Goal: Task Accomplishment & Management: Manage account settings

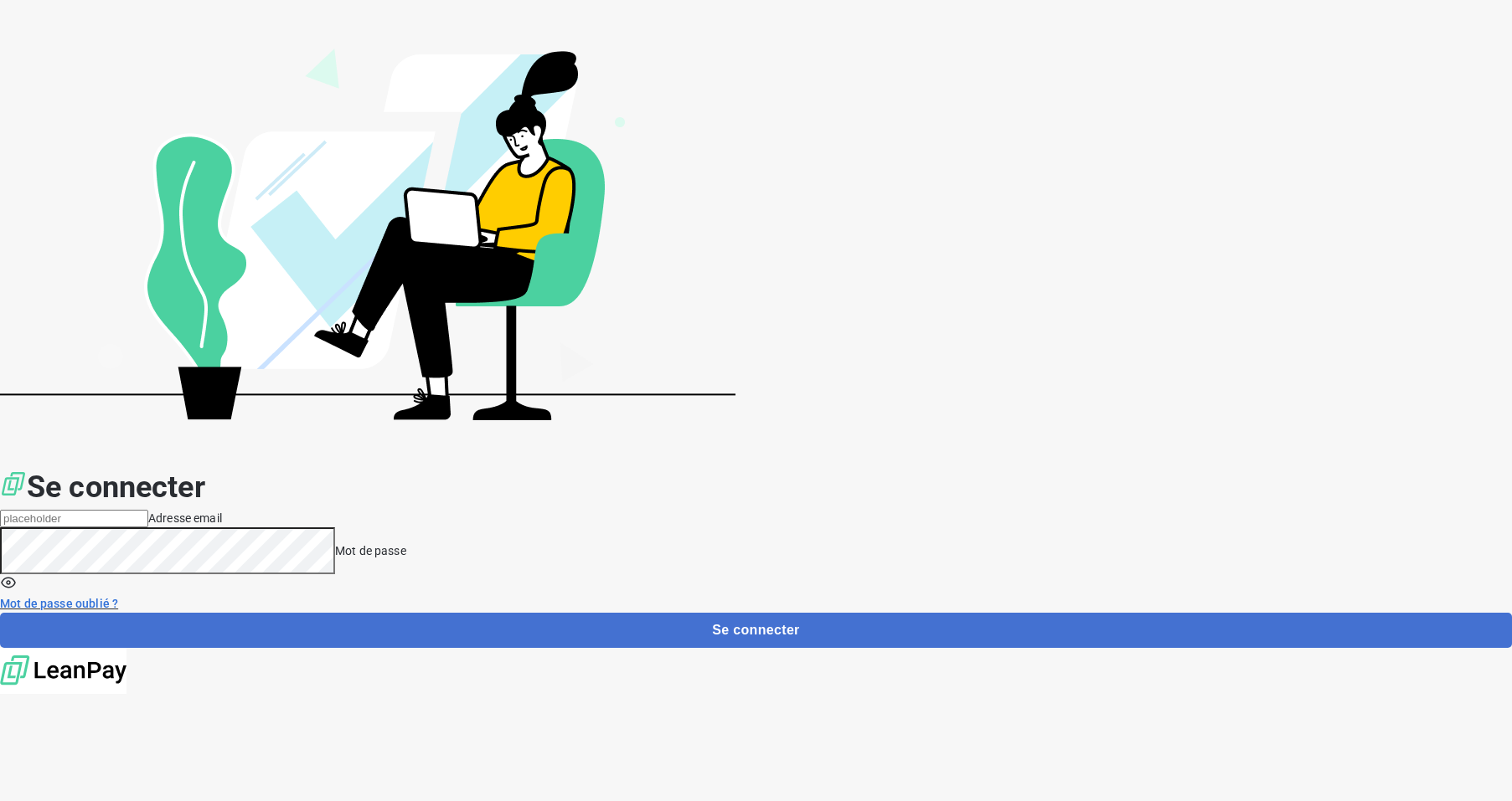
type input "[EMAIL_ADDRESS][DOMAIN_NAME]"
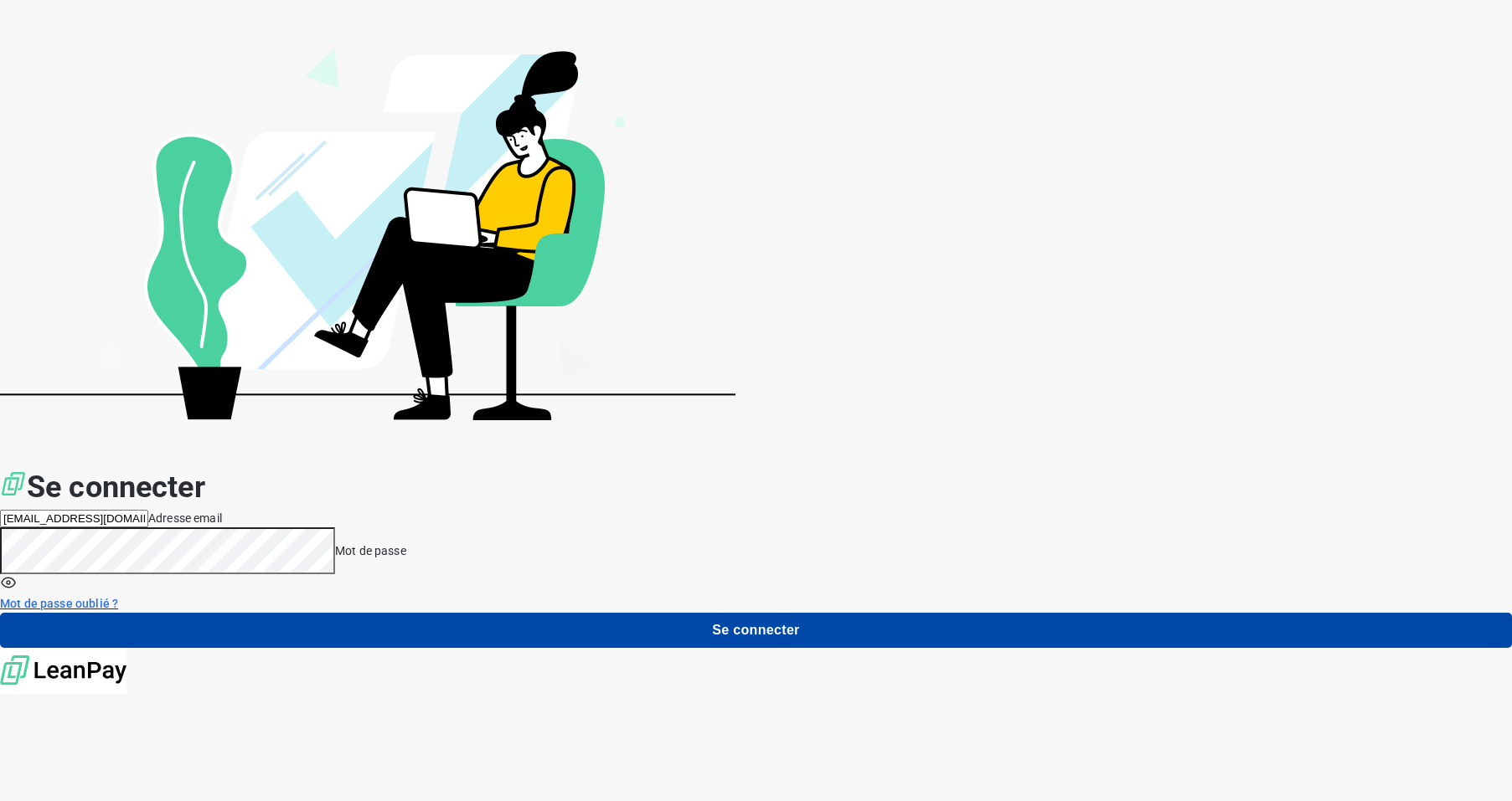
click at [1069, 613] on button "Se connecter" at bounding box center [756, 630] width 1512 height 35
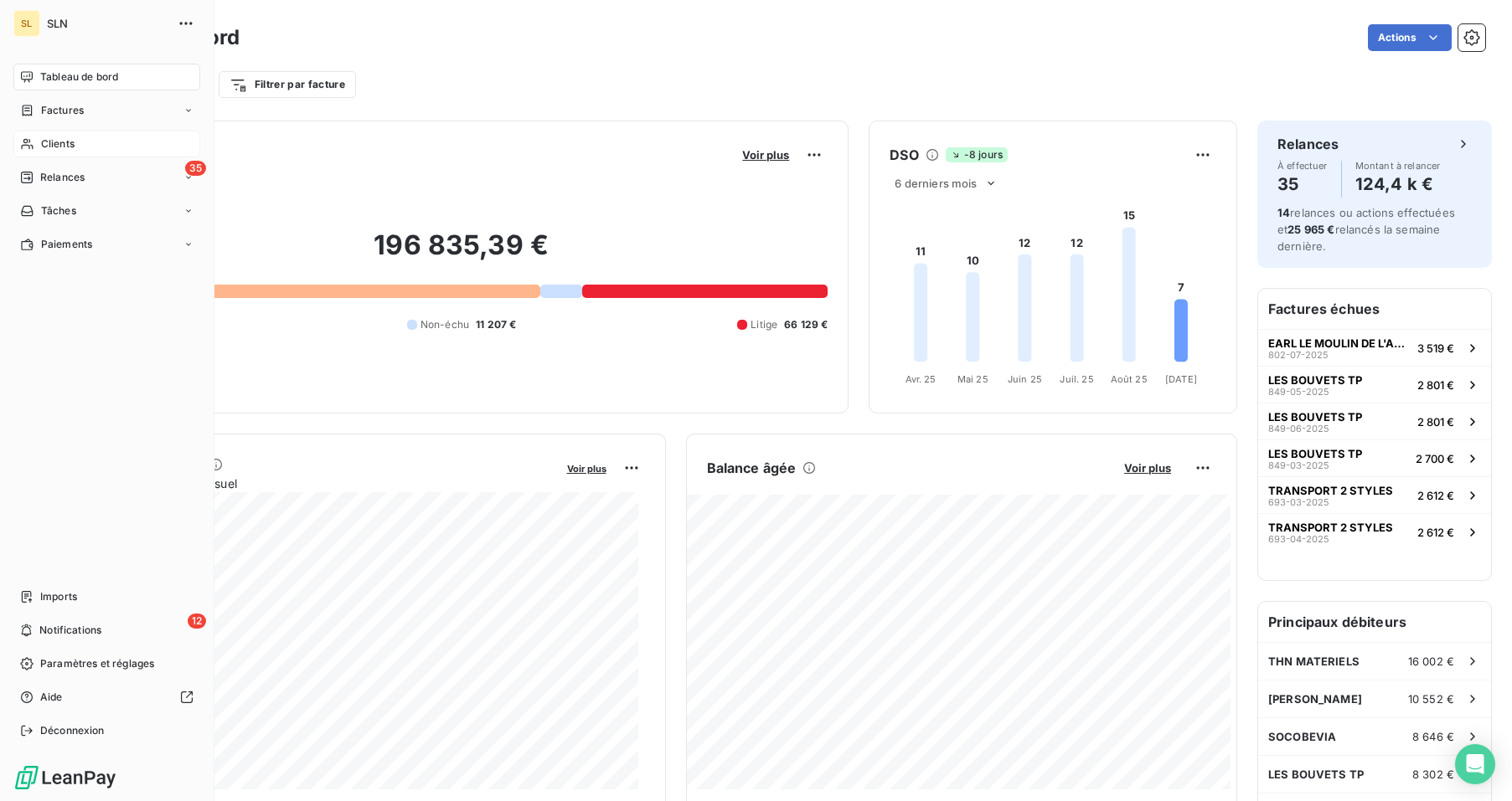
click at [30, 149] on icon at bounding box center [26, 144] width 12 height 11
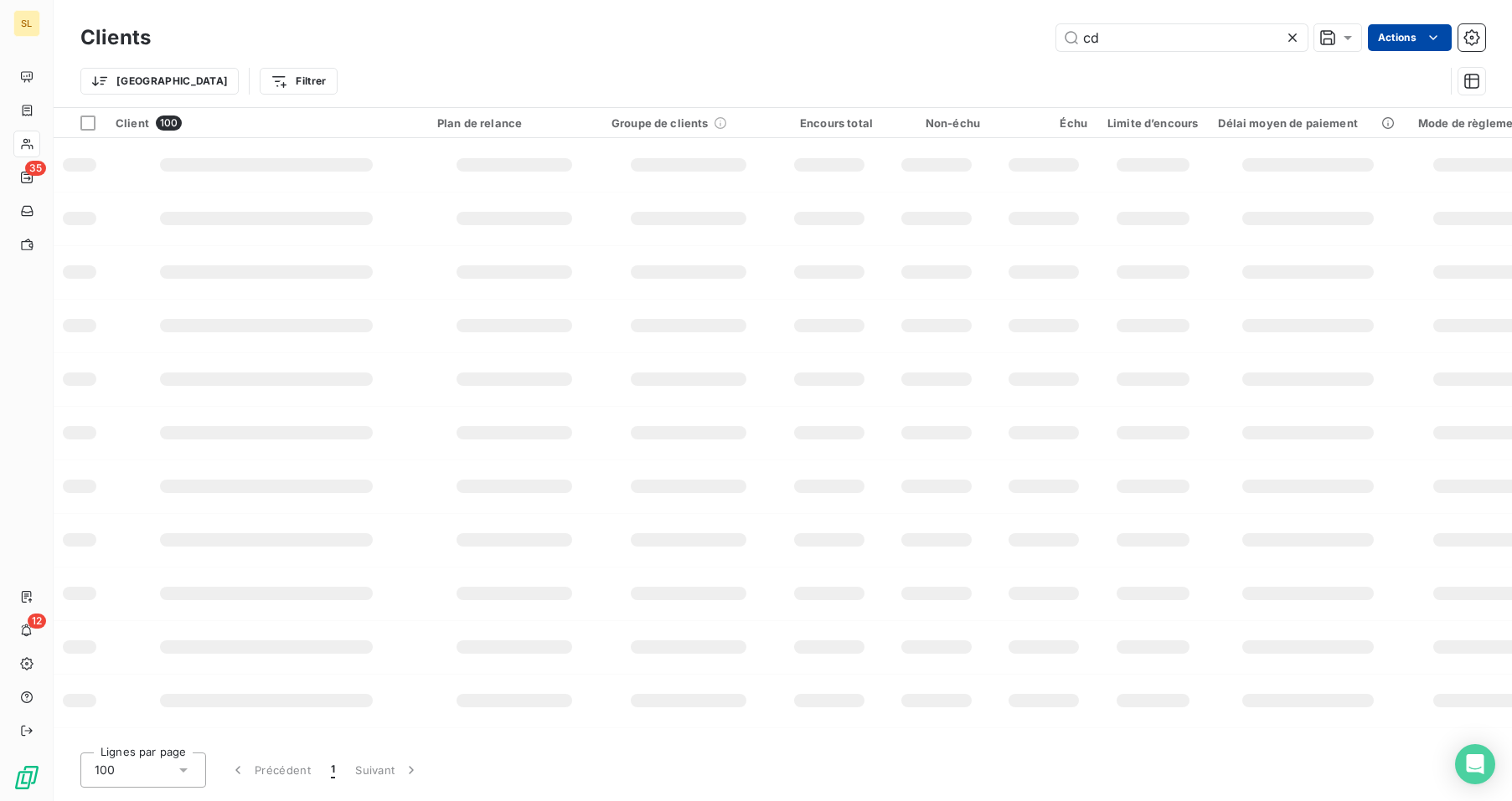
type input "cd"
click at [1408, 42] on html "SL 35 12 Clients cd Actions Modifier le plan de relance (0 client) Groupes de c…" at bounding box center [756, 400] width 1512 height 801
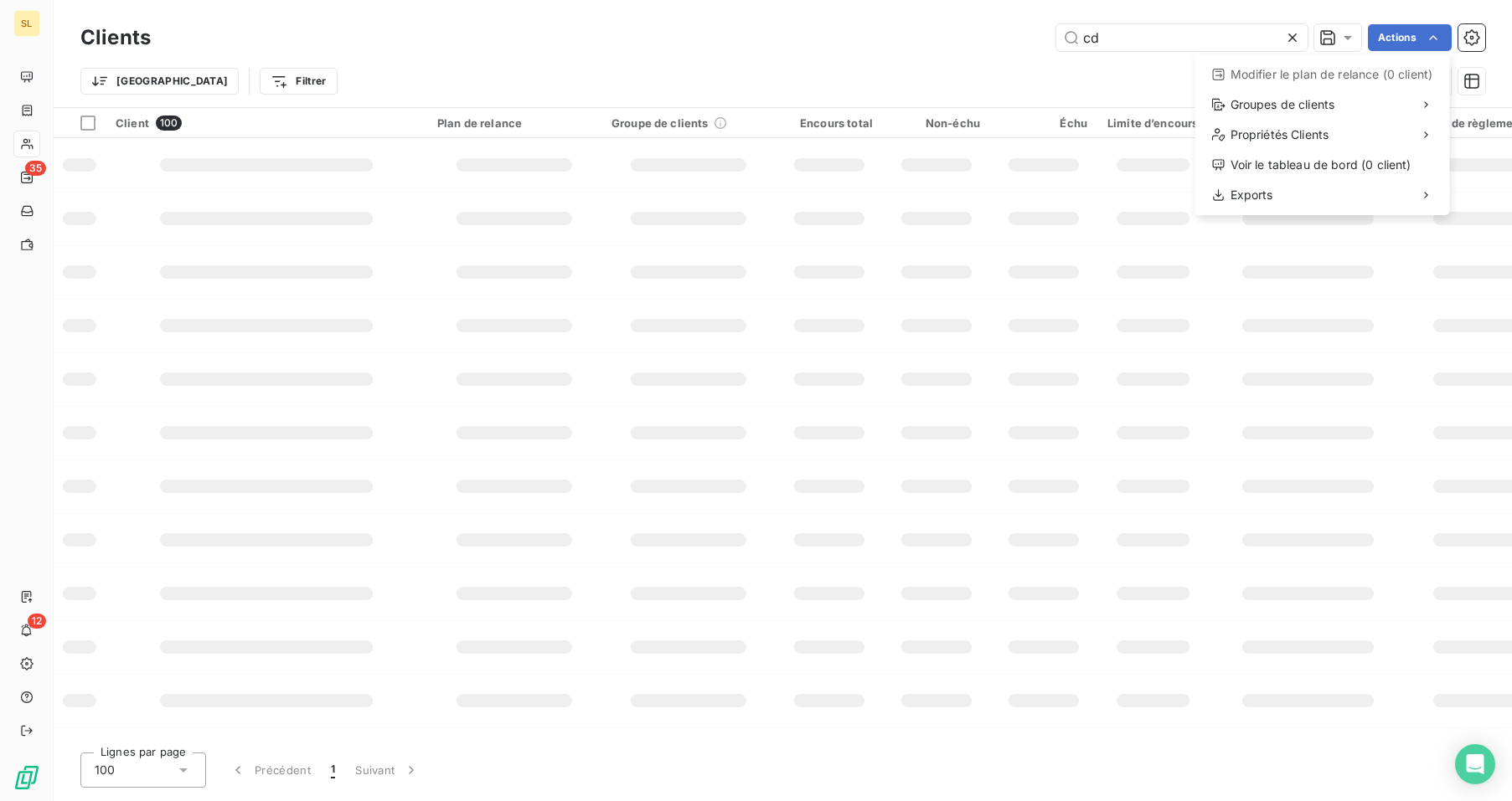
click at [992, 78] on html "SL 35 12 Clients cd Actions Modifier le plan de relance (0 client) Groupes de c…" at bounding box center [756, 400] width 1512 height 801
click at [1150, 42] on input "cd" at bounding box center [1181, 38] width 251 height 27
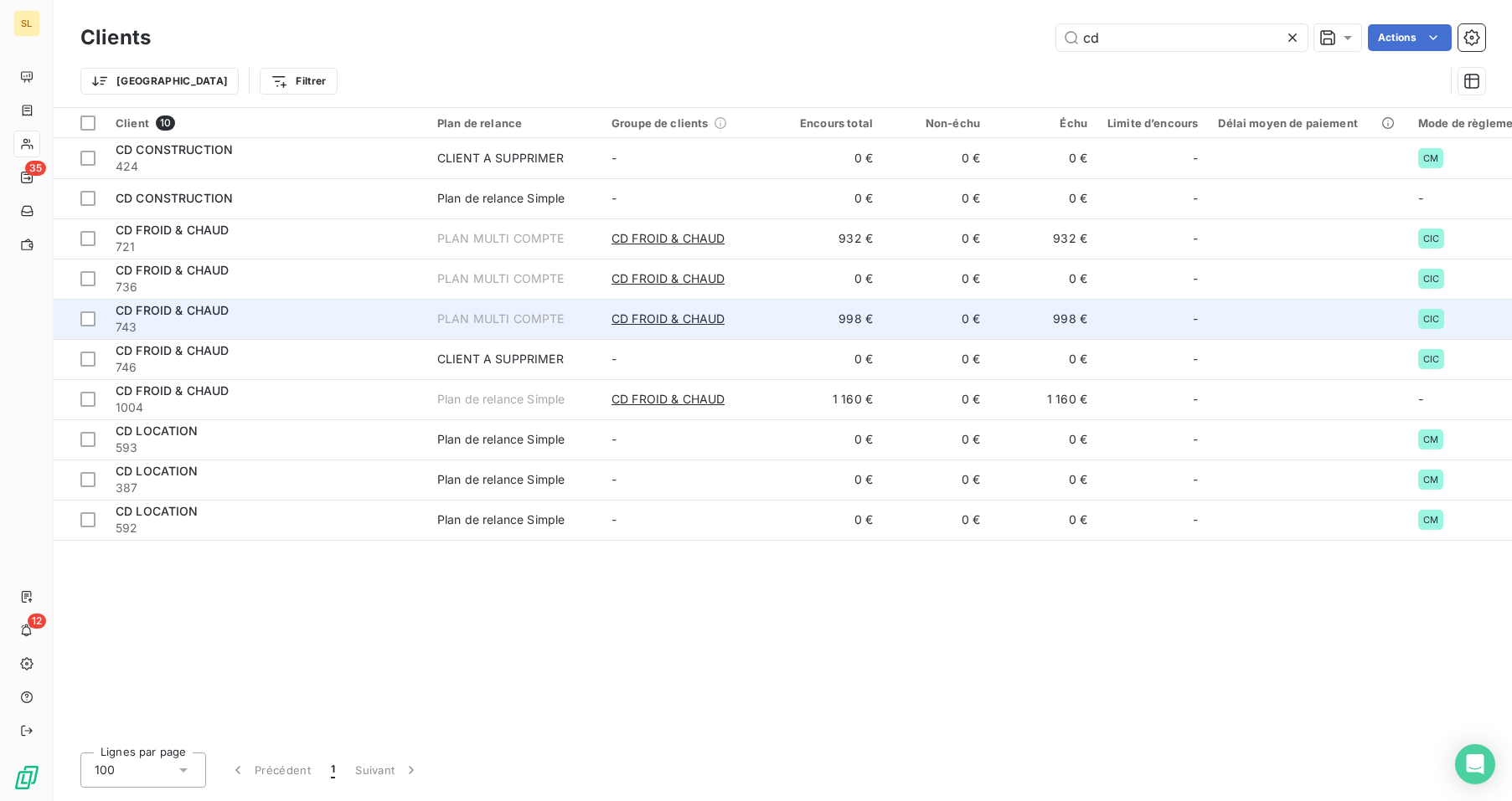
click at [280, 326] on span "743" at bounding box center [266, 327] width 301 height 17
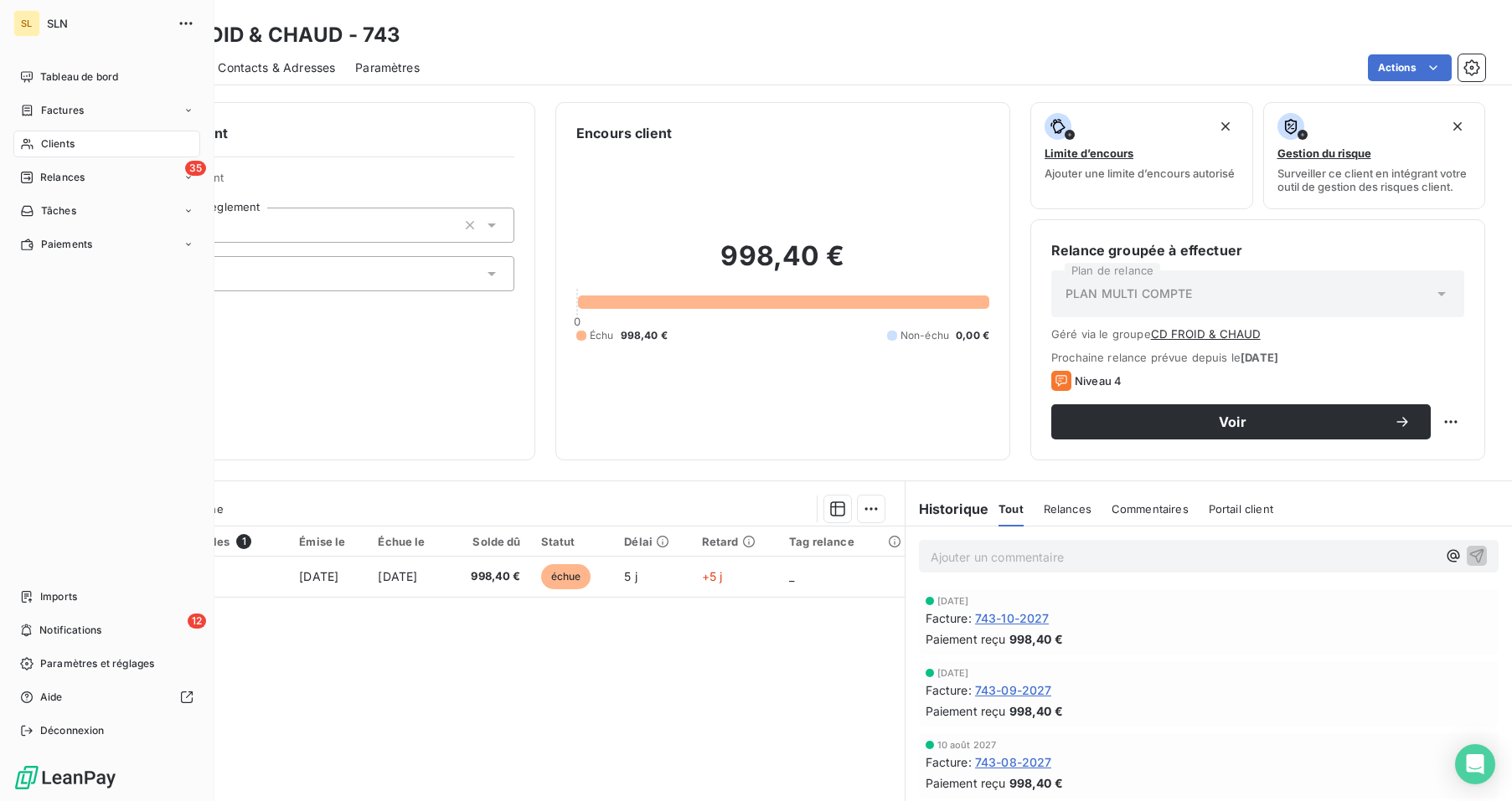
click at [66, 151] on span "Clients" at bounding box center [57, 143] width 33 height 15
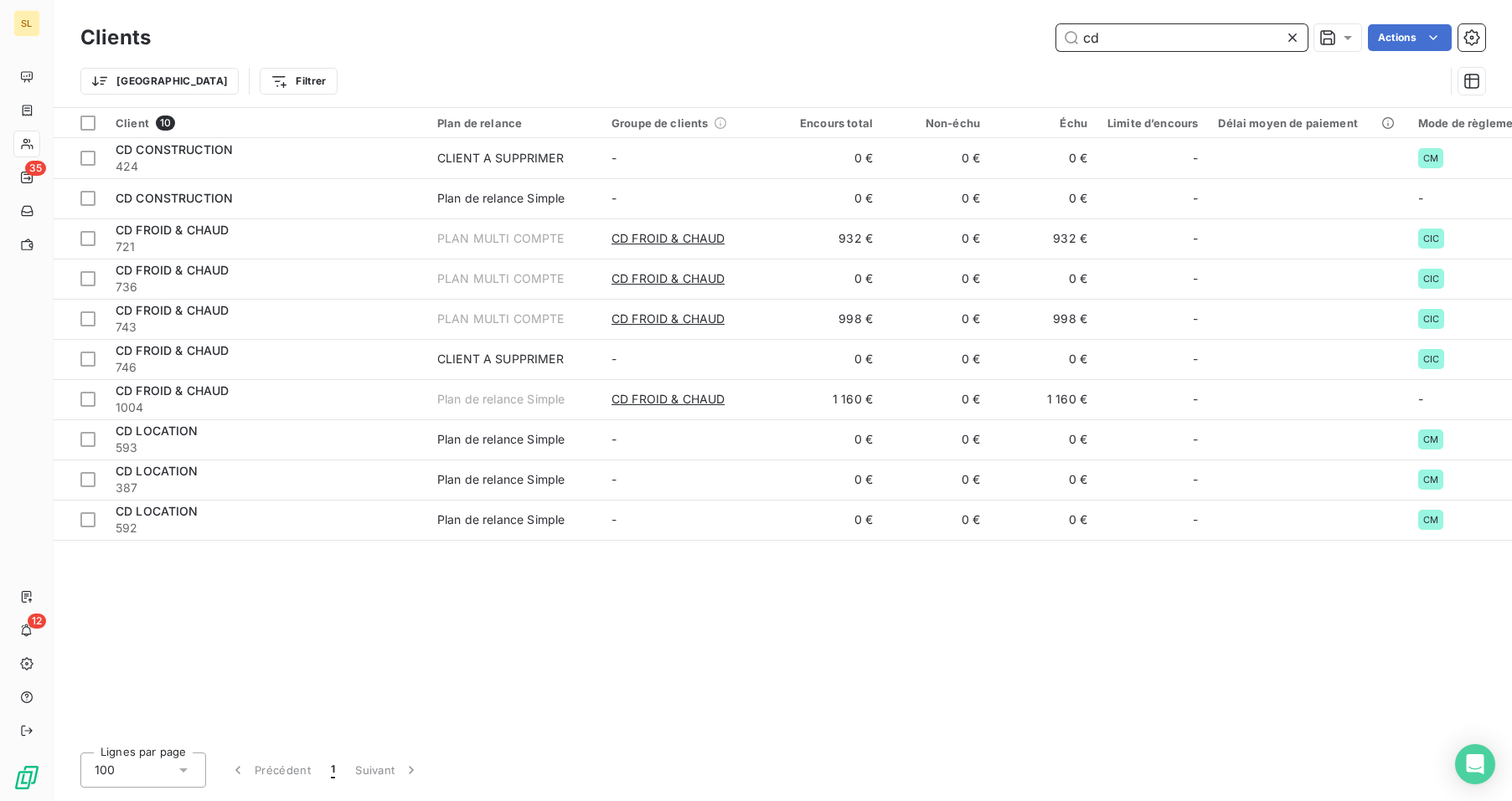
drag, startPoint x: 1104, startPoint y: 43, endPoint x: 980, endPoint y: 42, distance: 124.0
click at [980, 42] on div "cd Actions" at bounding box center [828, 38] width 1314 height 27
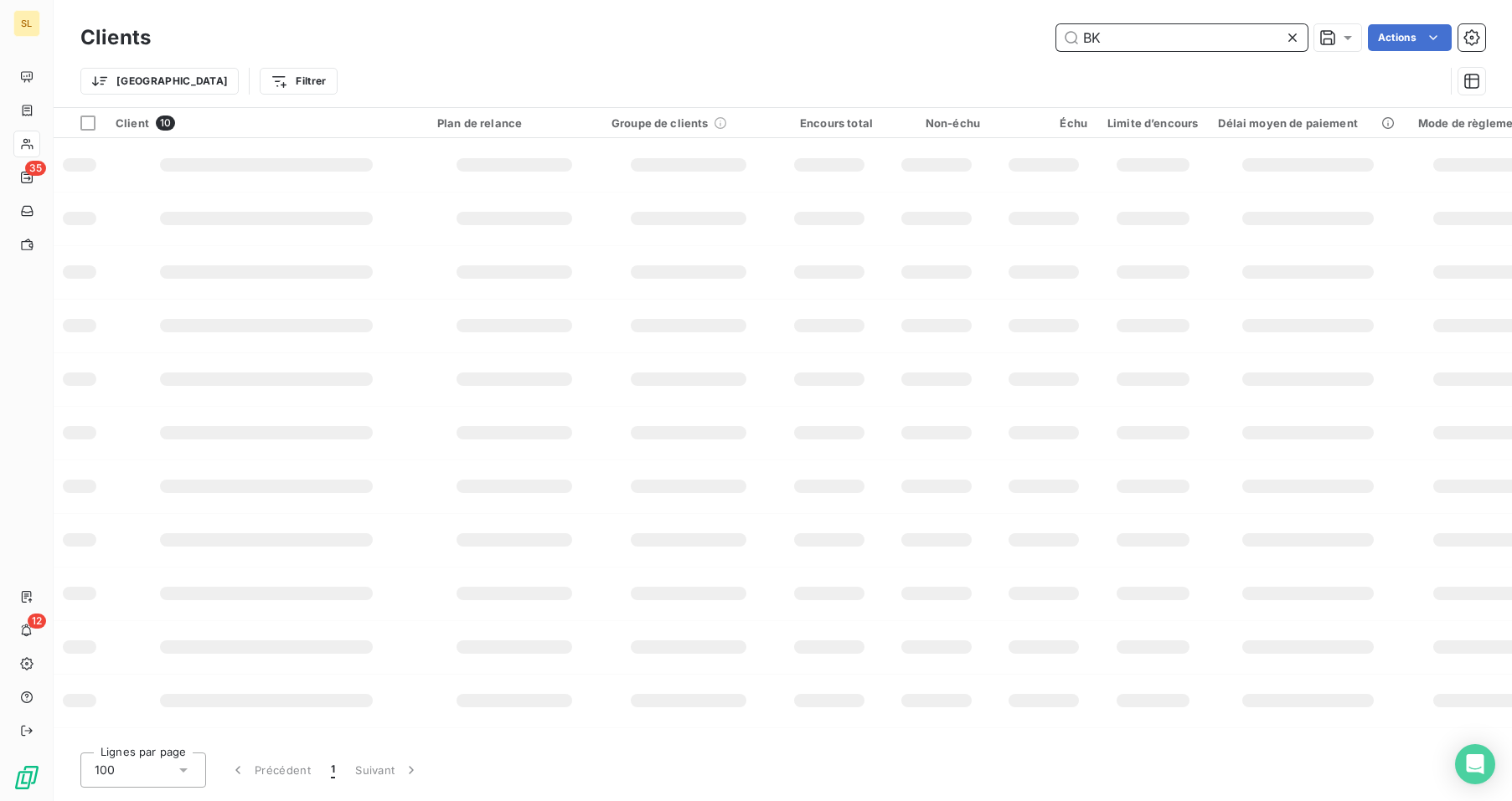
type input "BK"
click at [1187, 36] on input "BK" at bounding box center [1181, 38] width 251 height 27
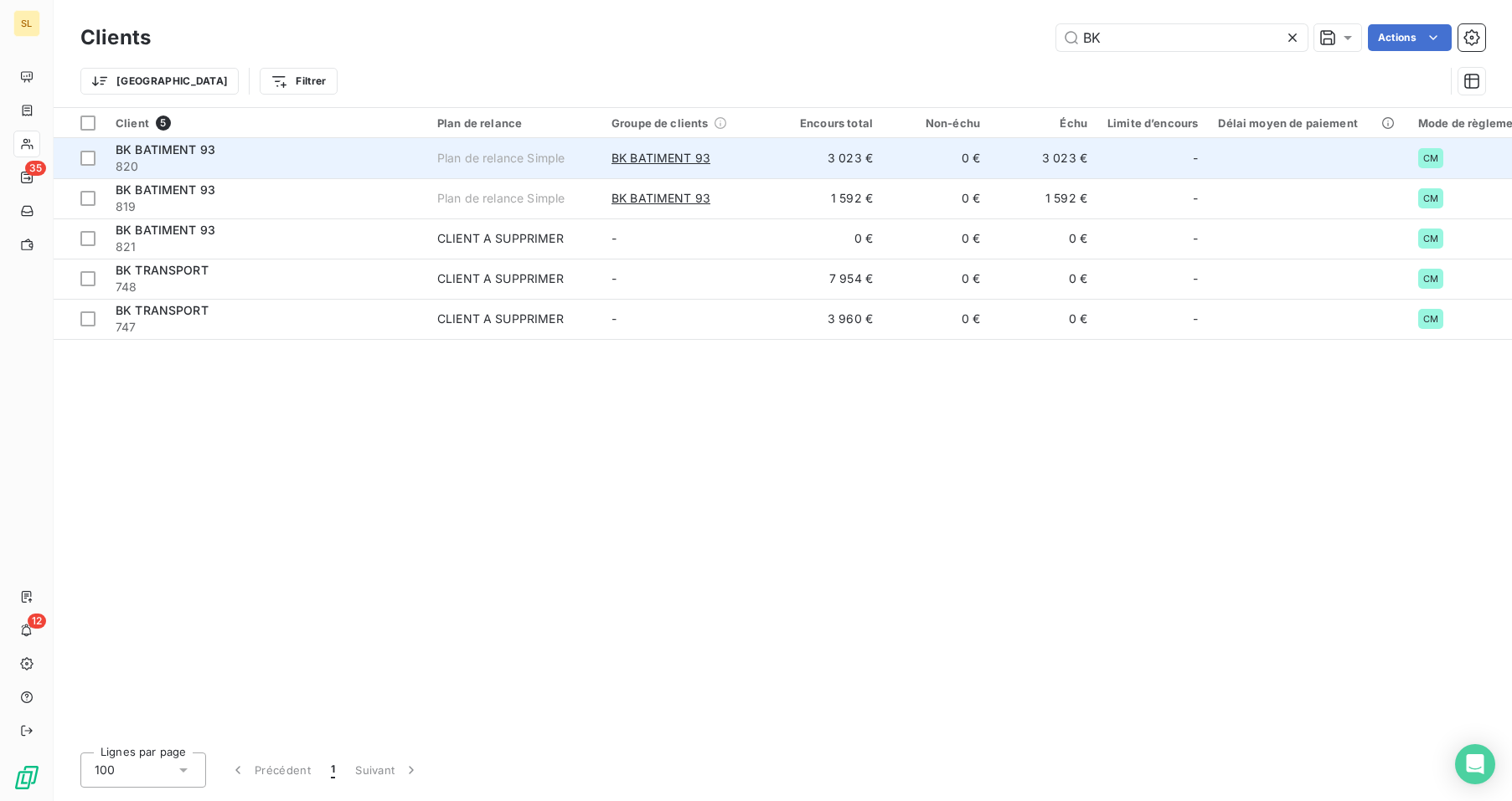
click at [350, 159] on span "820" at bounding box center [266, 167] width 301 height 17
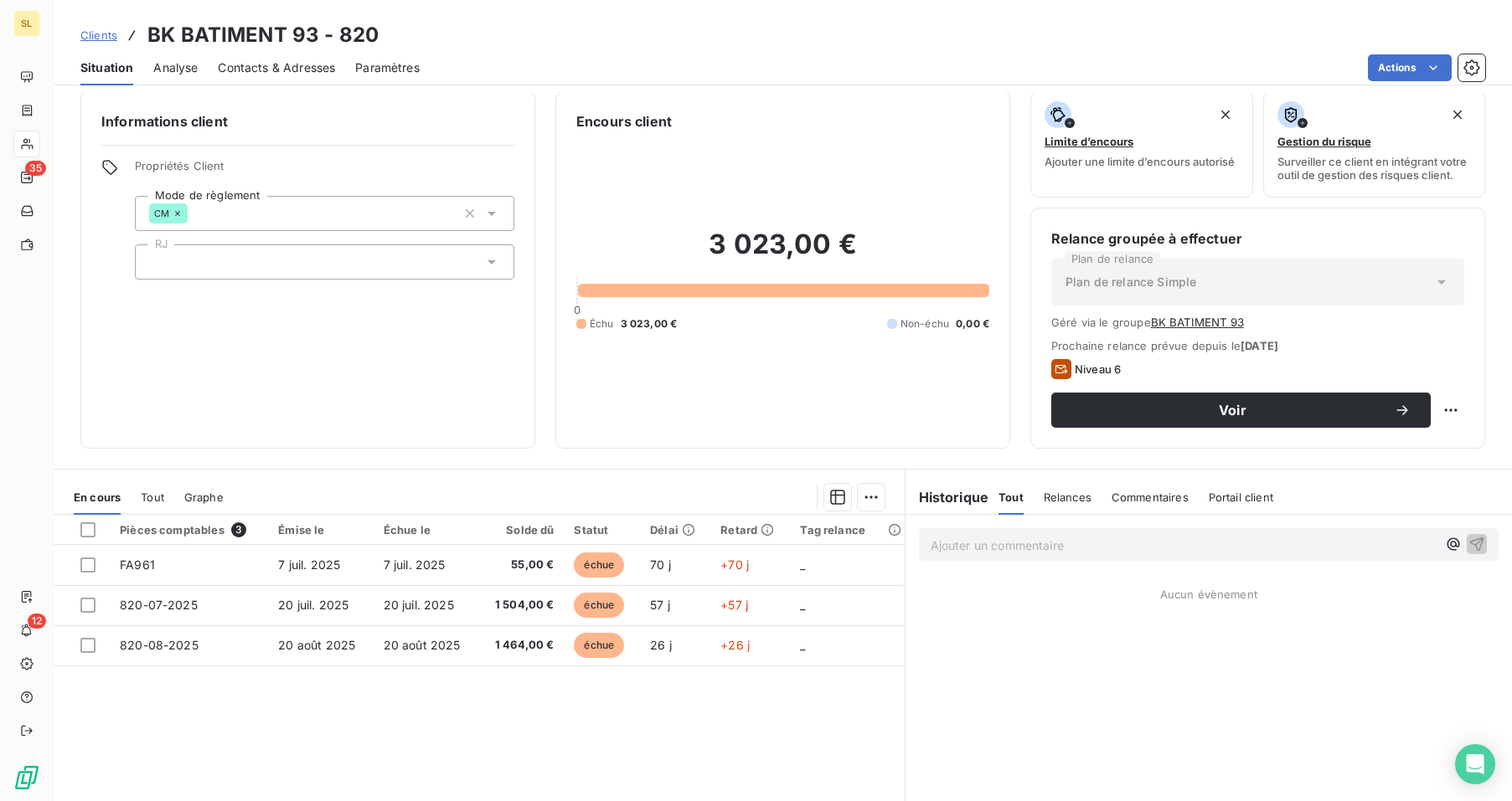
scroll to position [73, 0]
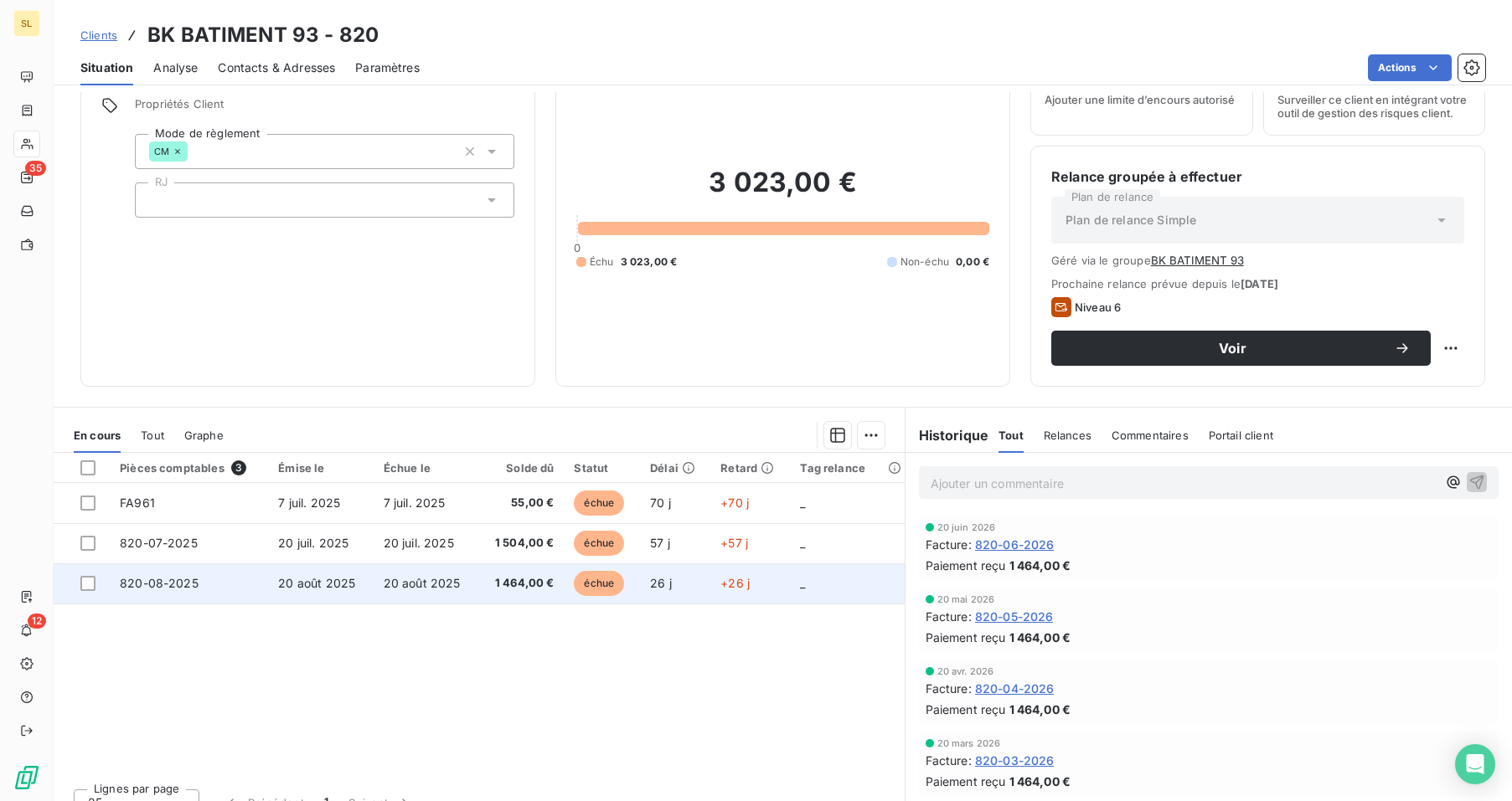
click at [377, 577] on td "20 août 2025" at bounding box center [426, 583] width 105 height 40
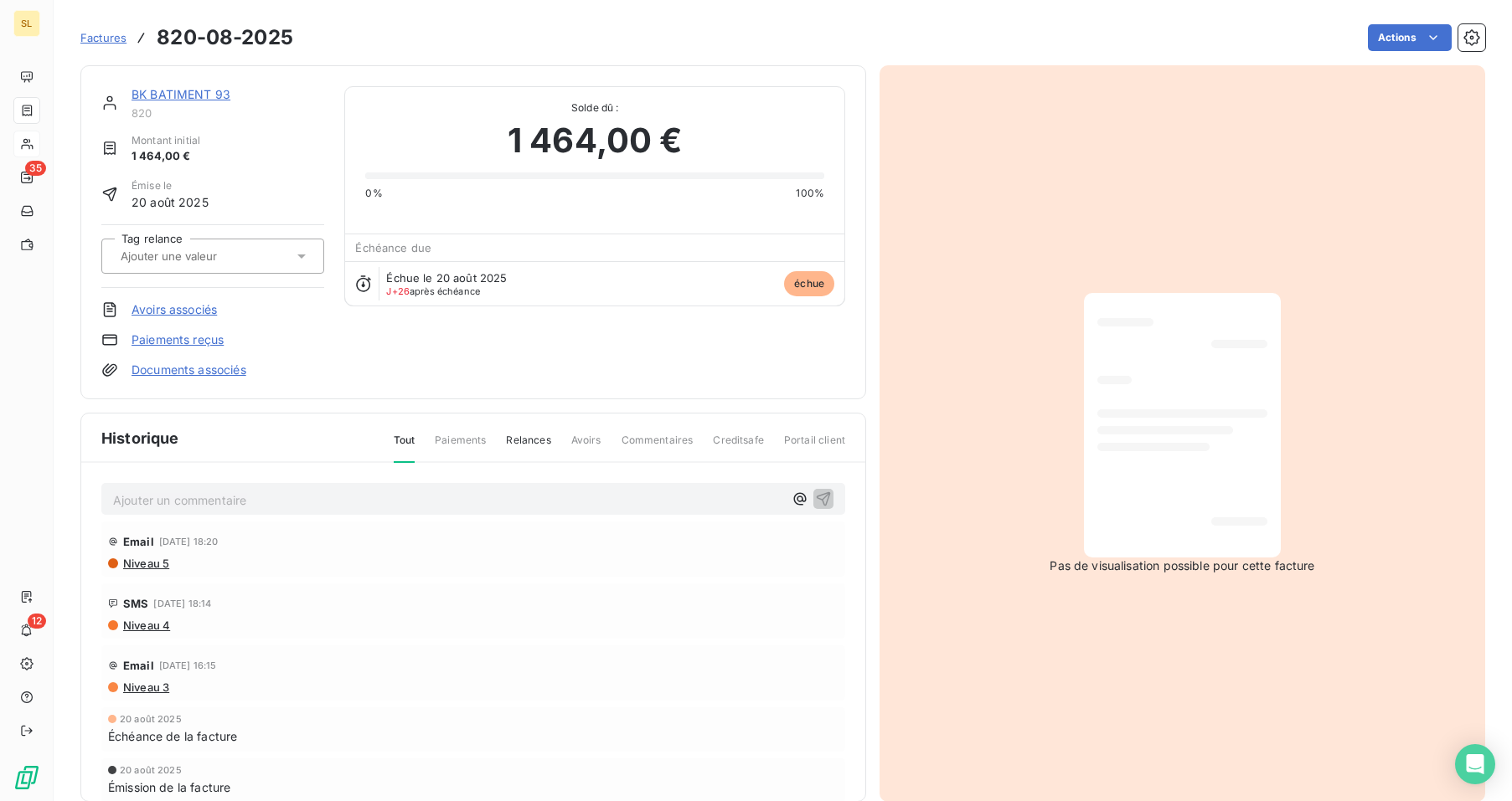
click at [147, 341] on link "Paiements reçus" at bounding box center [177, 340] width 92 height 17
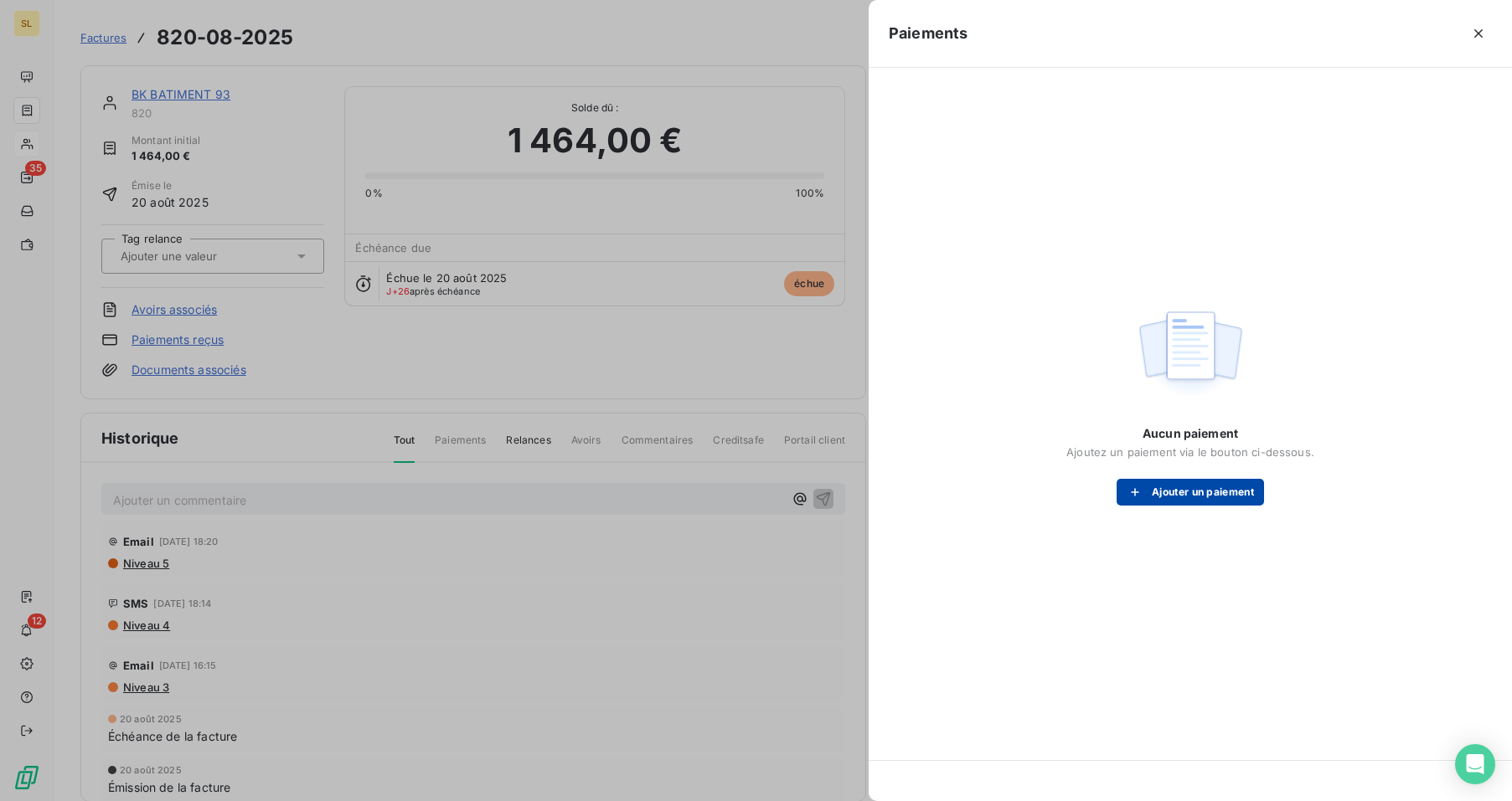
click at [1180, 487] on button "Ajouter un paiement" at bounding box center [1190, 493] width 147 height 27
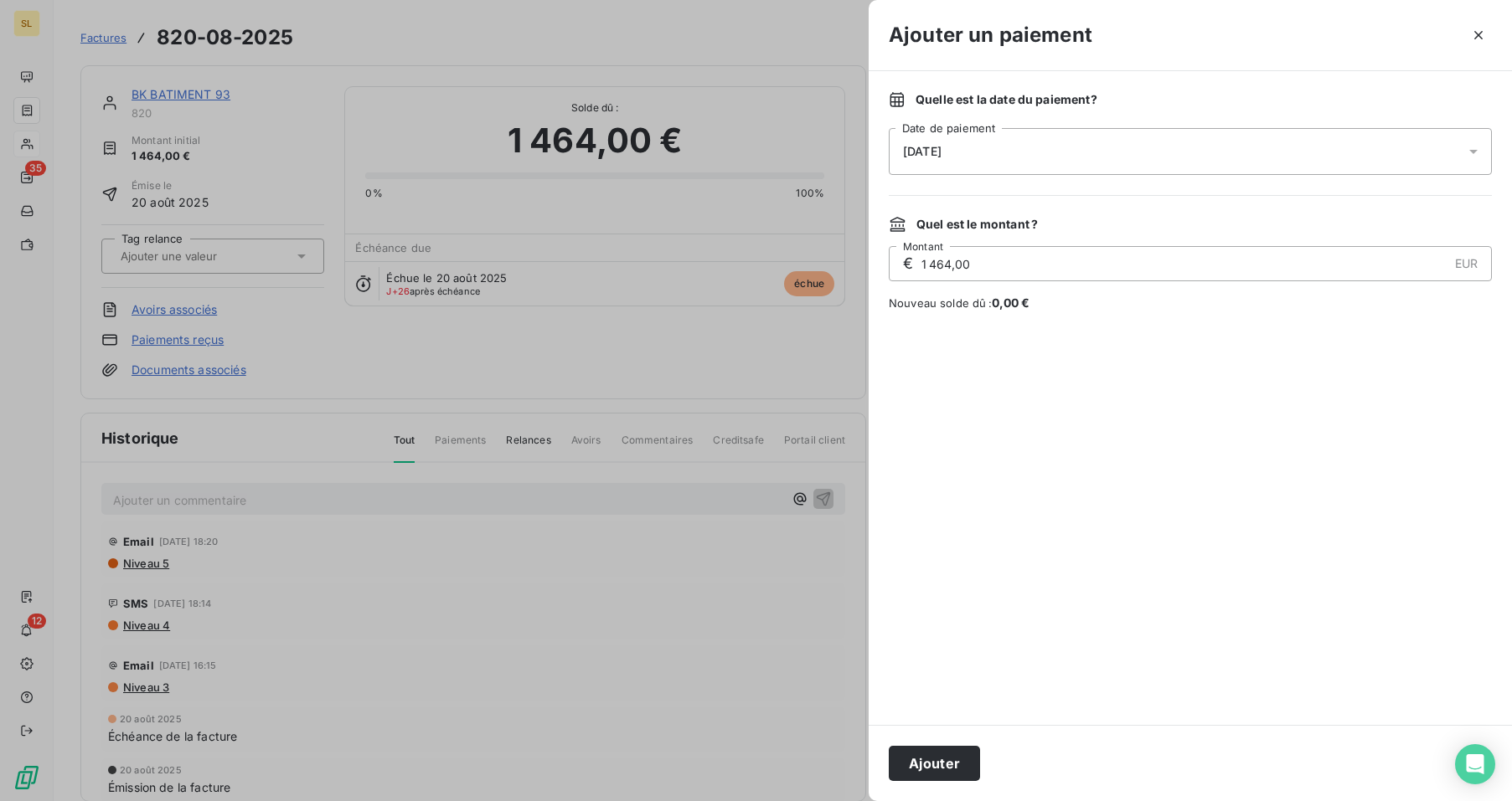
click at [914, 141] on div "15/09/2025" at bounding box center [1190, 151] width 603 height 47
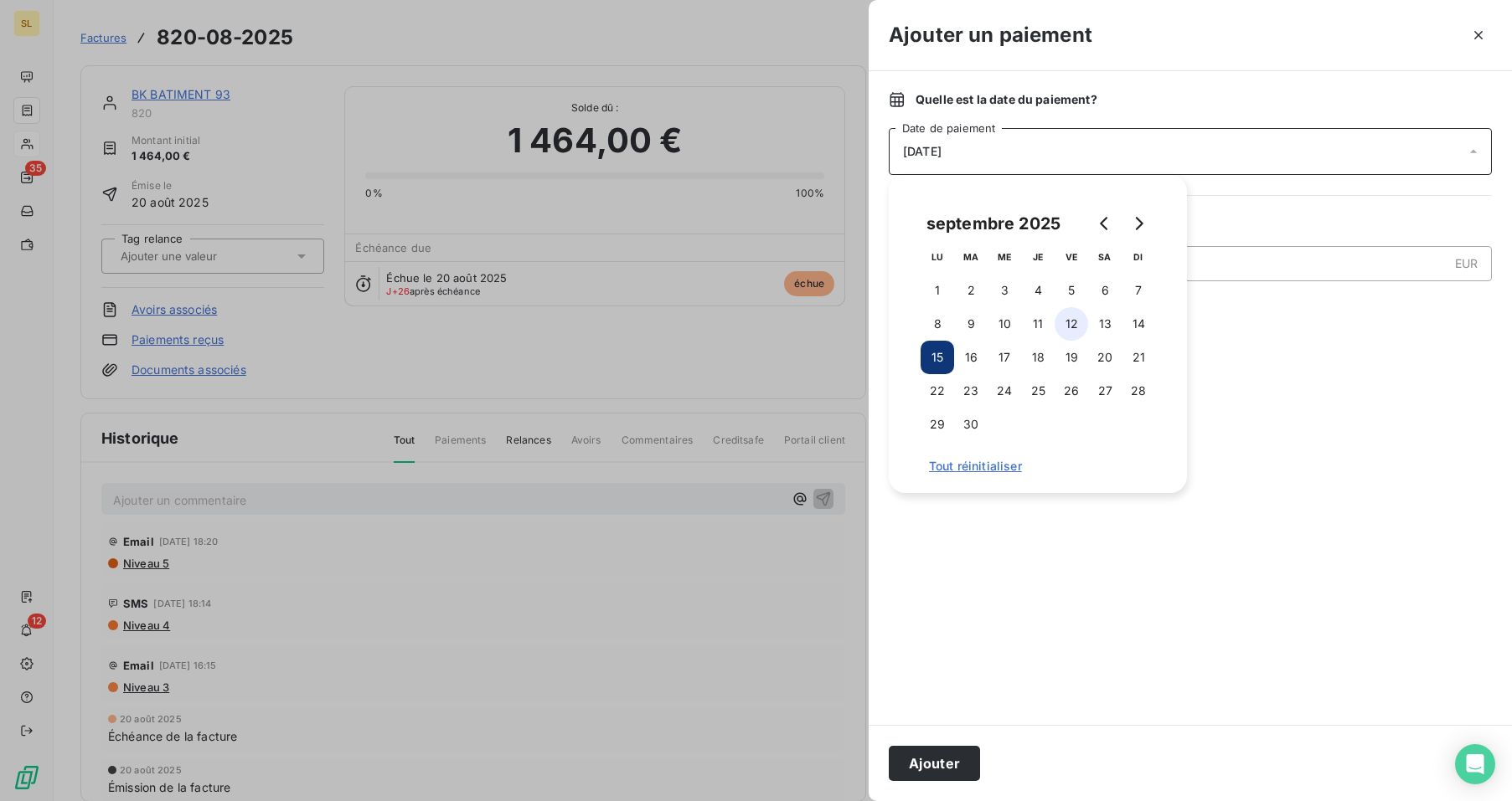
click at [1076, 321] on button "12" at bounding box center [1071, 323] width 33 height 33
click at [1259, 538] on div at bounding box center [1190, 518] width 603 height 374
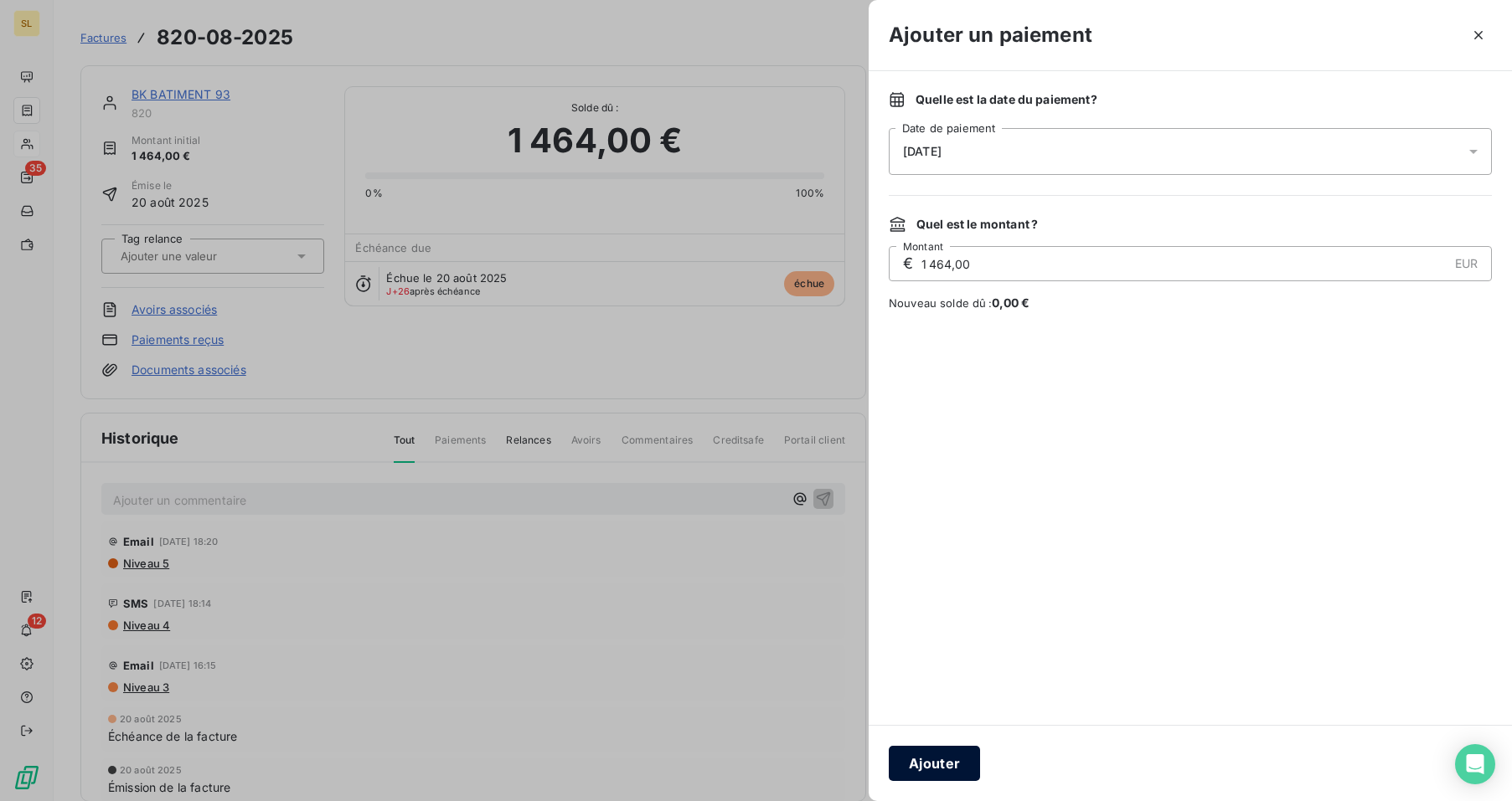
click at [929, 762] on button "Ajouter" at bounding box center [935, 763] width 91 height 35
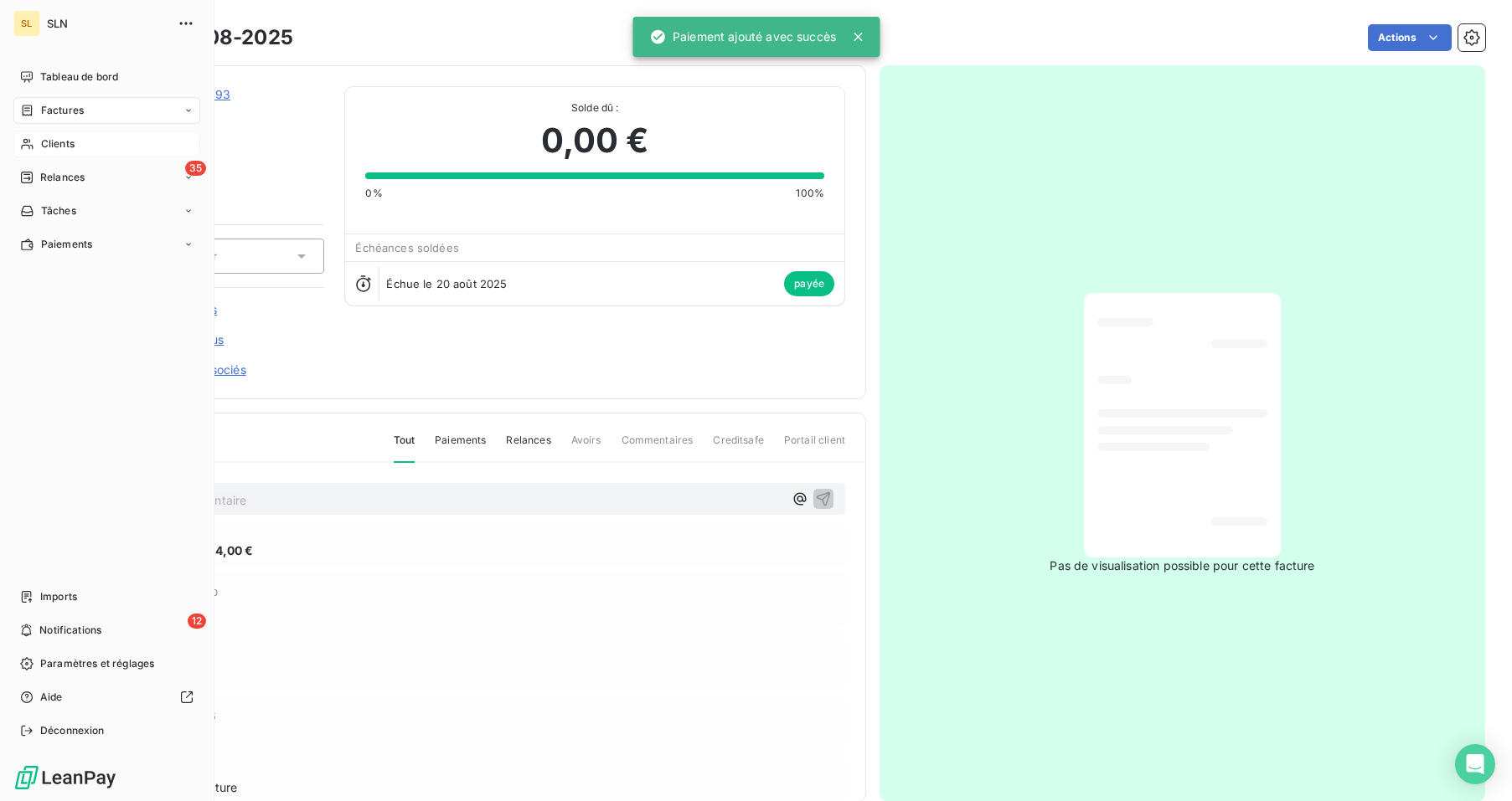
click at [39, 145] on div "Clients" at bounding box center [107, 144] width 186 height 27
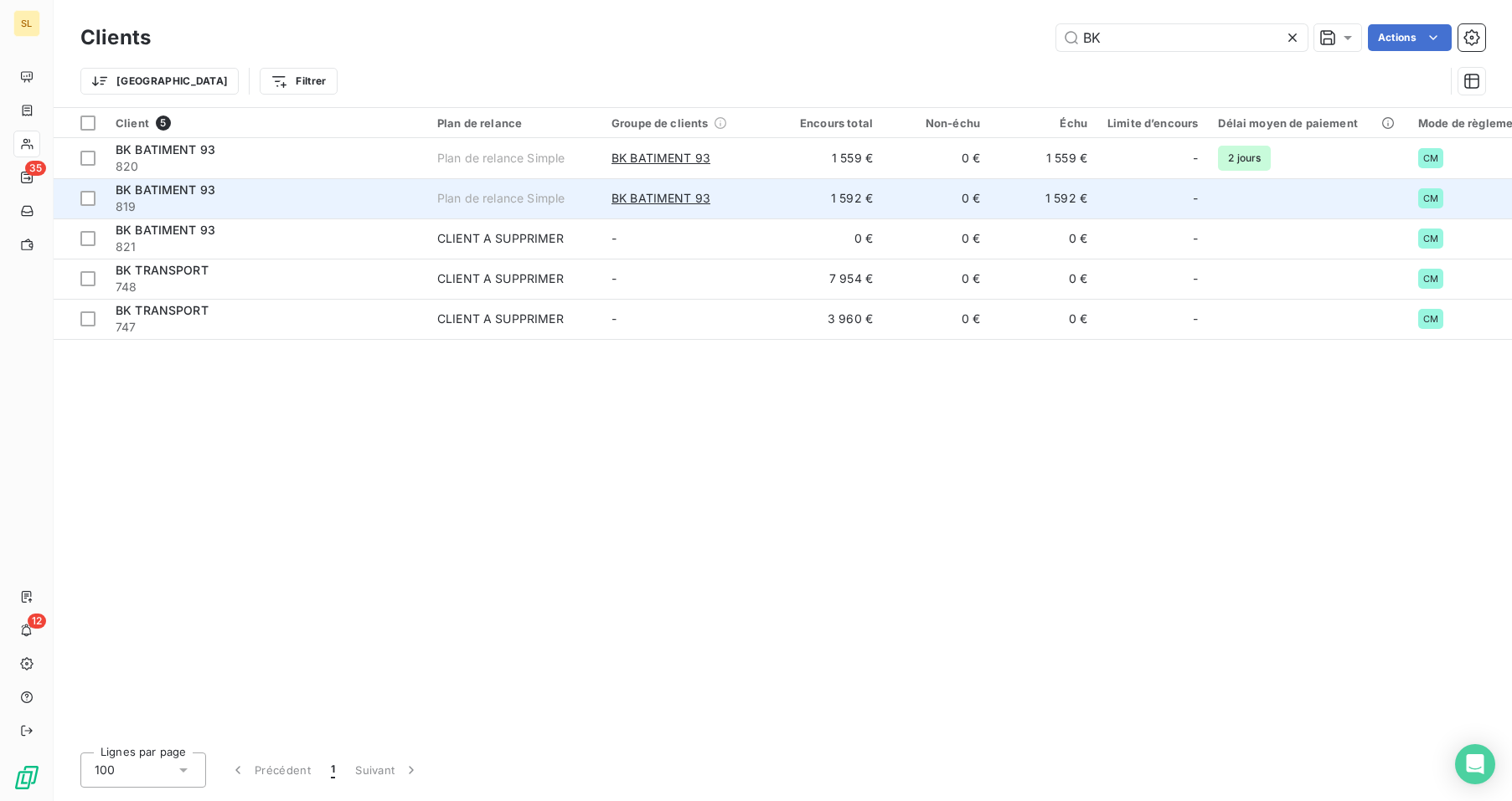
click at [301, 204] on span "819" at bounding box center [266, 206] width 301 height 17
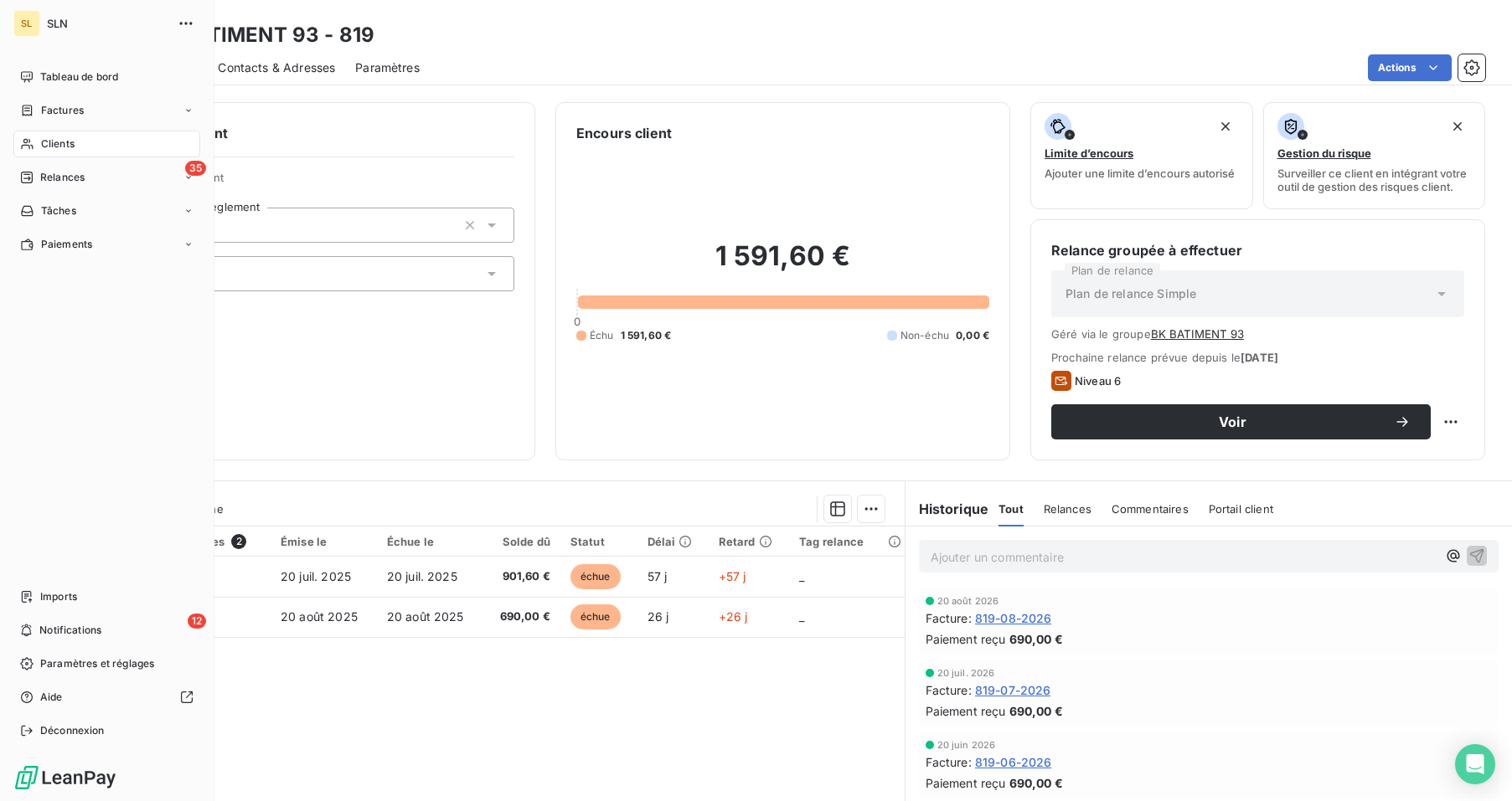
click at [61, 145] on span "Clients" at bounding box center [57, 143] width 33 height 15
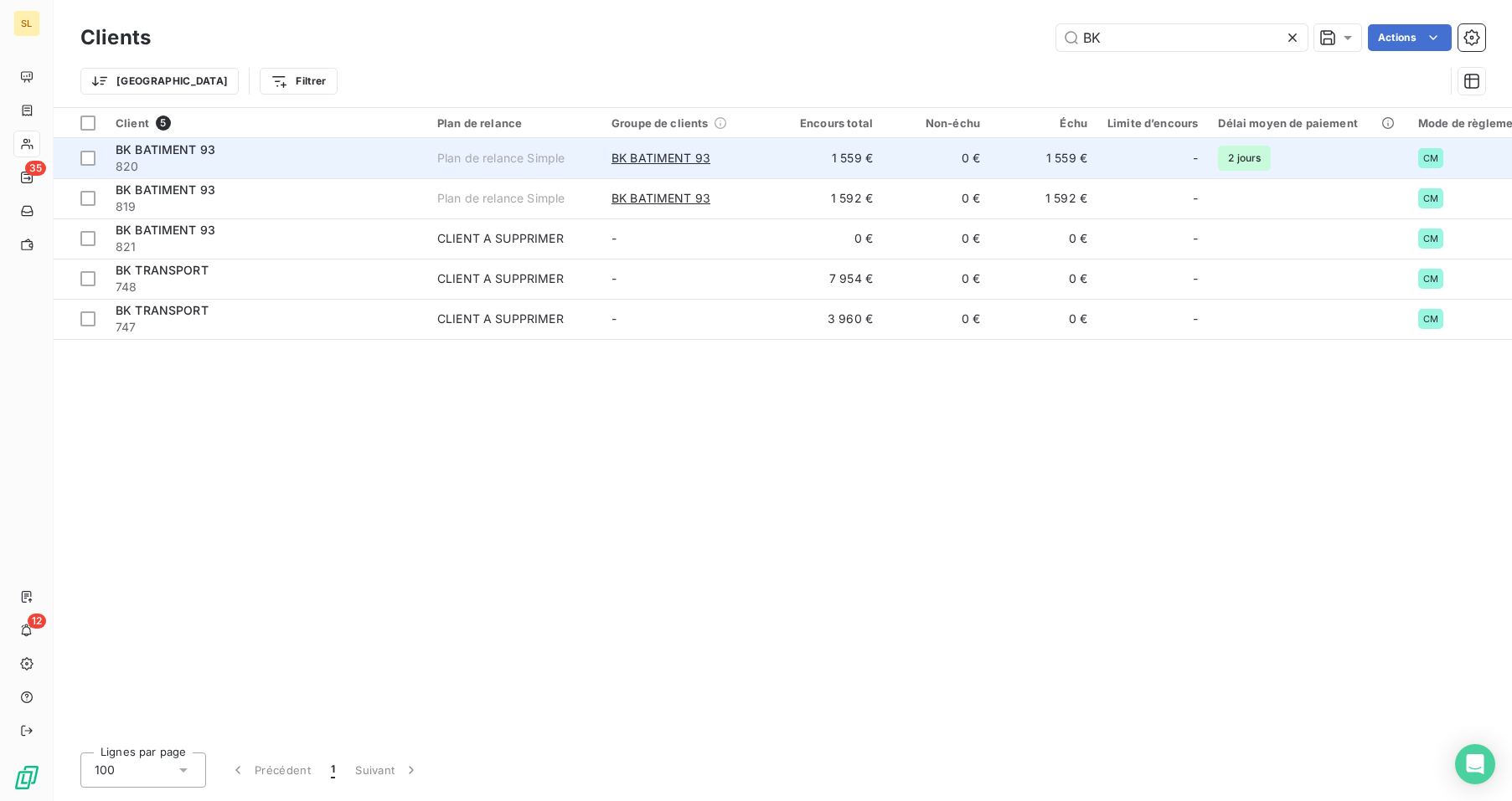
click at [377, 167] on span "820" at bounding box center [266, 167] width 301 height 17
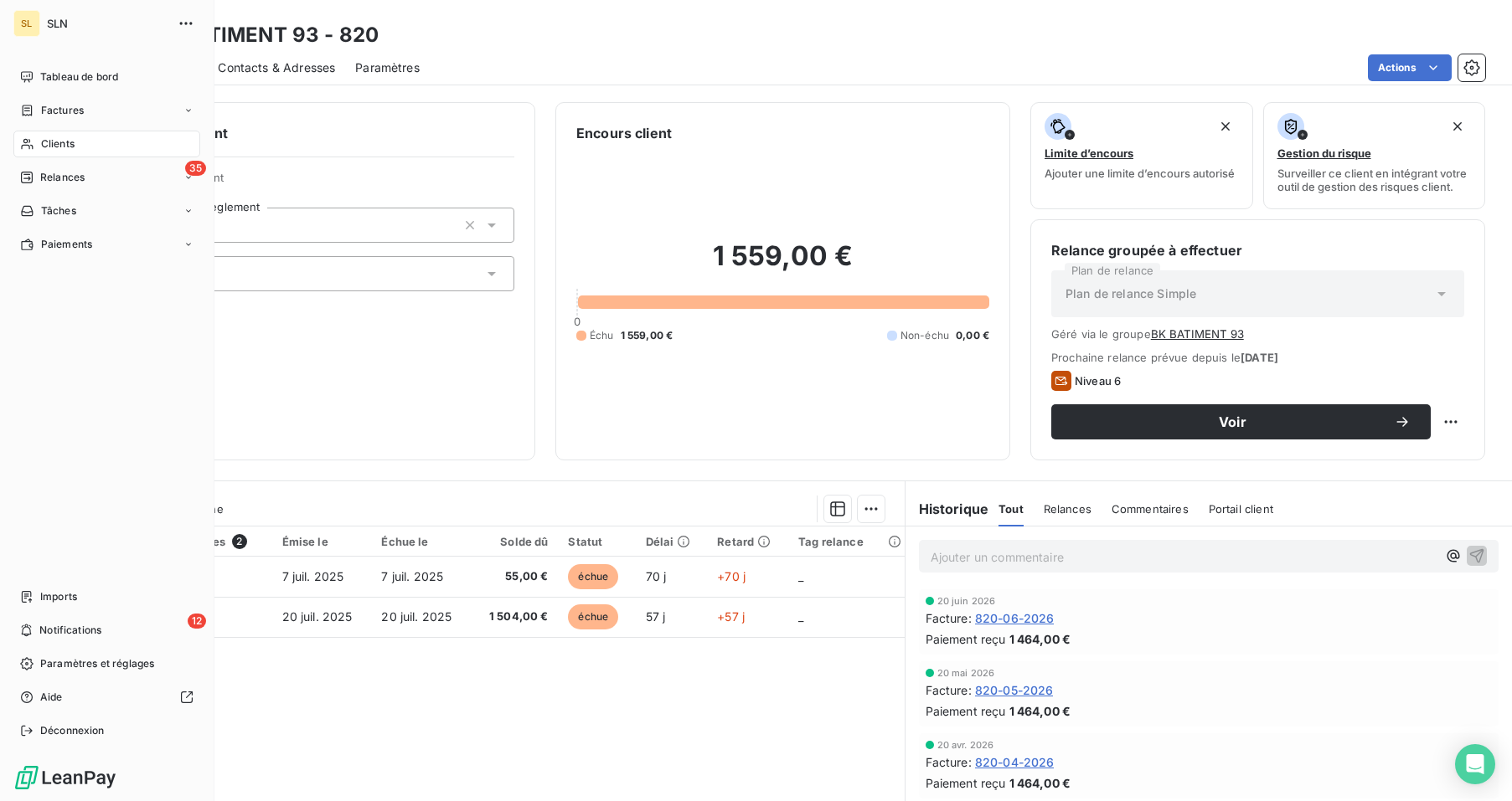
click at [46, 142] on span "Clients" at bounding box center [57, 143] width 33 height 15
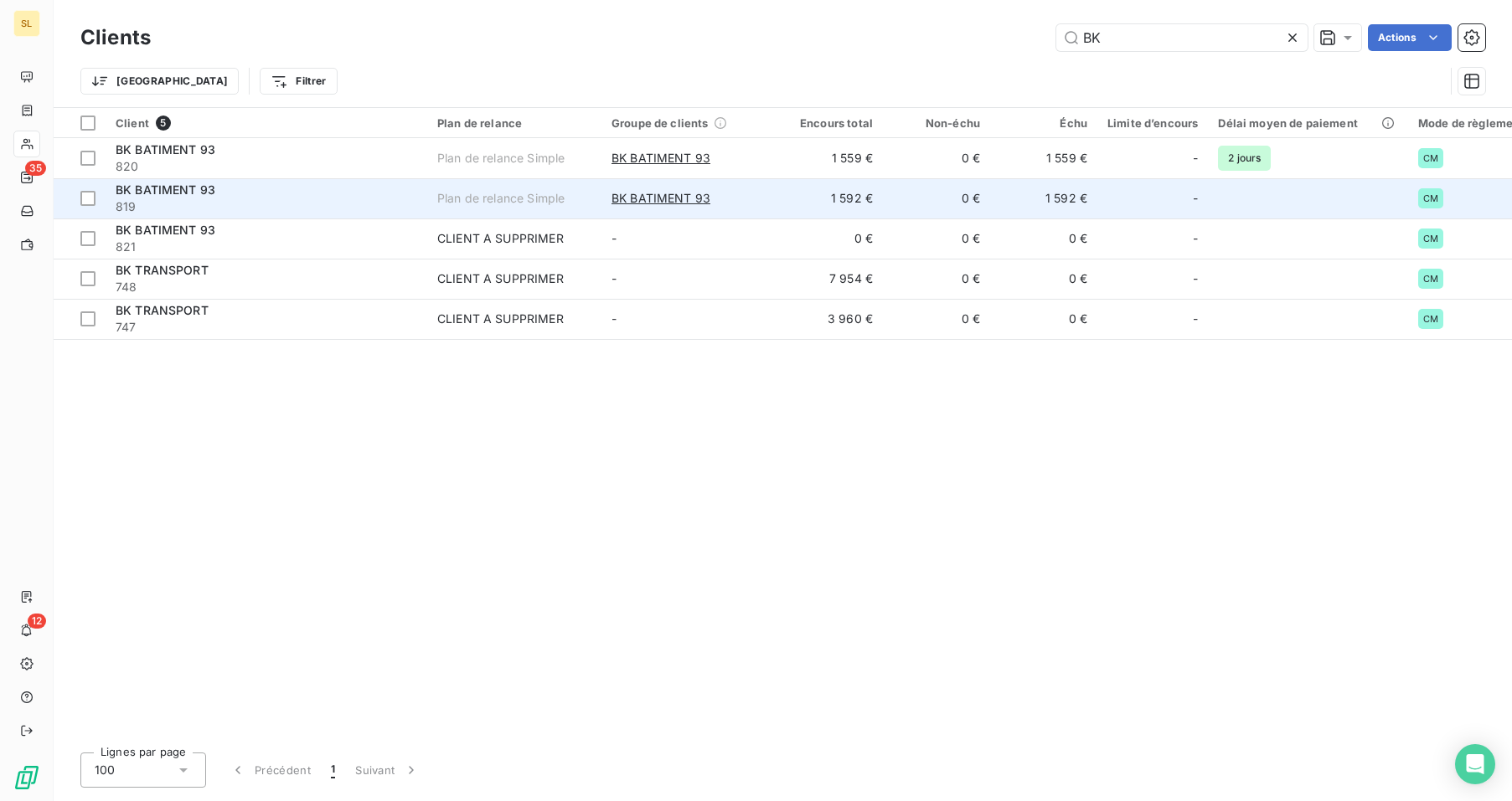
click at [351, 185] on div "BK BATIMENT 93" at bounding box center [266, 190] width 301 height 17
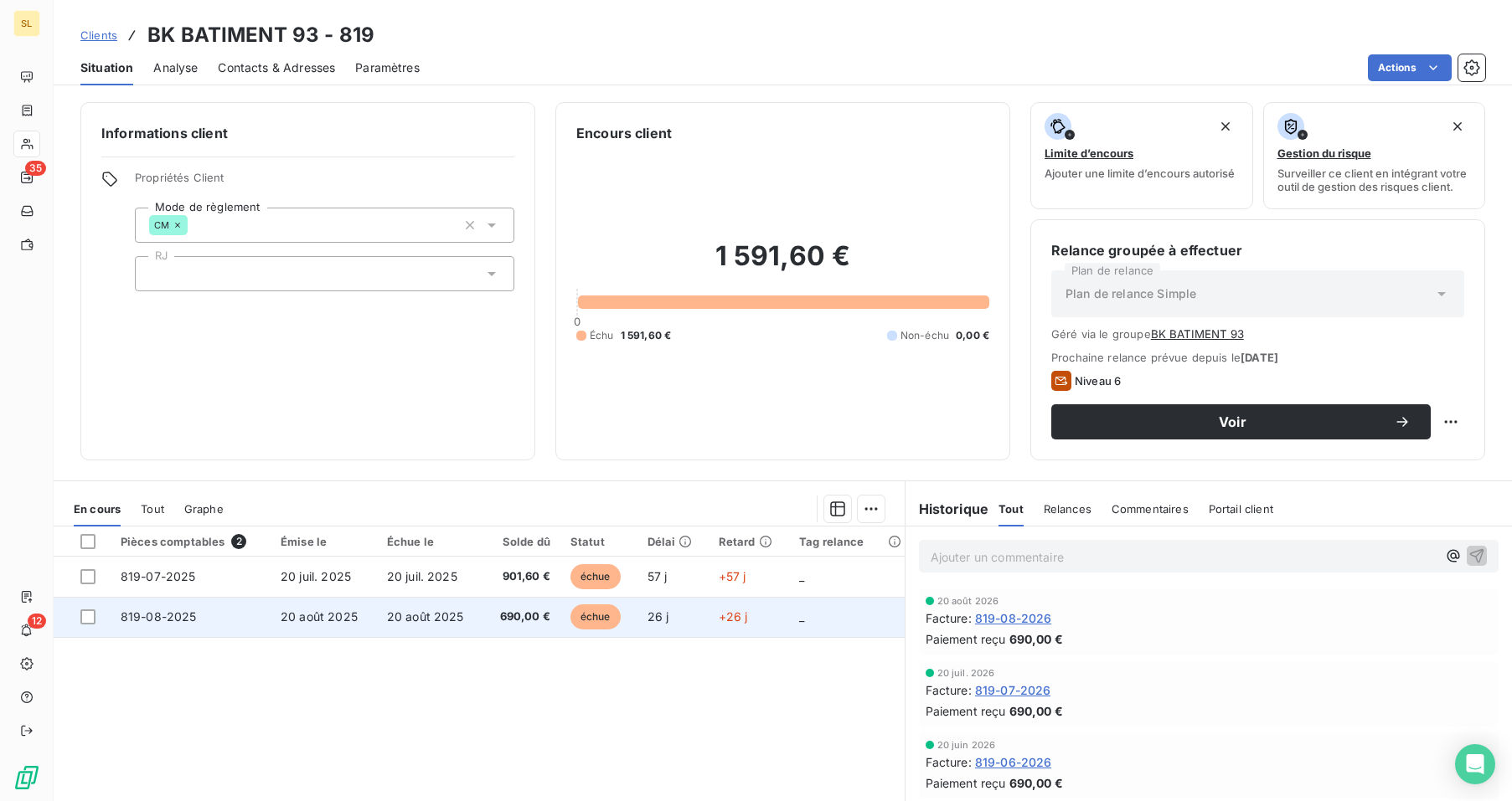
click at [330, 624] on td "20 août 2025" at bounding box center [324, 616] width 107 height 40
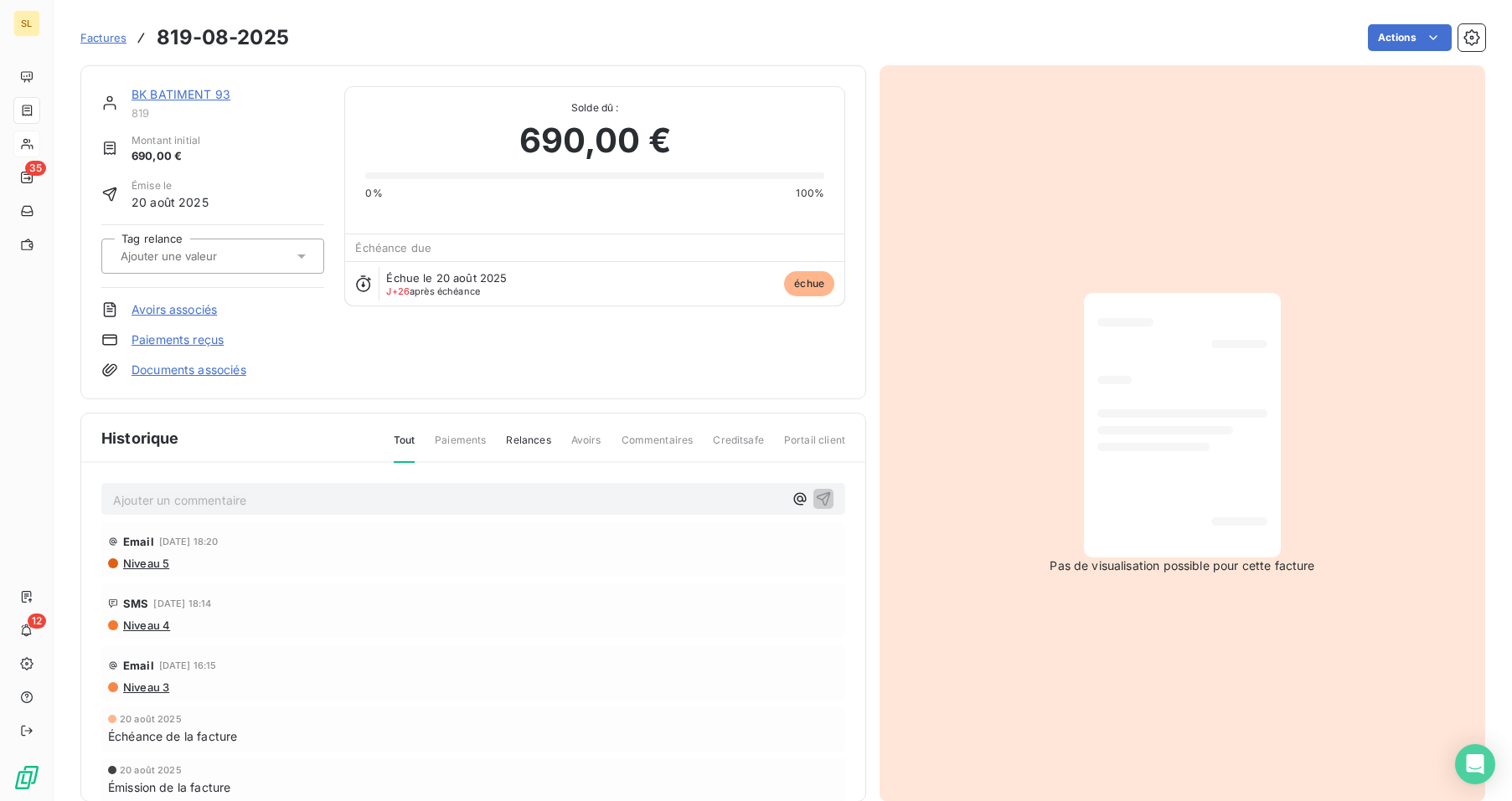
click at [151, 337] on link "Paiements reçus" at bounding box center [177, 340] width 92 height 17
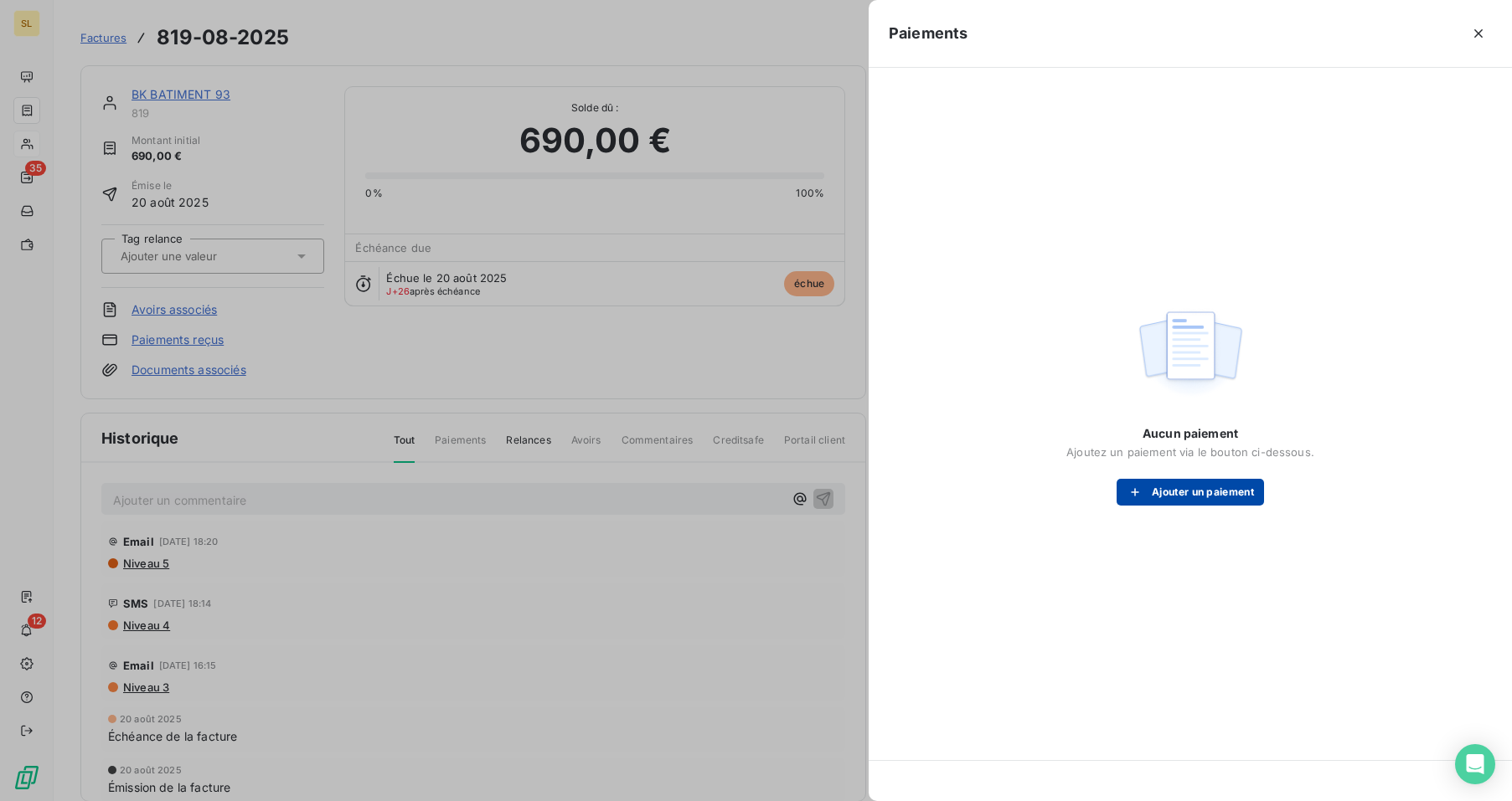
click at [1129, 485] on icon "button" at bounding box center [1135, 492] width 17 height 17
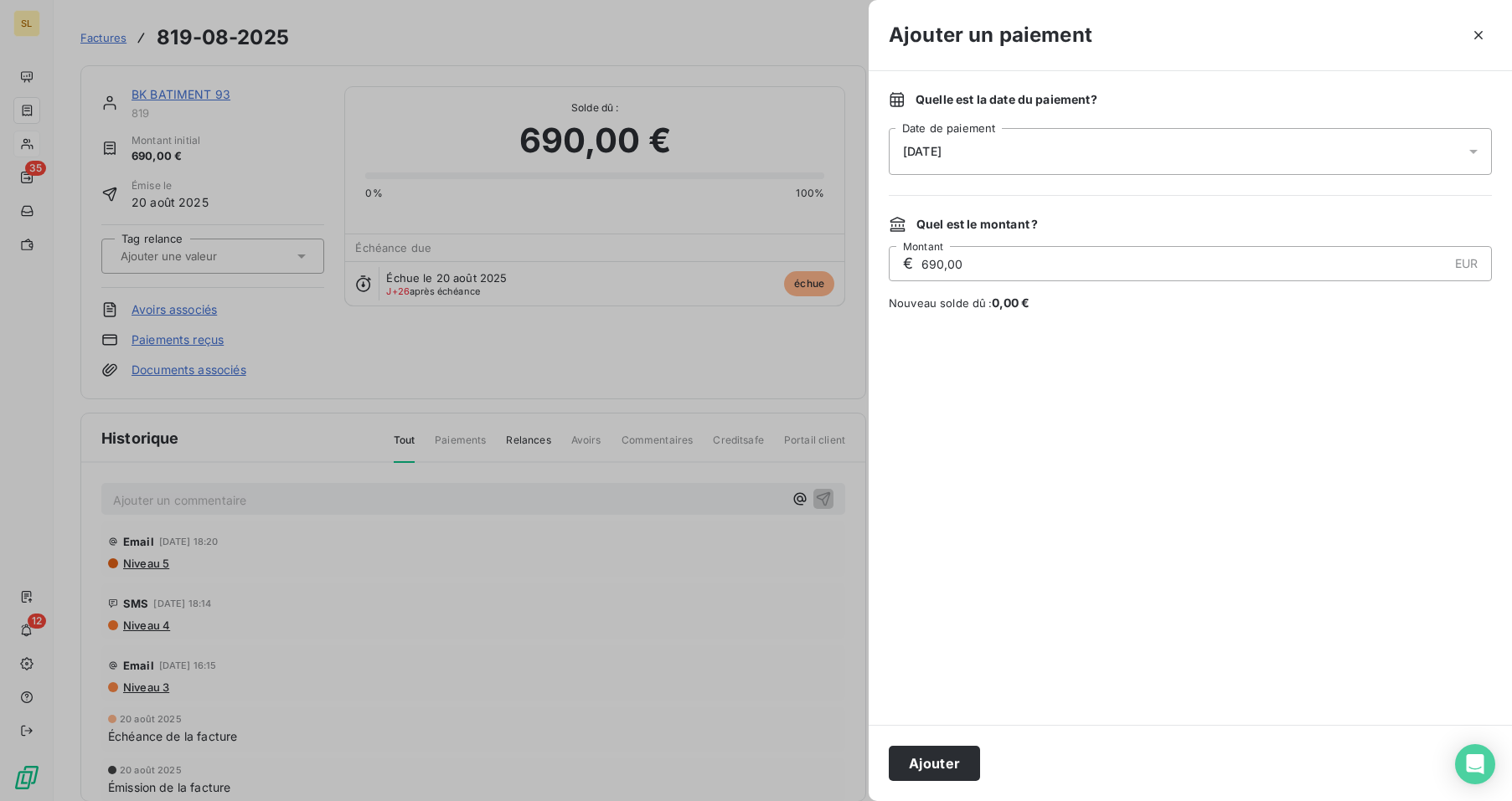
click at [911, 150] on span "15/09/2025" at bounding box center [921, 151] width 39 height 13
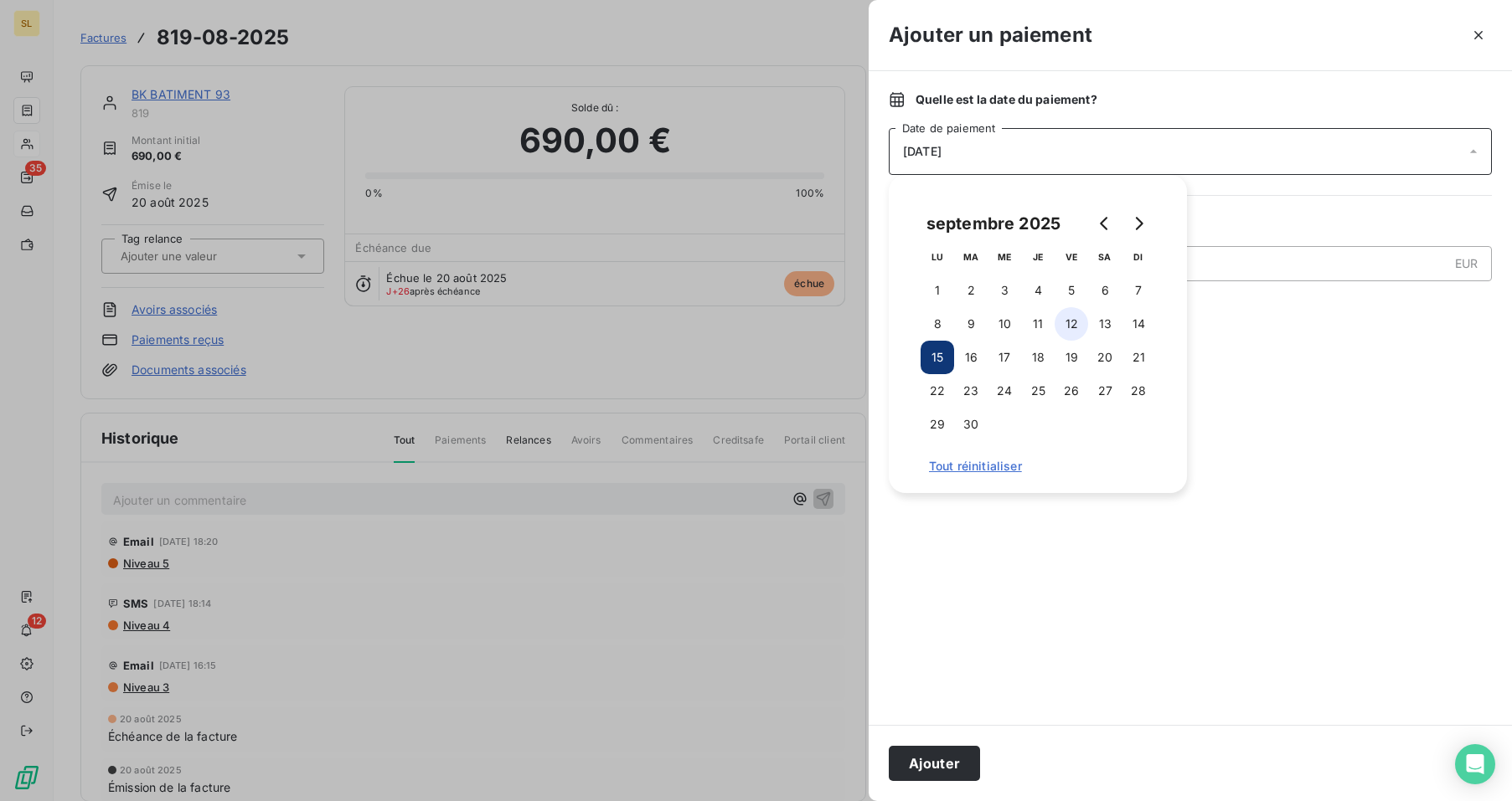
click at [1071, 326] on button "12" at bounding box center [1071, 323] width 33 height 33
click at [955, 761] on button "Ajouter" at bounding box center [935, 763] width 91 height 35
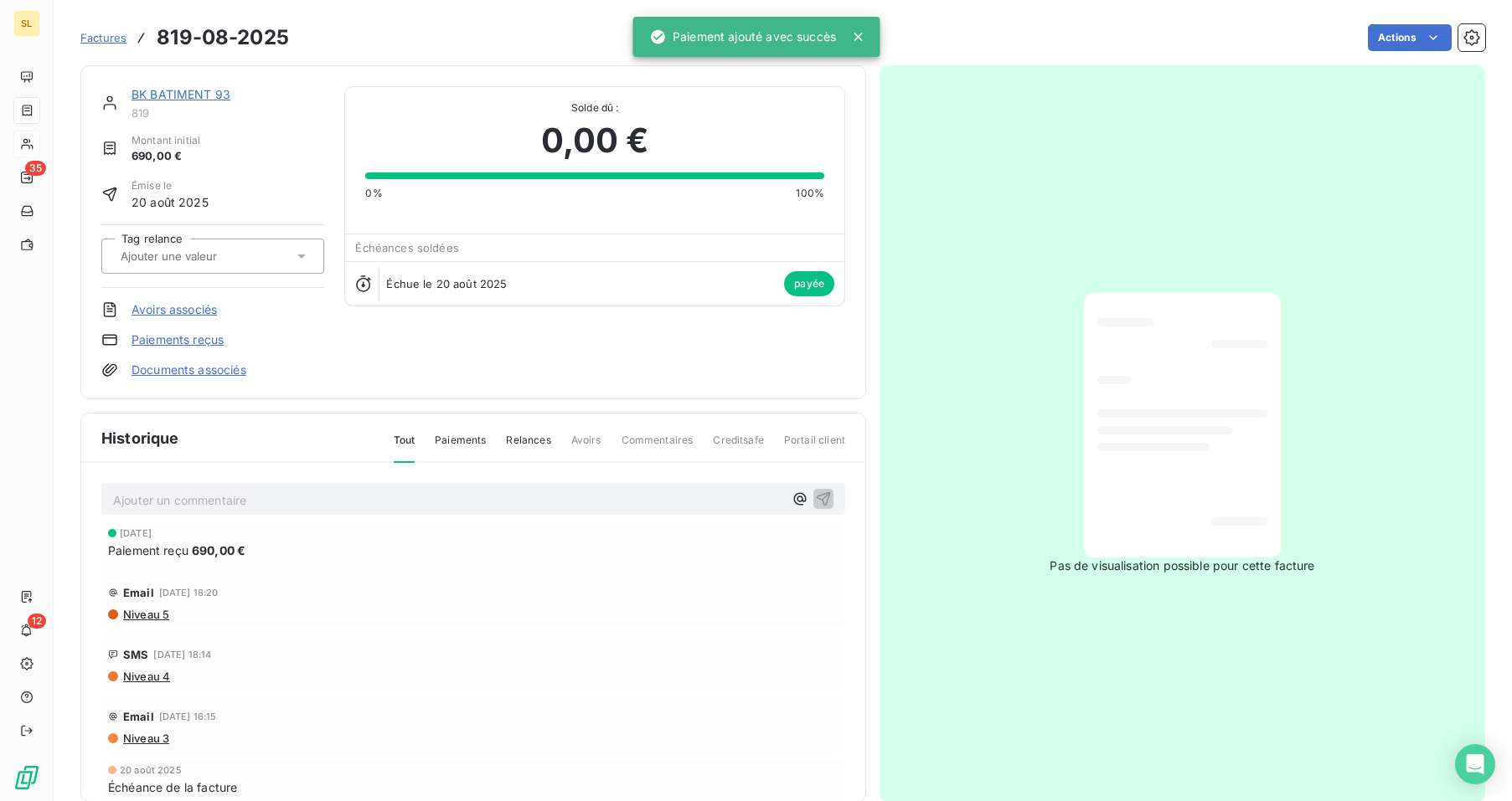
click at [203, 502] on p "Ajouter un commentaire ﻿" at bounding box center [448, 500] width 670 height 21
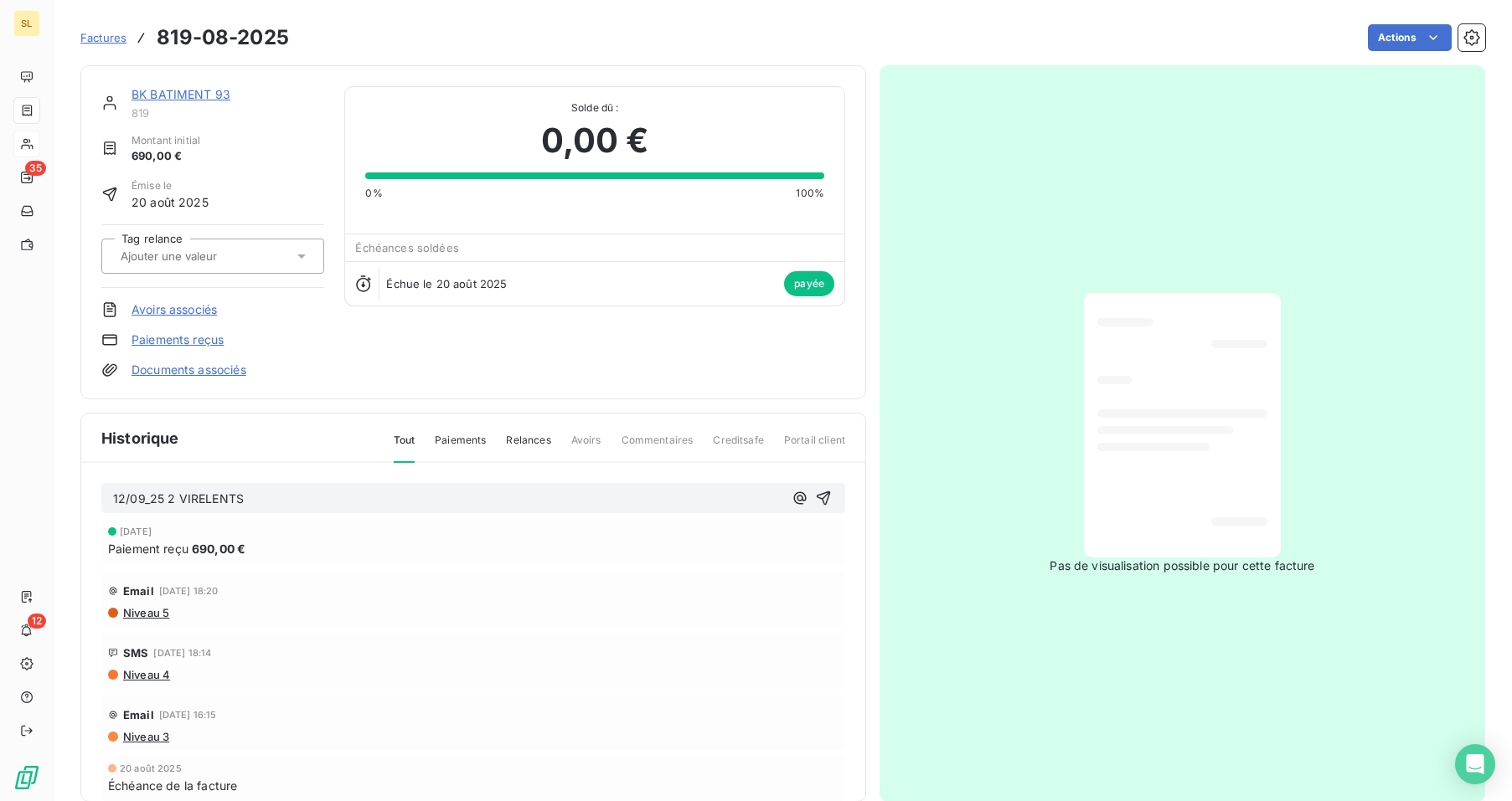
click at [208, 498] on span "12/09_25 2 VIRELENTS" at bounding box center [178, 499] width 131 height 14
click at [815, 500] on icon "button" at bounding box center [823, 498] width 17 height 17
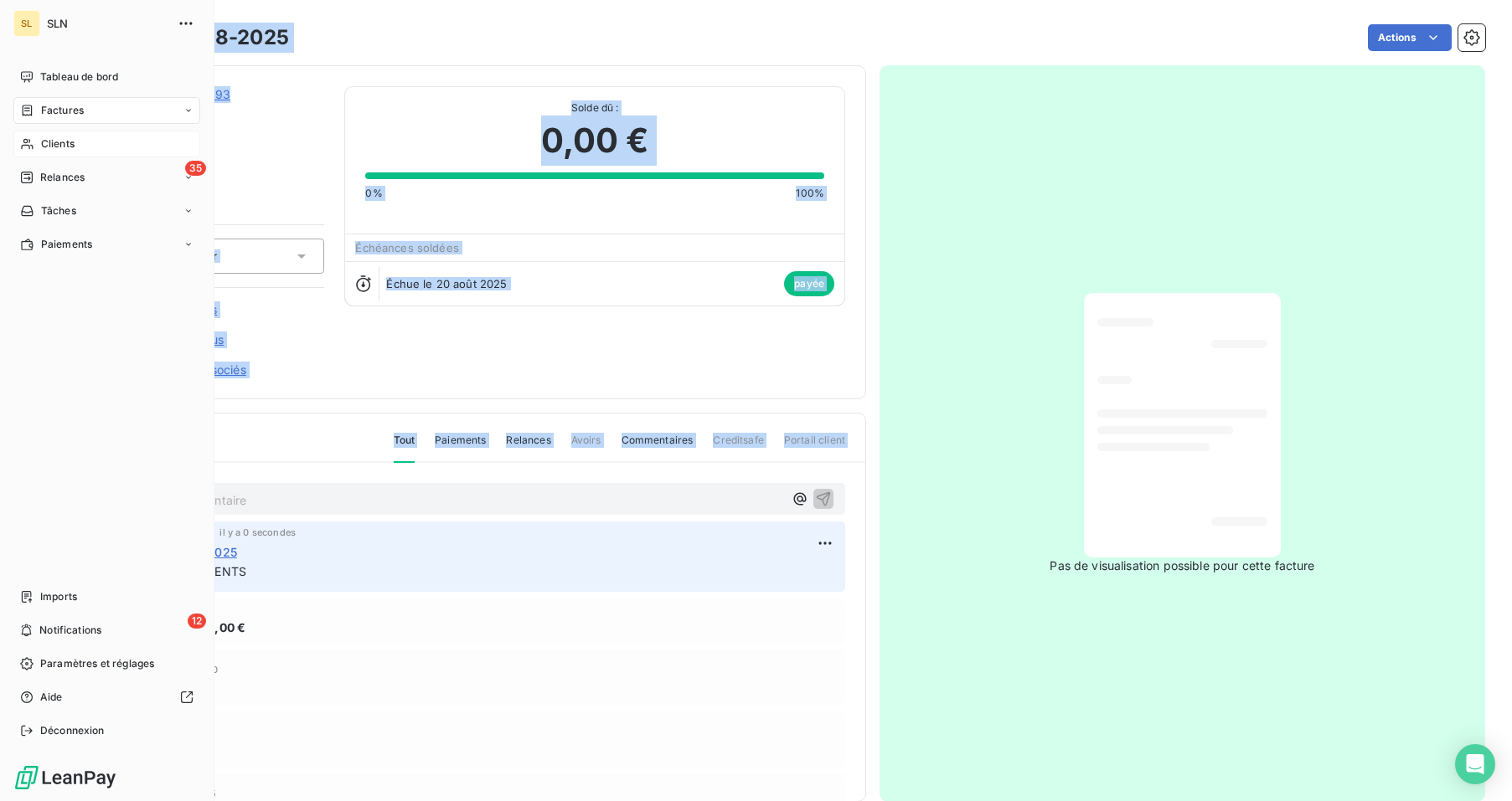
click at [66, 148] on span "Clients" at bounding box center [57, 143] width 33 height 15
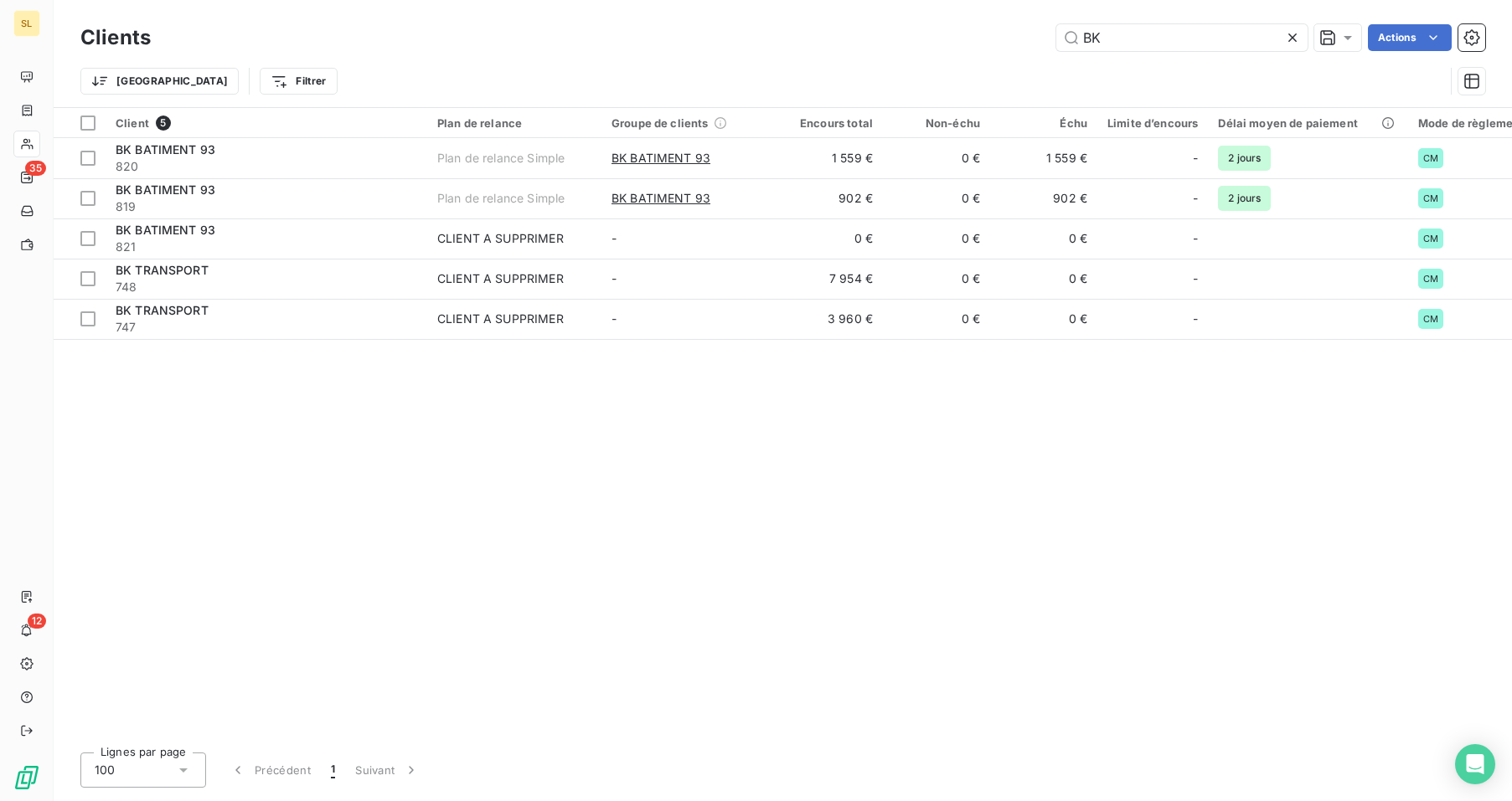
drag, startPoint x: 1155, startPoint y: 44, endPoint x: 912, endPoint y: 34, distance: 243.2
click at [912, 34] on div "BK Actions" at bounding box center [828, 38] width 1314 height 27
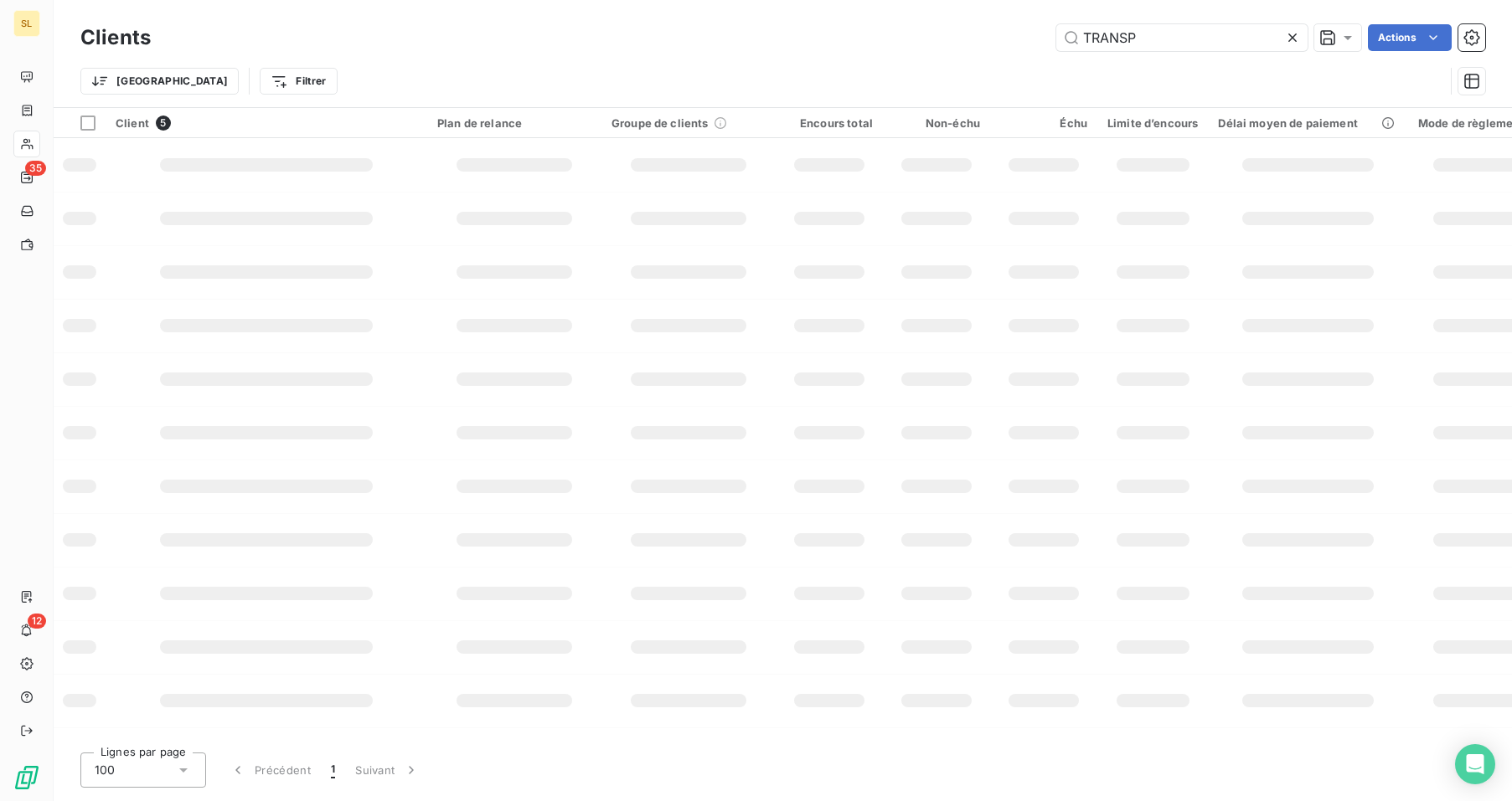
type input "TRANSP"
click at [1130, 37] on input "TRANSP" at bounding box center [1181, 38] width 251 height 27
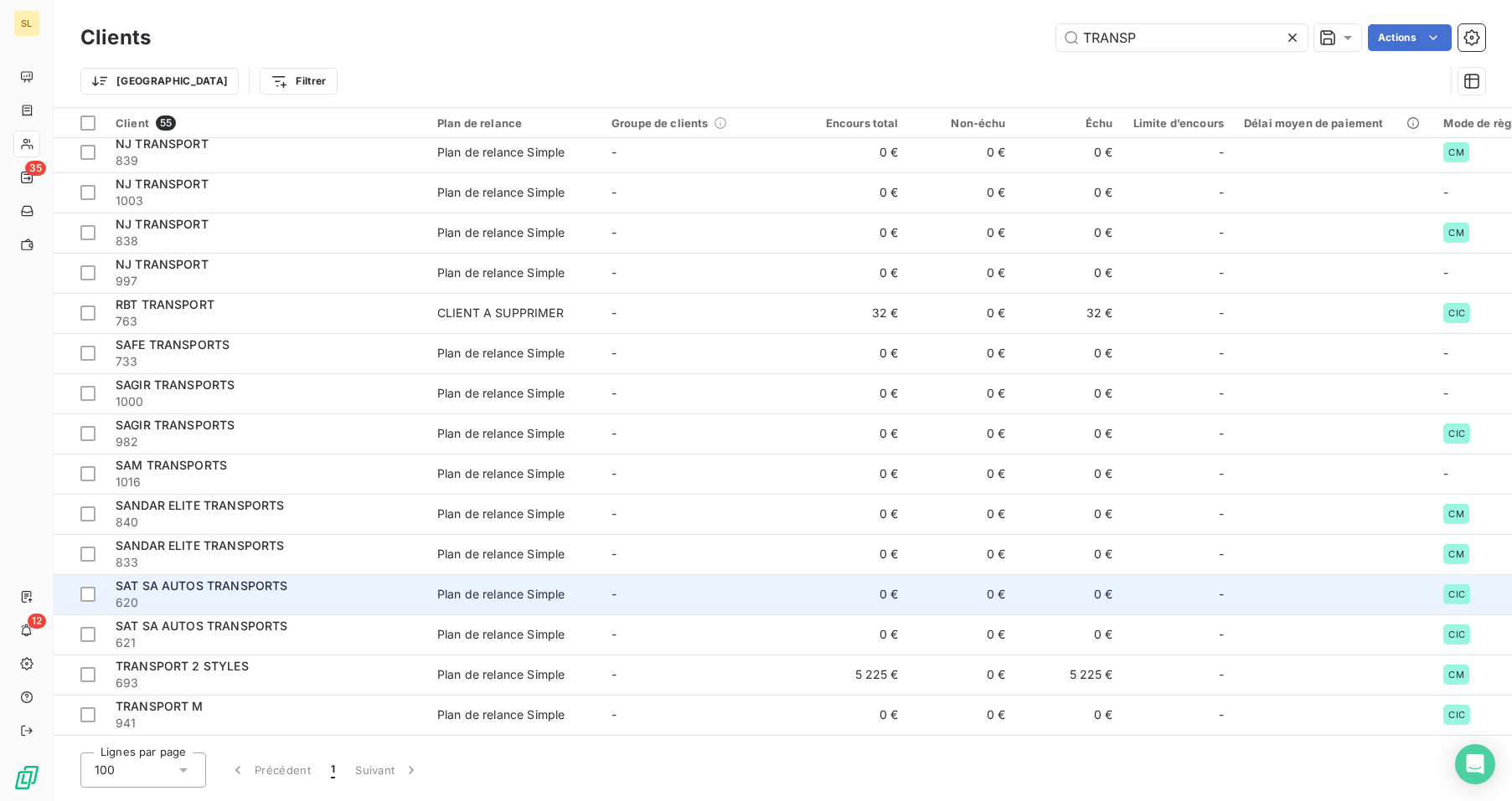
scroll to position [1004, 0]
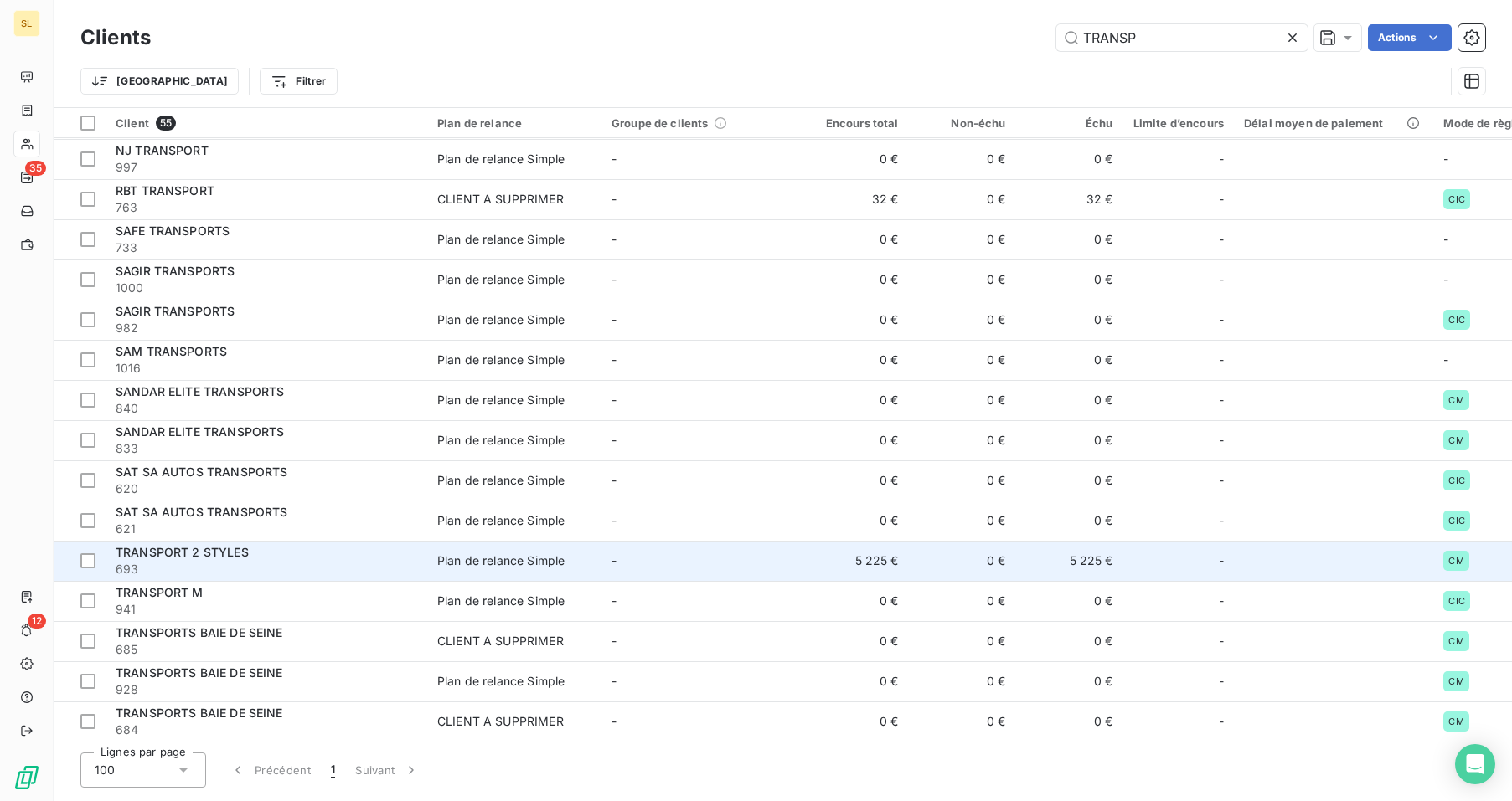
click at [376, 552] on div "TRANSPORT 2 STYLES" at bounding box center [266, 552] width 301 height 17
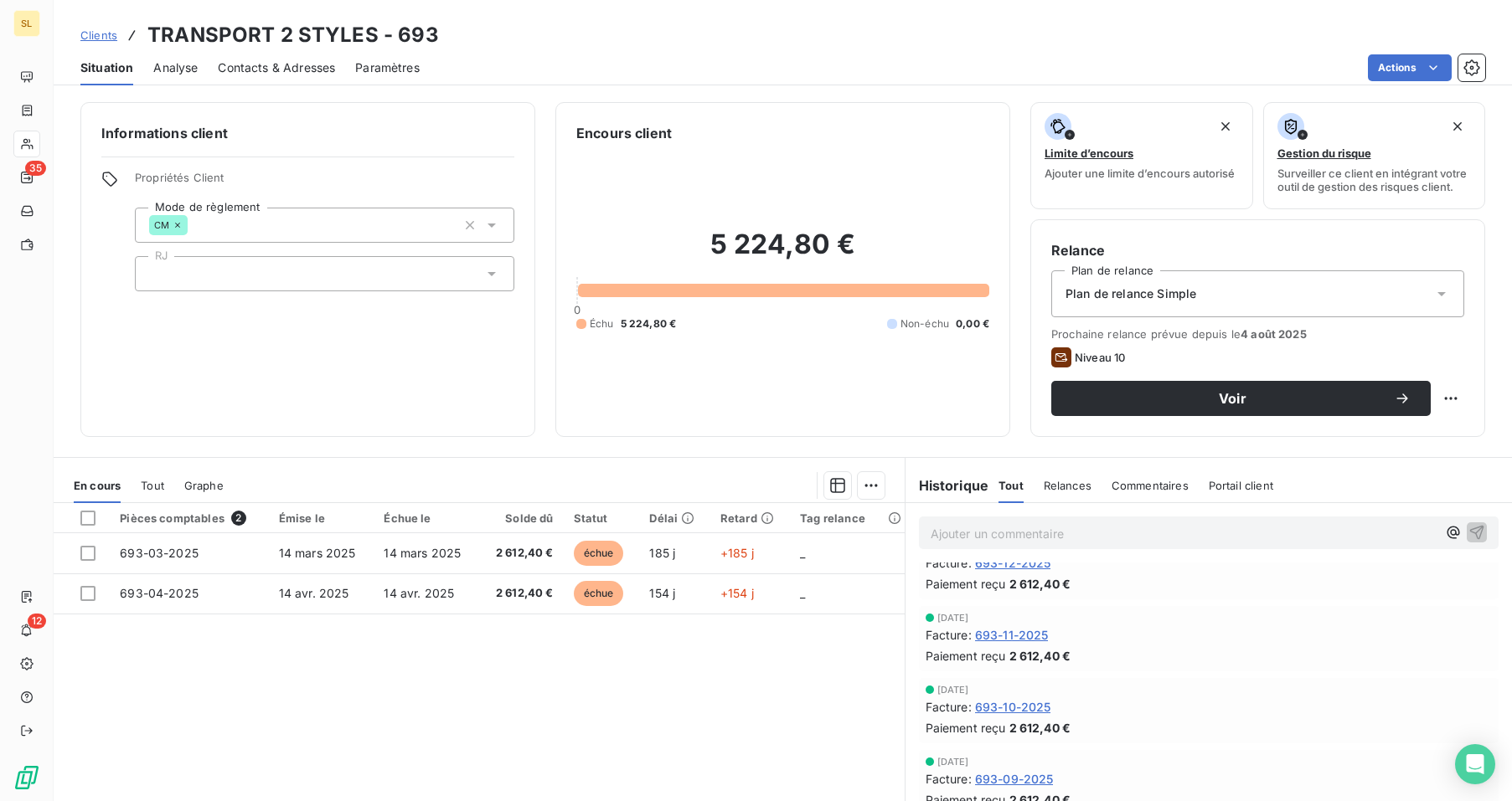
scroll to position [460, 0]
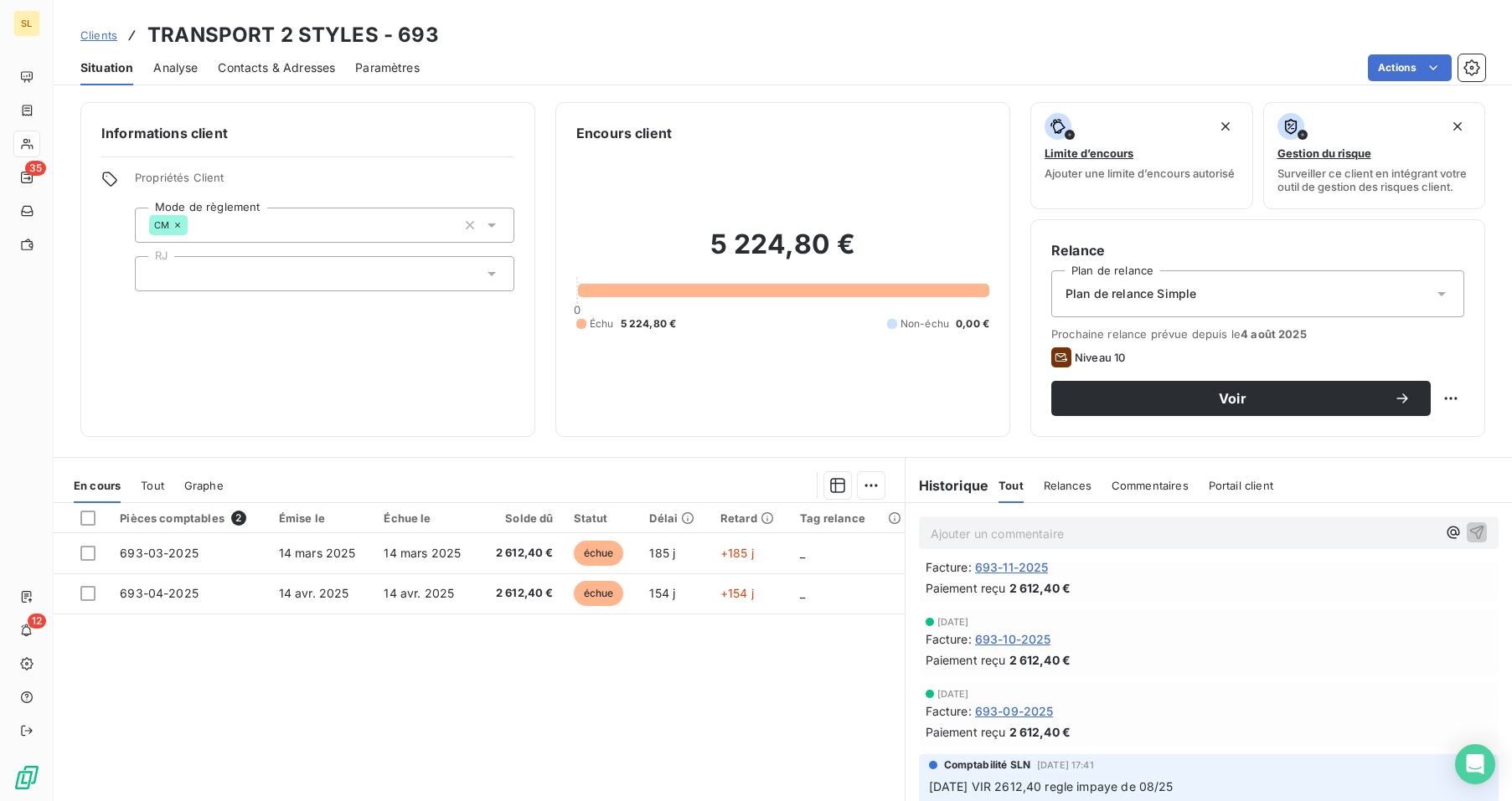
click at [1032, 715] on span "693-09-2025" at bounding box center [1015, 711] width 79 height 18
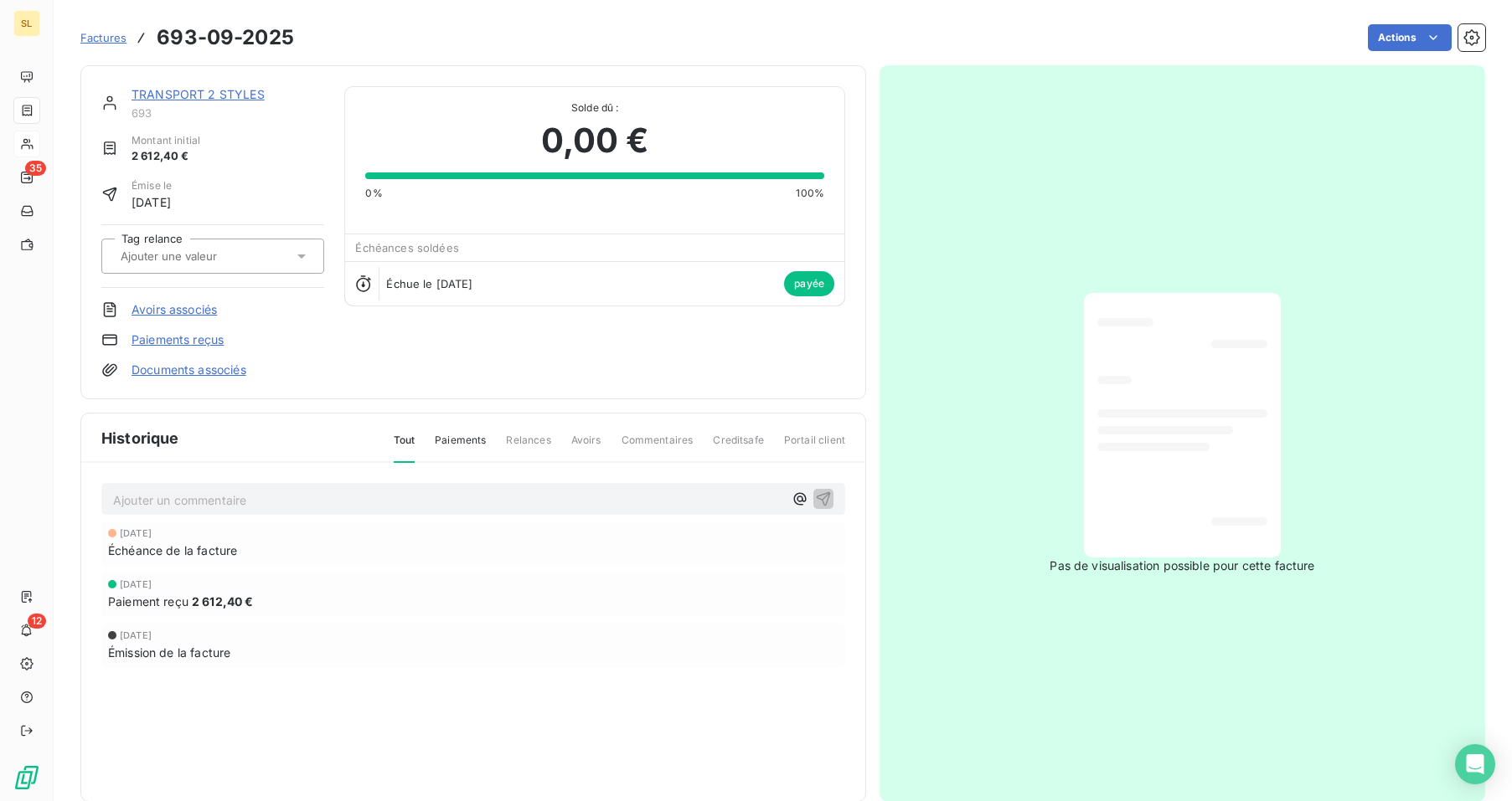
click at [152, 340] on link "Paiements reçus" at bounding box center [177, 340] width 92 height 17
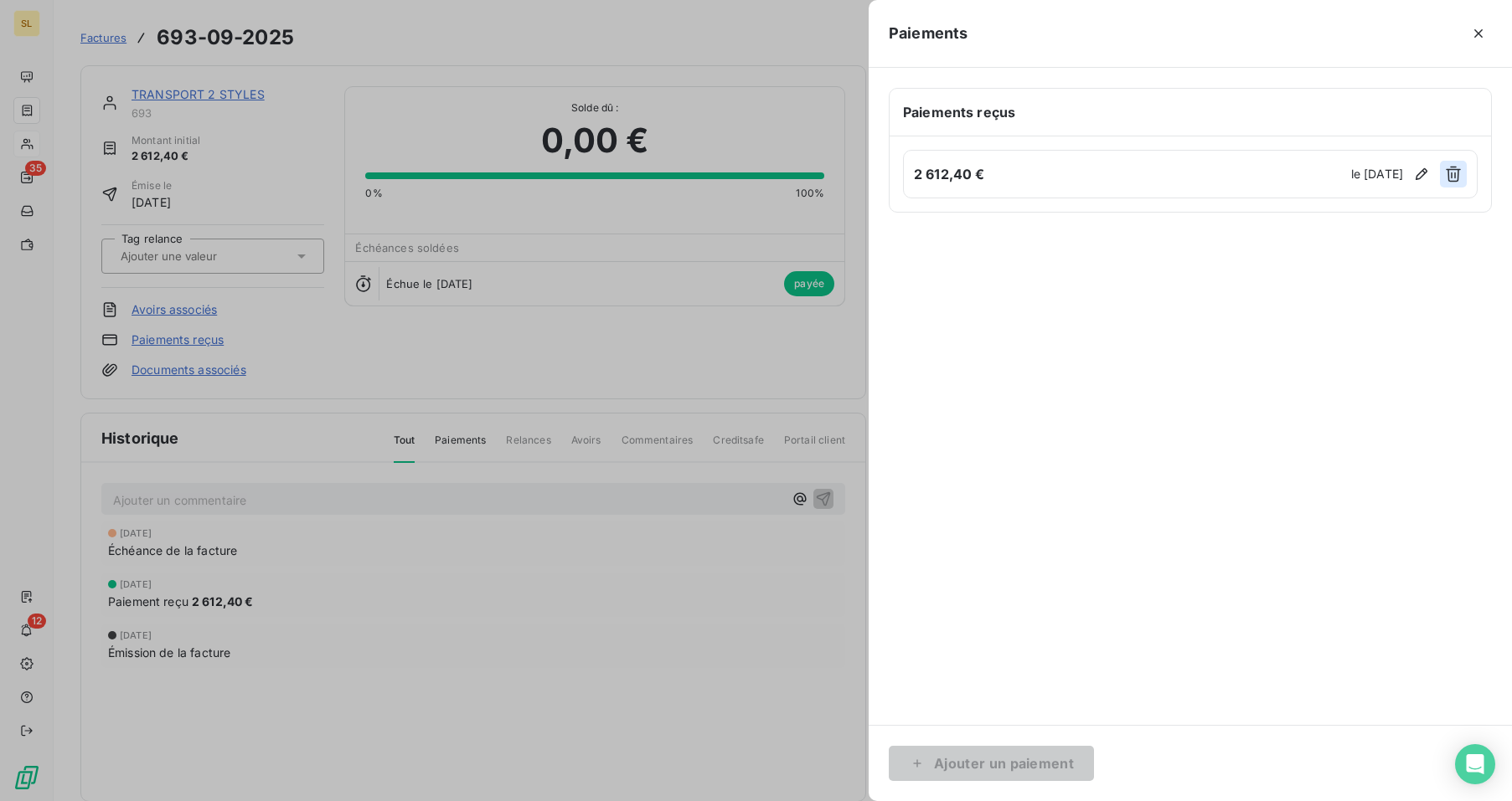
click at [1451, 174] on icon "button" at bounding box center [1453, 174] width 17 height 17
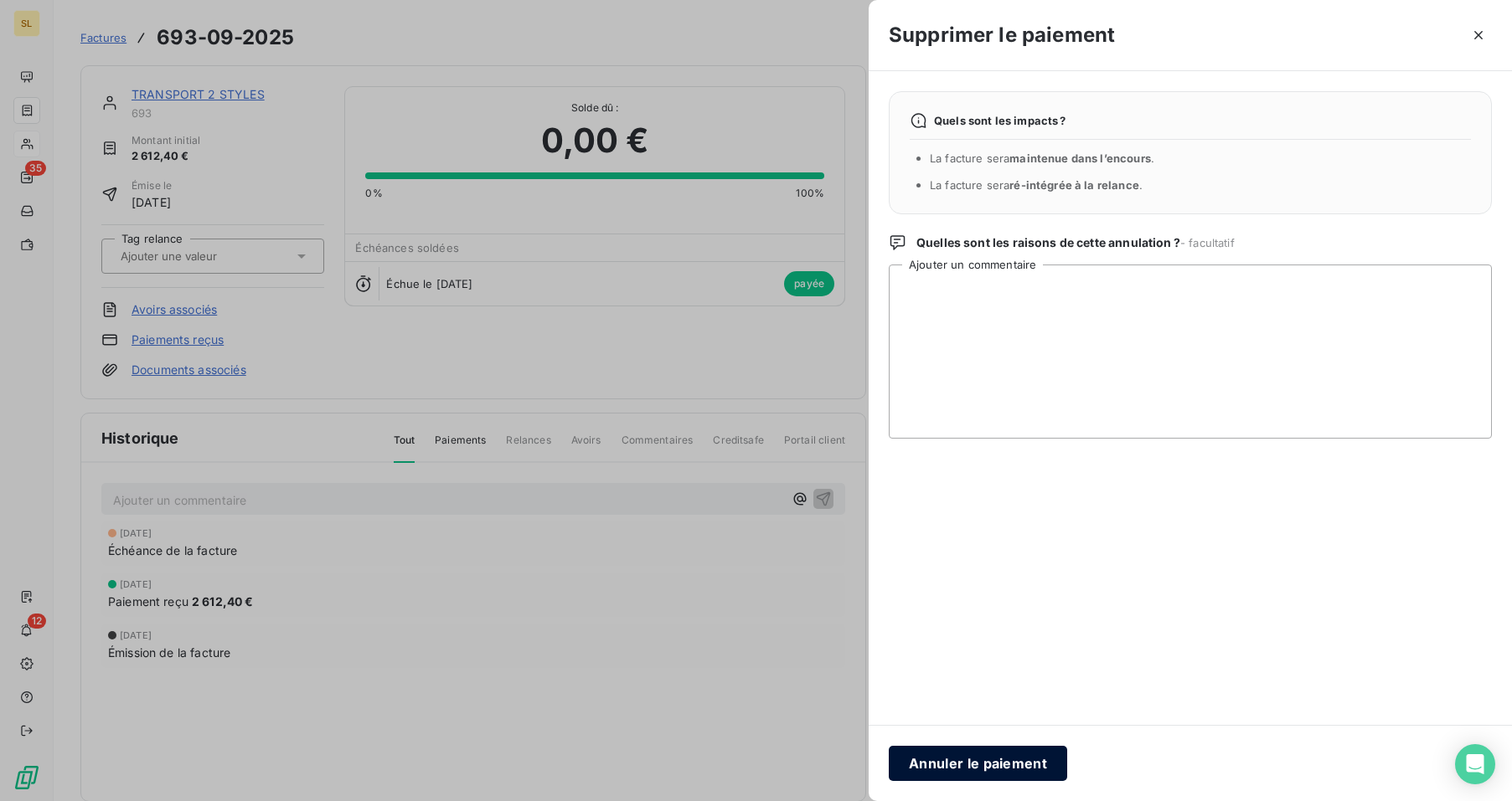
click at [1031, 765] on button "Annuler le paiement" at bounding box center [978, 763] width 178 height 35
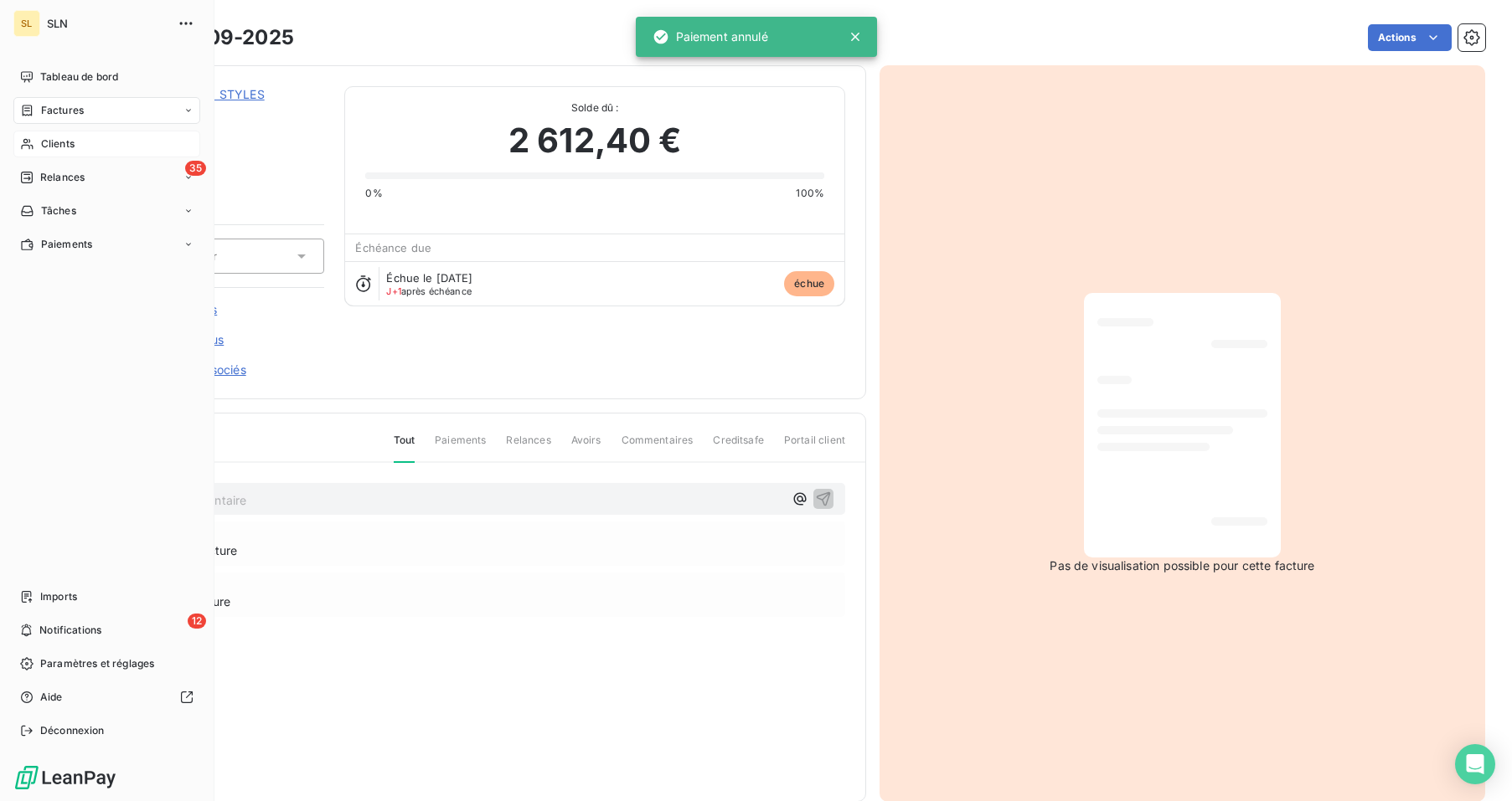
click at [50, 151] on div "Clients" at bounding box center [107, 144] width 186 height 27
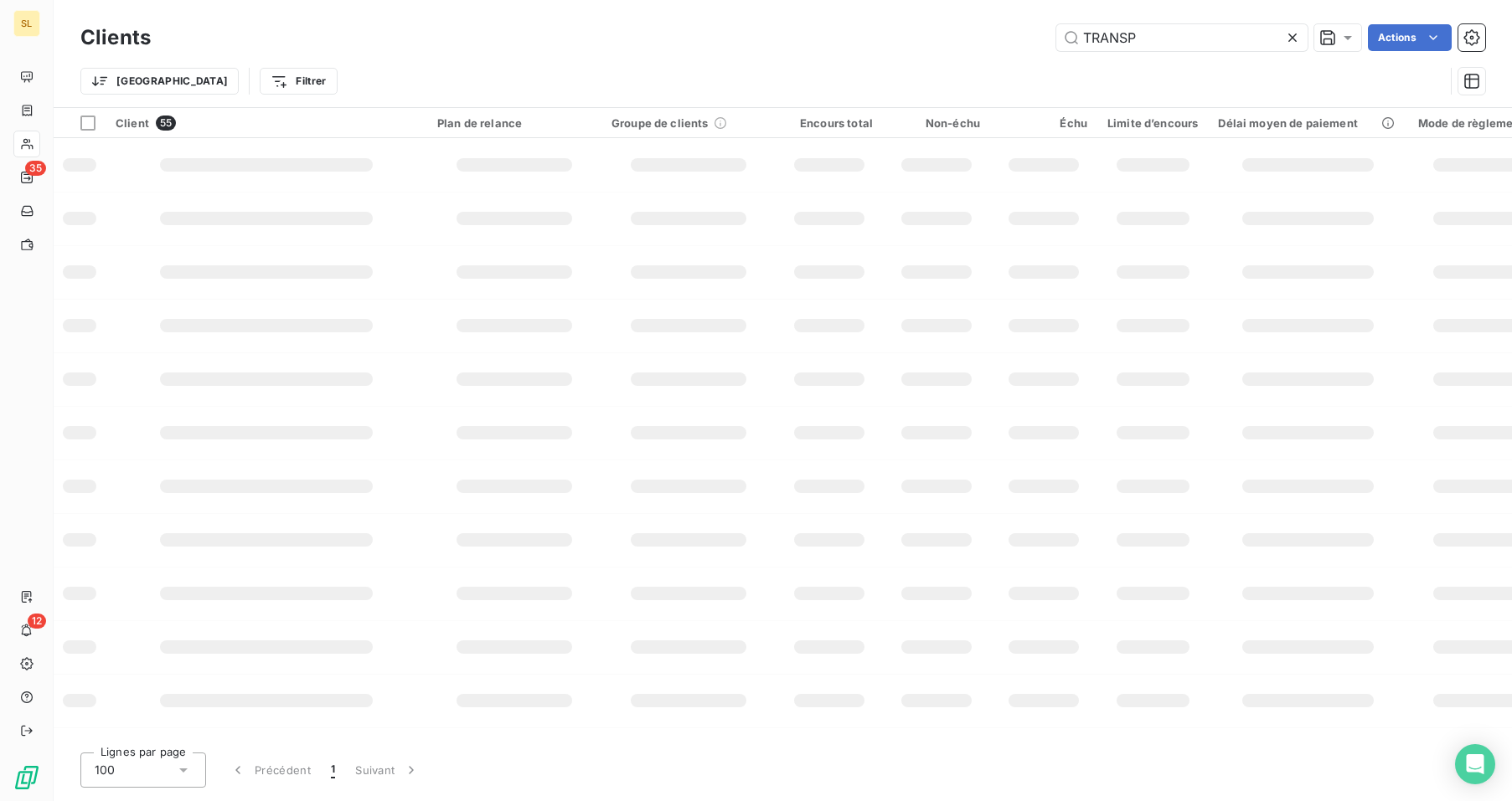
drag, startPoint x: 1125, startPoint y: 39, endPoint x: 939, endPoint y: 33, distance: 186.1
click at [939, 33] on div "TRANSP Actions" at bounding box center [828, 38] width 1314 height 27
type input "832"
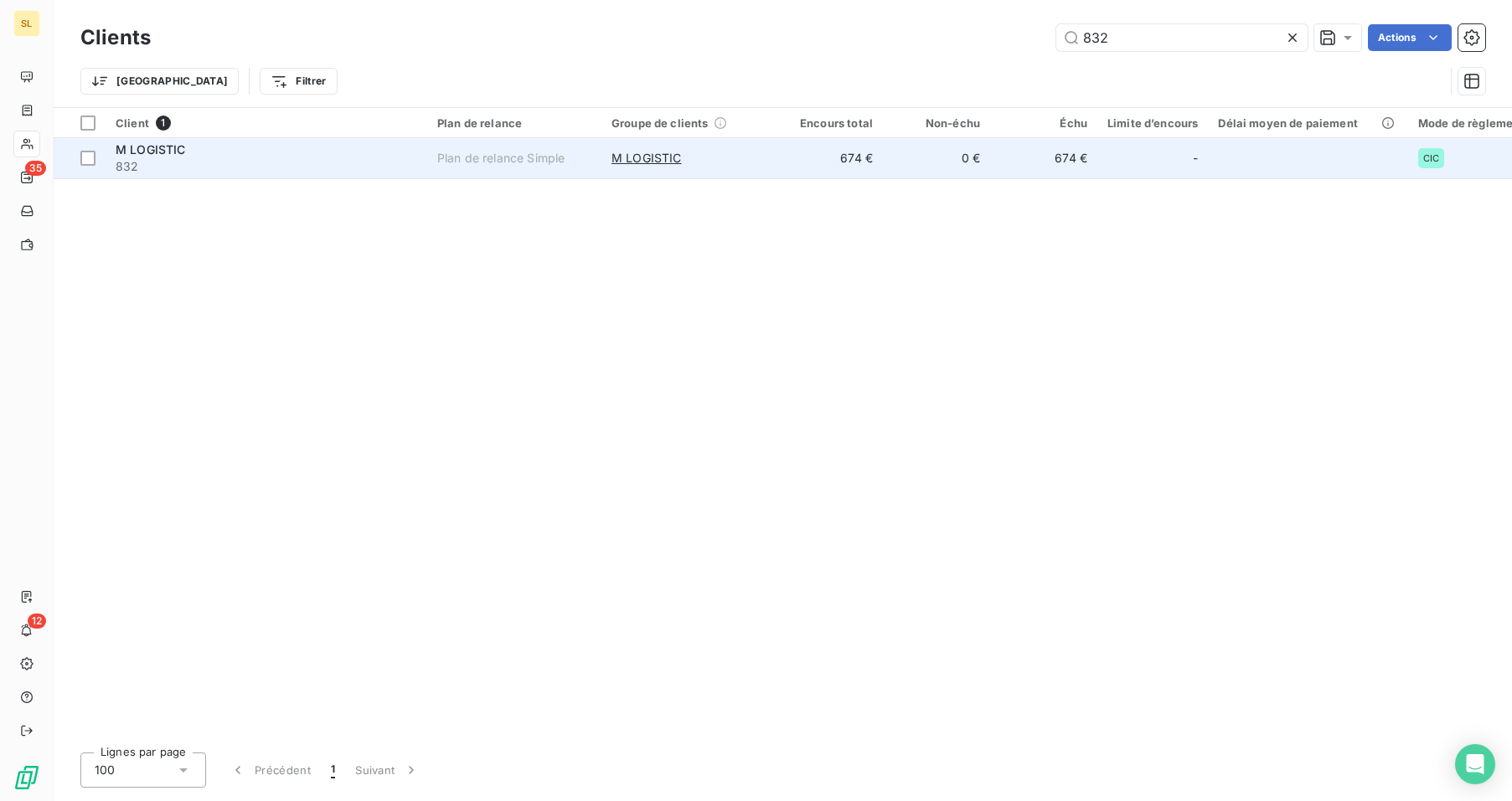
click at [416, 160] on span "832" at bounding box center [266, 167] width 301 height 17
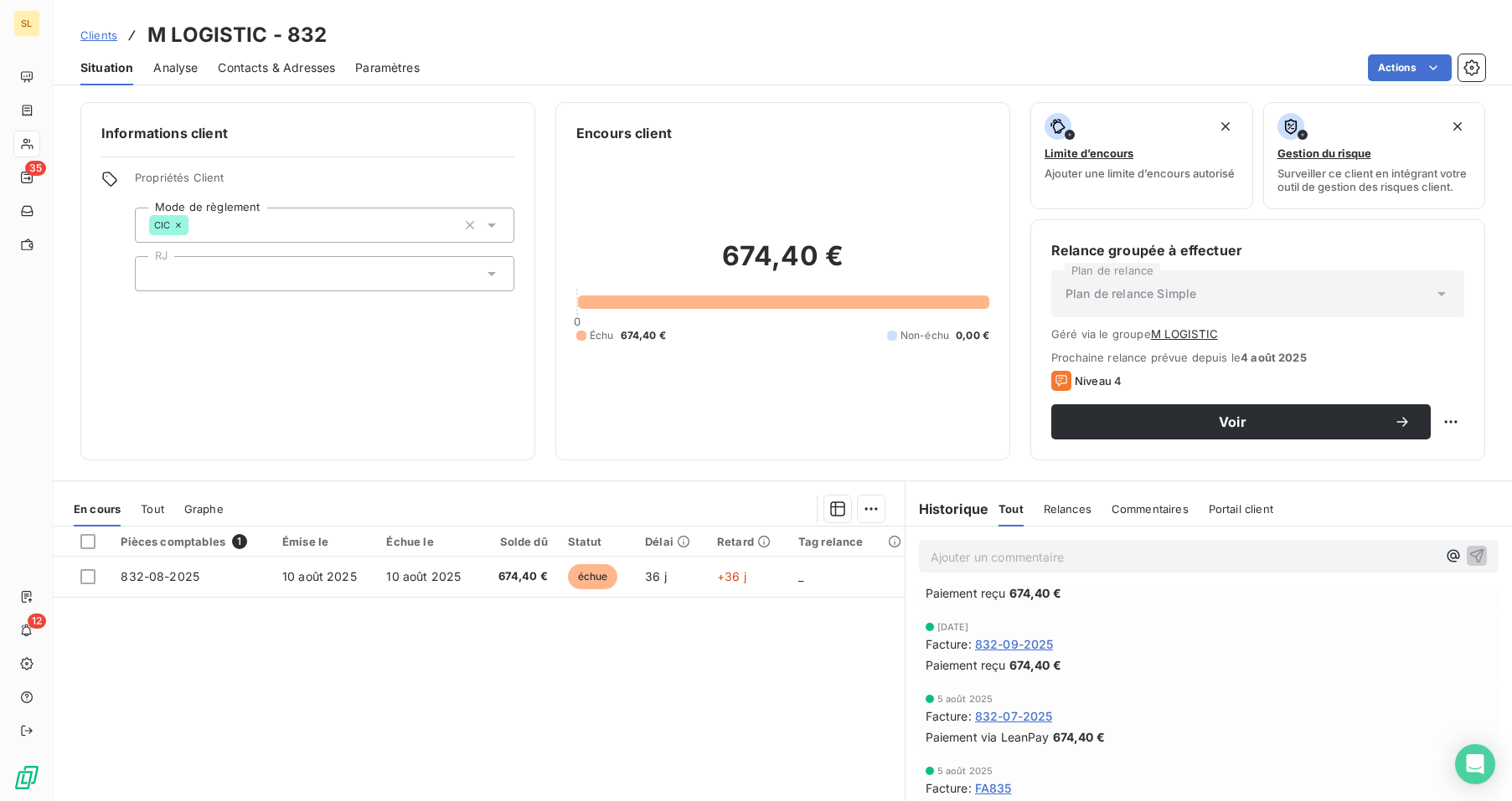
scroll to position [1411, 0]
click at [1026, 648] on span "832-09-2025" at bounding box center [1015, 648] width 79 height 18
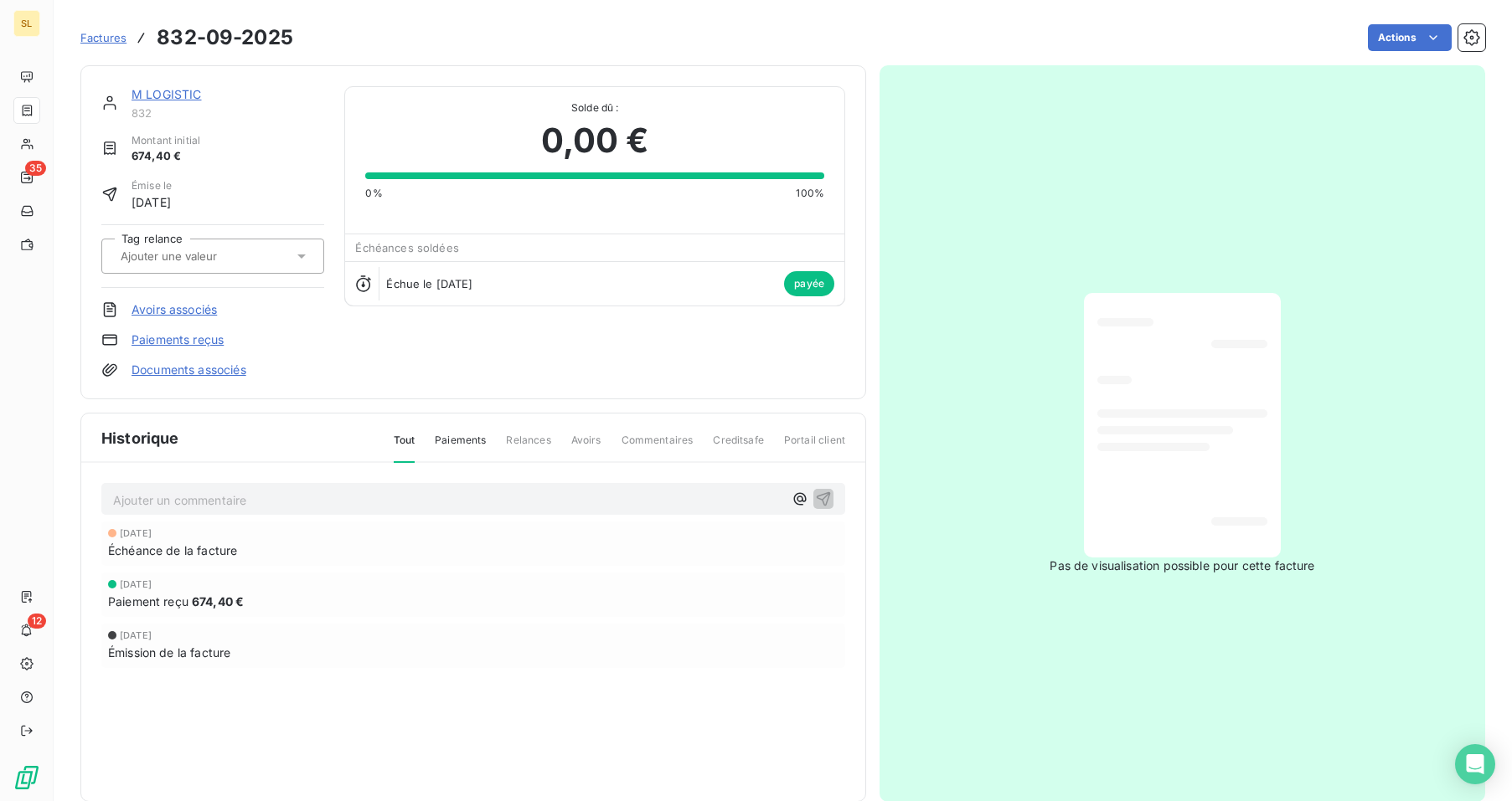
click at [168, 336] on link "Paiements reçus" at bounding box center [177, 340] width 92 height 17
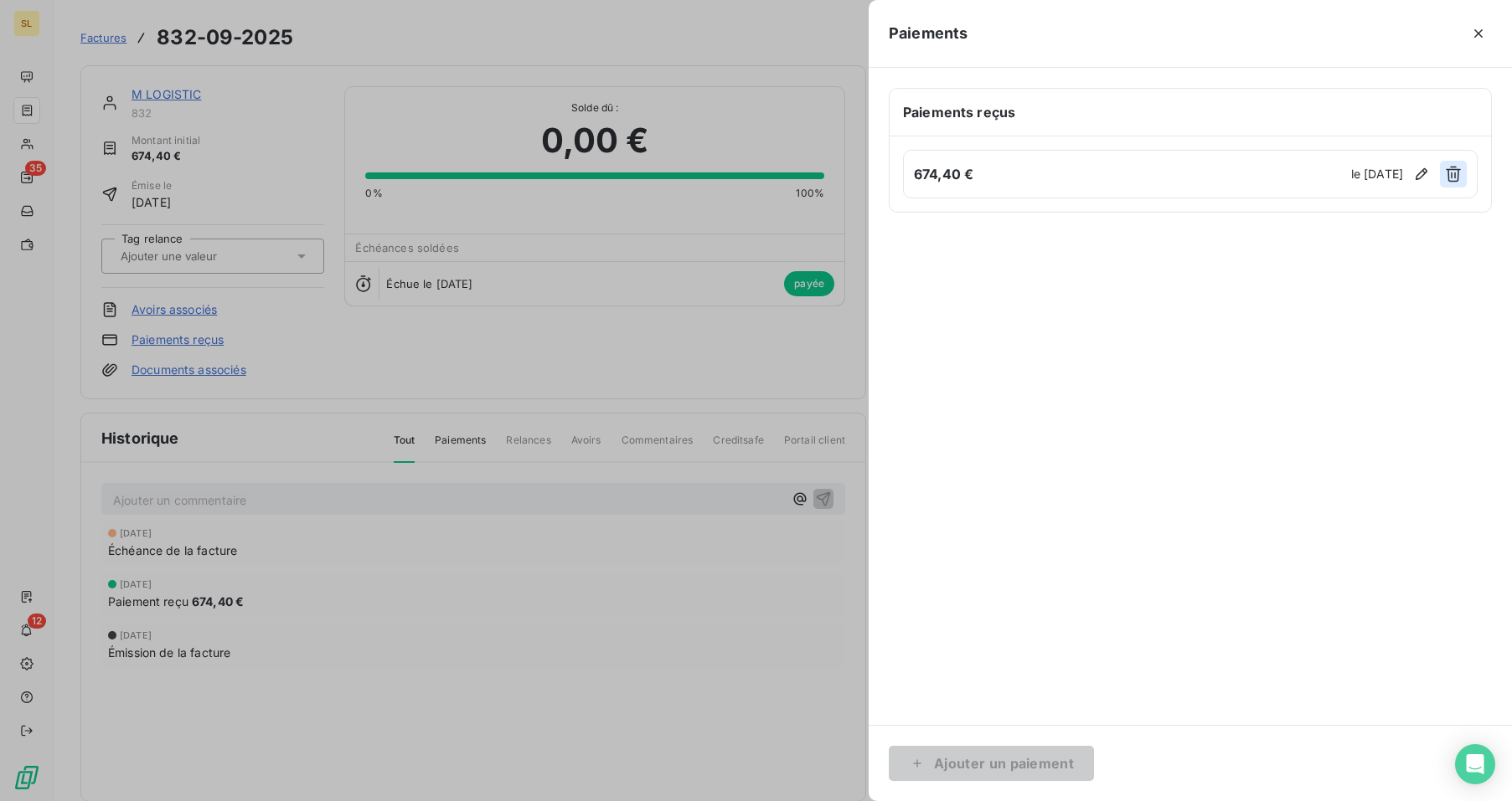
click at [1456, 164] on button "button" at bounding box center [1454, 174] width 27 height 27
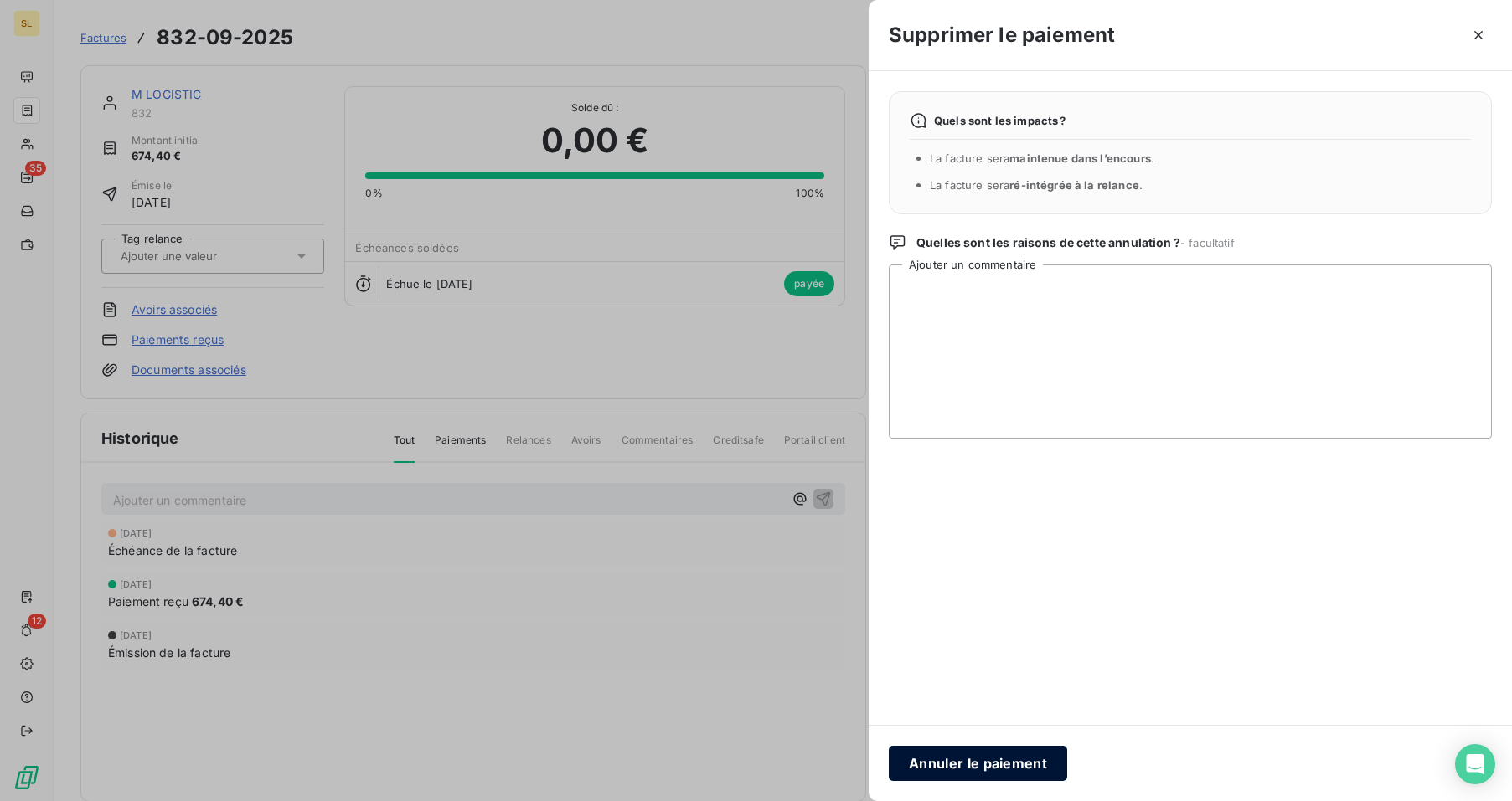
click at [998, 755] on button "Annuler le paiement" at bounding box center [978, 763] width 178 height 35
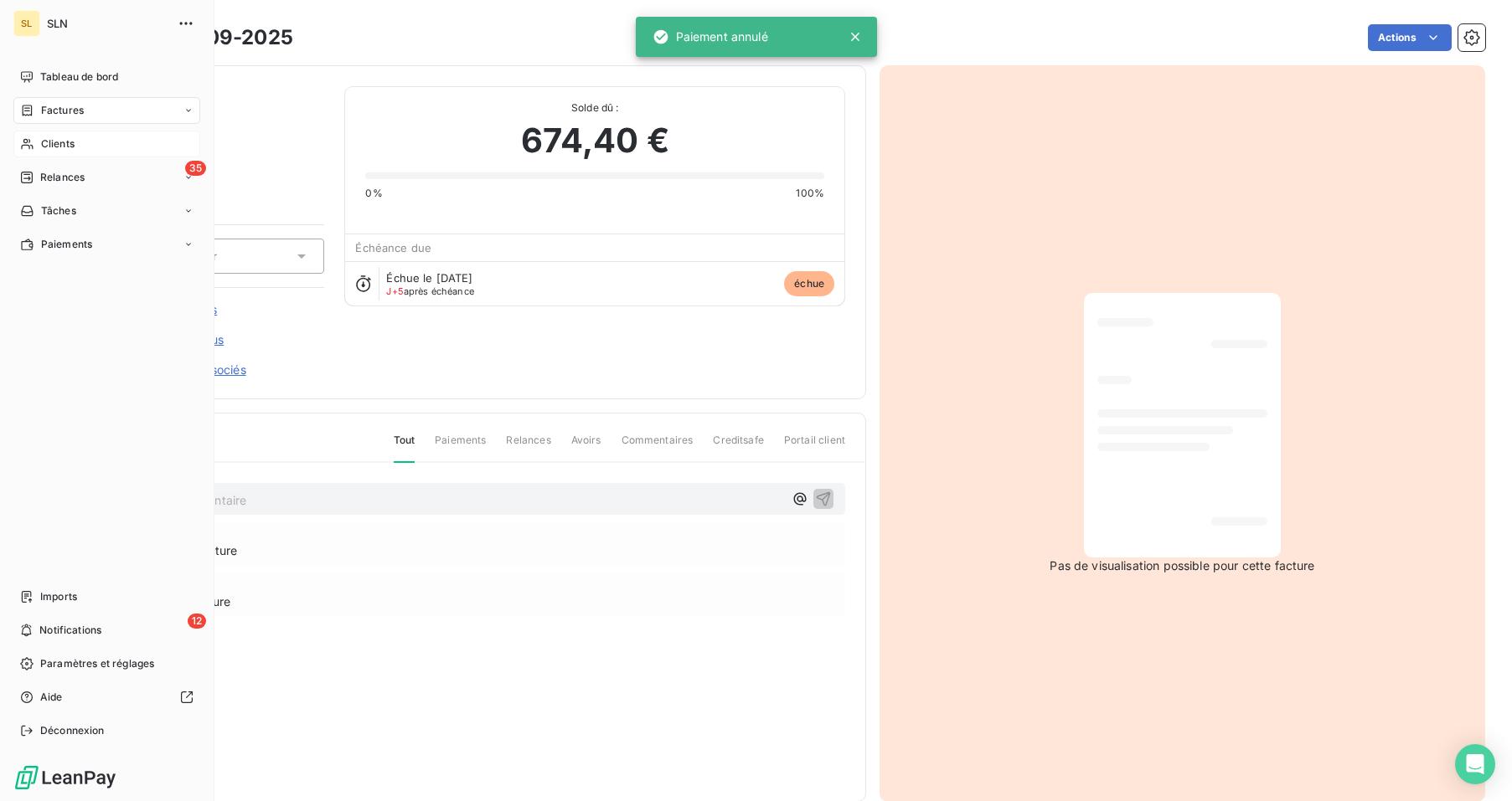
click at [48, 145] on span "Clients" at bounding box center [57, 143] width 33 height 15
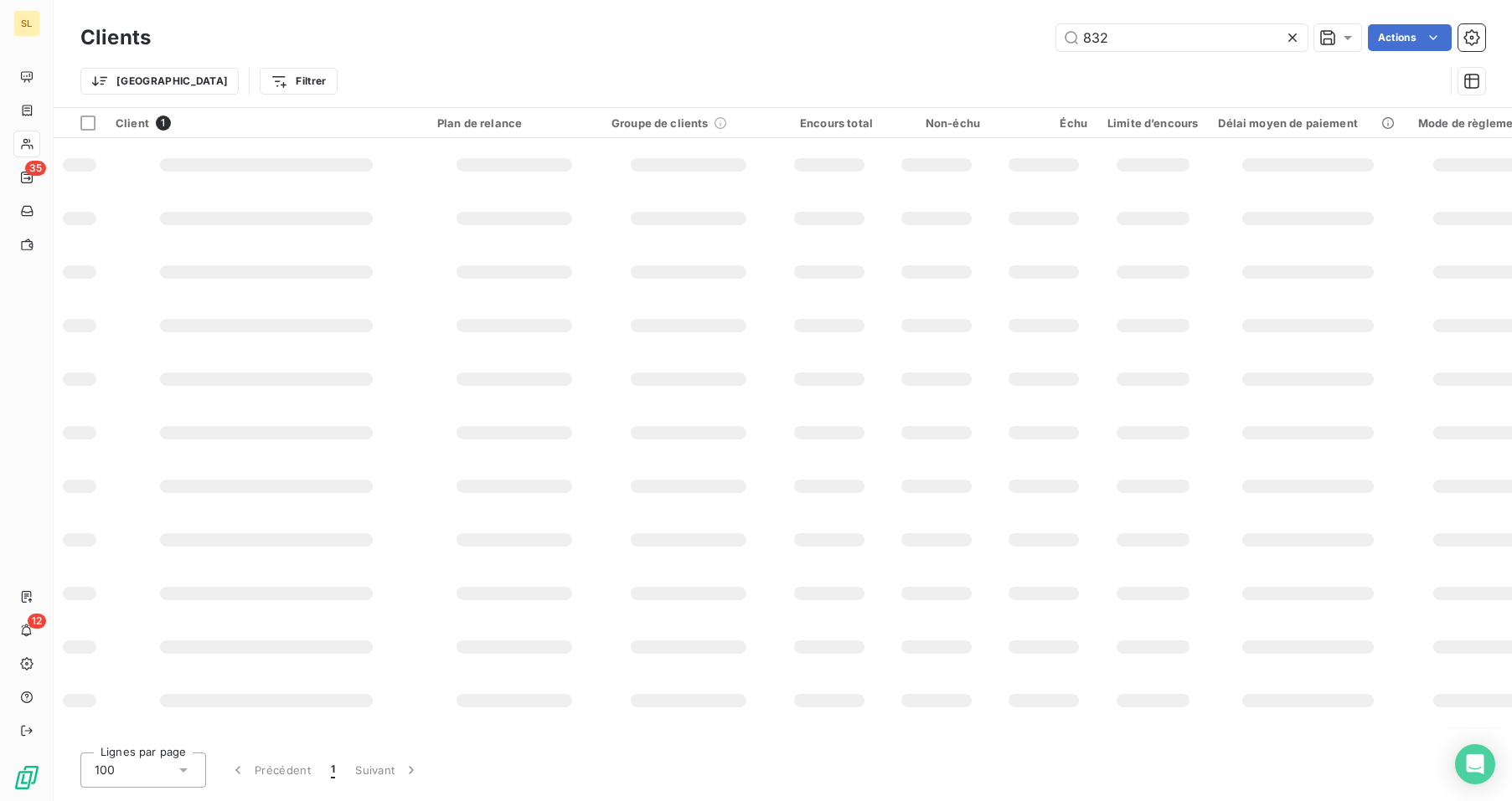
drag, startPoint x: 1128, startPoint y: 37, endPoint x: 932, endPoint y: 41, distance: 196.0
click at [932, 41] on div "832 Actions" at bounding box center [828, 38] width 1314 height 27
type input "795"
click at [1139, 43] on input "795" at bounding box center [1181, 38] width 251 height 27
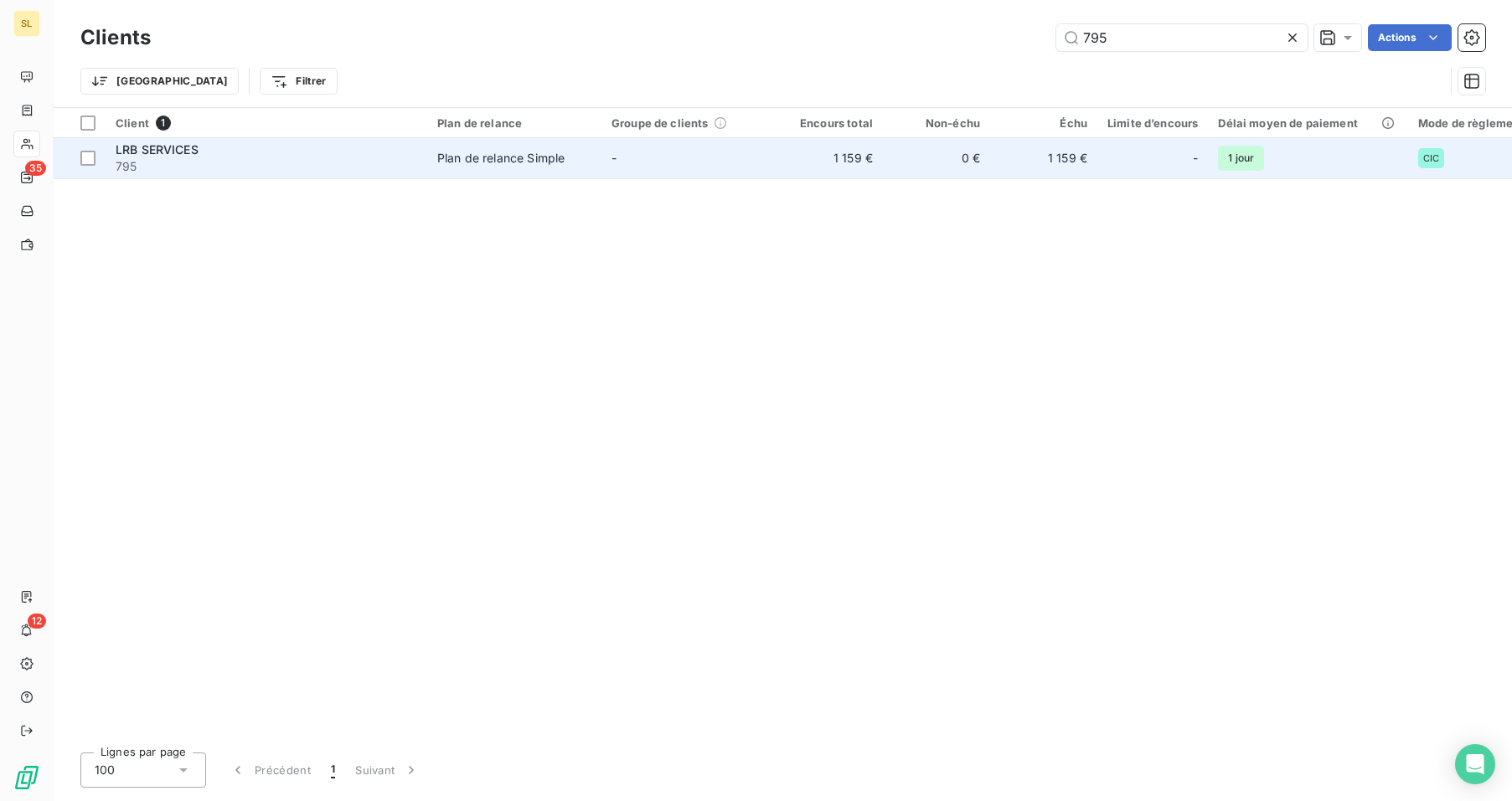
click at [255, 167] on span "795" at bounding box center [266, 167] width 301 height 17
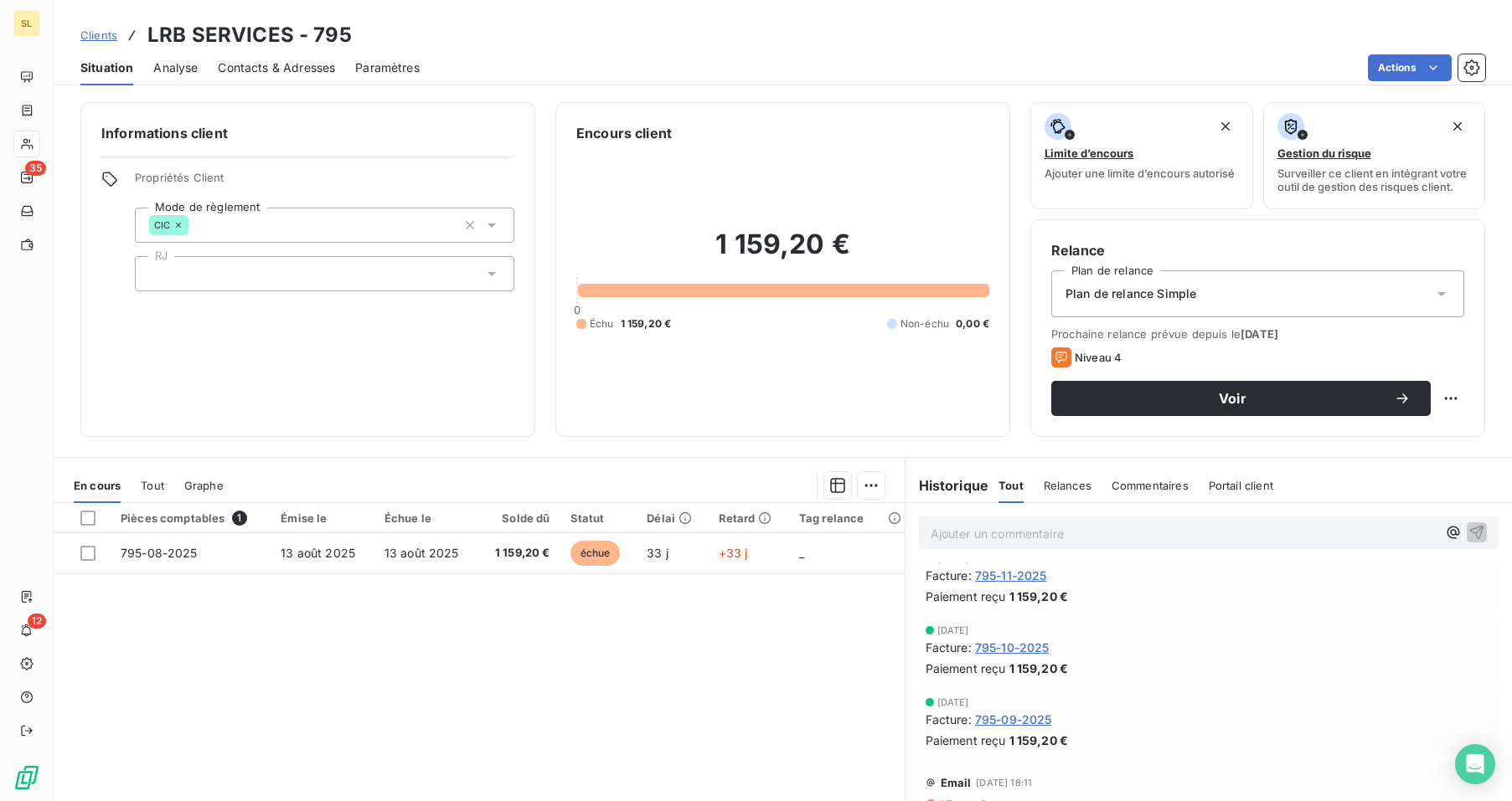
scroll to position [1223, 0]
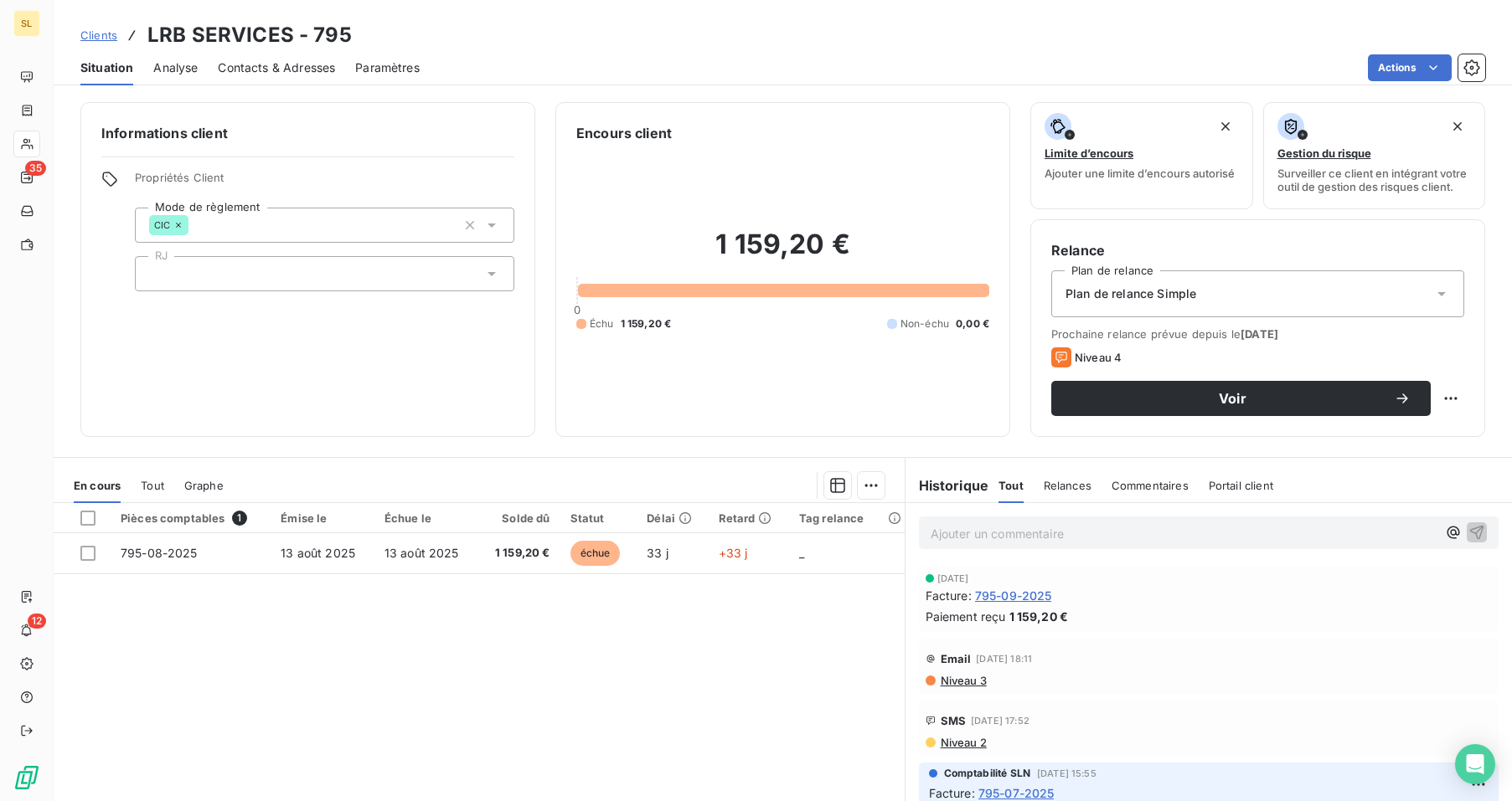
click at [991, 595] on span "795-09-2025" at bounding box center [1014, 596] width 77 height 18
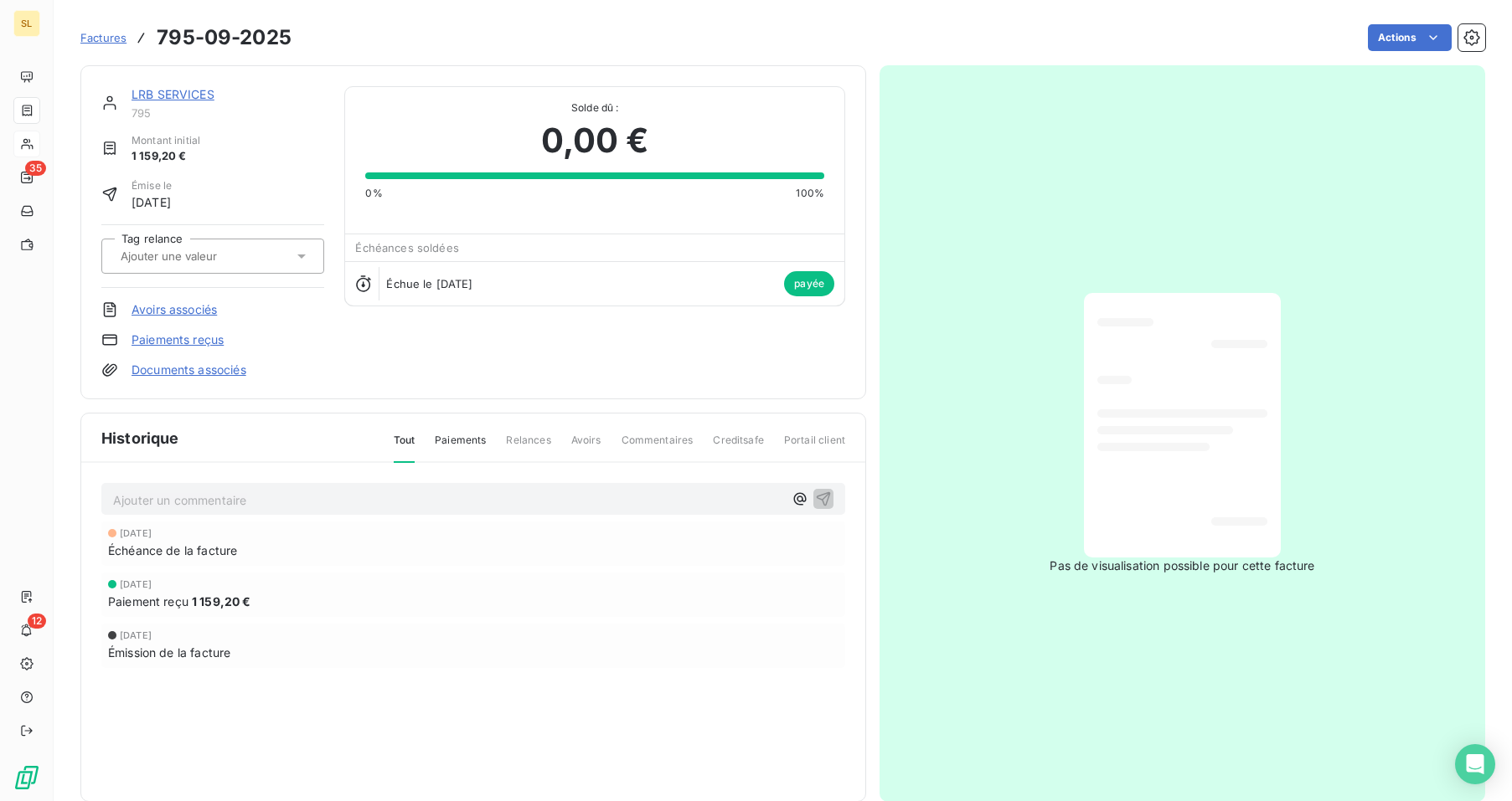
click at [191, 342] on link "Paiements reçus" at bounding box center [177, 340] width 92 height 17
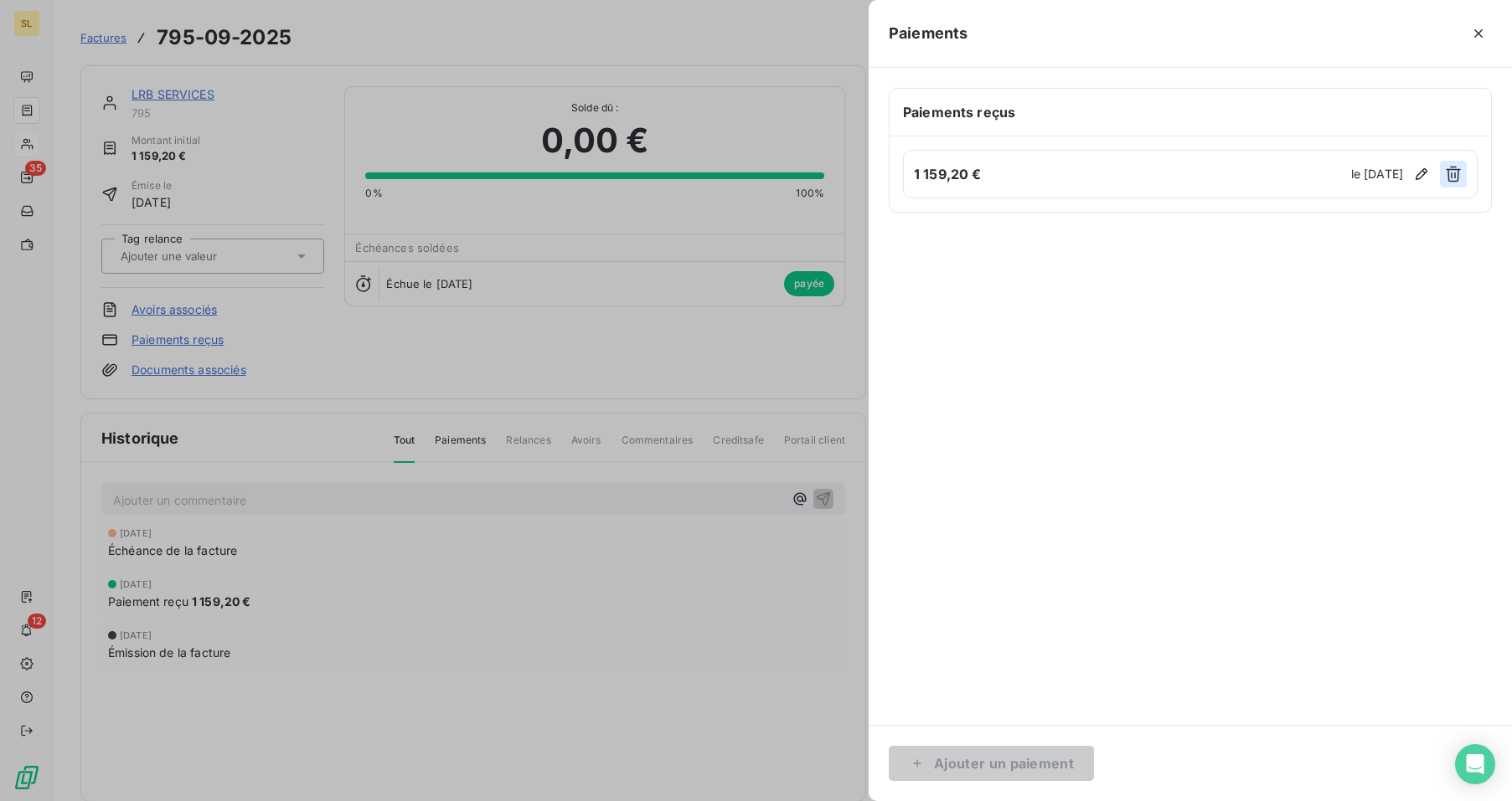
click at [1456, 176] on icon "button" at bounding box center [1453, 174] width 17 height 17
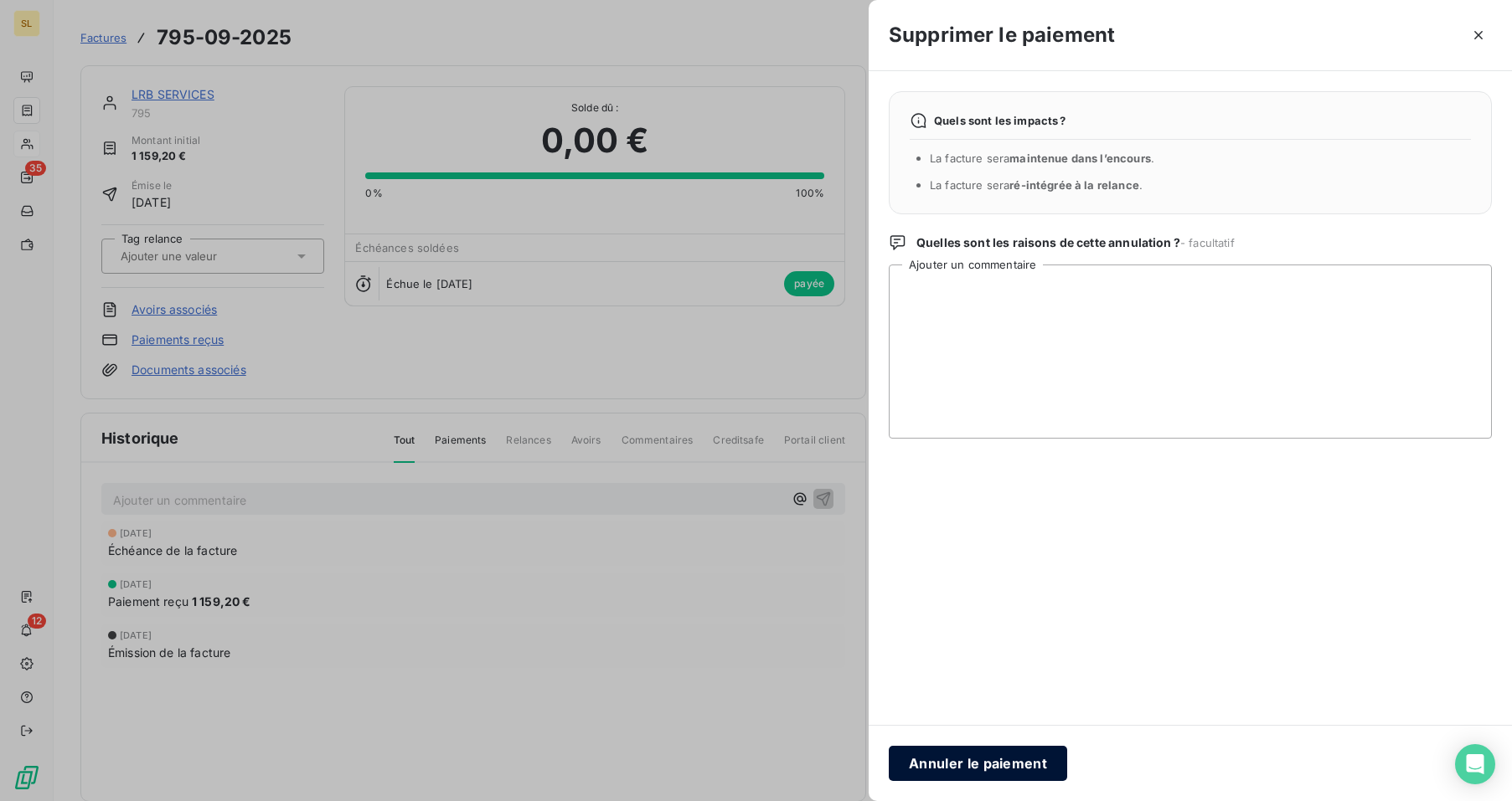
click at [1012, 758] on button "Annuler le paiement" at bounding box center [978, 763] width 178 height 35
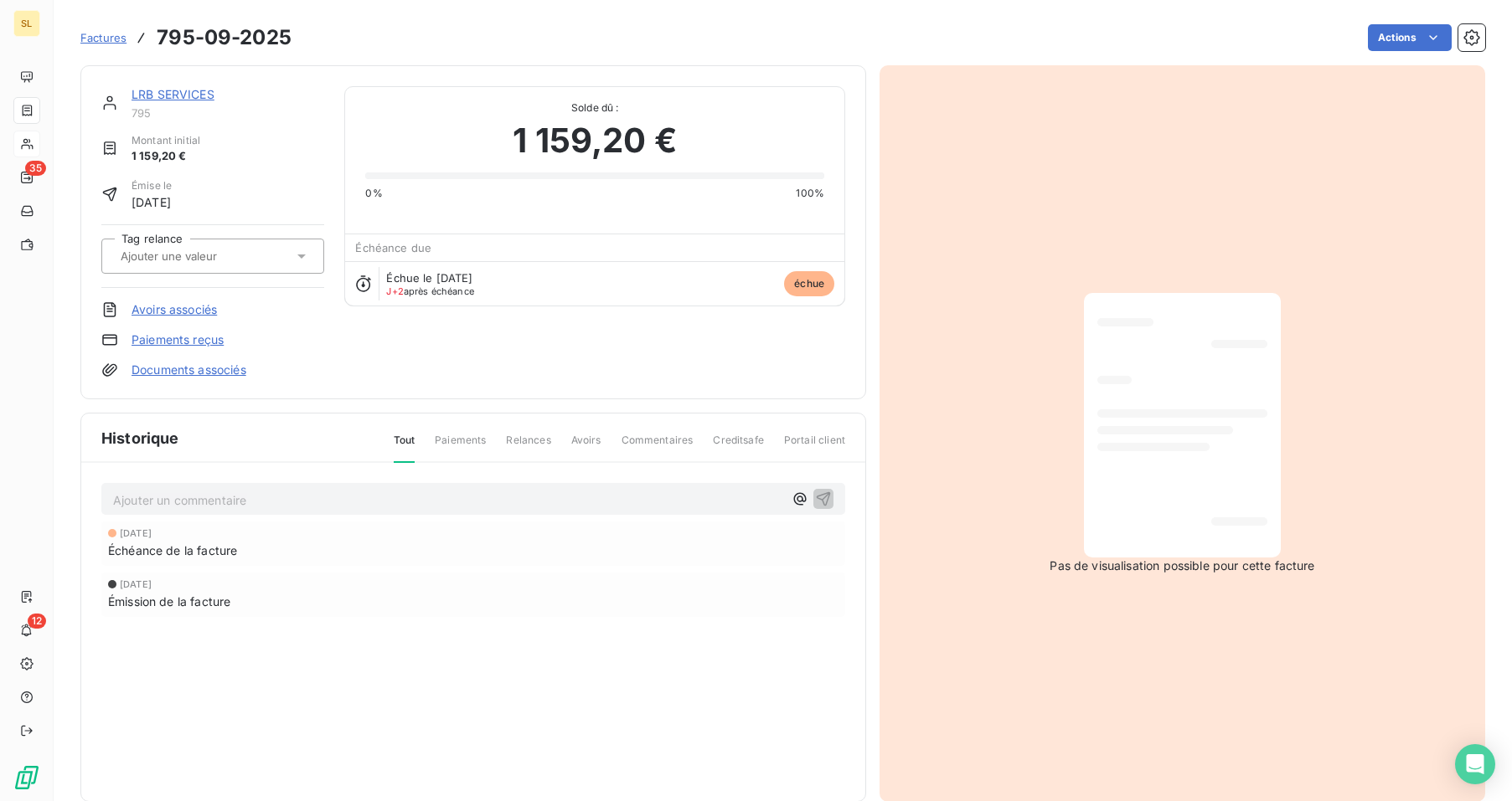
click at [190, 91] on link "LRB SERVICES" at bounding box center [173, 94] width 83 height 14
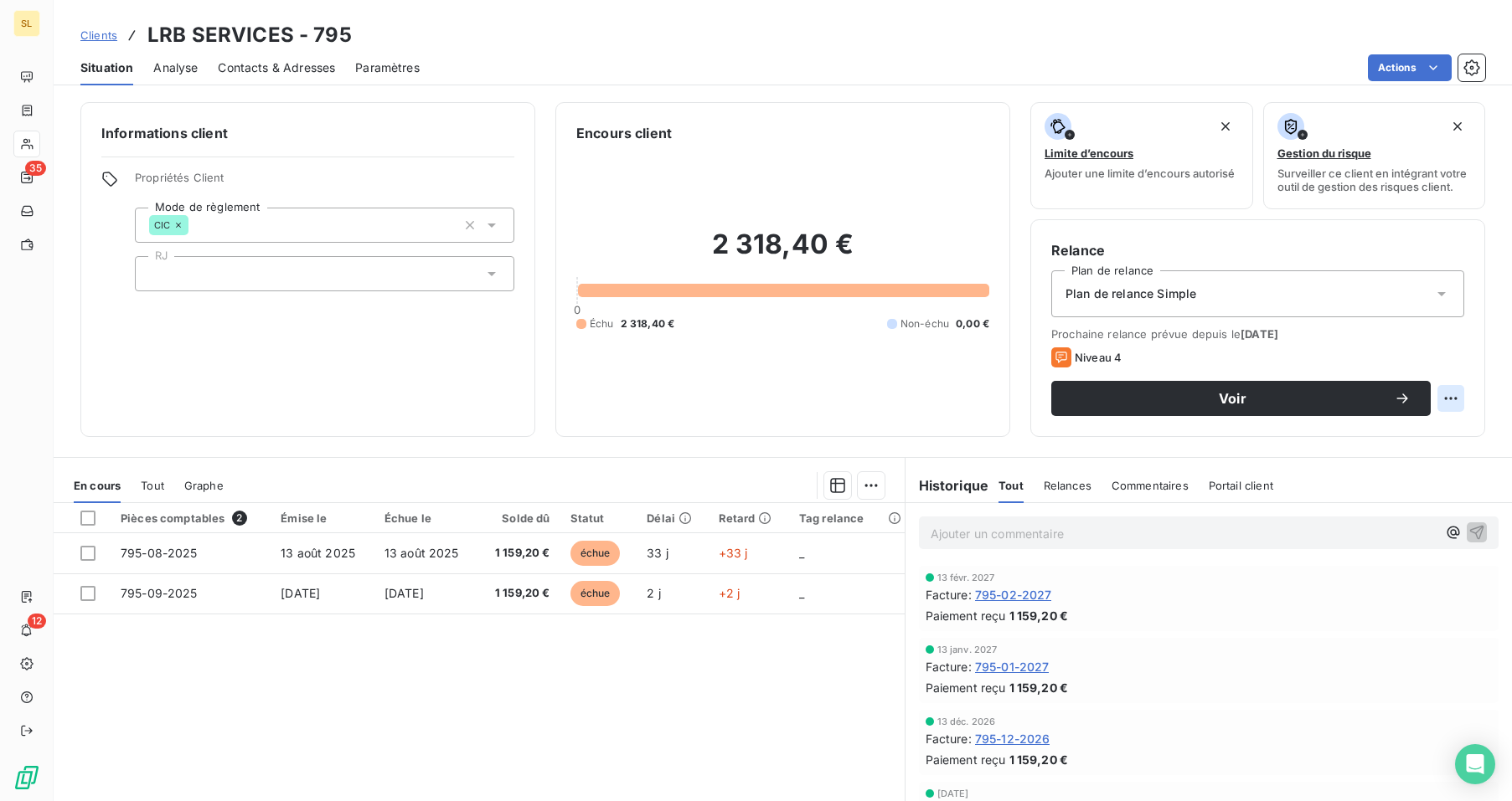
click at [1432, 397] on html "SL 35 12 Clients LRB SERVICES - 795 Situation Analyse Contacts & Adresses Param…" at bounding box center [756, 400] width 1512 height 801
click at [1418, 432] on div "Replanifier cette action" at bounding box center [1369, 435] width 150 height 27
select select "8"
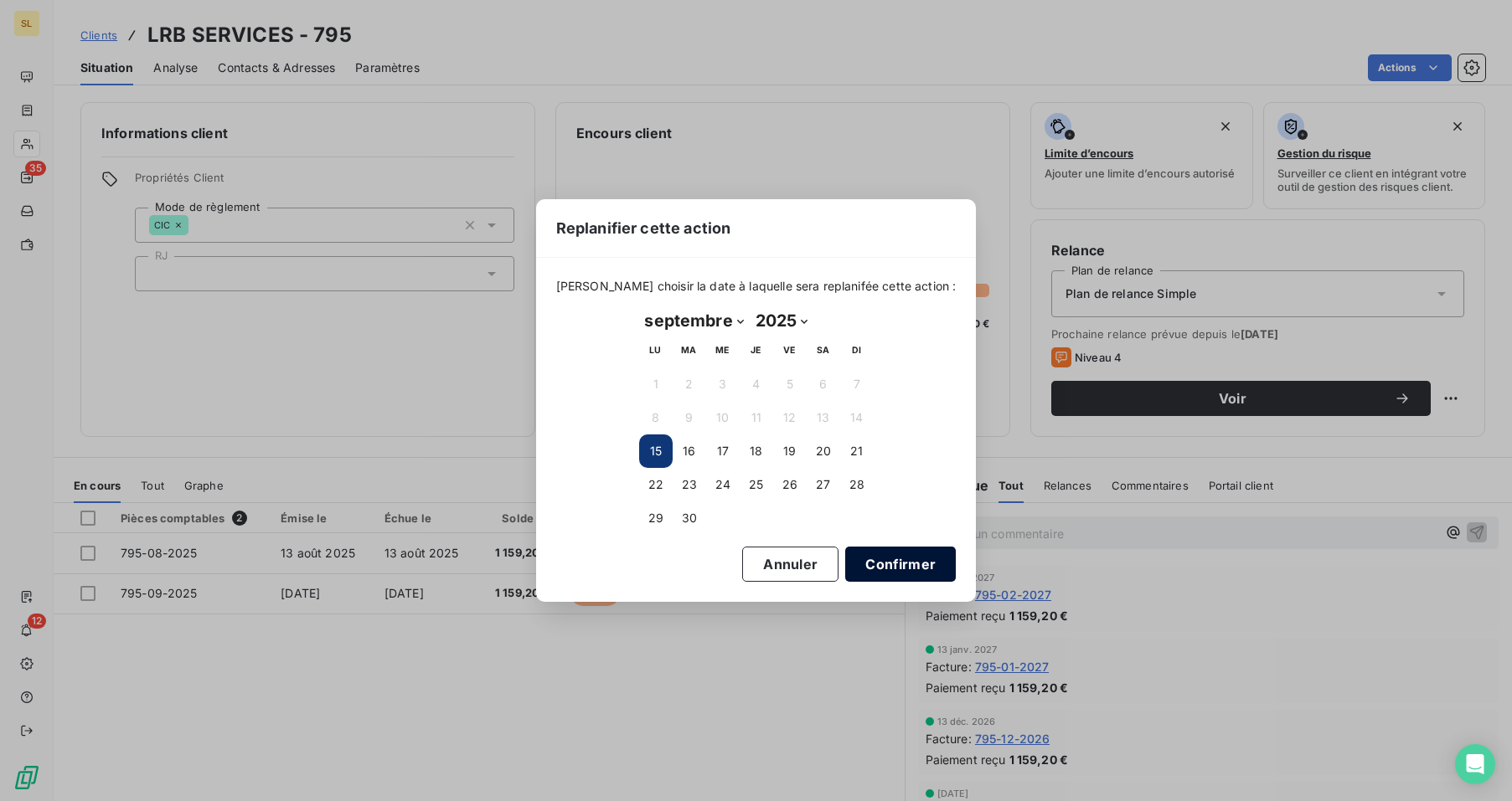
click at [866, 566] on button "Confirmer" at bounding box center [900, 564] width 110 height 35
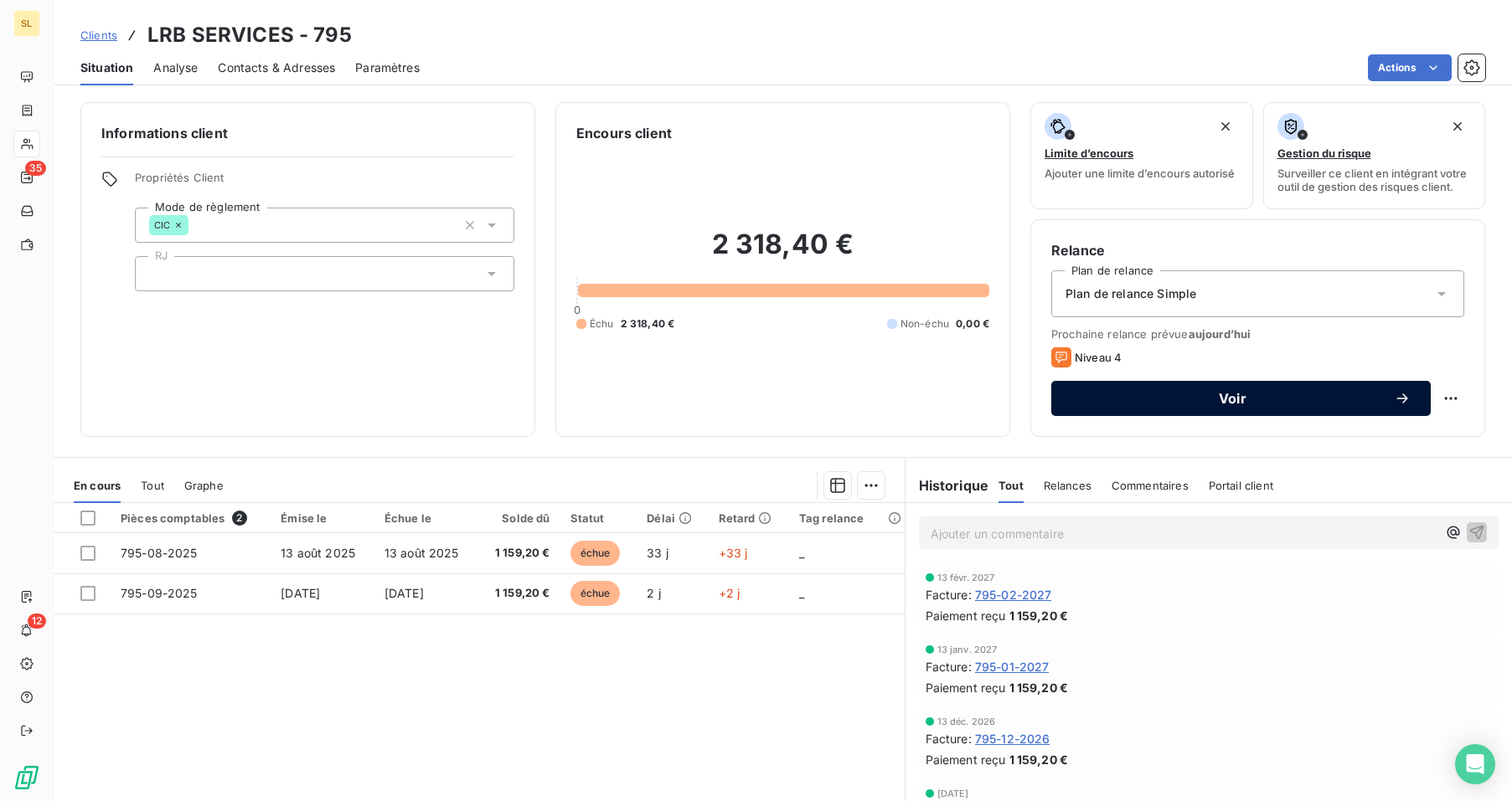
click at [1245, 402] on span "Voir" at bounding box center [1232, 398] width 323 height 13
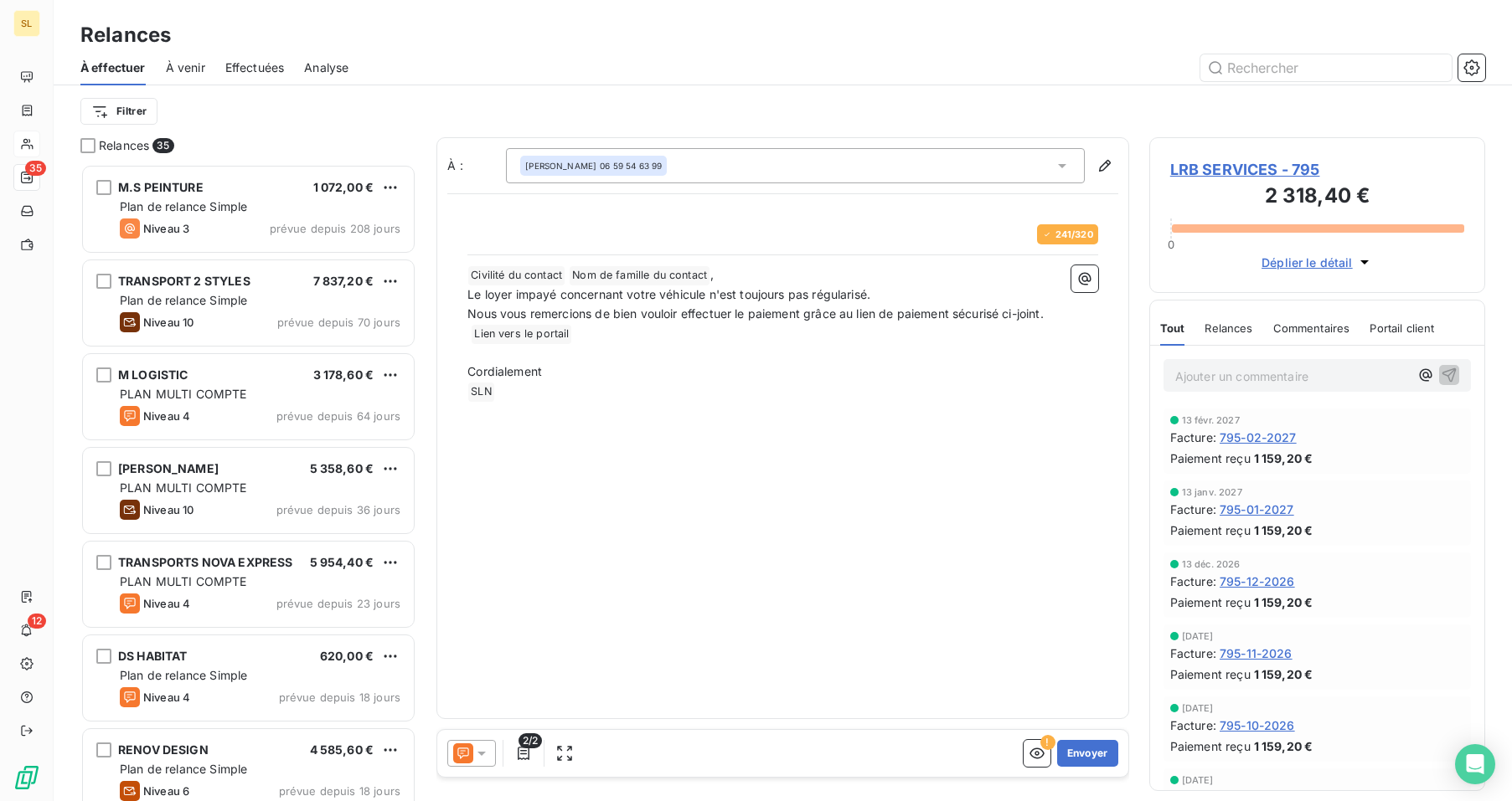
scroll to position [624, 324]
click at [1229, 329] on span "Relances" at bounding box center [1228, 328] width 48 height 13
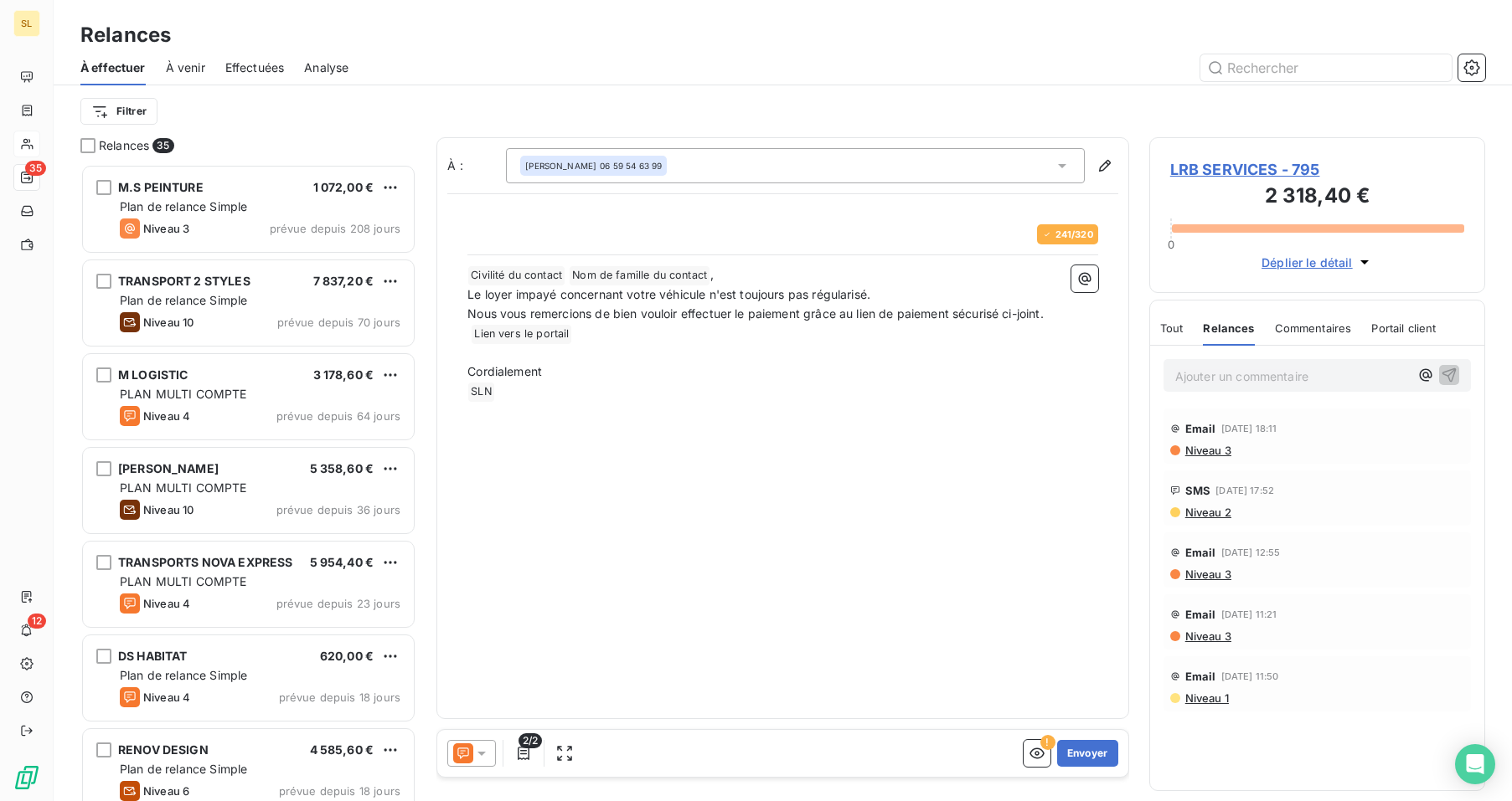
click at [470, 744] on icon at bounding box center [463, 754] width 20 height 20
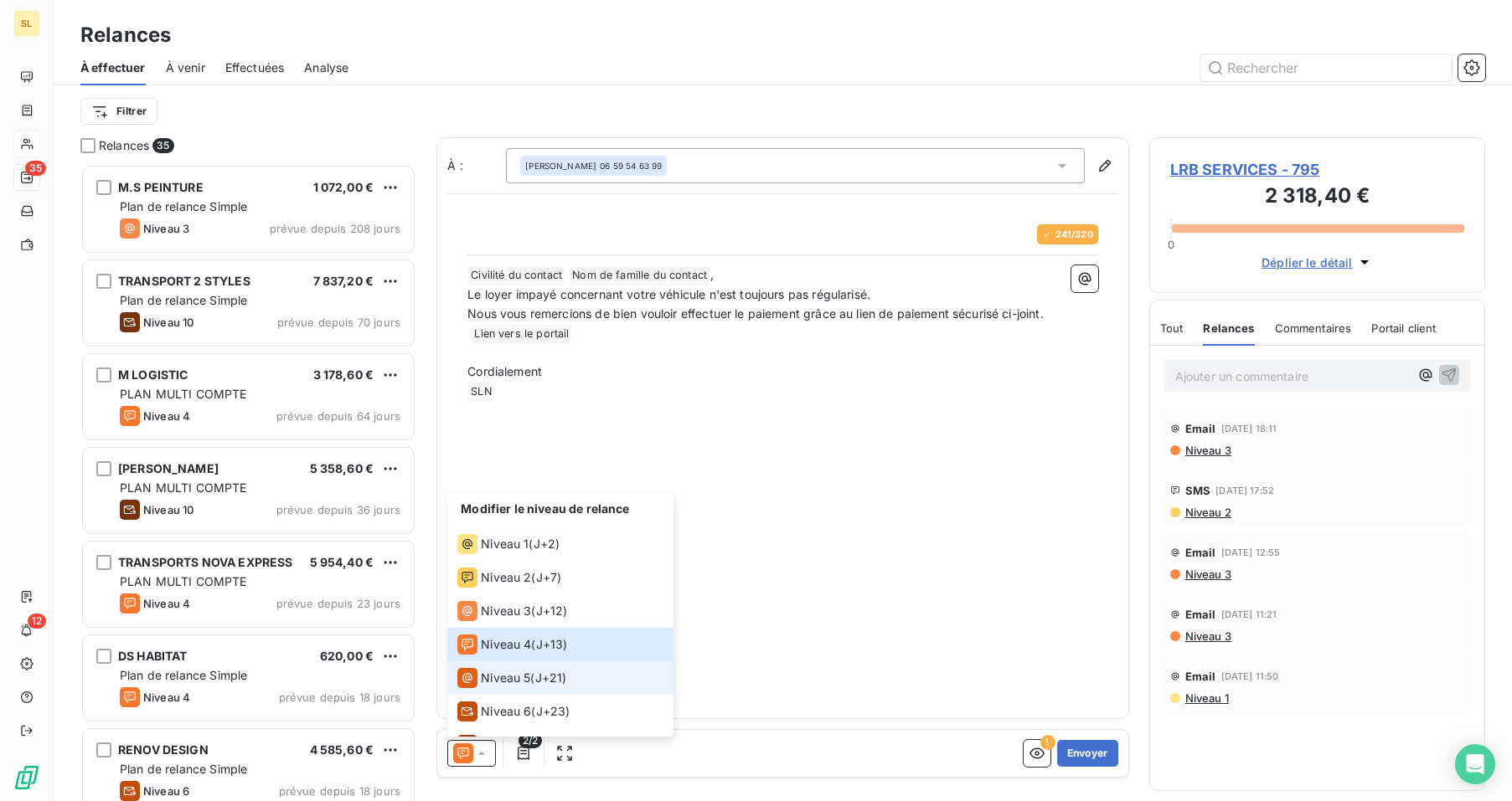
click at [505, 673] on span "Niveau 5" at bounding box center [505, 678] width 49 height 17
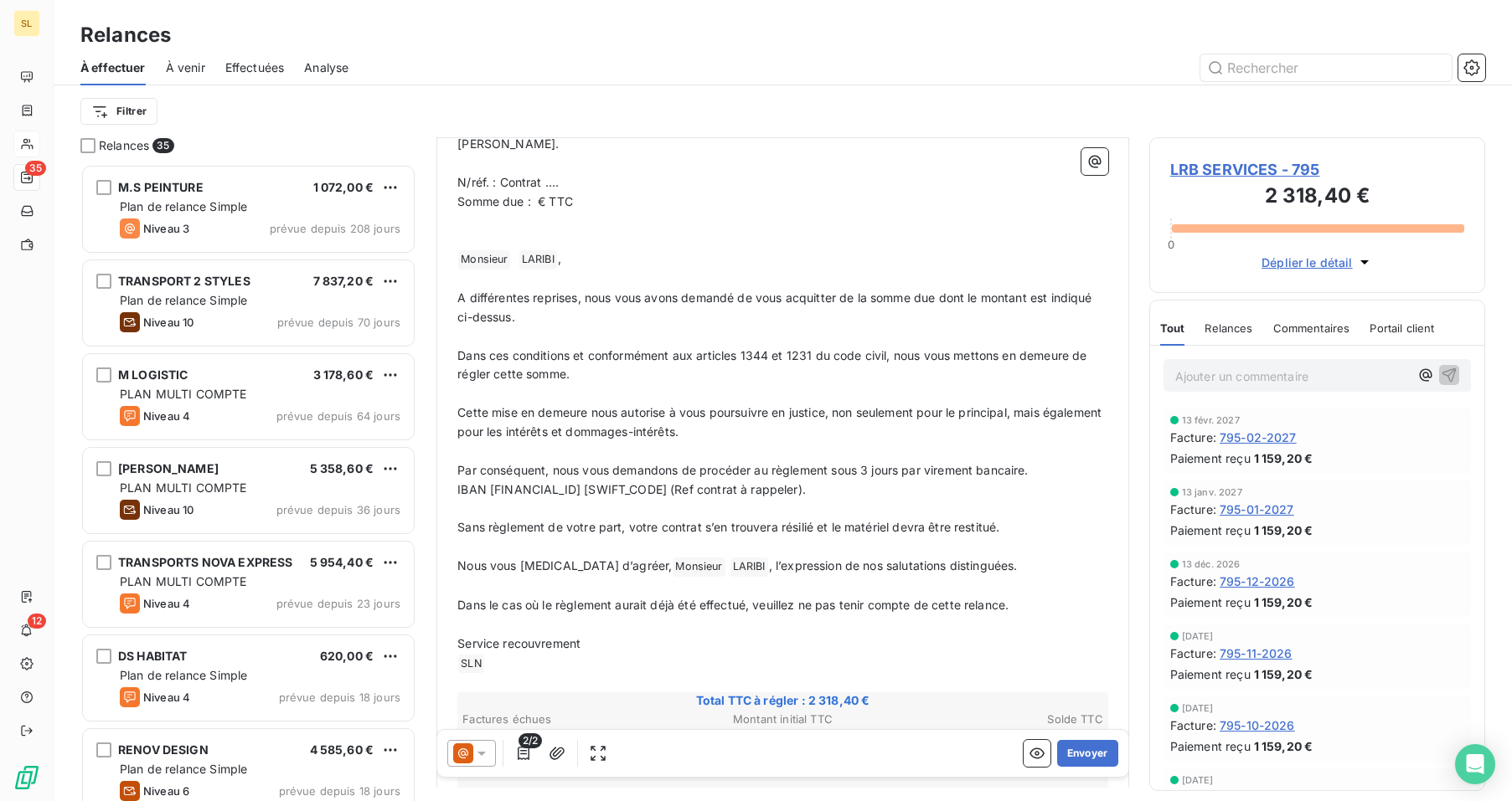
scroll to position [180, 0]
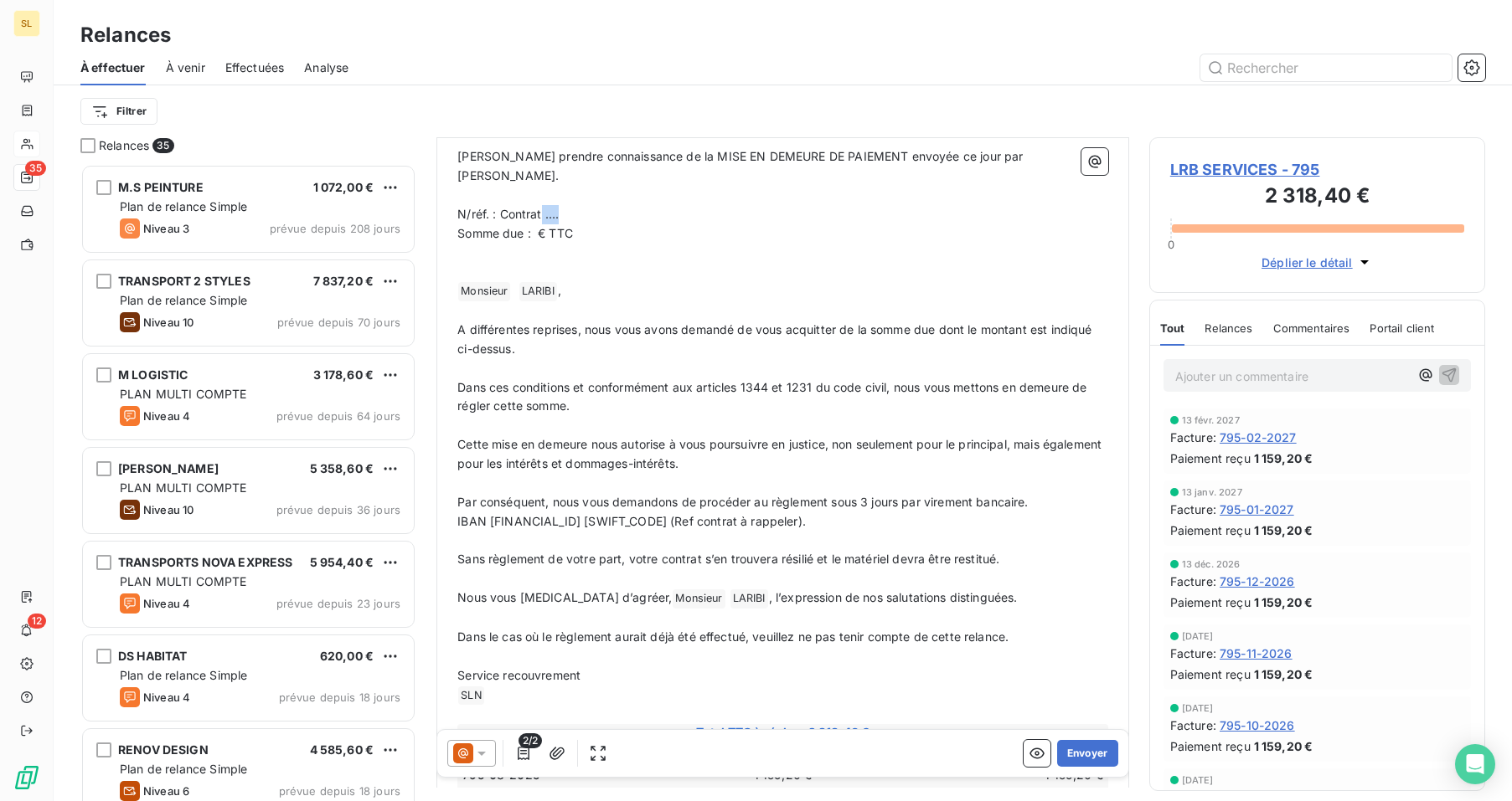
drag, startPoint x: 543, startPoint y: 192, endPoint x: 572, endPoint y: 197, distance: 29.4
click at [572, 205] on p "N/réf. : Contrat …." at bounding box center [782, 214] width 651 height 19
click at [536, 226] on span "Somme due : € TTC" at bounding box center [514, 233] width 116 height 14
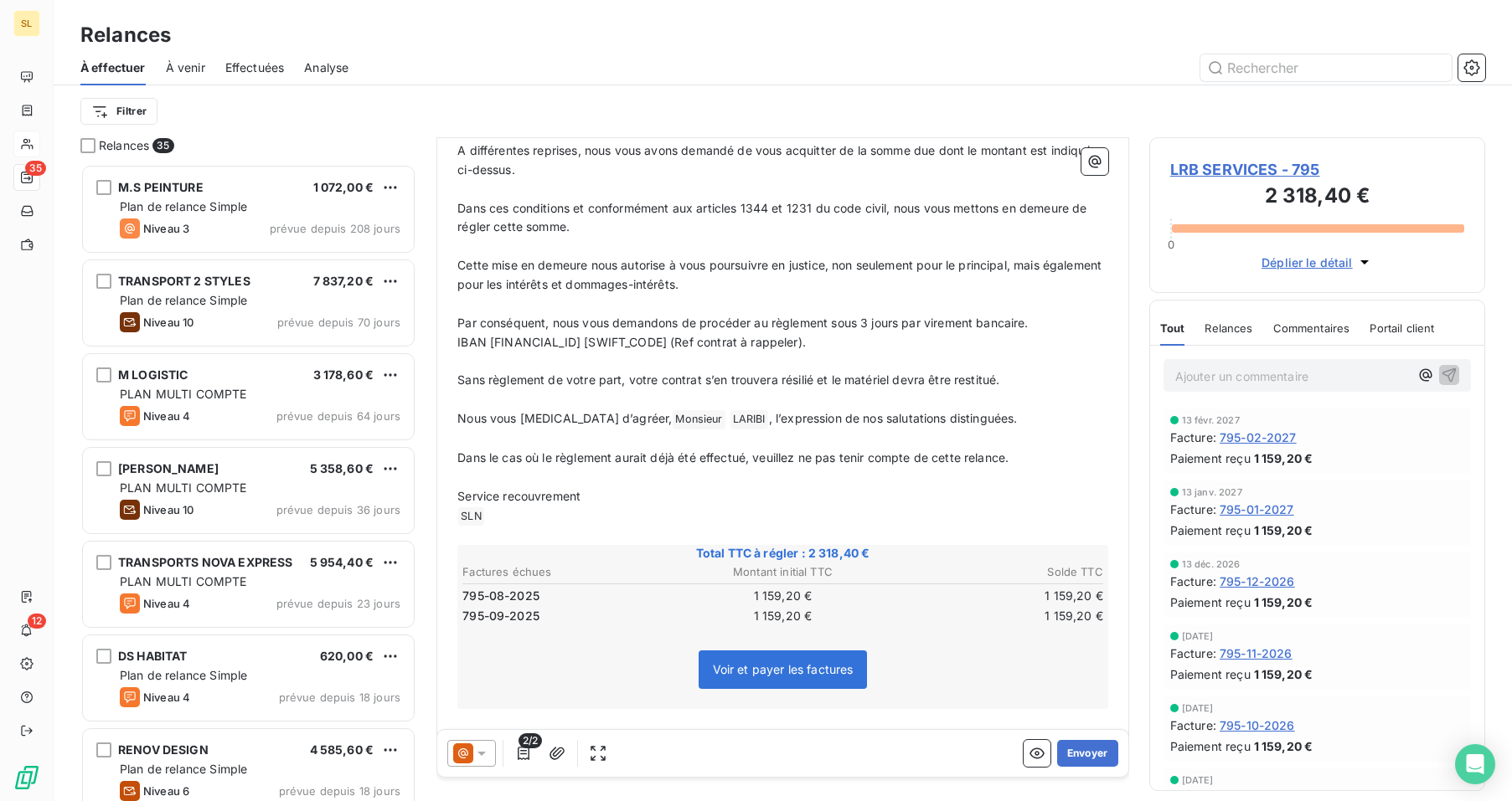
scroll to position [366, 0]
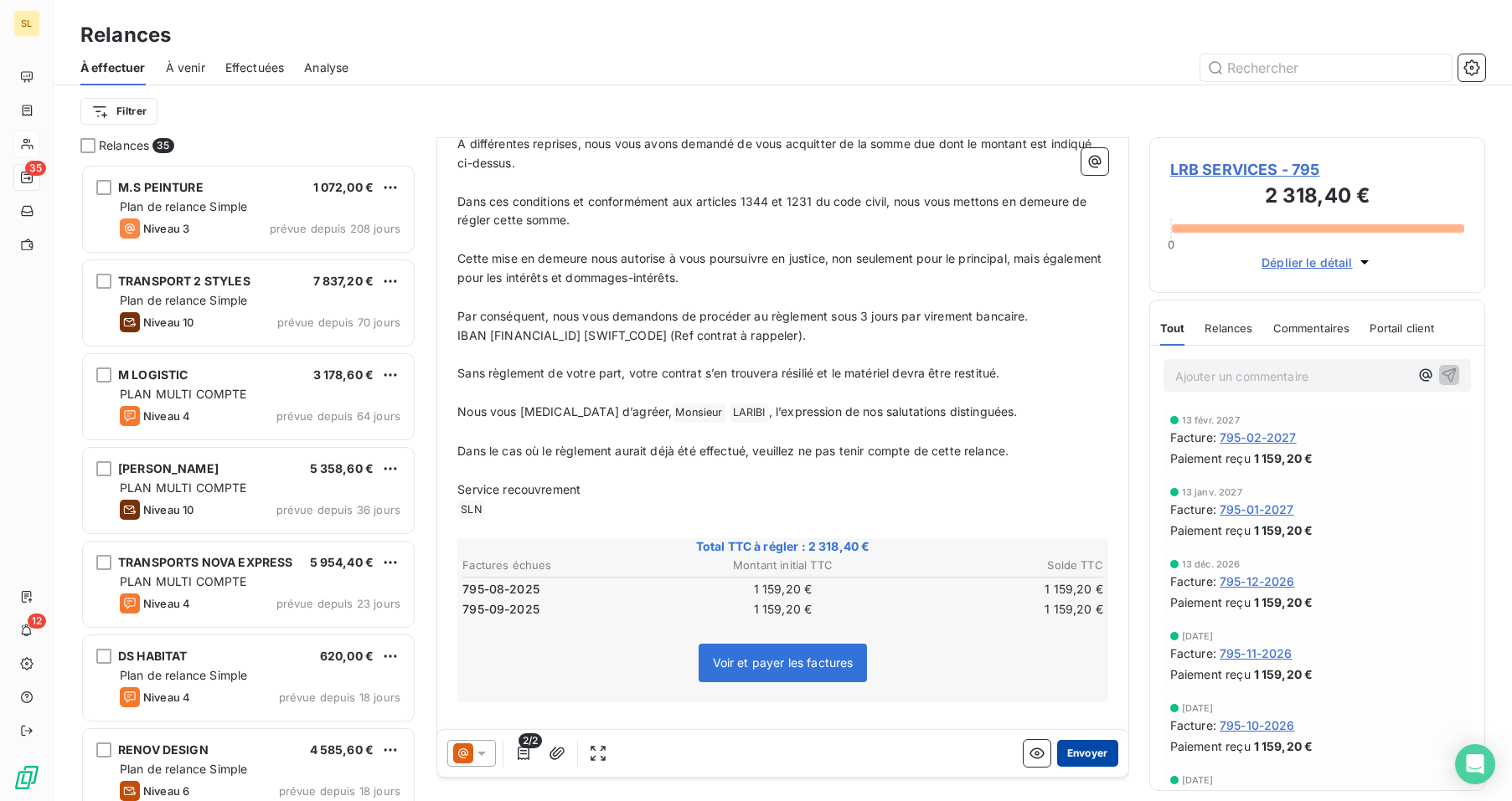
click at [1077, 756] on button "Envoyer" at bounding box center [1087, 754] width 61 height 27
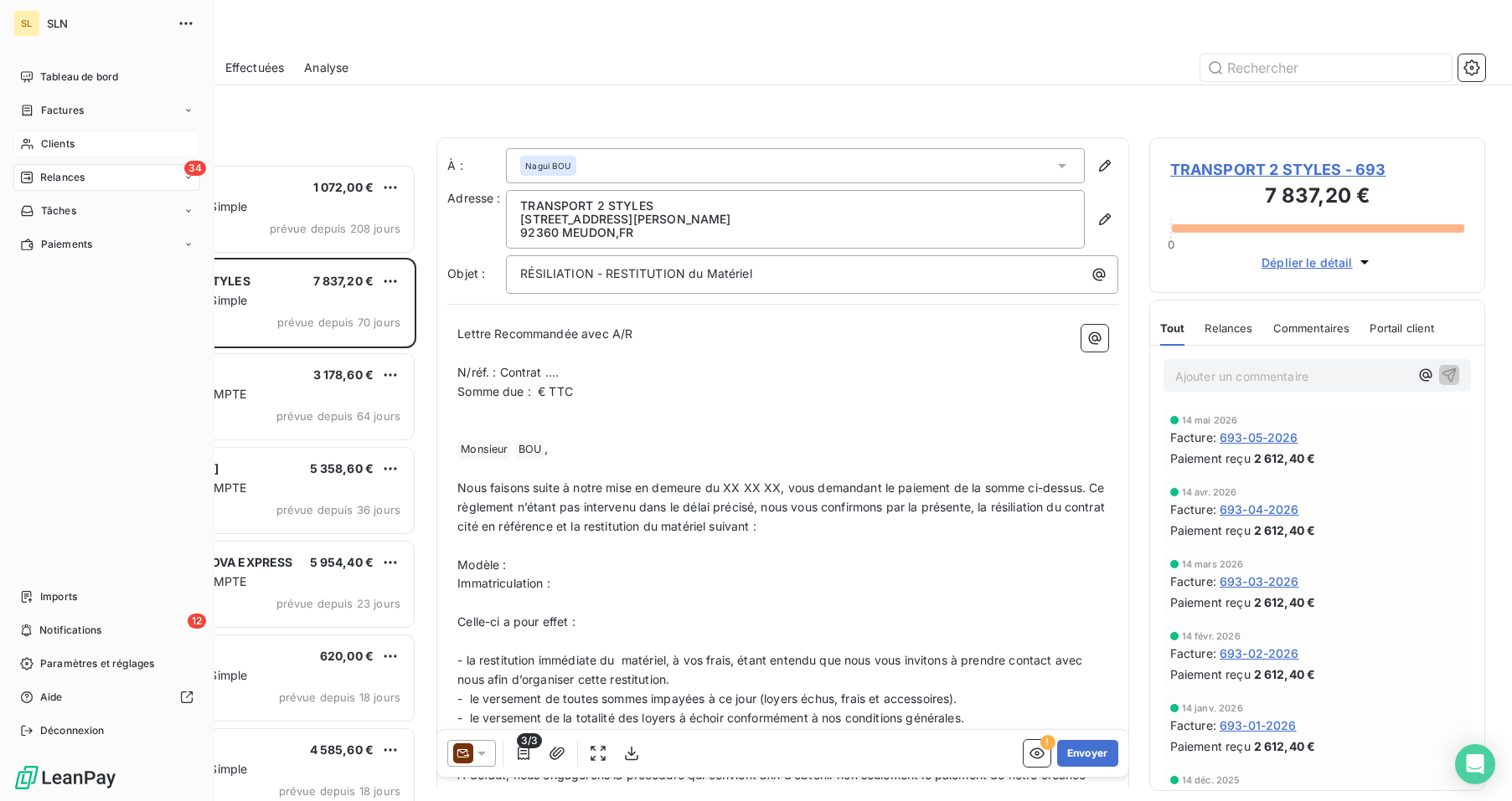
click at [59, 146] on span "Clients" at bounding box center [57, 143] width 33 height 15
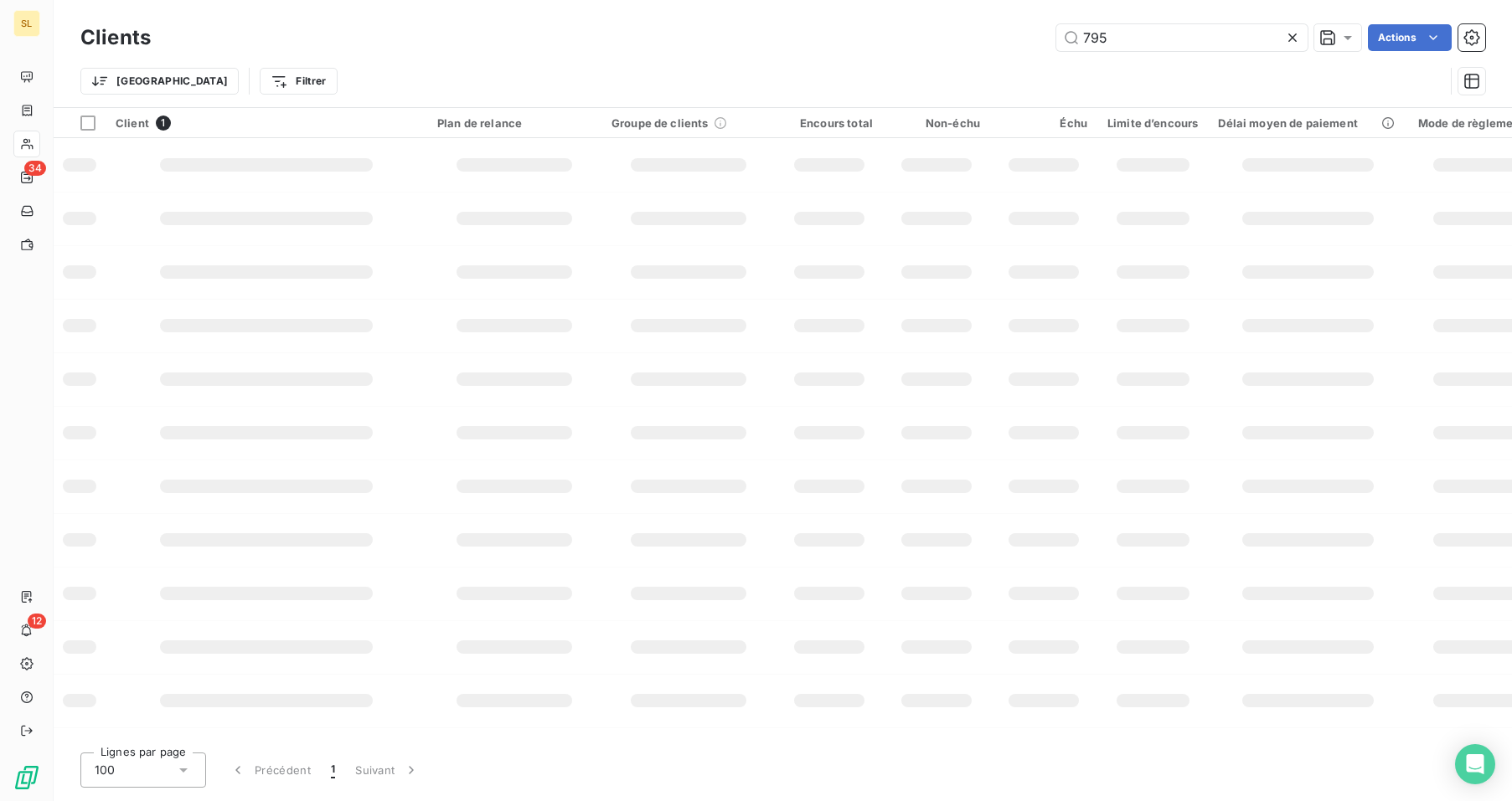
drag, startPoint x: 1144, startPoint y: 43, endPoint x: 952, endPoint y: 30, distance: 192.4
click at [952, 30] on div "795 Actions" at bounding box center [828, 38] width 1314 height 27
type input "FBC"
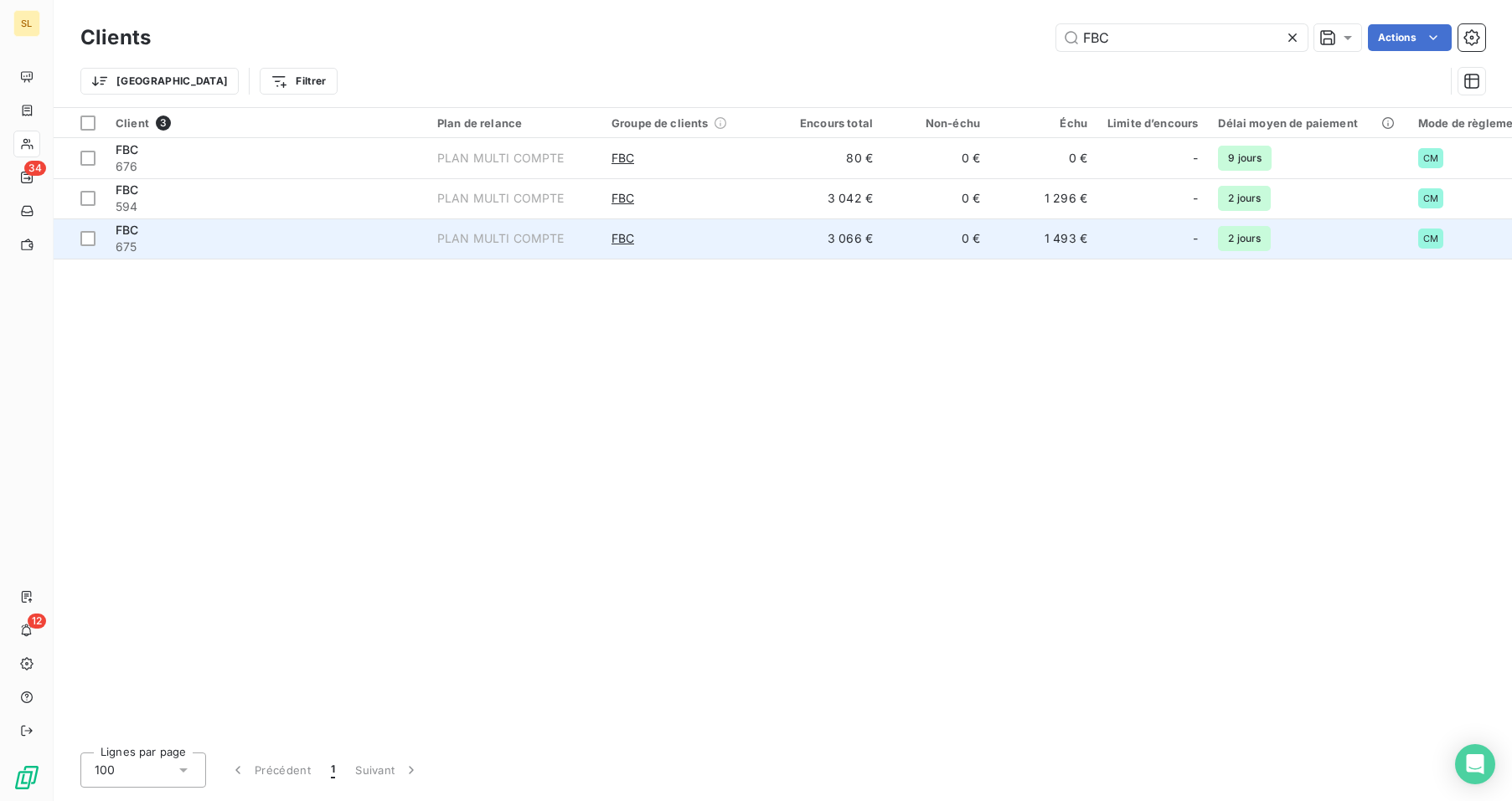
click at [209, 234] on div "FBC" at bounding box center [266, 230] width 301 height 17
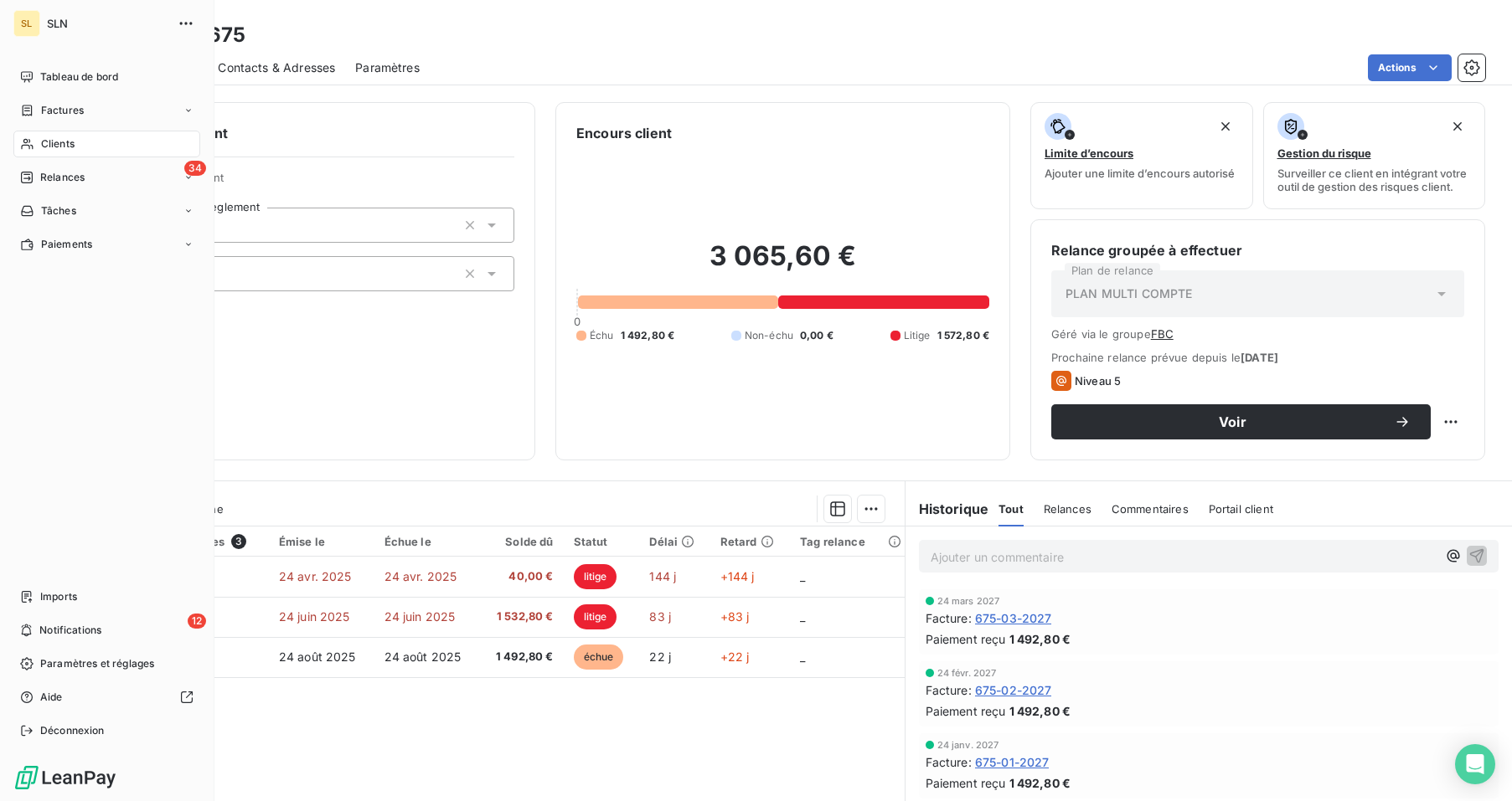
click at [45, 147] on span "Clients" at bounding box center [57, 143] width 33 height 15
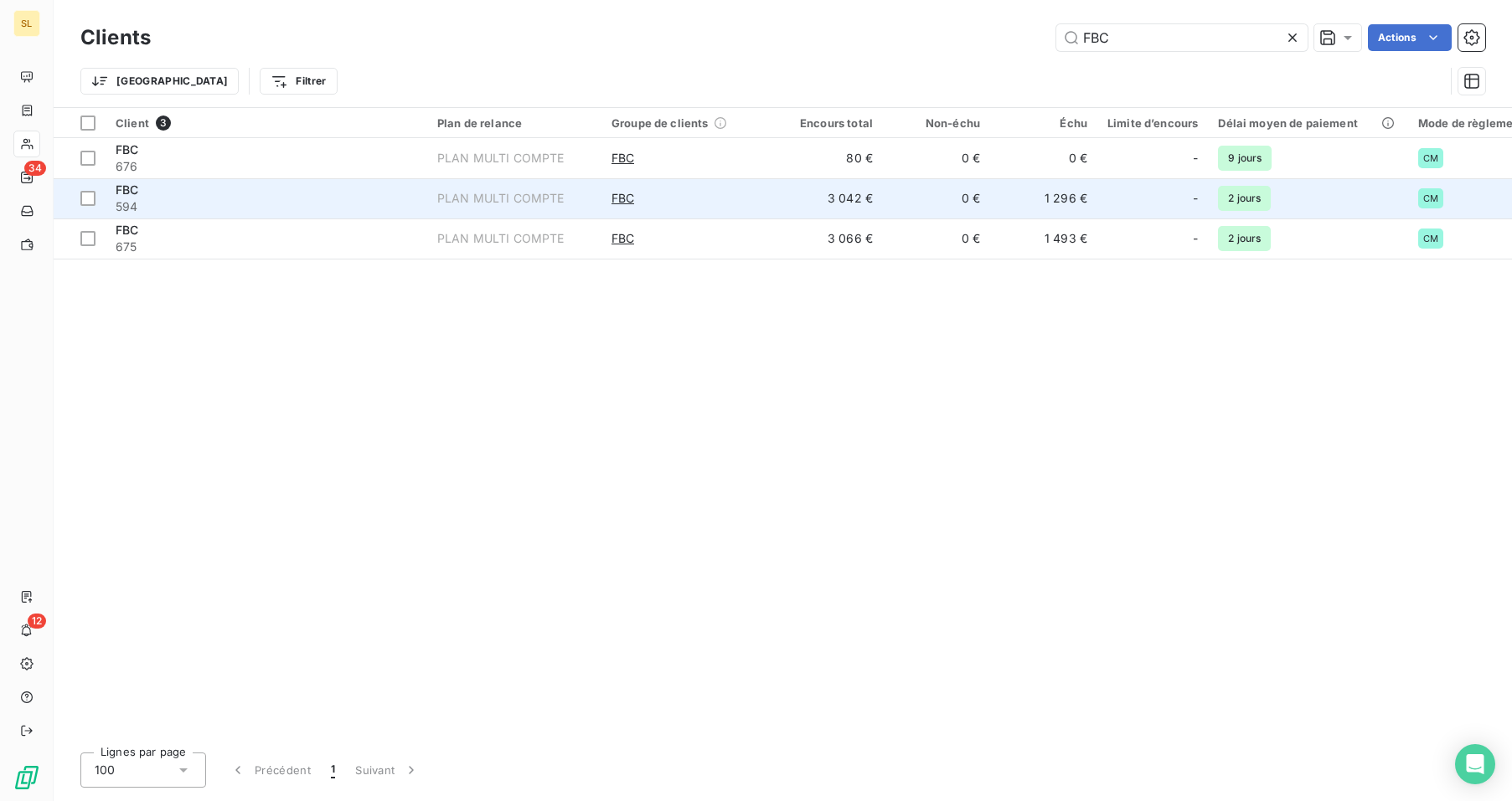
click at [351, 210] on span "594" at bounding box center [266, 206] width 301 height 17
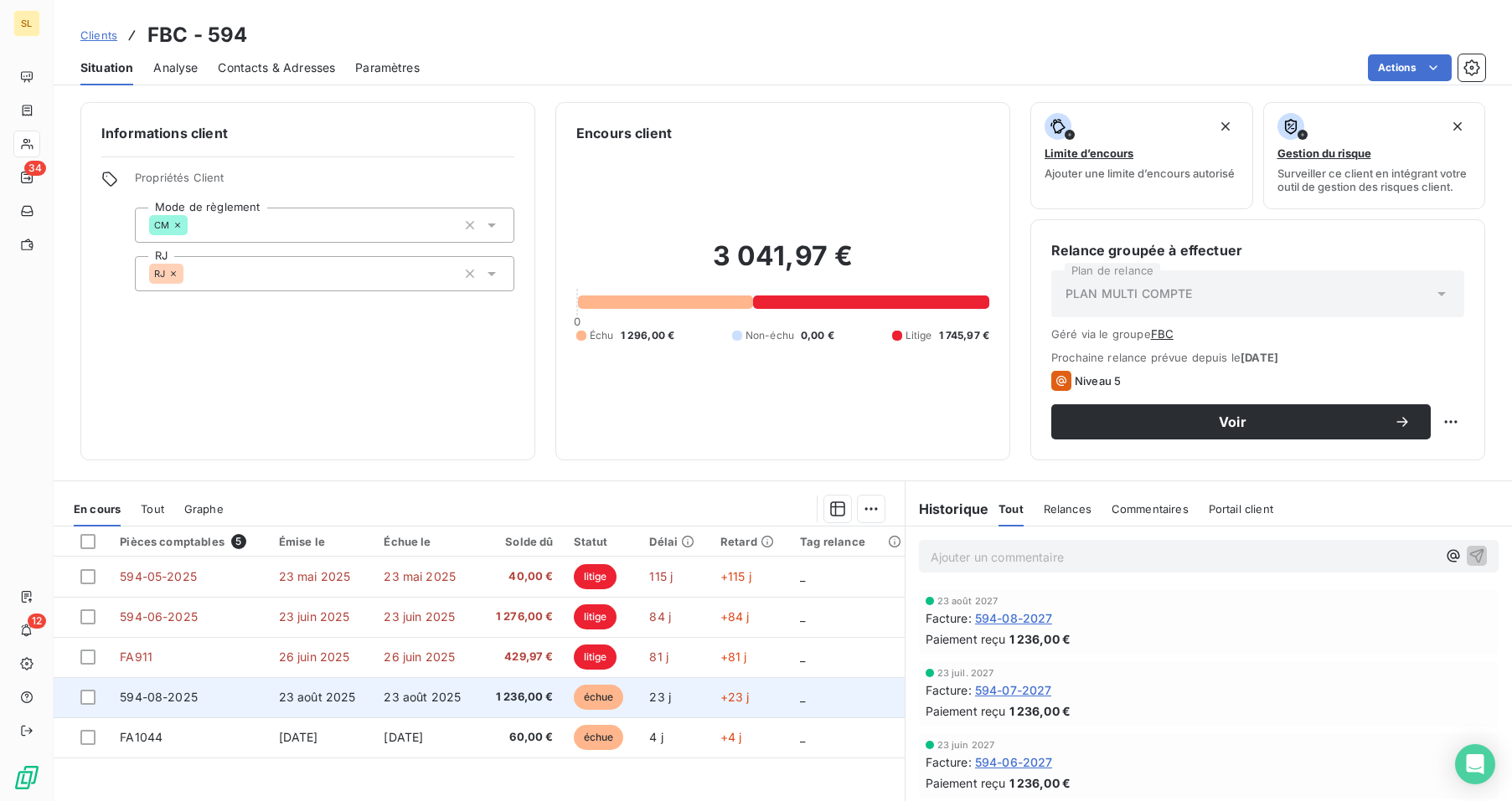
click at [281, 686] on td "23 août 2025" at bounding box center [322, 697] width 106 height 40
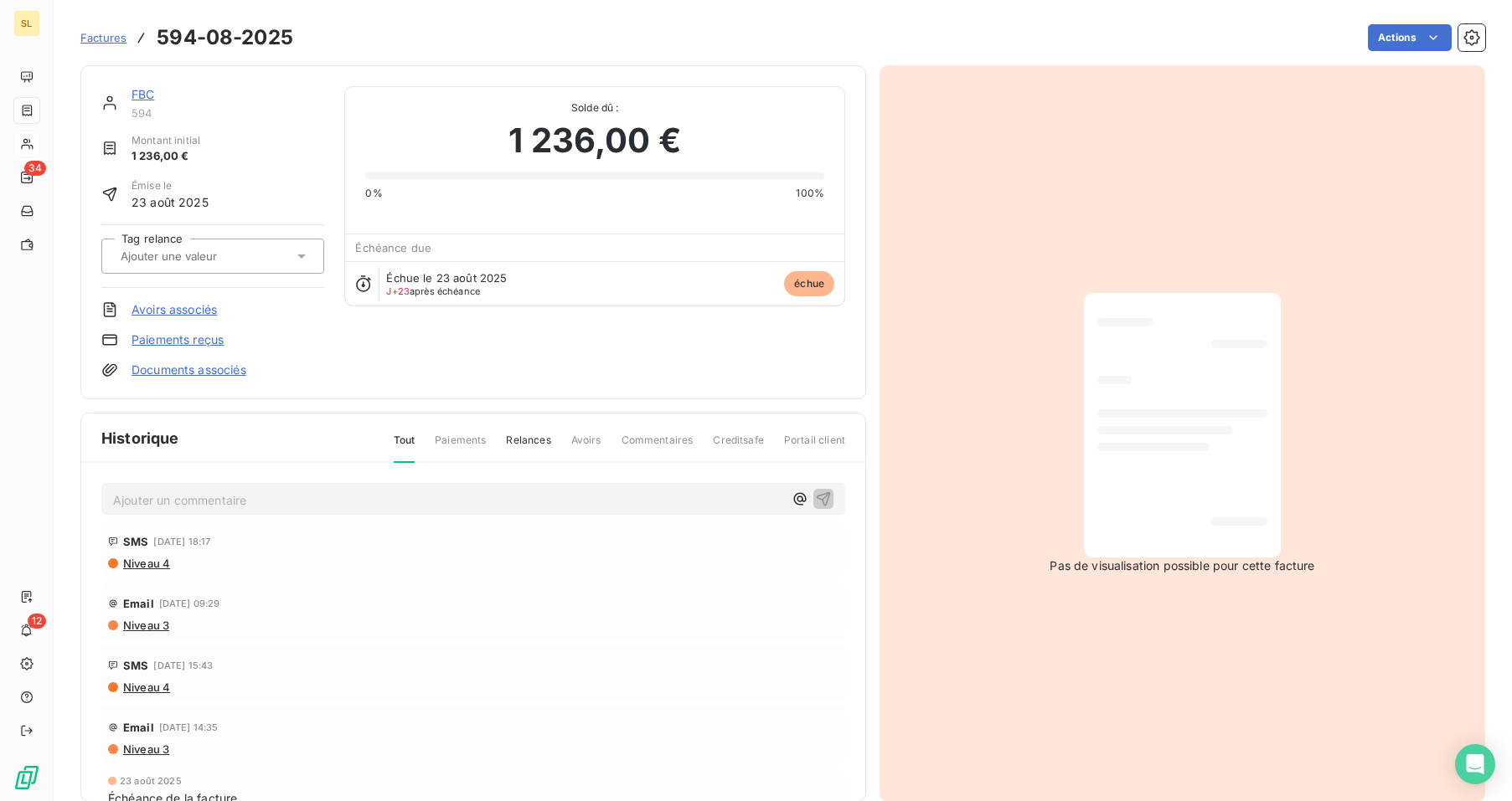
click at [212, 340] on link "Paiements reçus" at bounding box center [177, 340] width 92 height 17
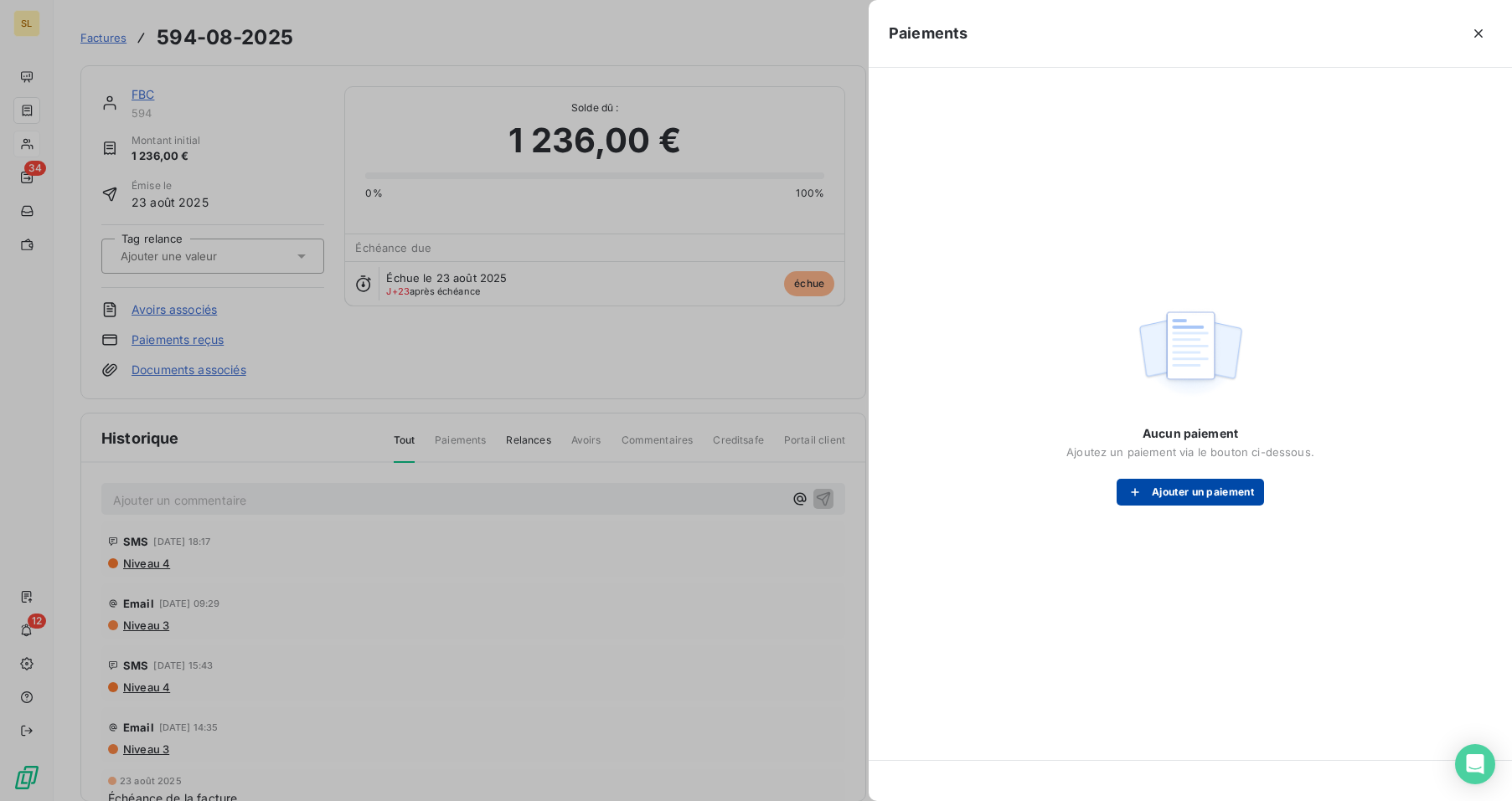
click at [1184, 493] on button "Ajouter un paiement" at bounding box center [1190, 493] width 147 height 27
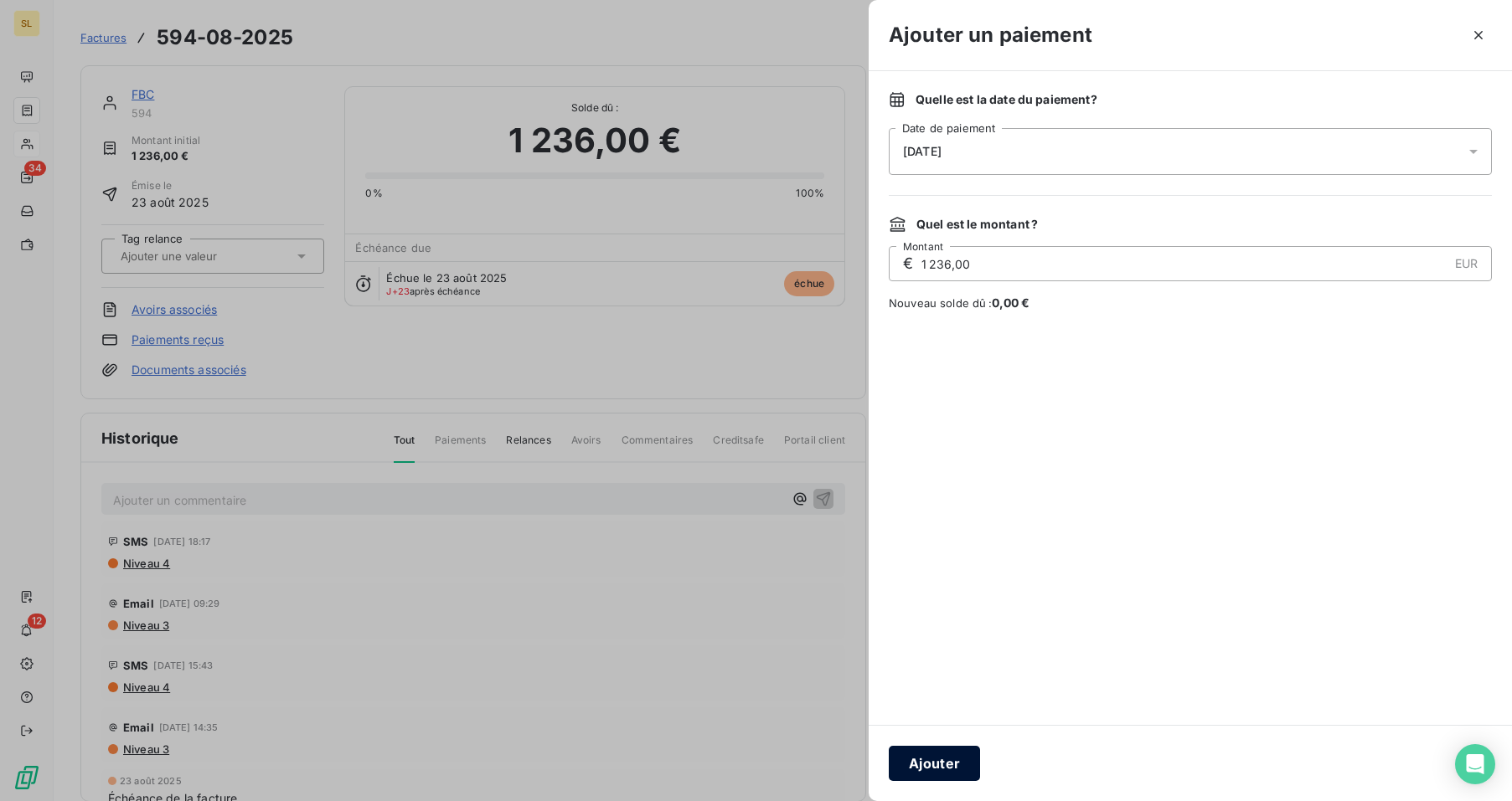
click at [946, 760] on button "Ajouter" at bounding box center [935, 763] width 91 height 35
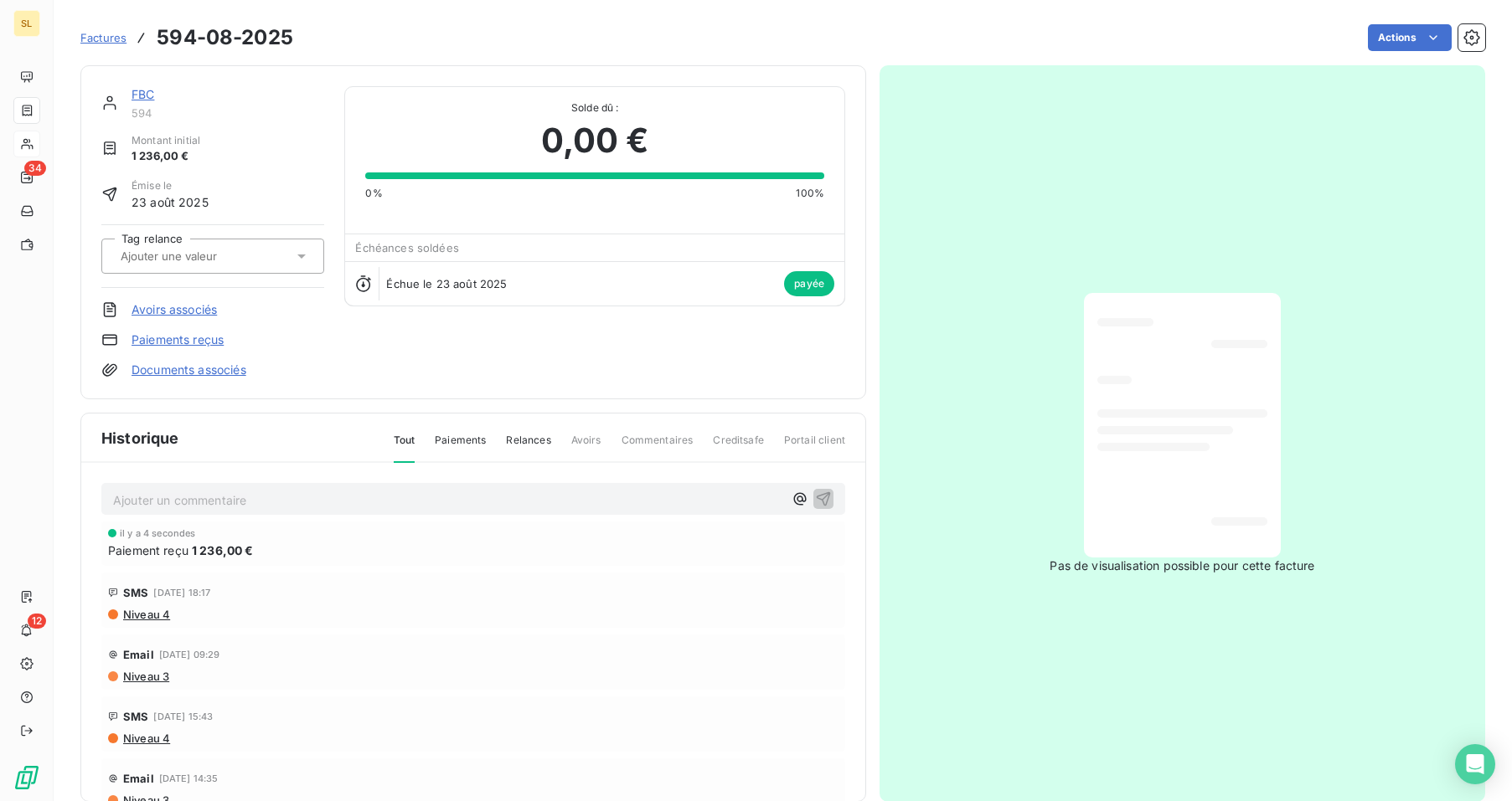
click at [311, 488] on div "Ajouter un commentaire ﻿" at bounding box center [448, 499] width 670 height 22
click at [305, 497] on p "Ajouter un commentaire ﻿" at bounding box center [448, 500] width 670 height 21
click at [815, 503] on icon "button" at bounding box center [823, 498] width 17 height 17
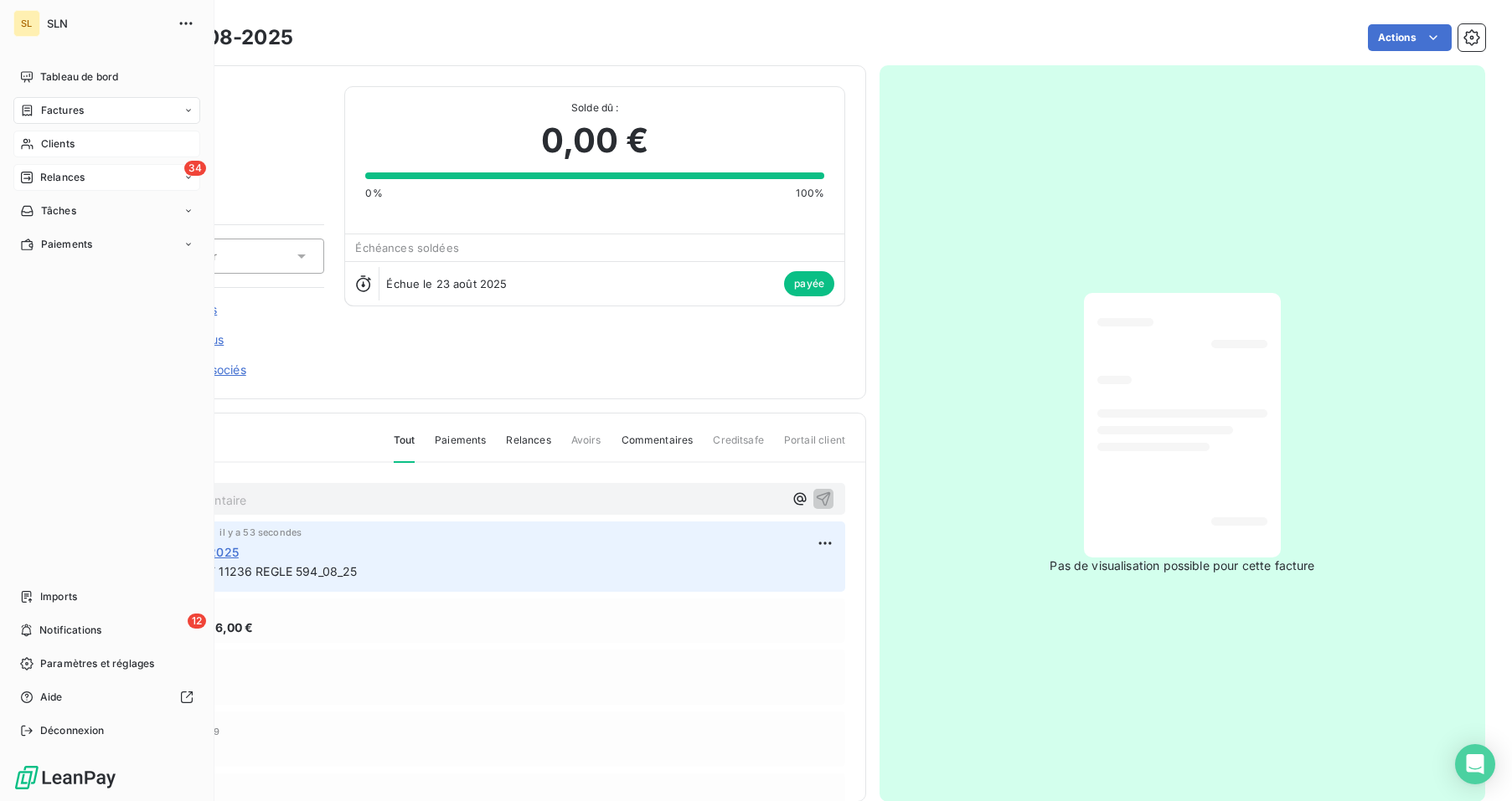
click at [63, 177] on span "Relances" at bounding box center [63, 177] width 45 height 15
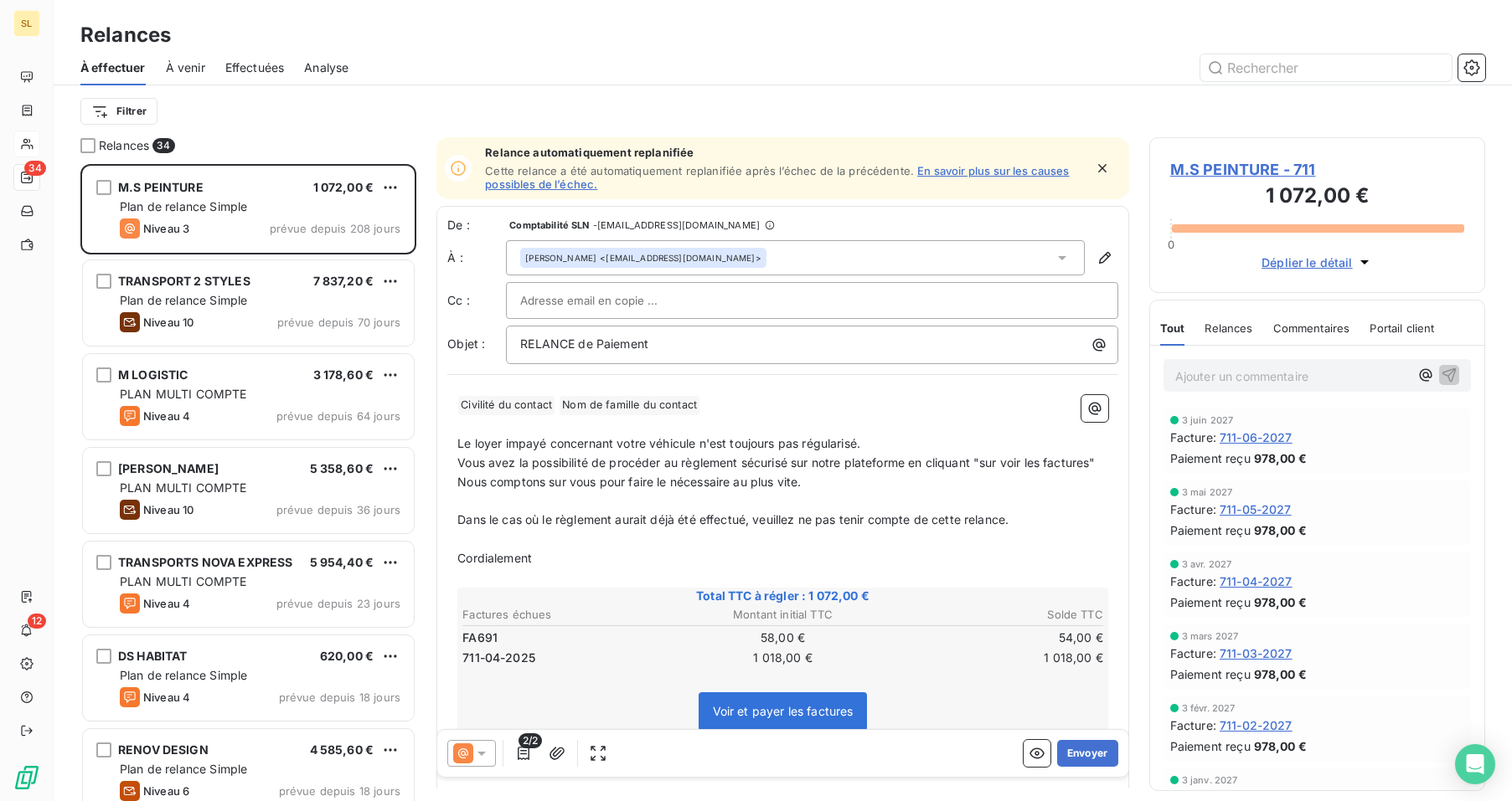
scroll to position [624, 324]
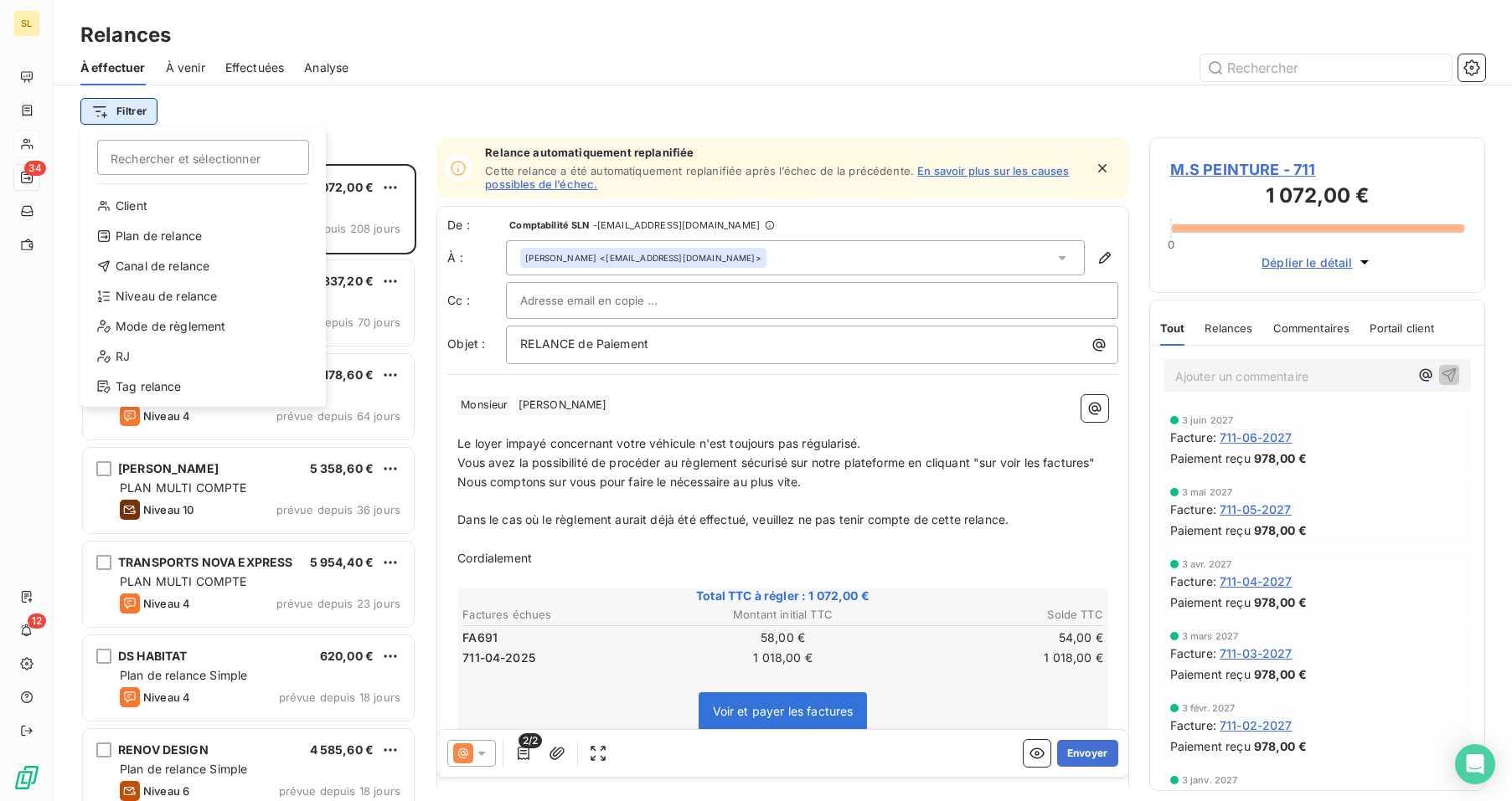
click at [138, 108] on html "SL 34 12 Relances À effectuer À venir Effectuées Analyse Filtrer Rechercher et …" at bounding box center [756, 400] width 1512 height 801
click at [140, 298] on div "Niveau de relance" at bounding box center [203, 297] width 232 height 27
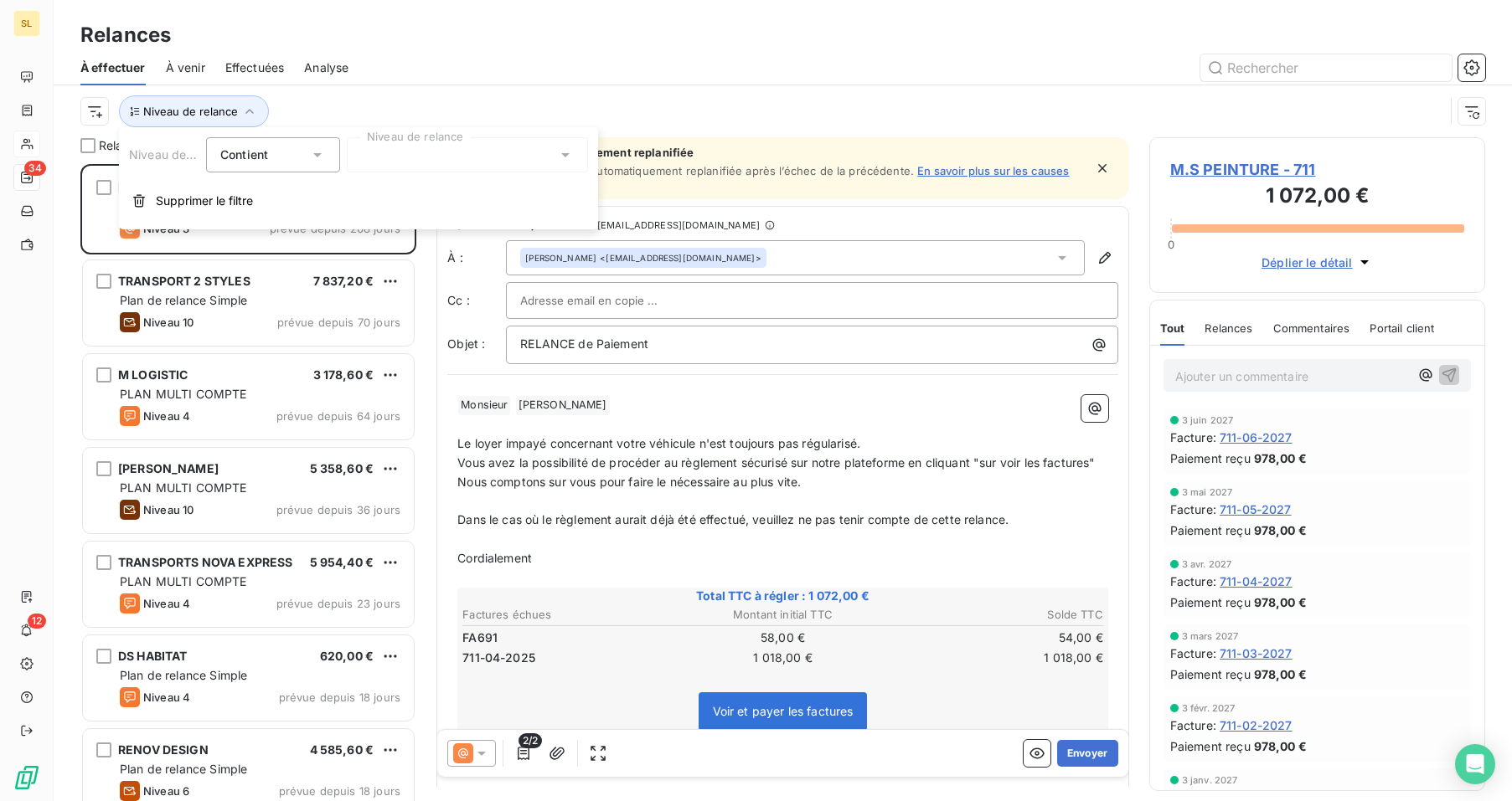
click at [385, 147] on div at bounding box center [467, 154] width 241 height 35
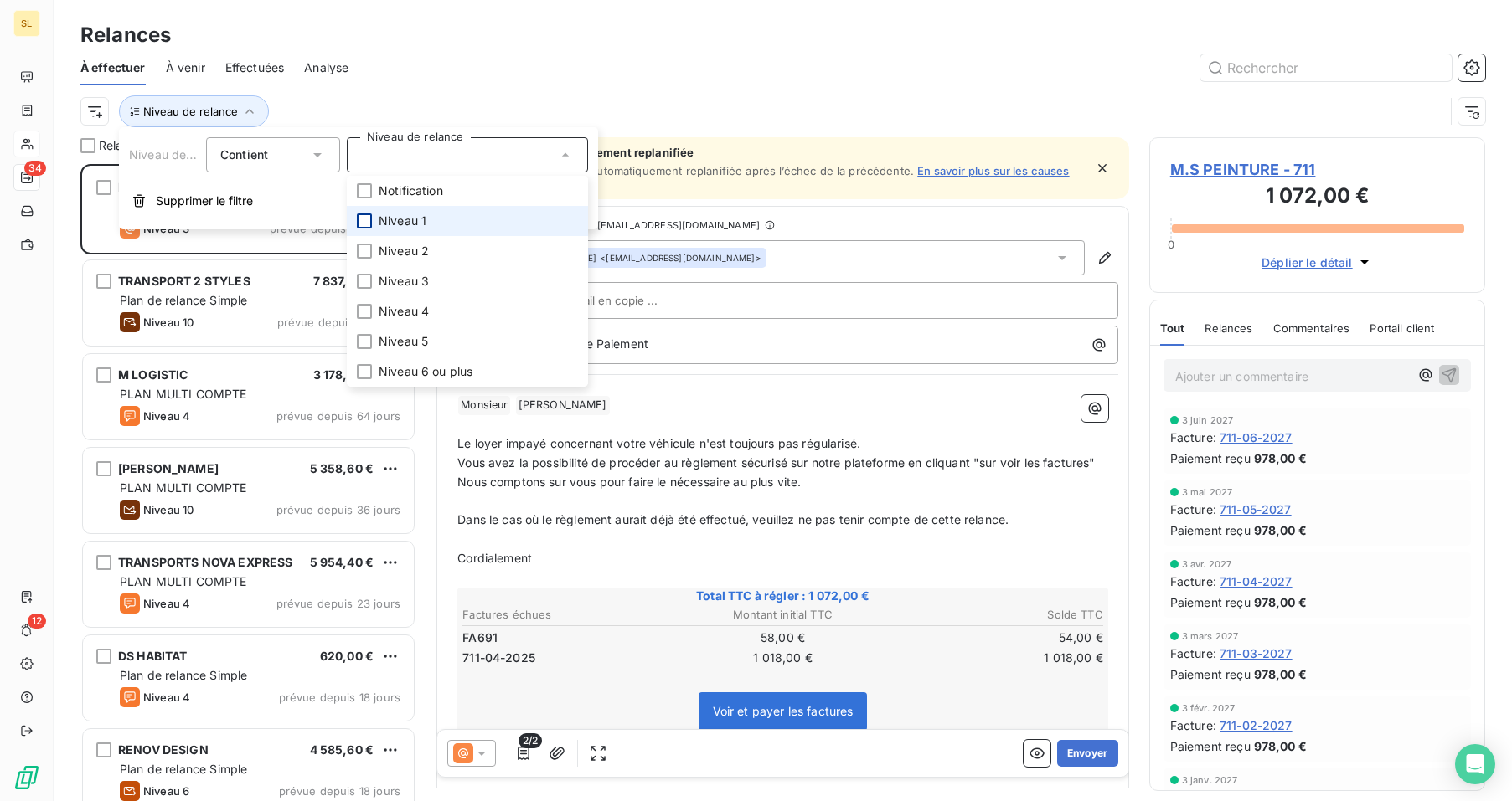
click at [363, 216] on div at bounding box center [364, 220] width 15 height 15
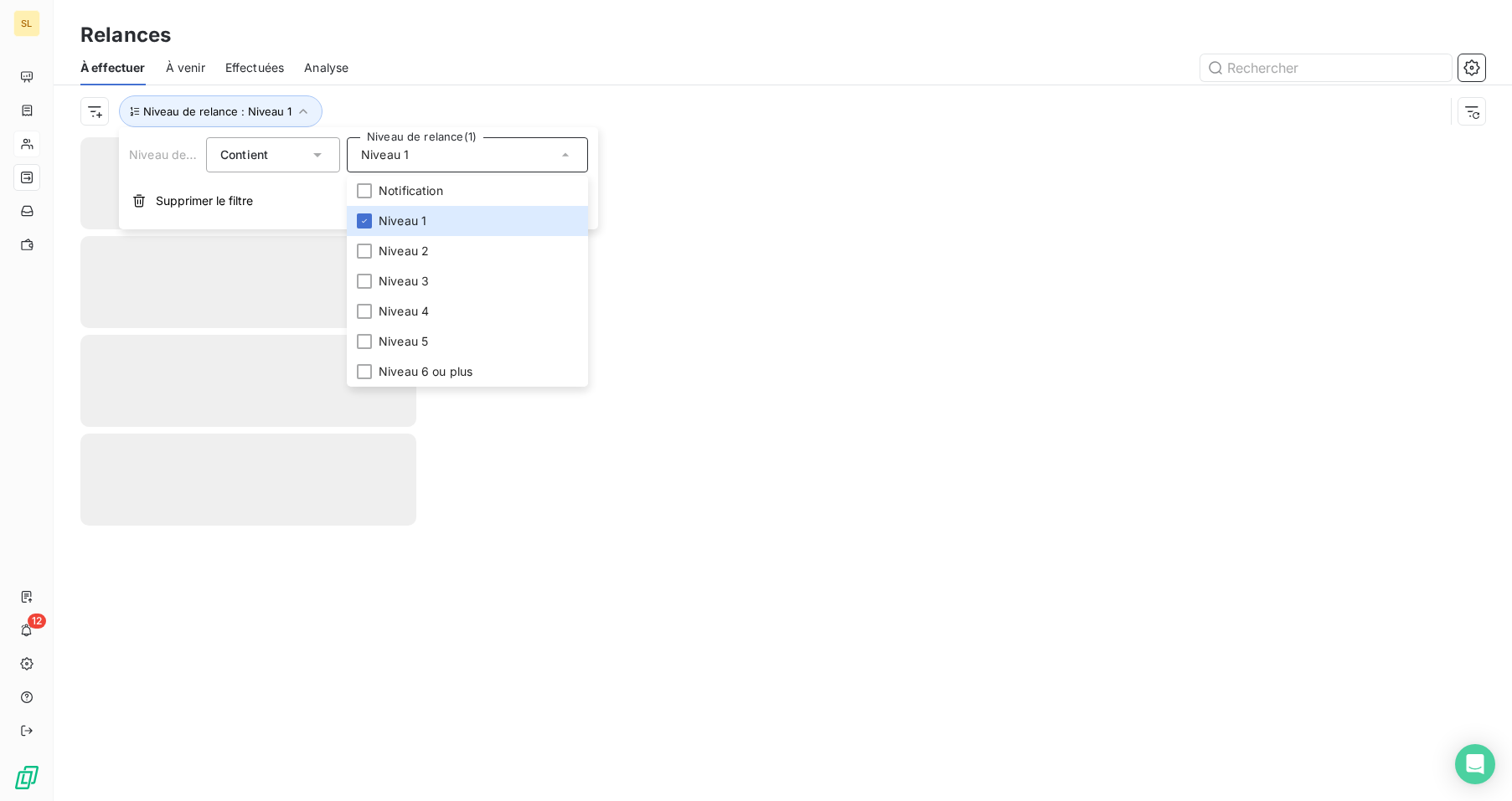
click at [379, 65] on div at bounding box center [927, 68] width 1117 height 27
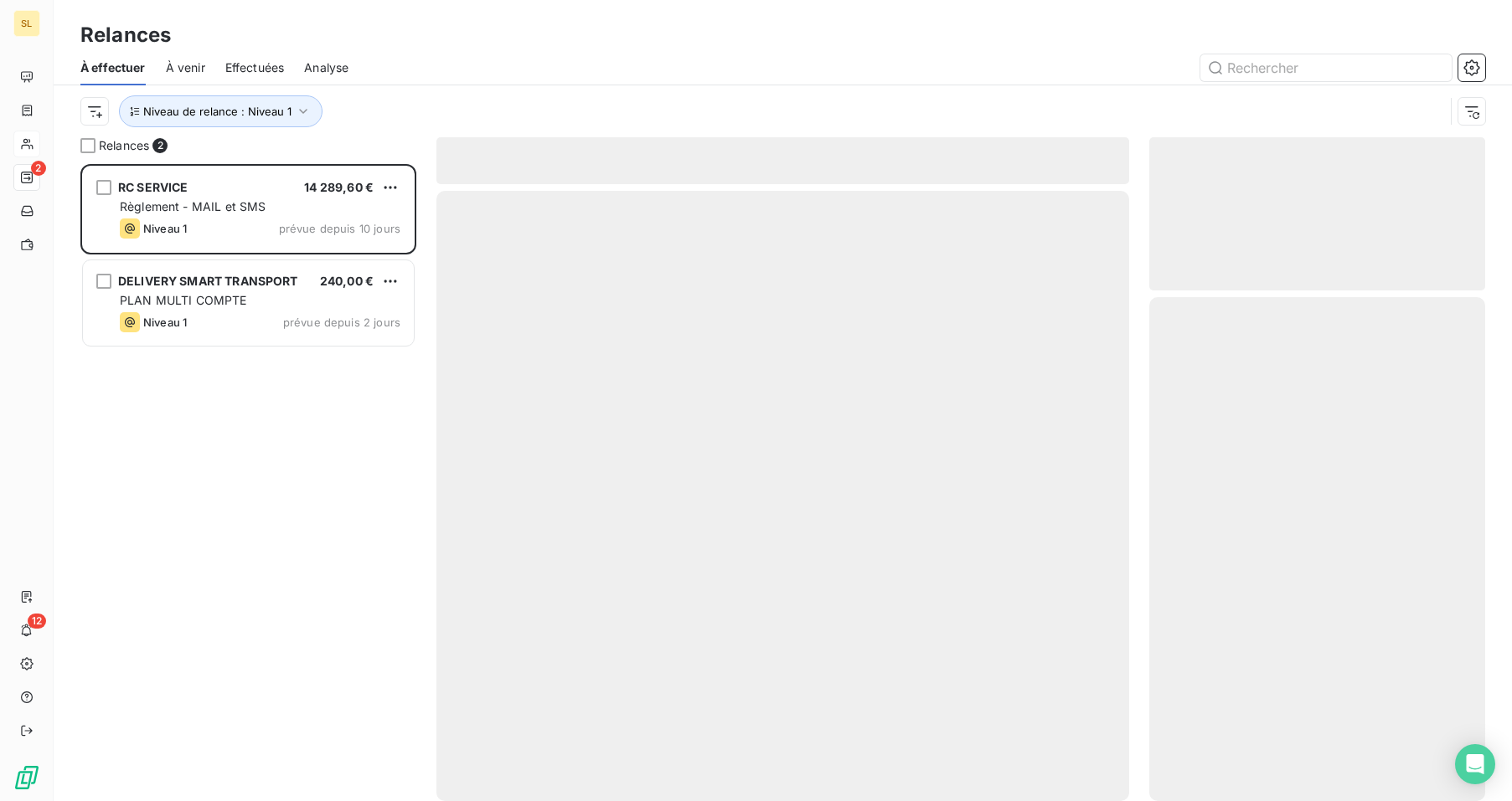
scroll to position [624, 324]
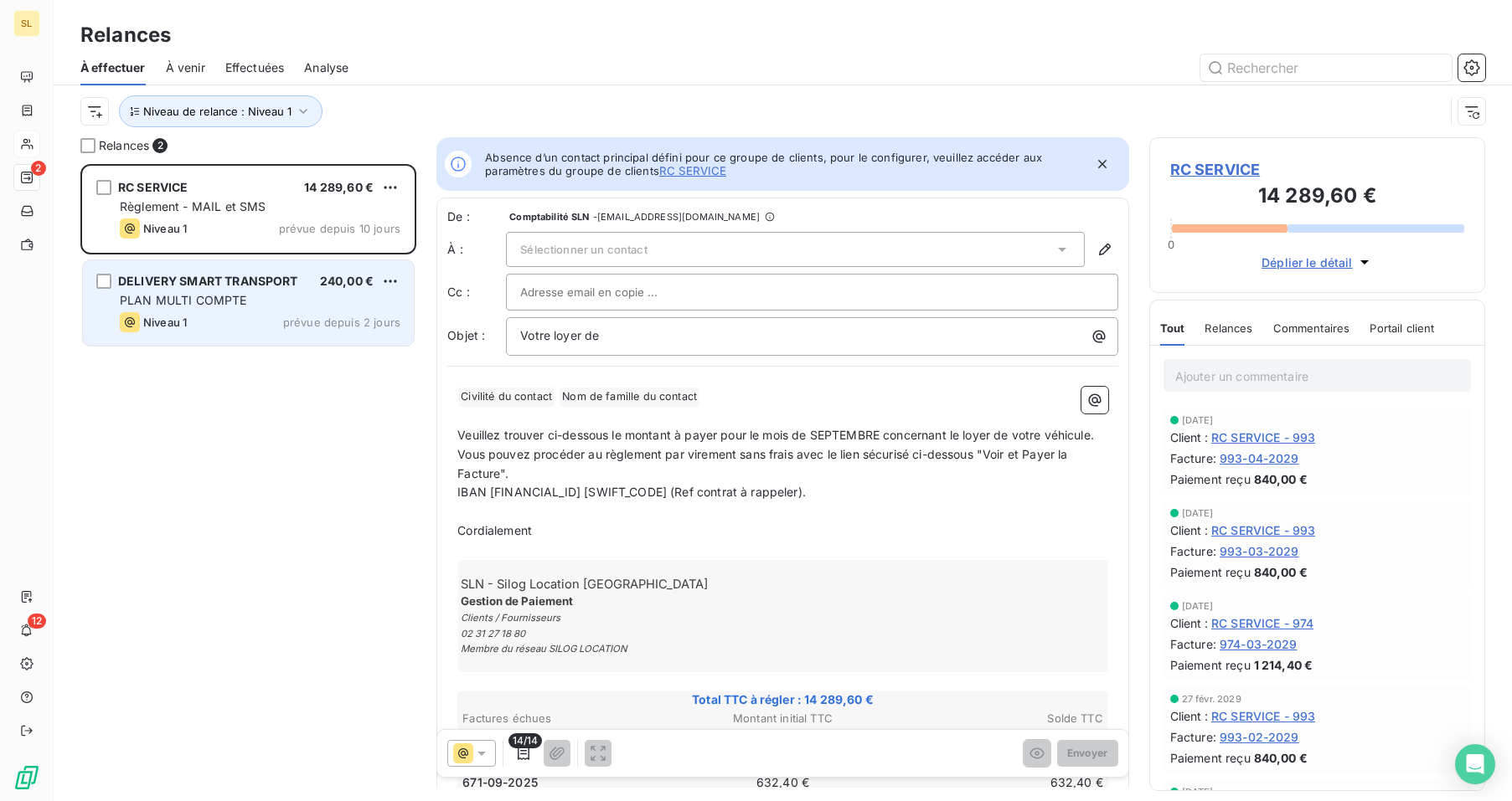
click at [284, 321] on div "Niveau 1 prévue depuis 2 jours" at bounding box center [260, 323] width 281 height 20
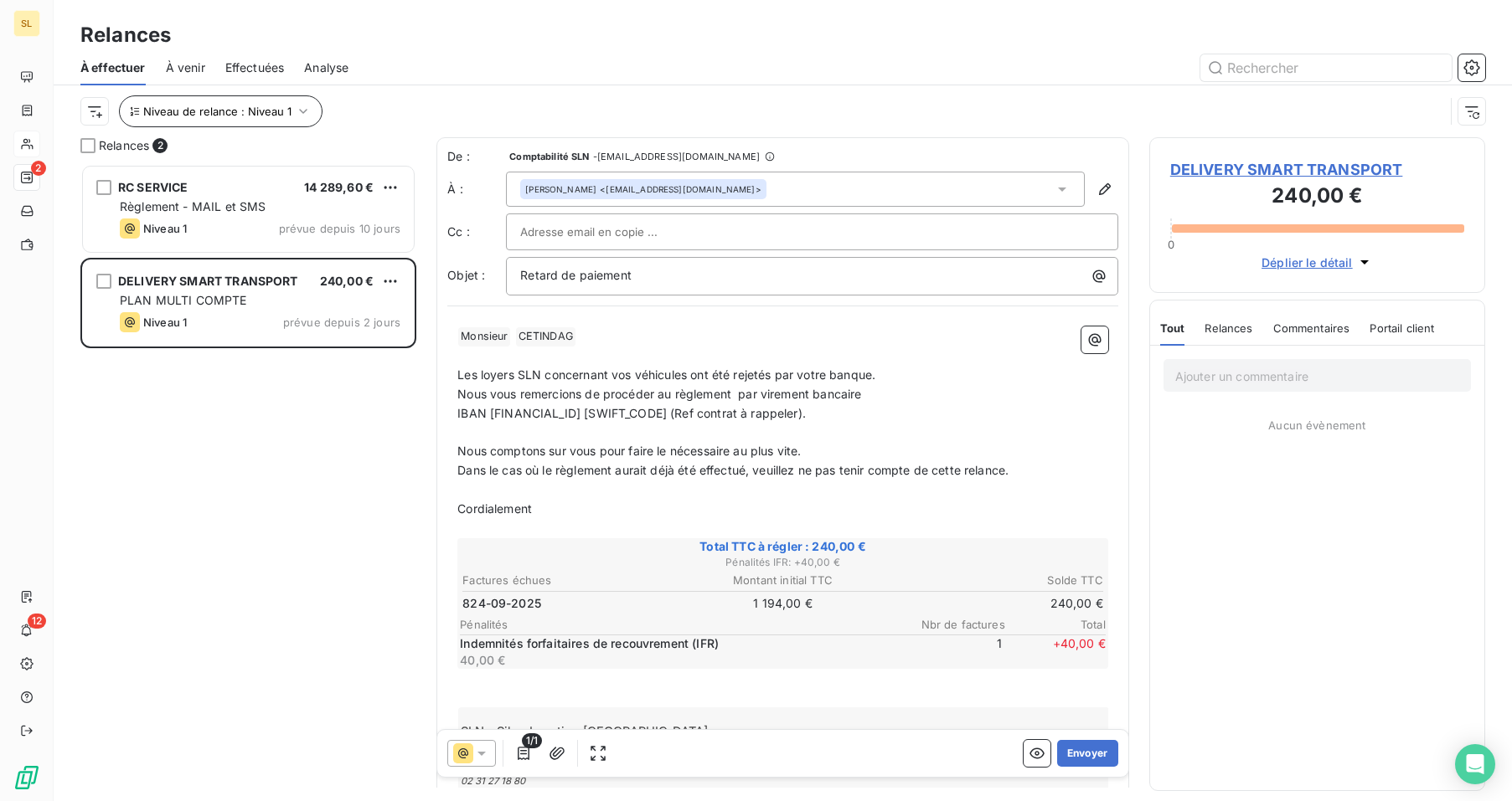
click at [295, 111] on icon "button" at bounding box center [303, 111] width 17 height 17
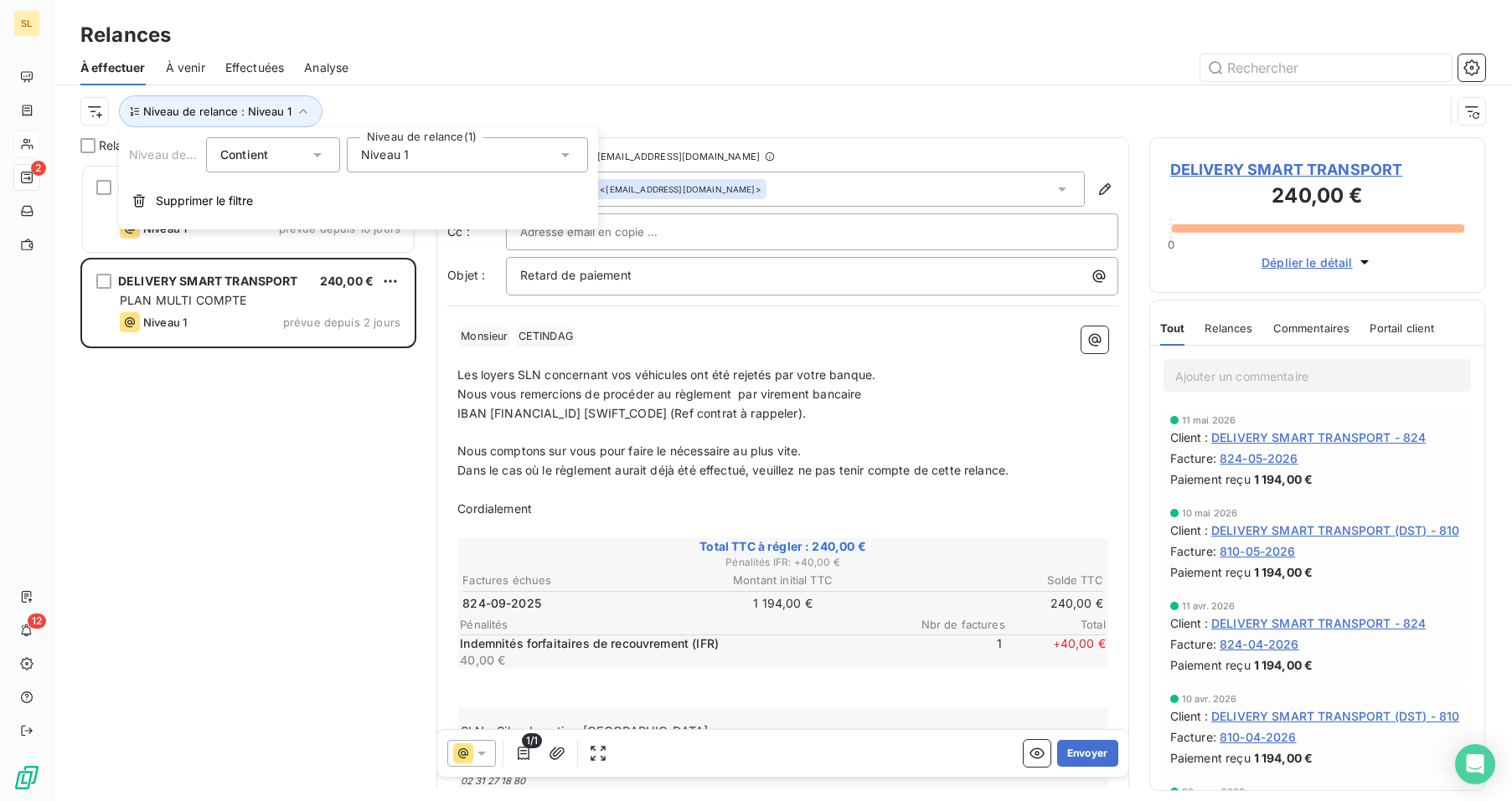
click at [368, 151] on span "Niveau 1" at bounding box center [384, 155] width 48 height 17
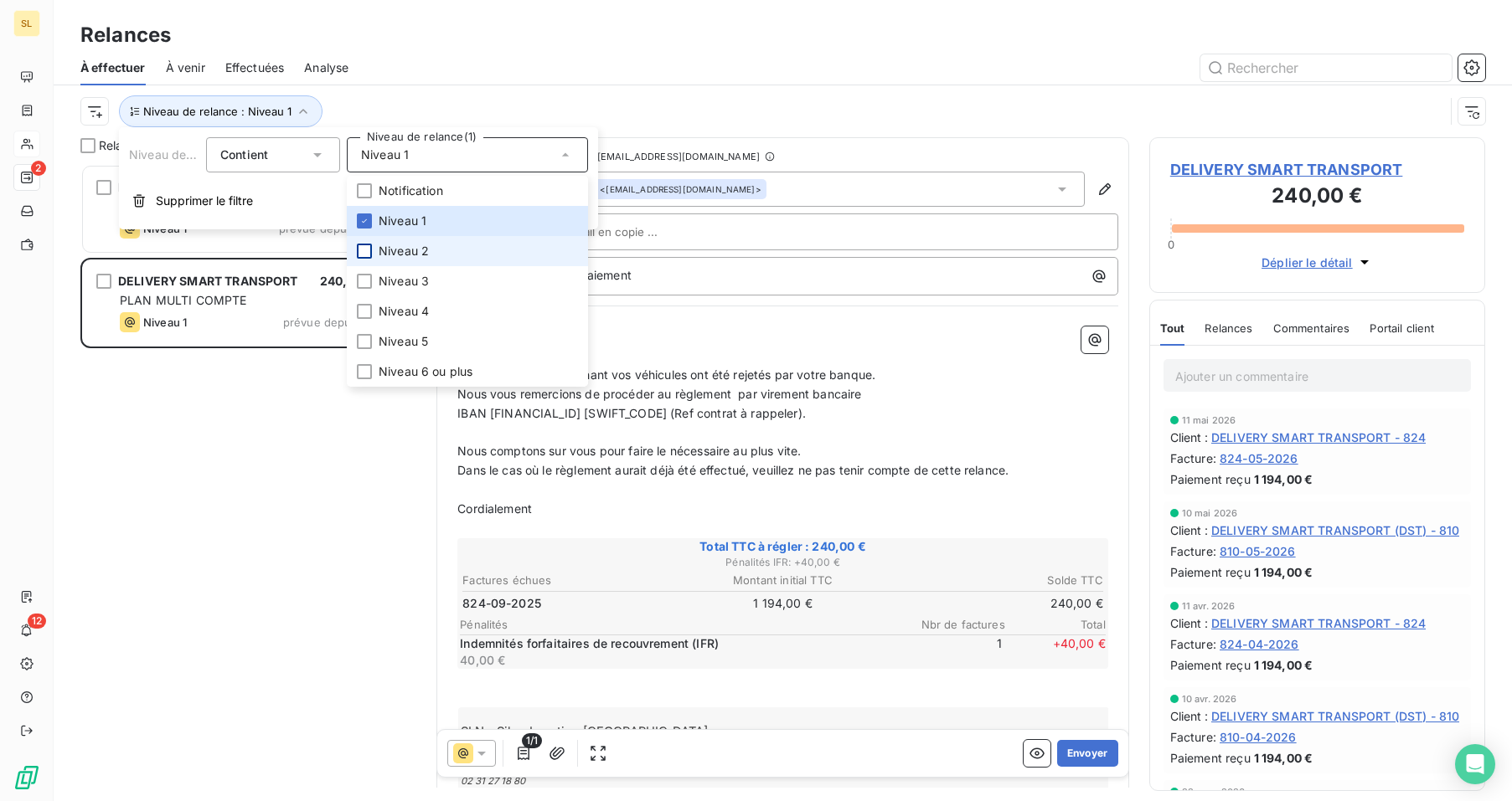
click at [367, 250] on div at bounding box center [364, 251] width 15 height 15
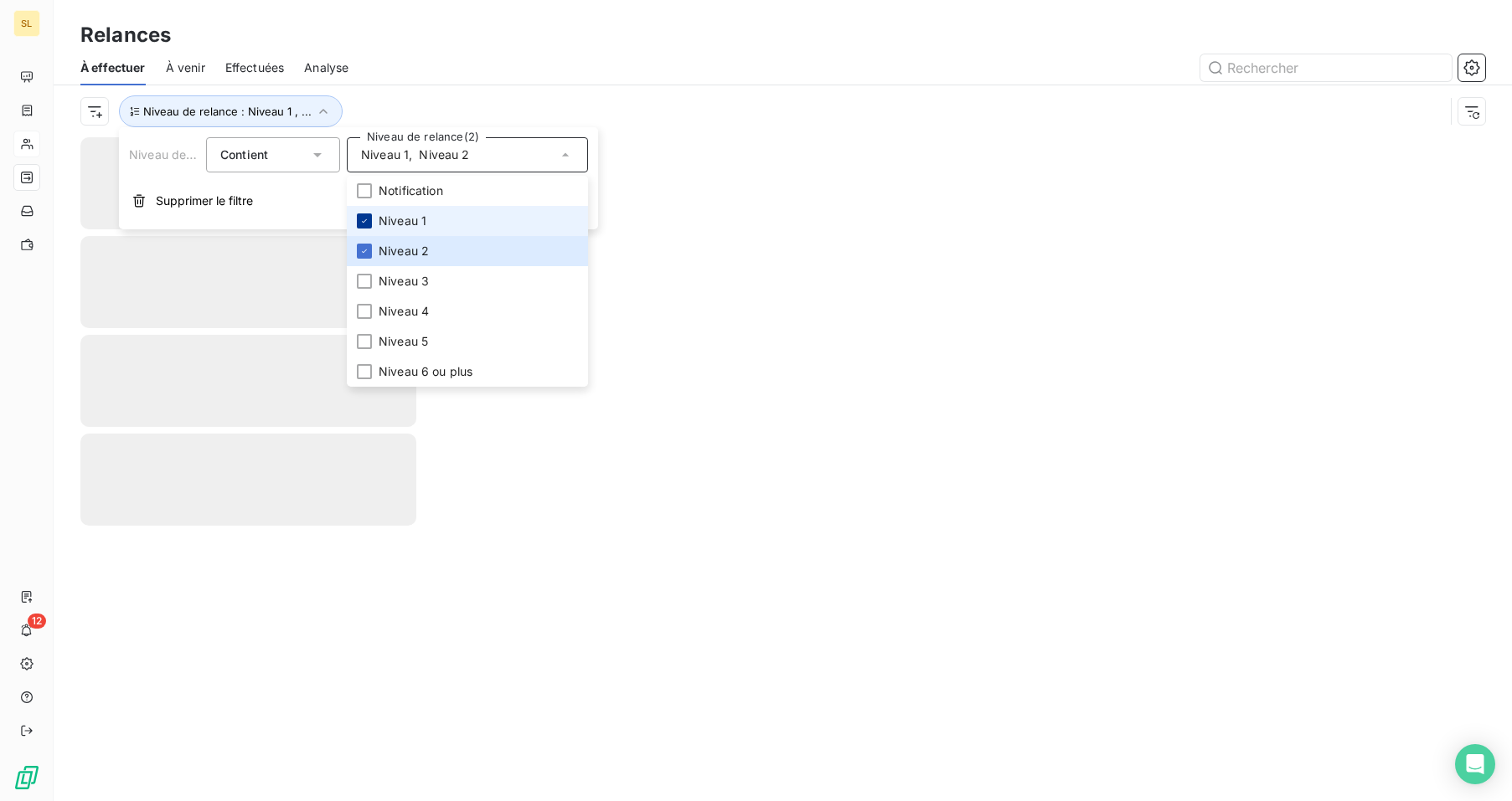
click at [362, 224] on icon at bounding box center [364, 220] width 10 height 10
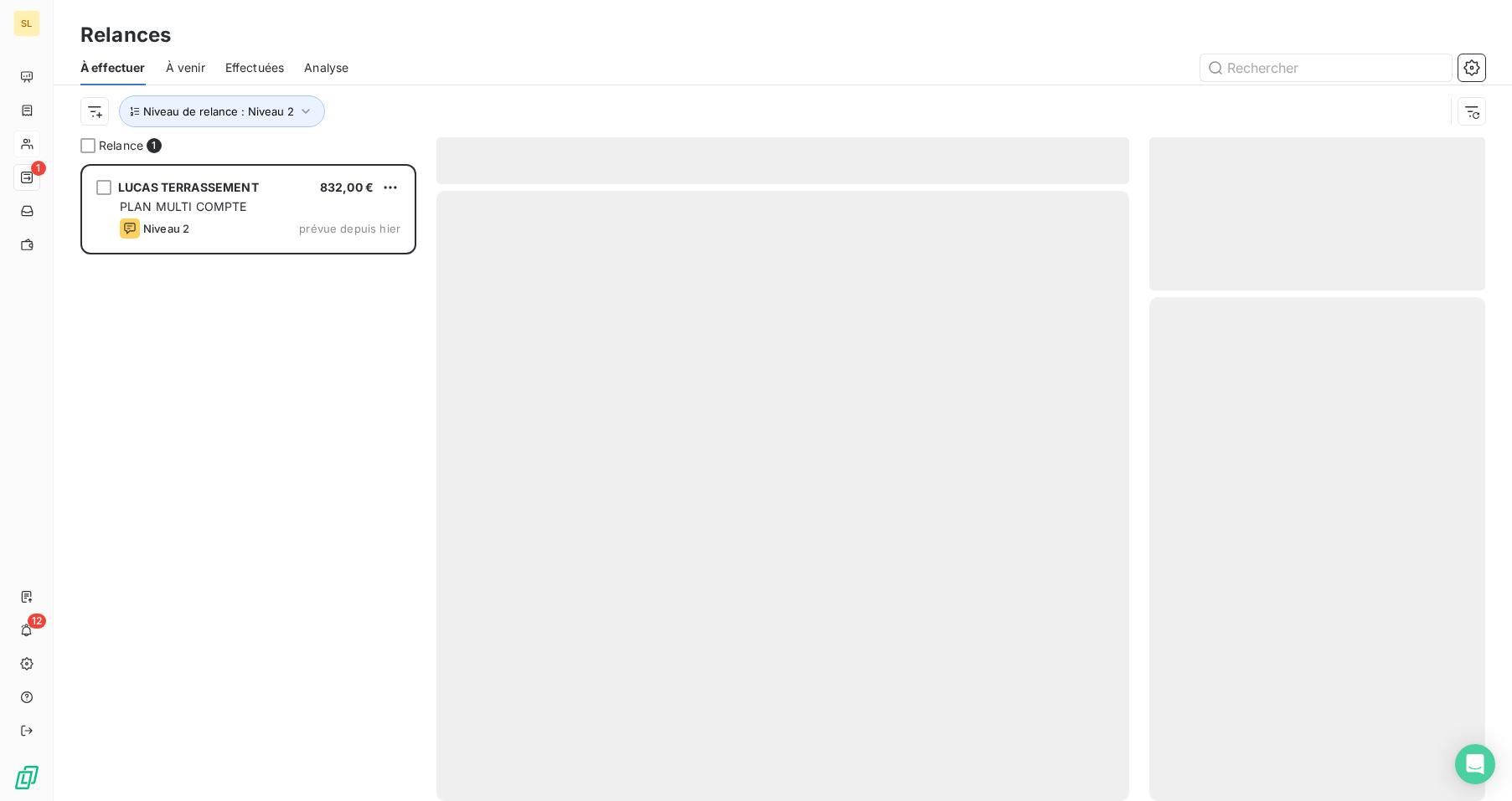
scroll to position [624, 324]
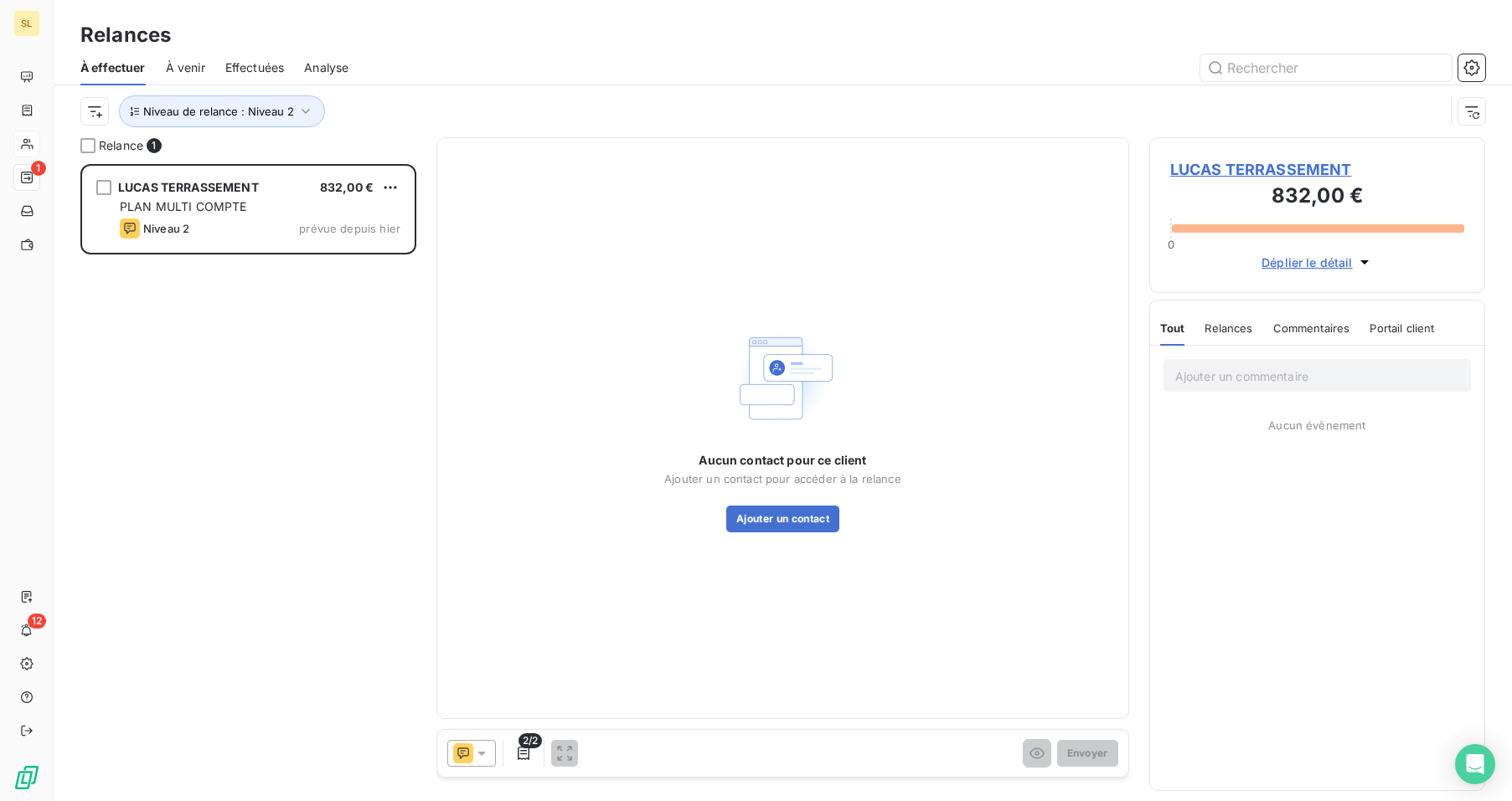
click at [1214, 329] on span "Relances" at bounding box center [1228, 328] width 48 height 13
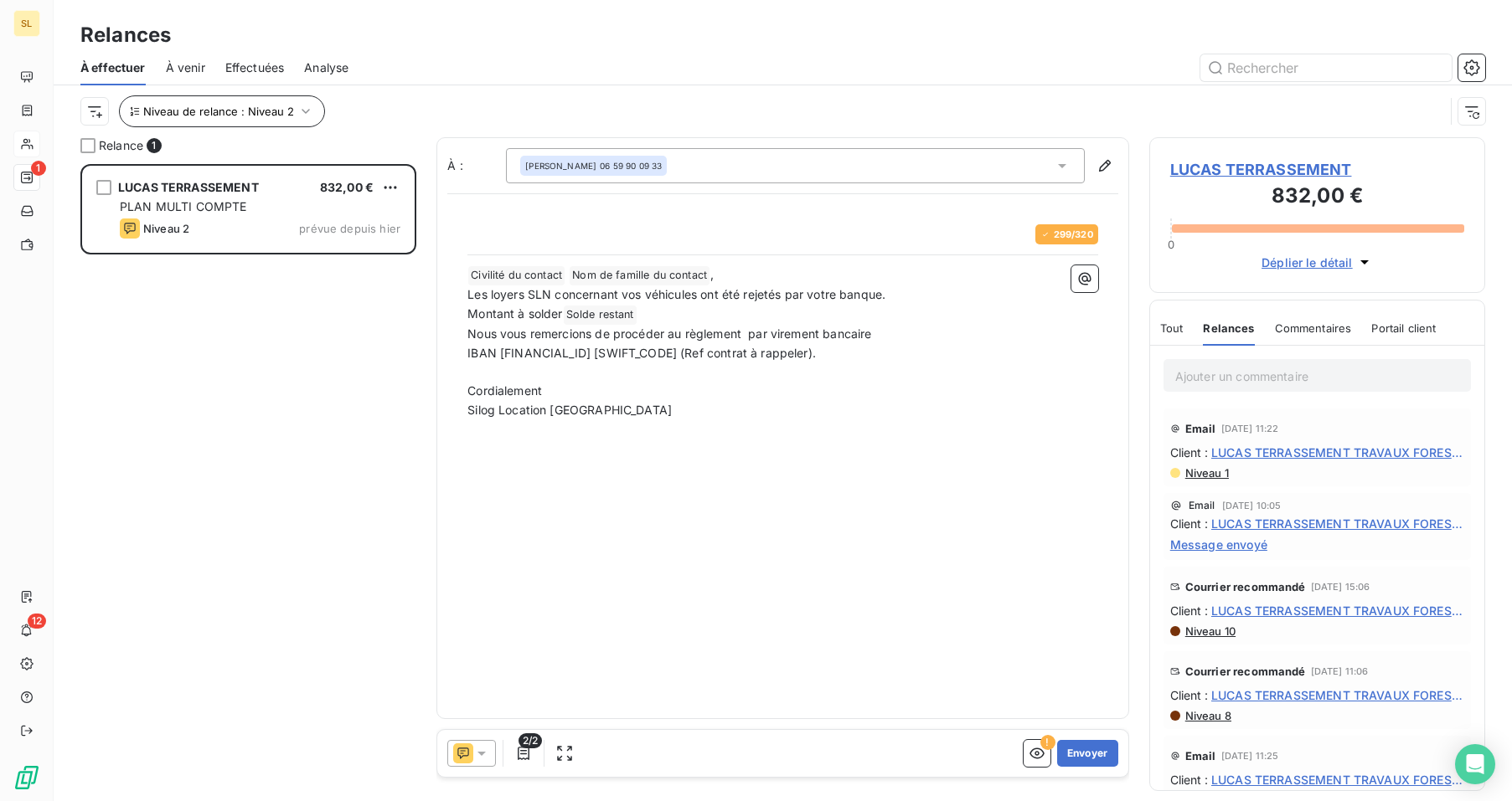
click at [246, 119] on button "Niveau de relance : Niveau 2" at bounding box center [222, 112] width 206 height 32
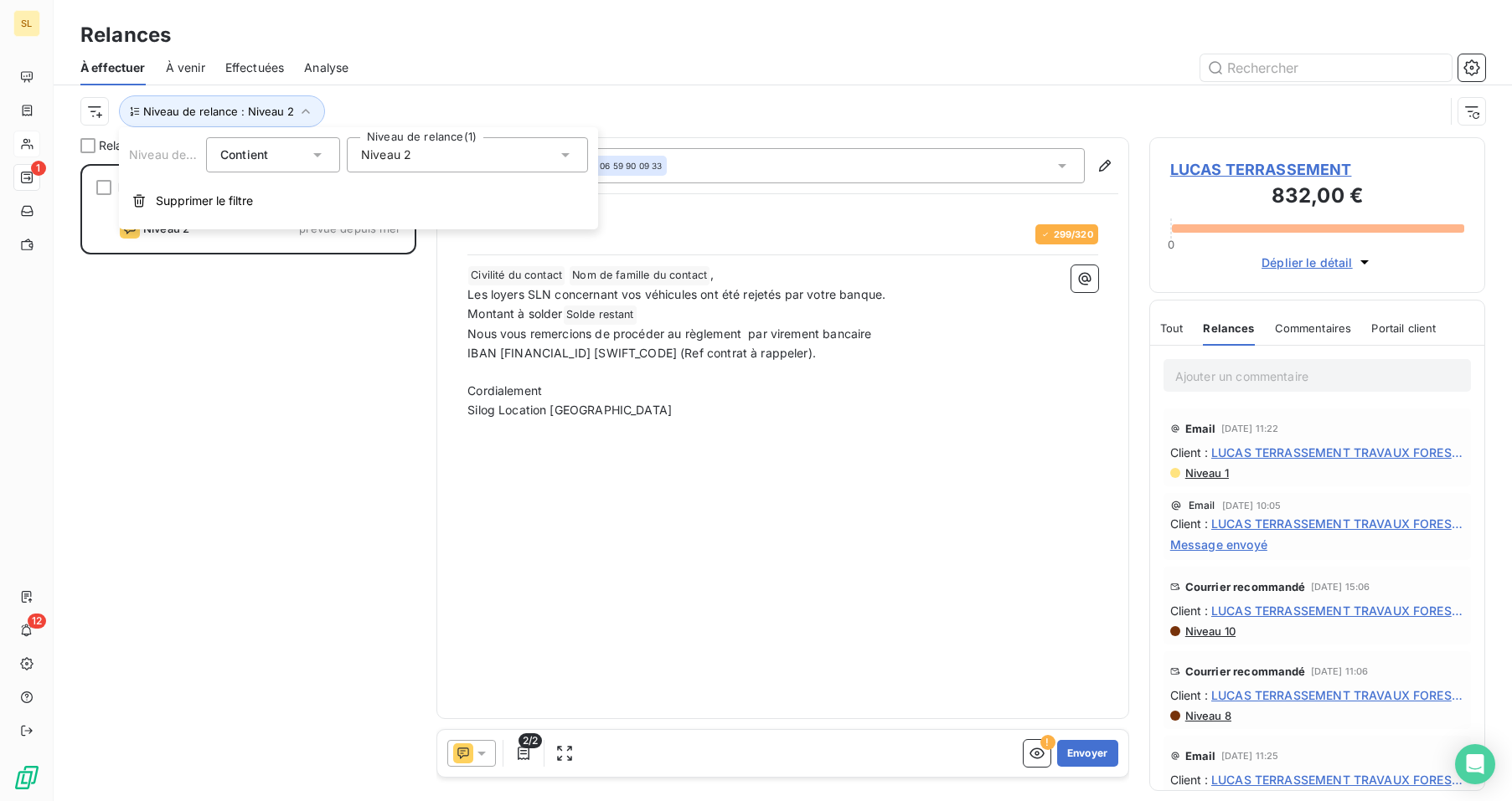
click at [403, 153] on span "Niveau 2" at bounding box center [386, 155] width 50 height 17
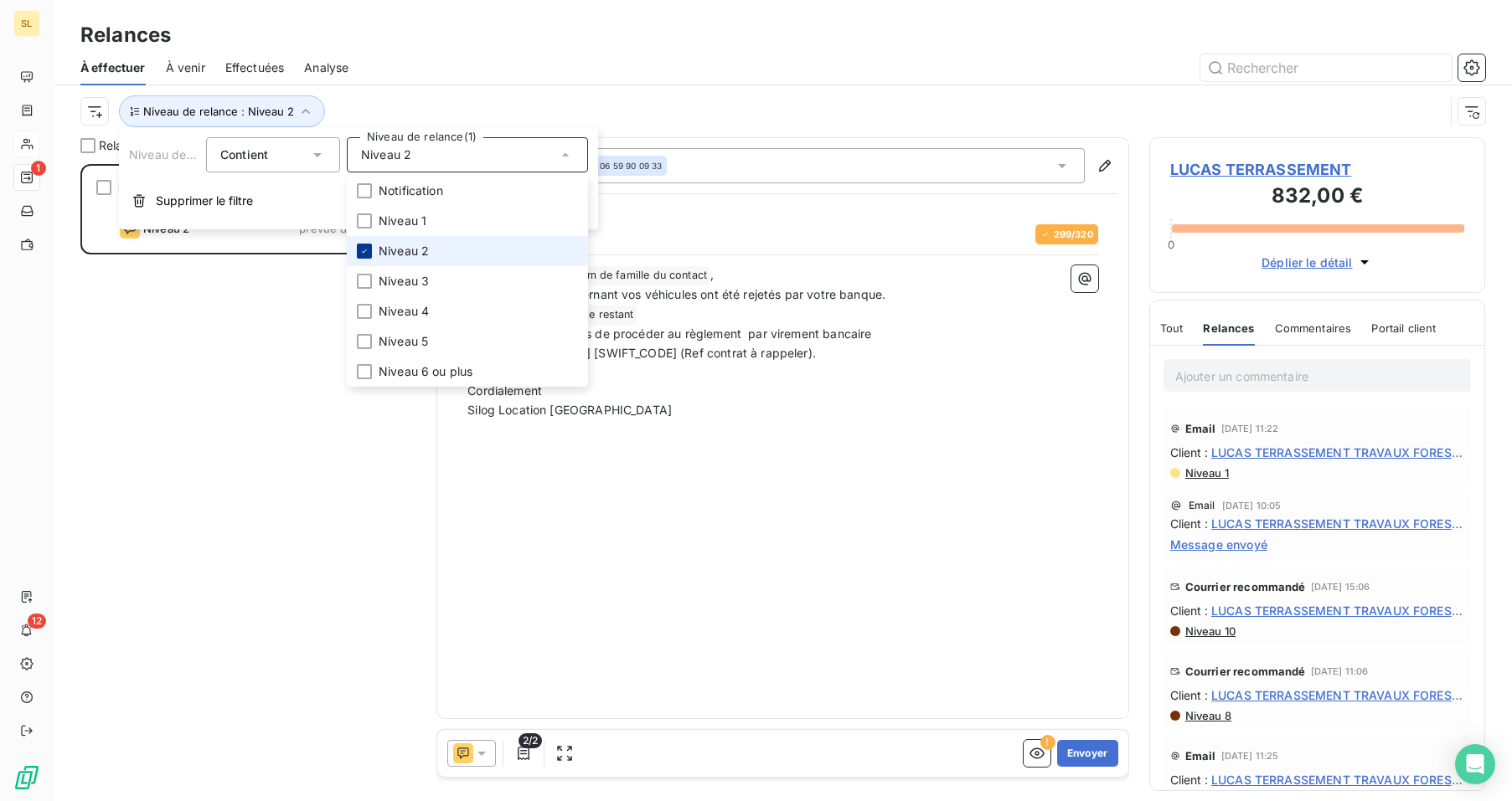
click at [364, 253] on icon at bounding box center [365, 252] width 5 height 4
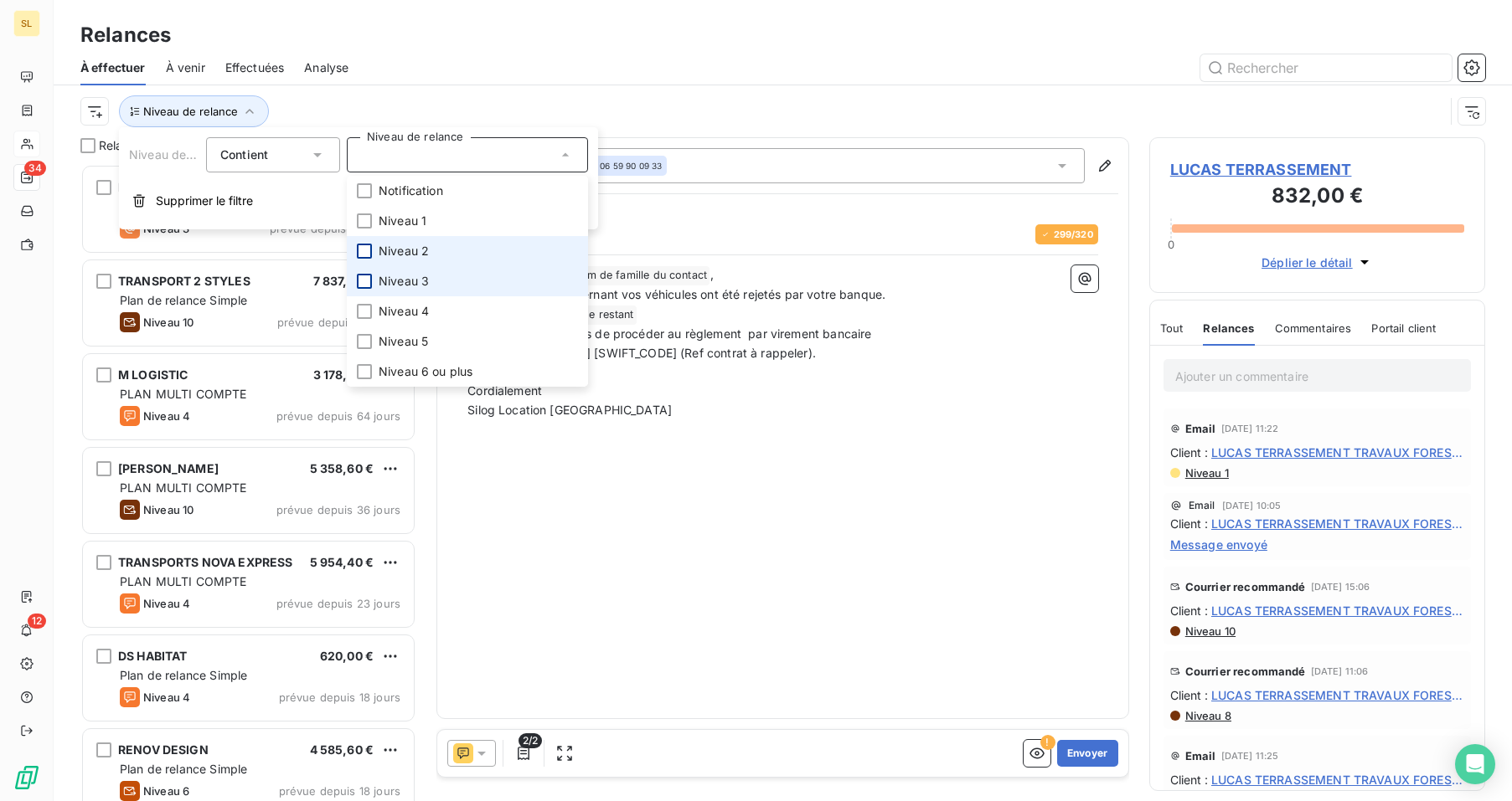
click at [365, 277] on div at bounding box center [364, 281] width 15 height 15
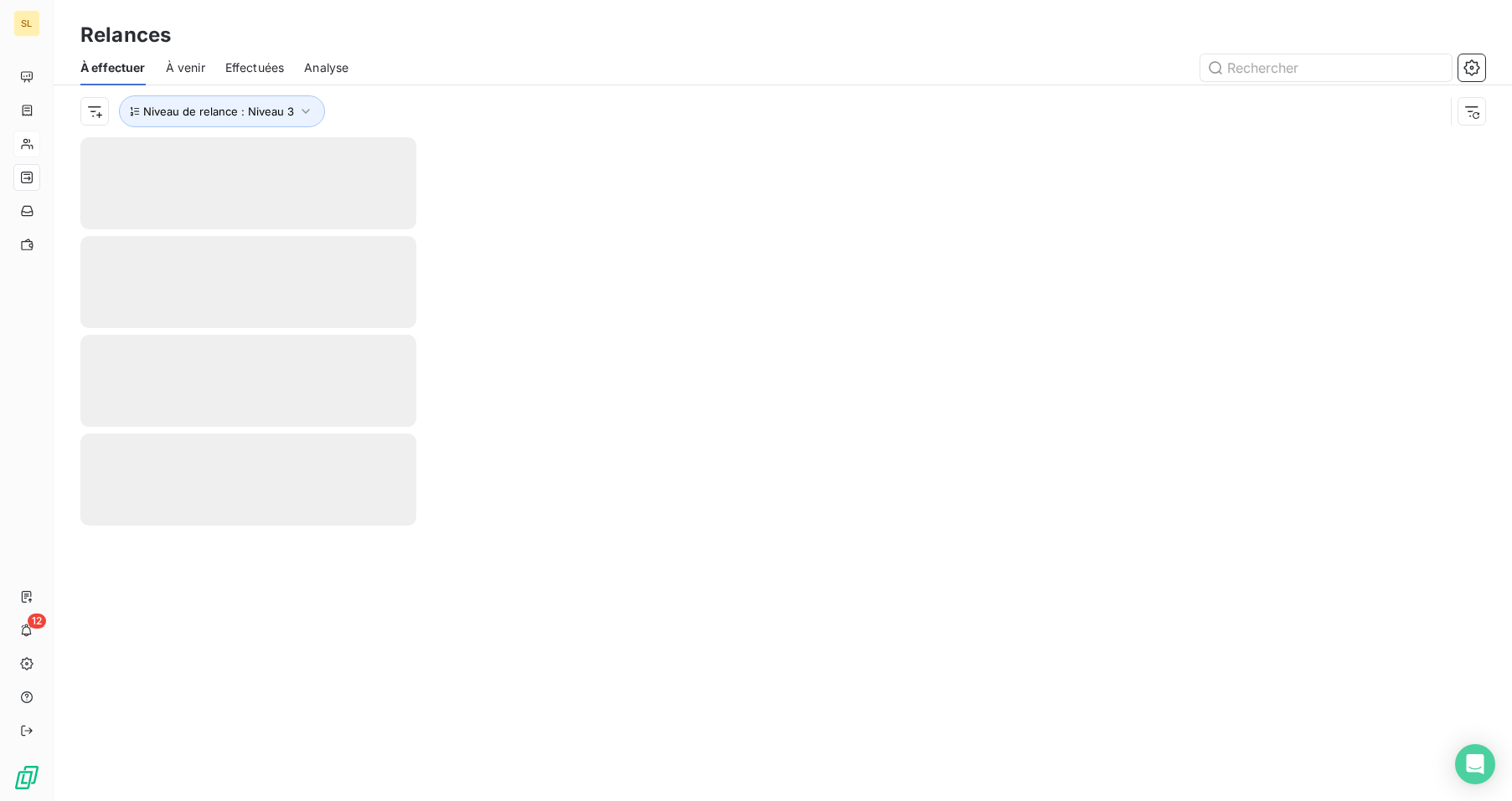
click at [471, 49] on div "Relances" at bounding box center [782, 35] width 1458 height 30
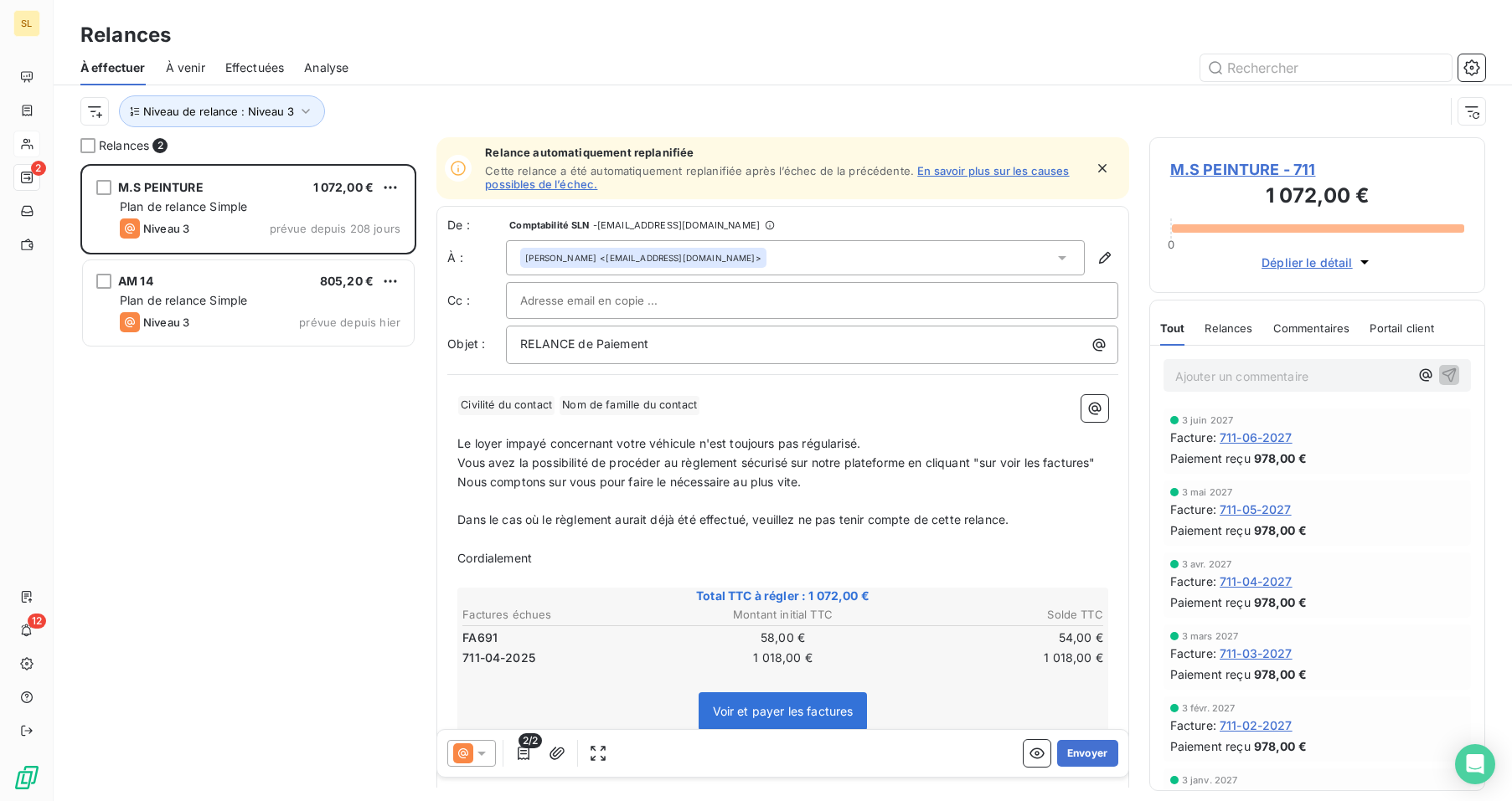
scroll to position [624, 324]
click at [1205, 334] on span "Relances" at bounding box center [1228, 328] width 48 height 13
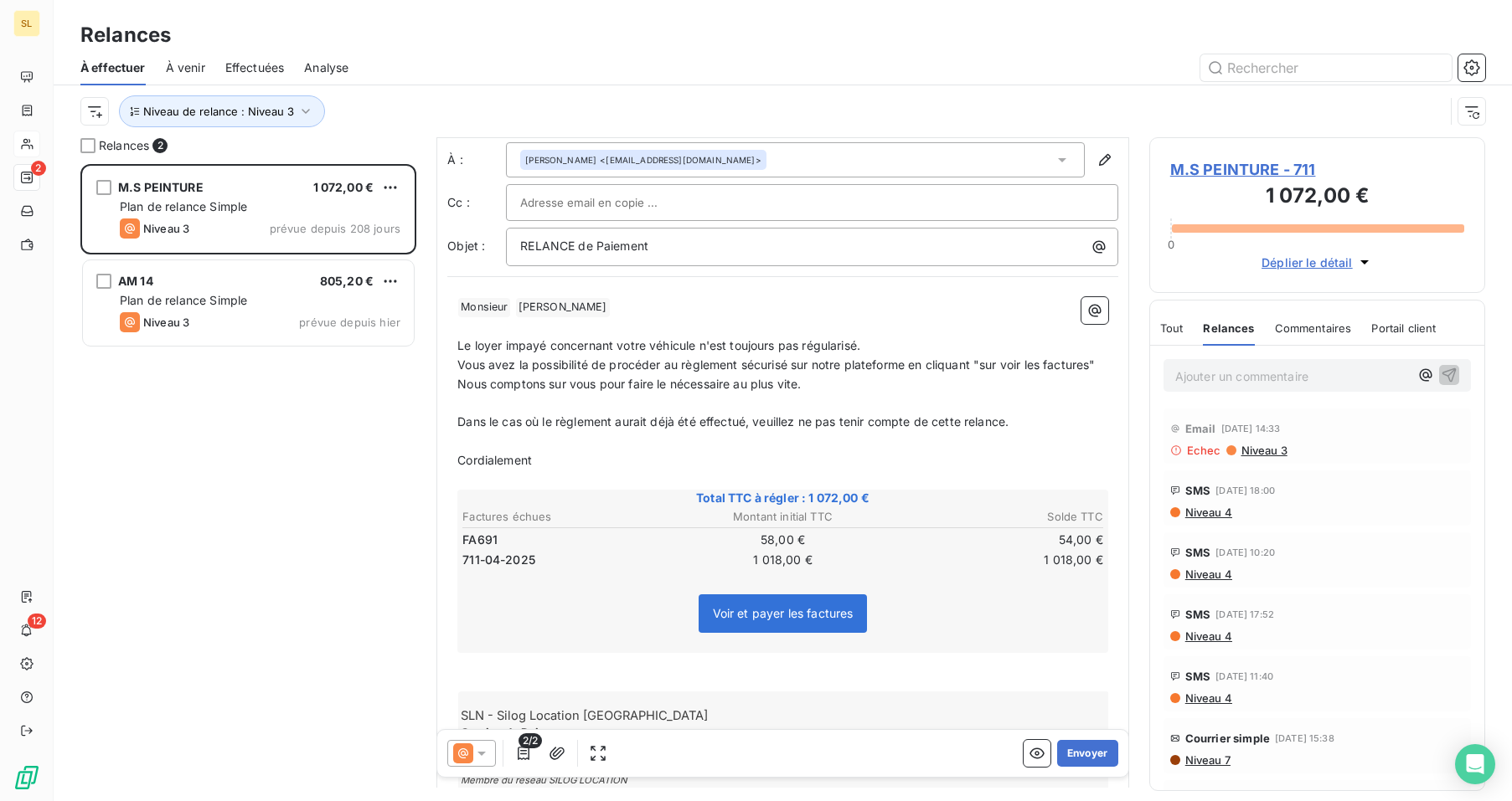
scroll to position [0, 0]
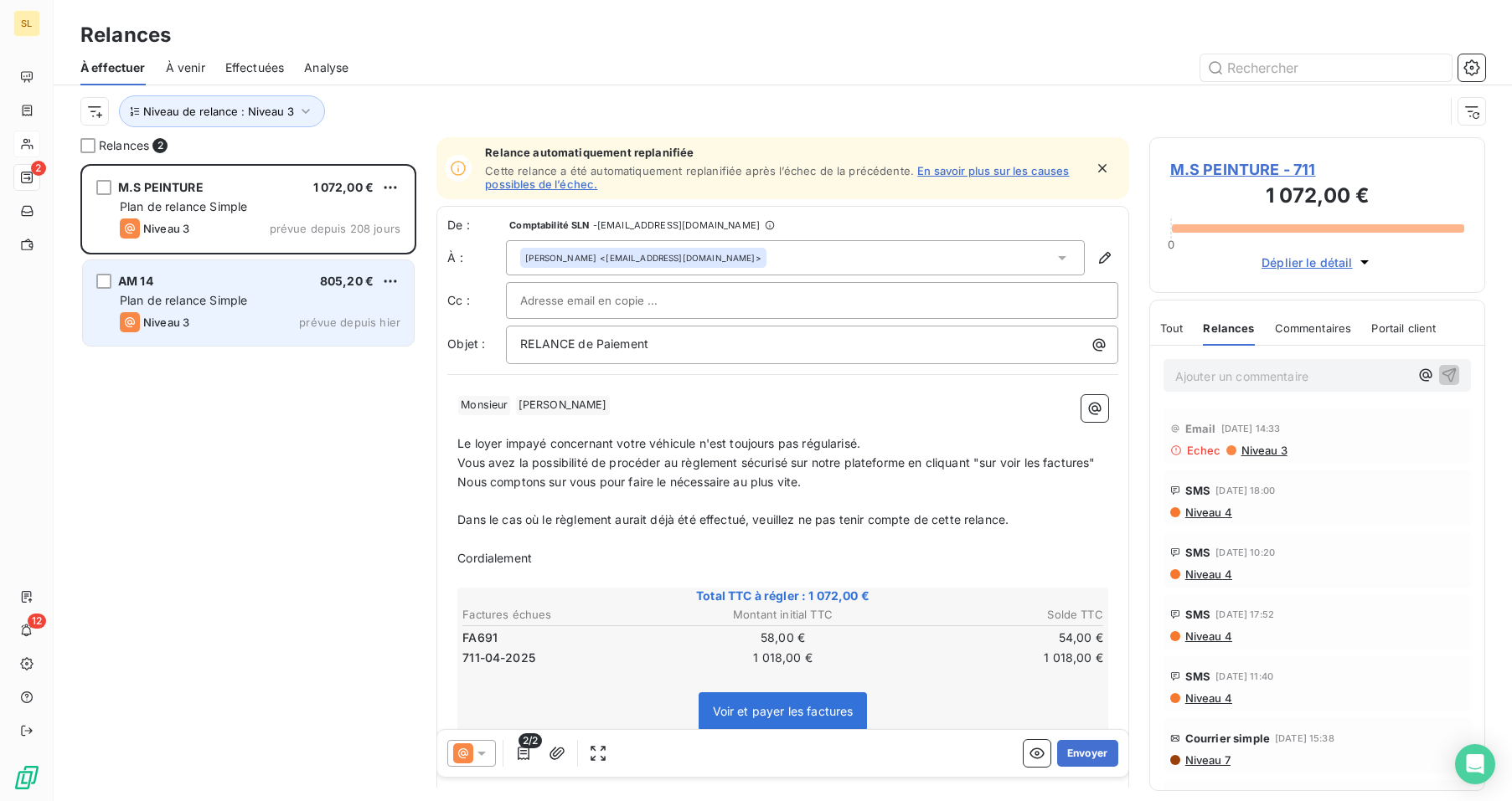
click at [229, 308] on div "Plan de relance Simple" at bounding box center [260, 300] width 281 height 17
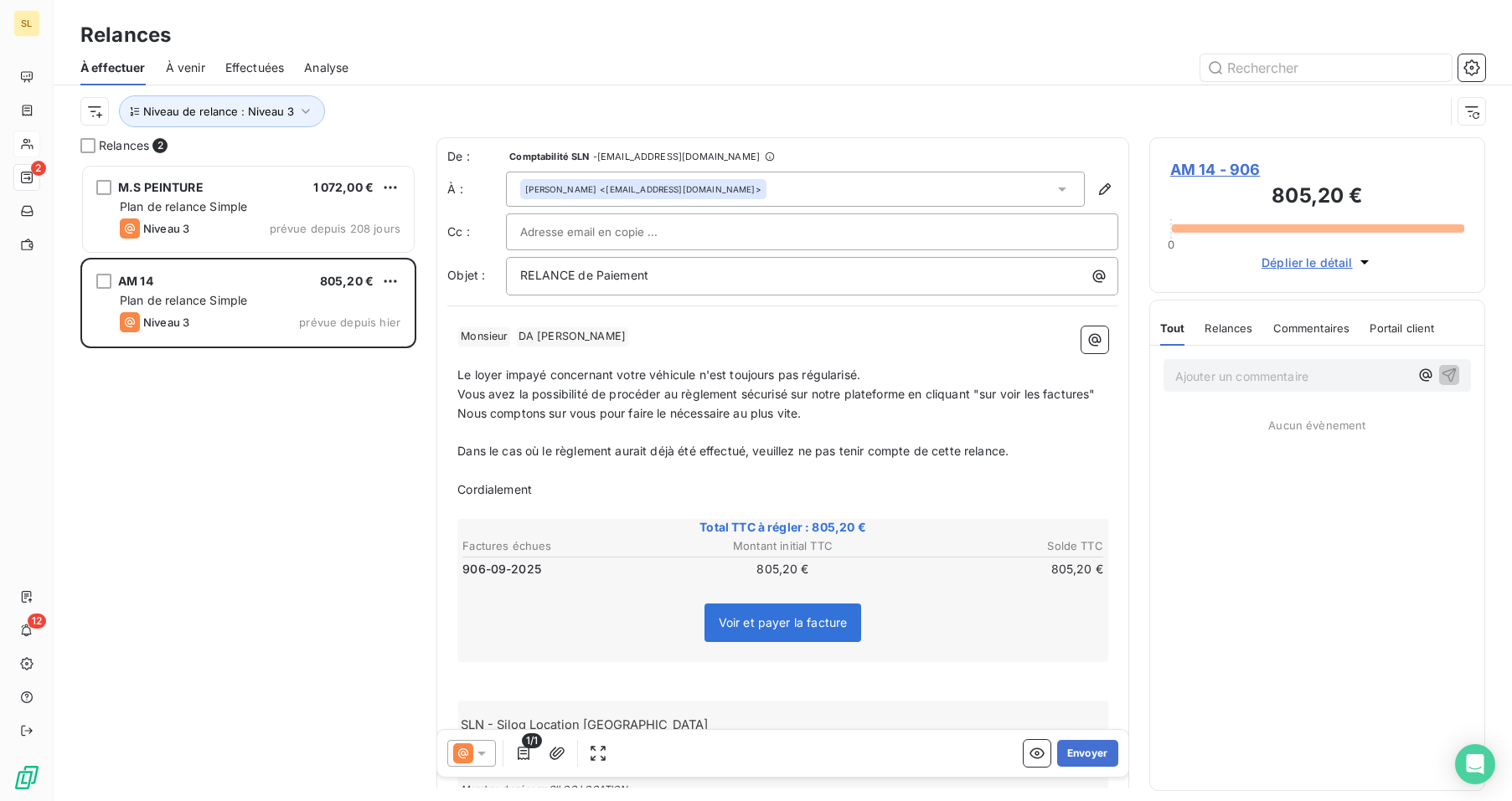
click at [1240, 327] on span "Relances" at bounding box center [1228, 328] width 48 height 13
click at [1064, 754] on button "Envoyer" at bounding box center [1087, 754] width 61 height 27
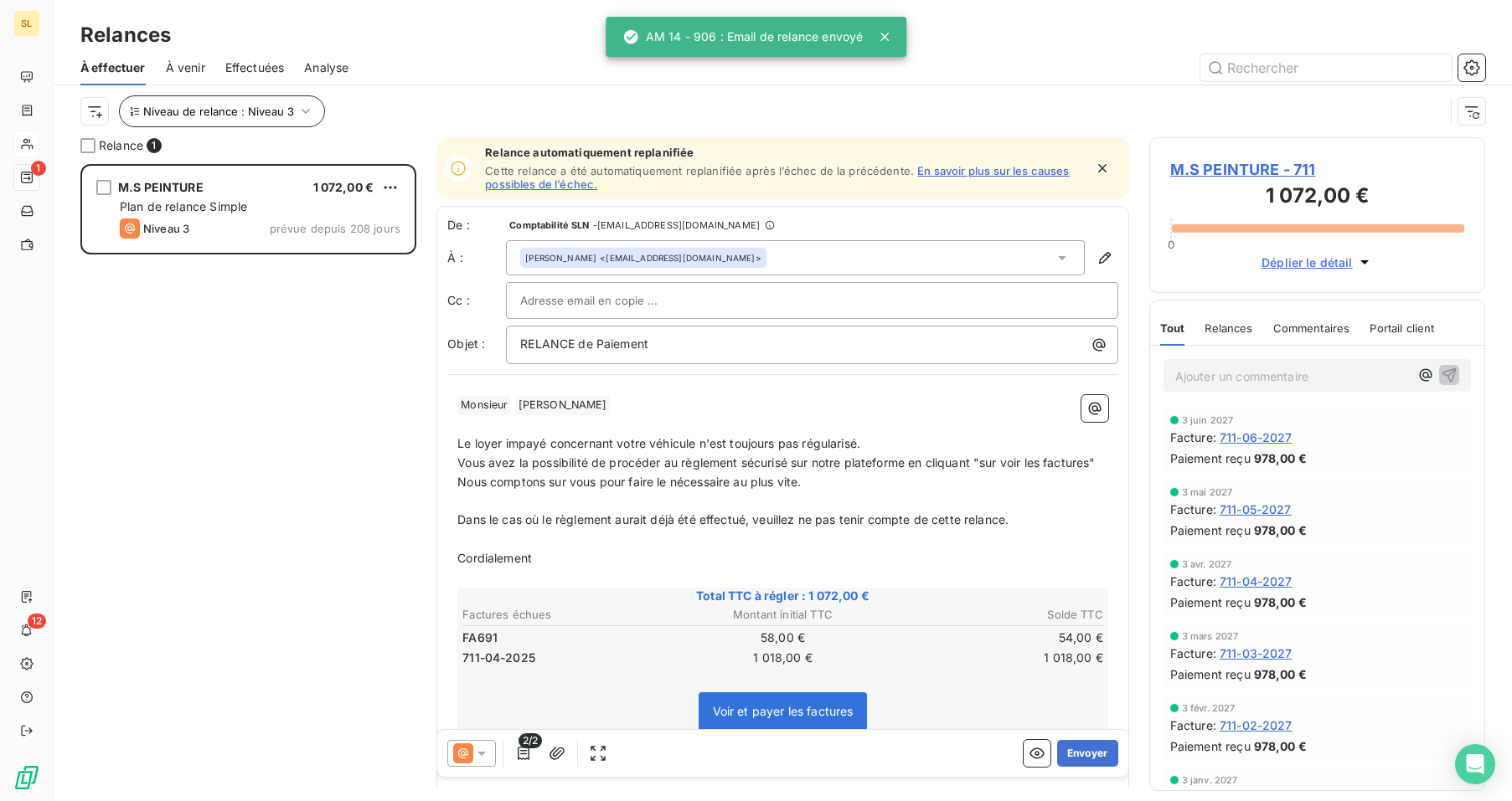
click at [193, 107] on span "Niveau de relance : Niveau 3" at bounding box center [219, 111] width 151 height 13
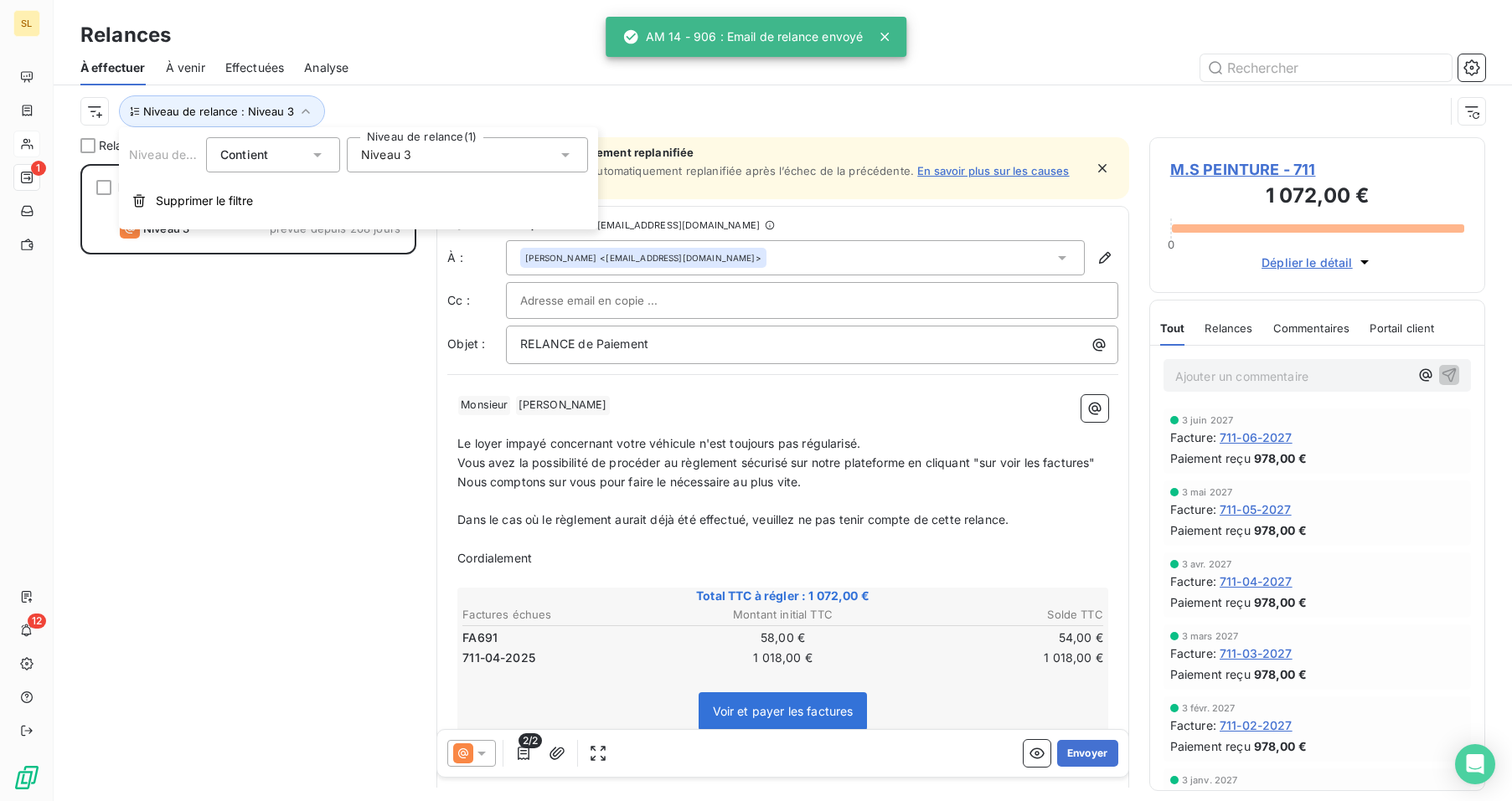
click at [429, 155] on div "Niveau 3" at bounding box center [467, 154] width 241 height 35
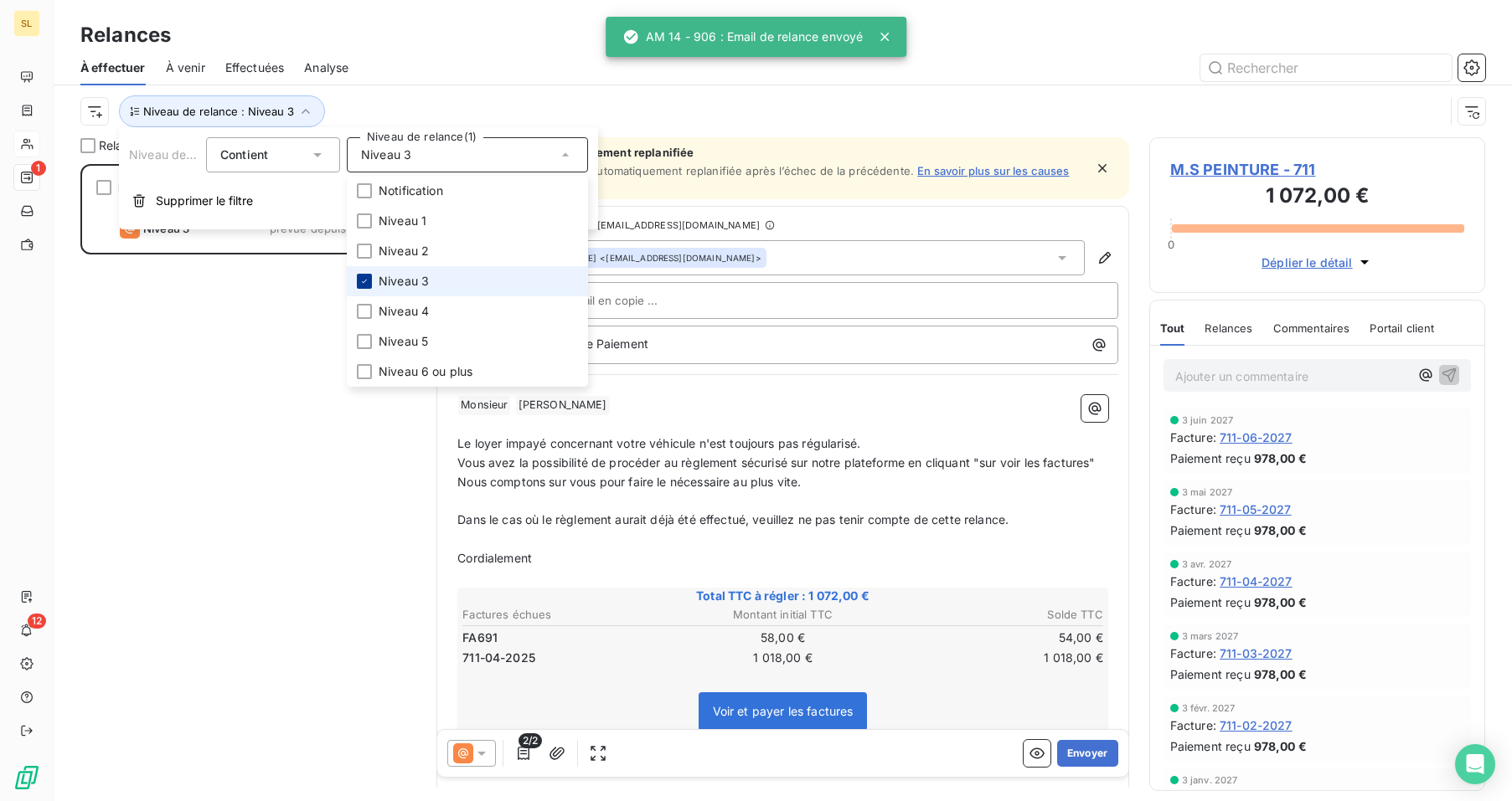
click at [367, 283] on icon at bounding box center [364, 280] width 10 height 10
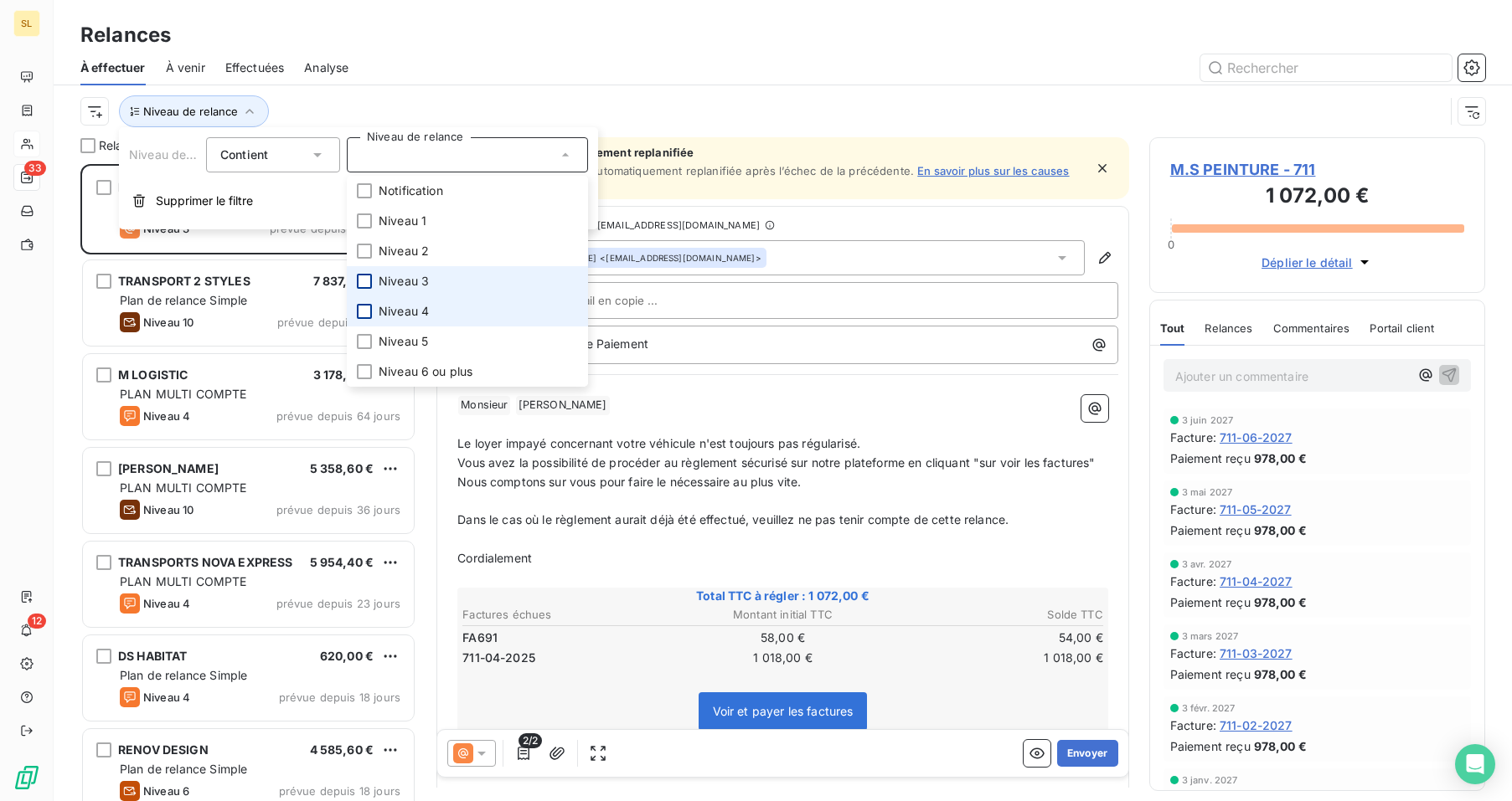
click at [370, 312] on div at bounding box center [364, 311] width 15 height 15
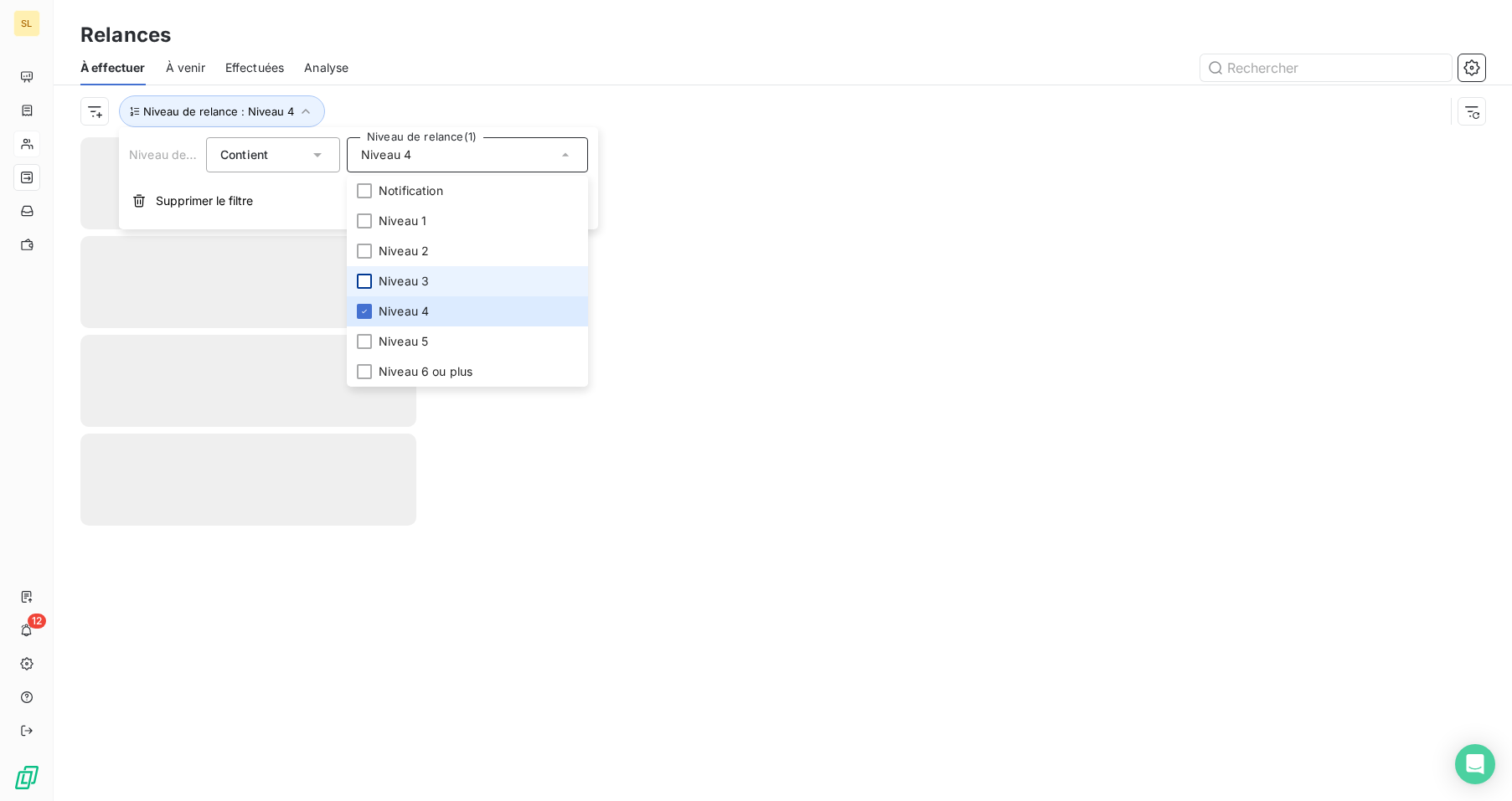
click at [384, 68] on div at bounding box center [927, 68] width 1117 height 27
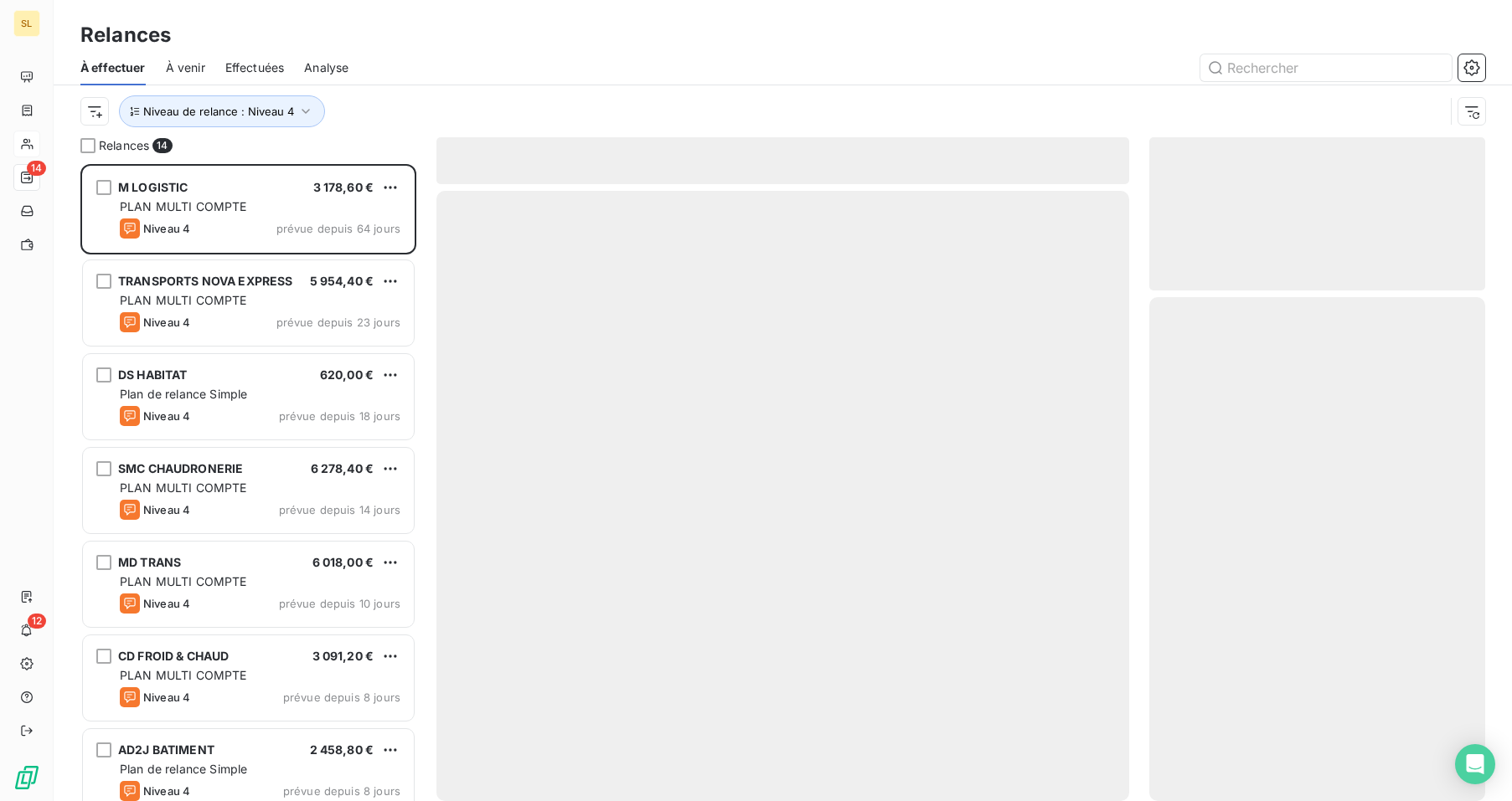
scroll to position [624, 324]
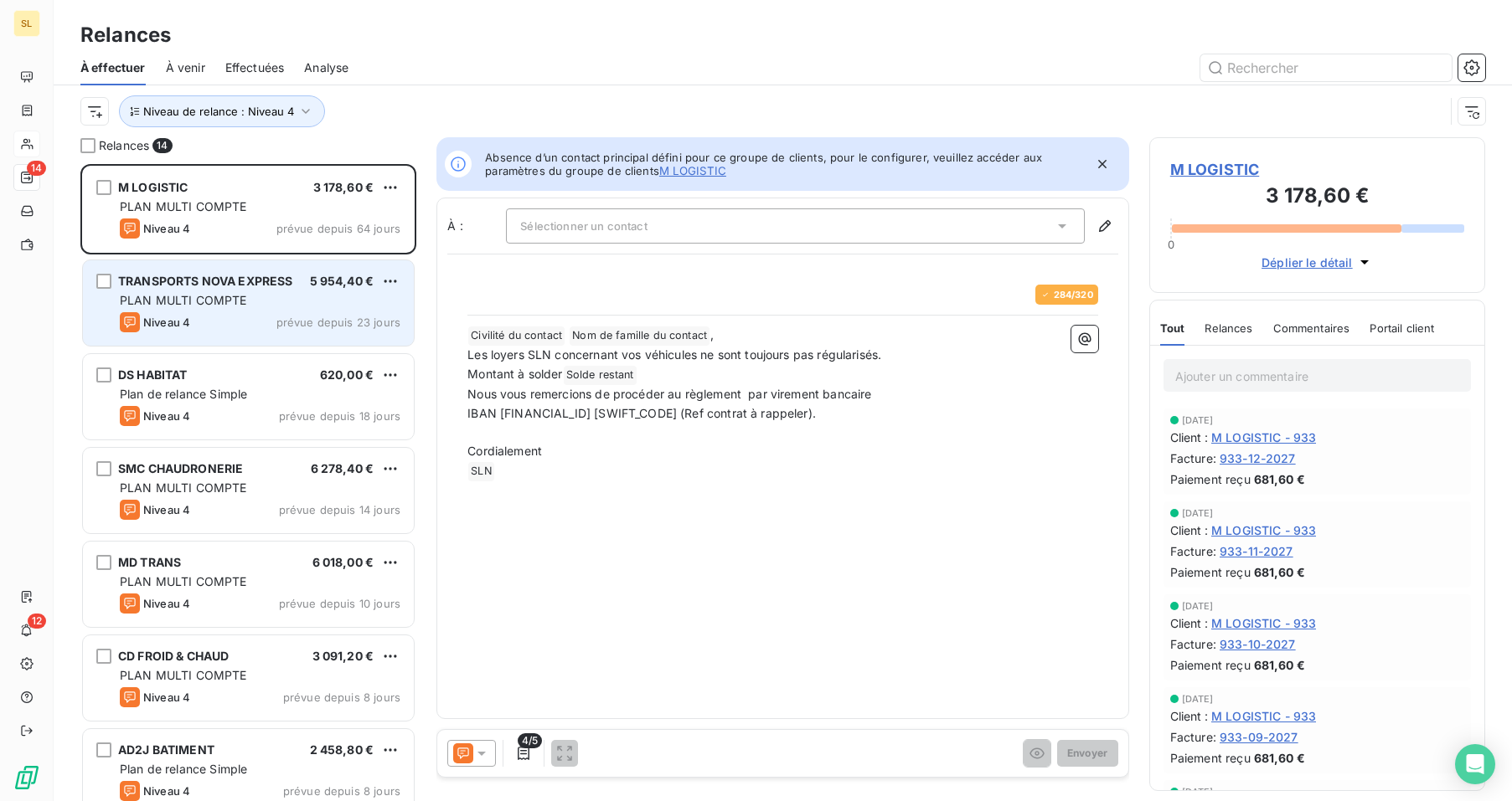
click at [250, 294] on div "PLAN MULTI COMPTE" at bounding box center [260, 300] width 281 height 17
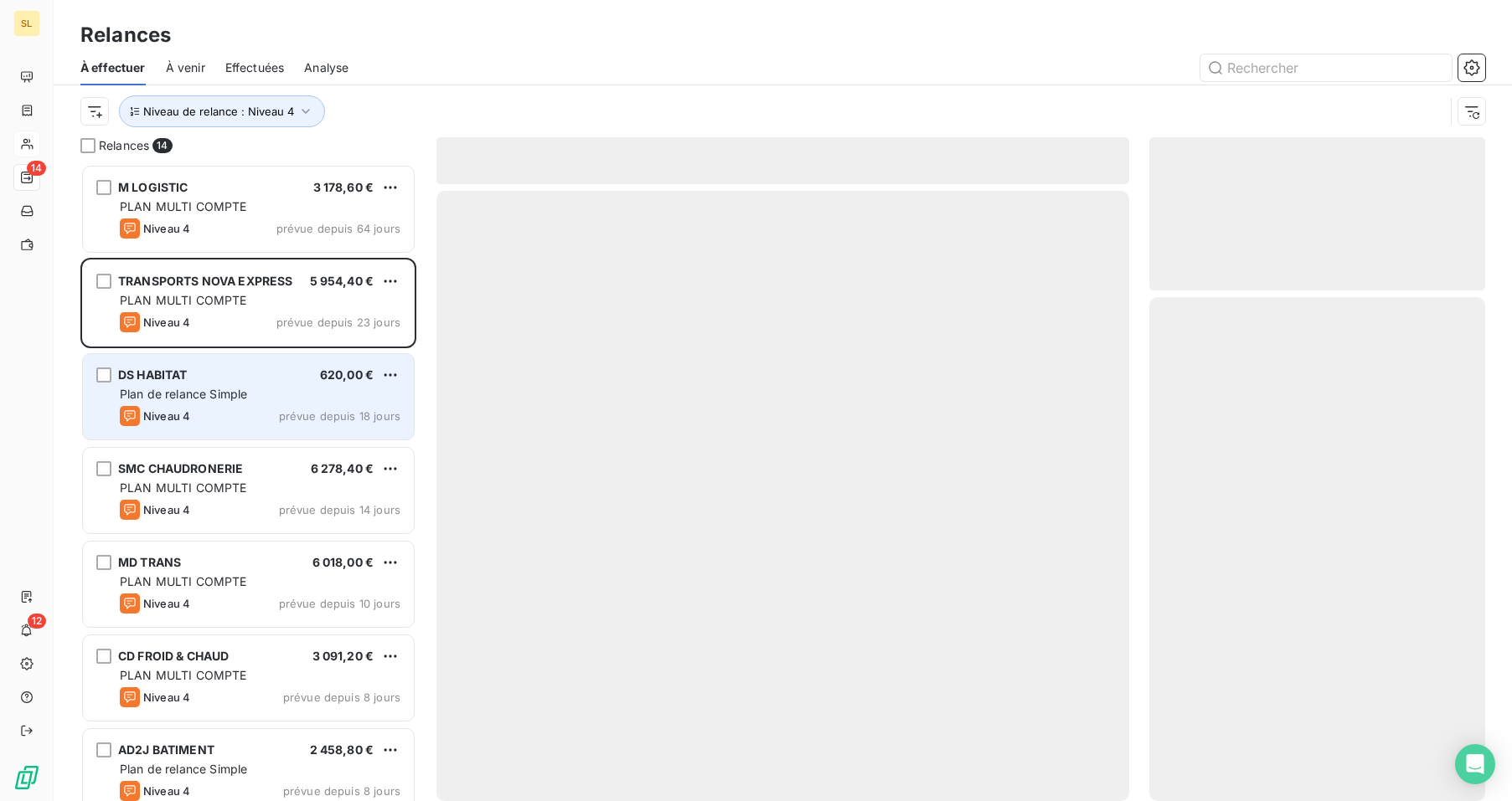
click at [236, 374] on div "DS HABITAT 620,00 €" at bounding box center [260, 375] width 281 height 15
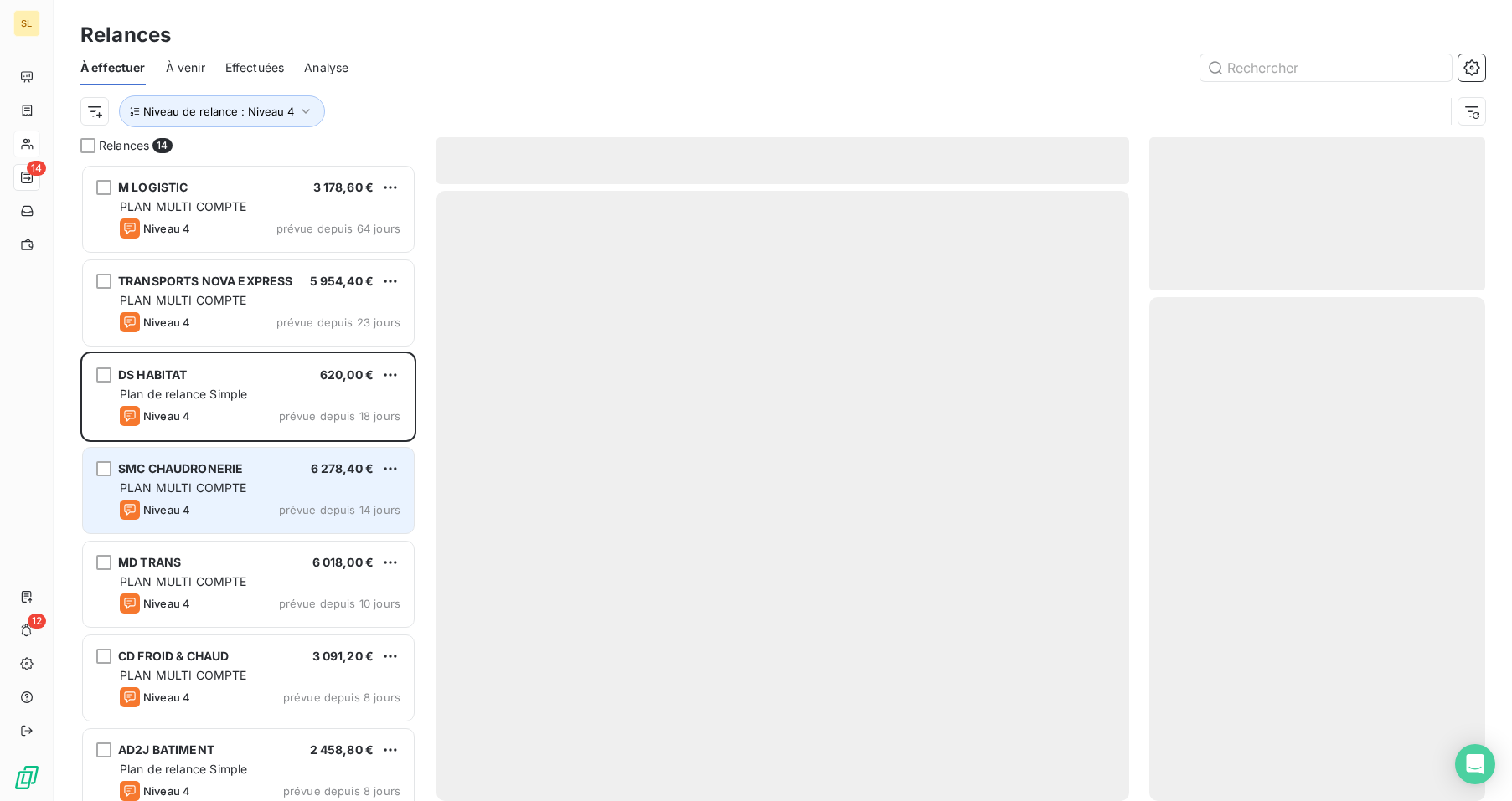
click at [236, 486] on span "PLAN MULTI COMPTE" at bounding box center [184, 487] width 127 height 14
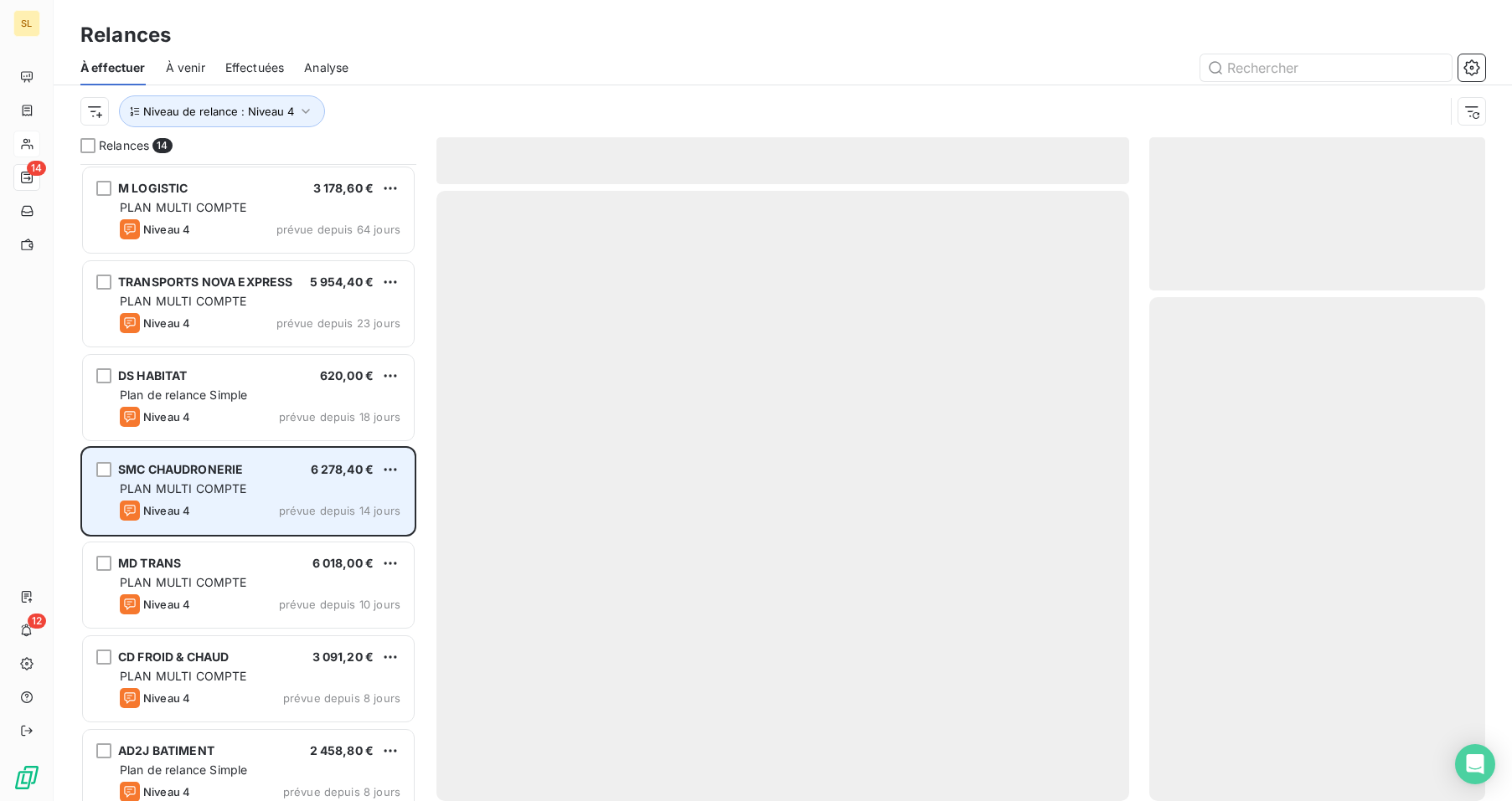
scroll to position [194, 0]
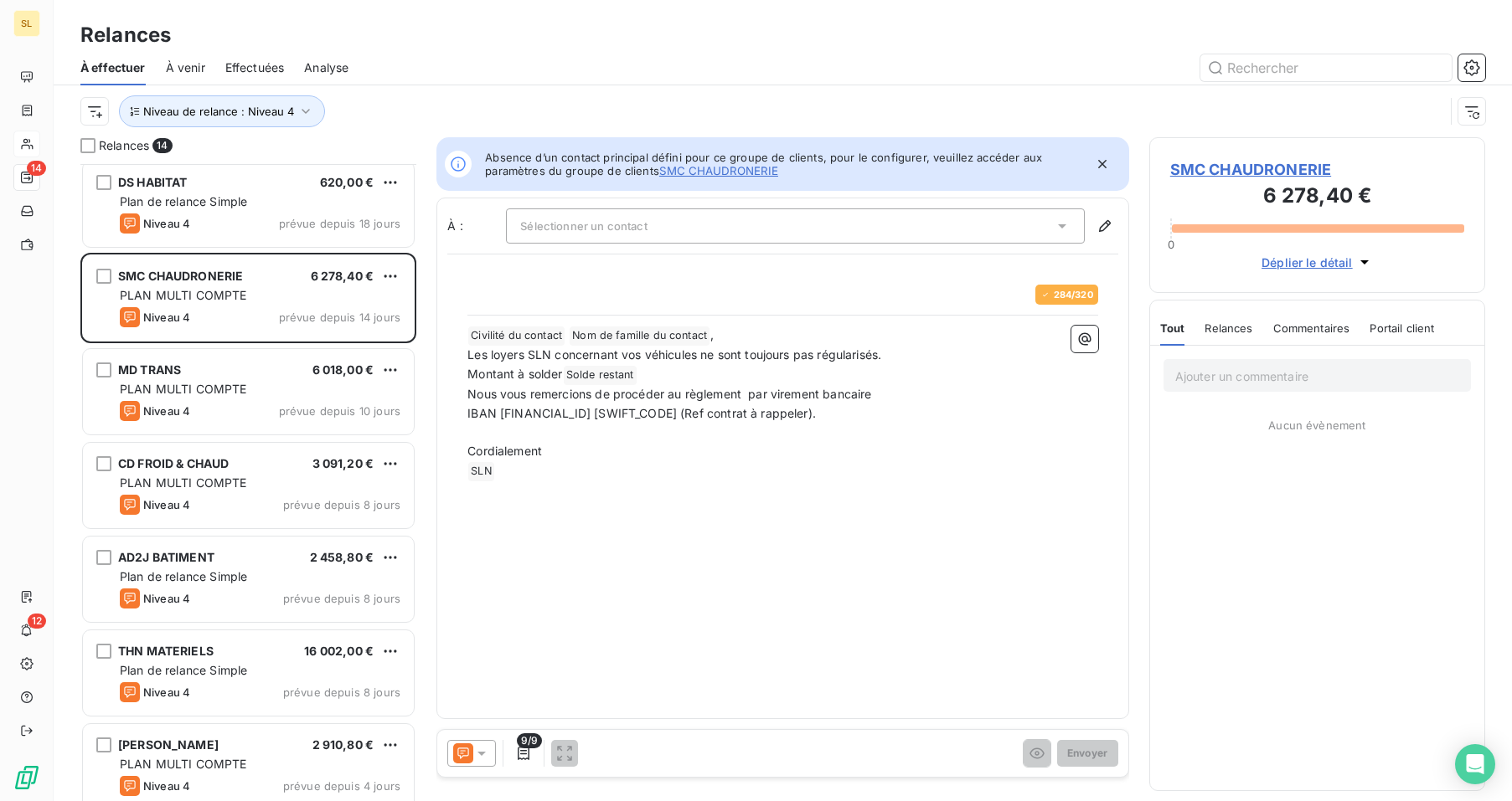
click at [1240, 326] on span "Relances" at bounding box center [1228, 328] width 48 height 13
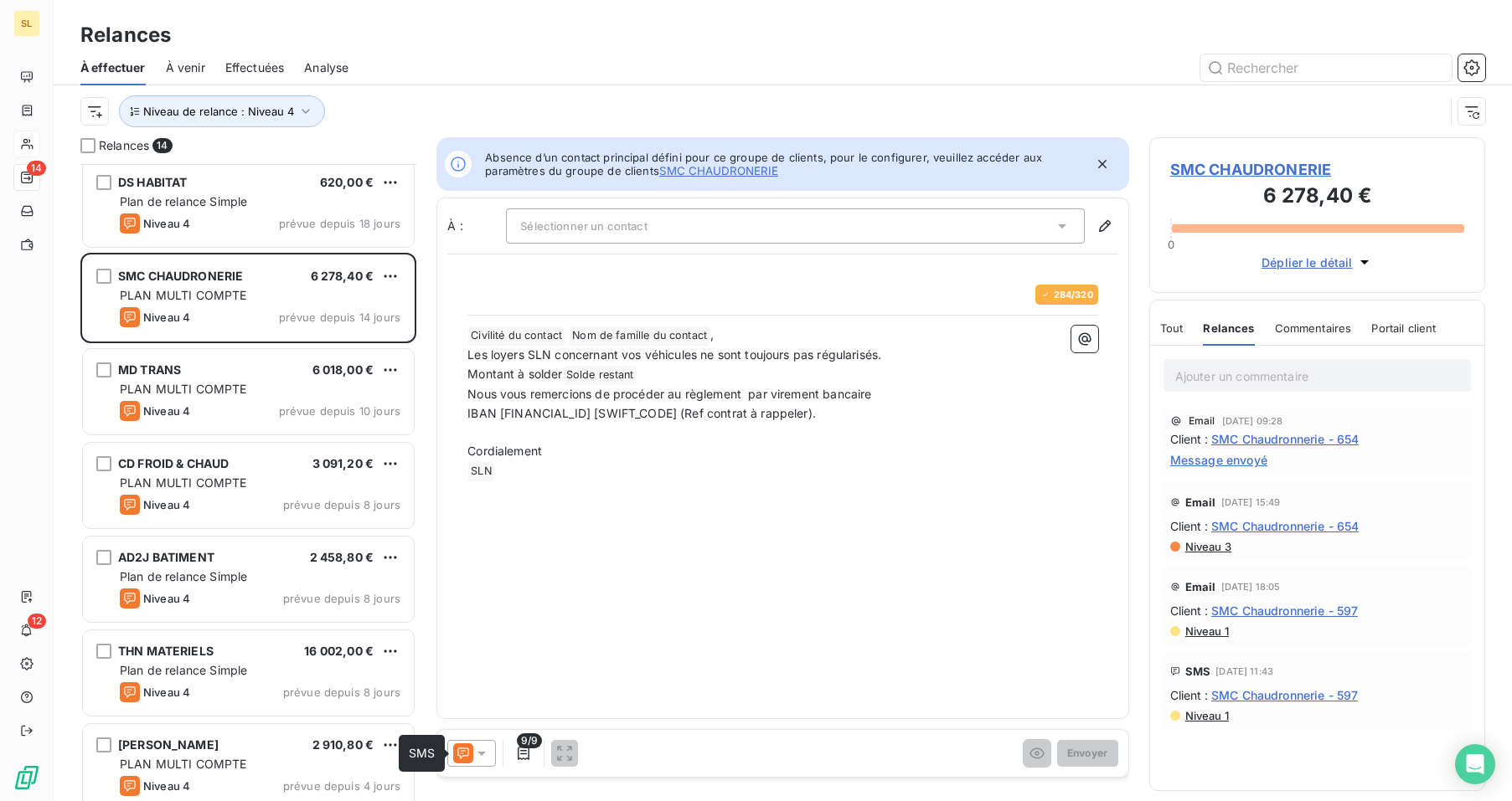
click at [467, 756] on icon at bounding box center [463, 754] width 11 height 11
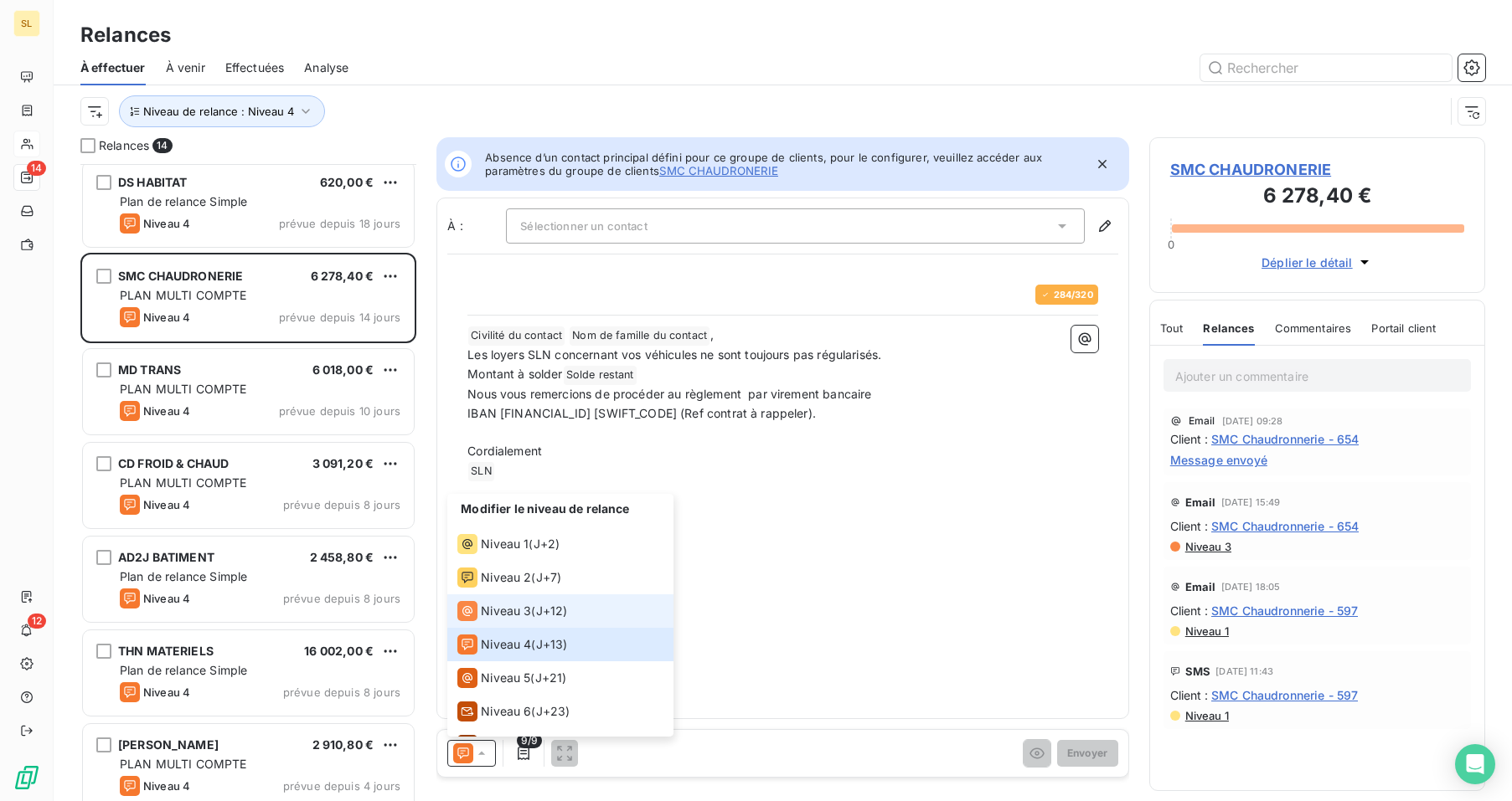
click at [500, 608] on span "Niveau 3" at bounding box center [505, 611] width 50 height 17
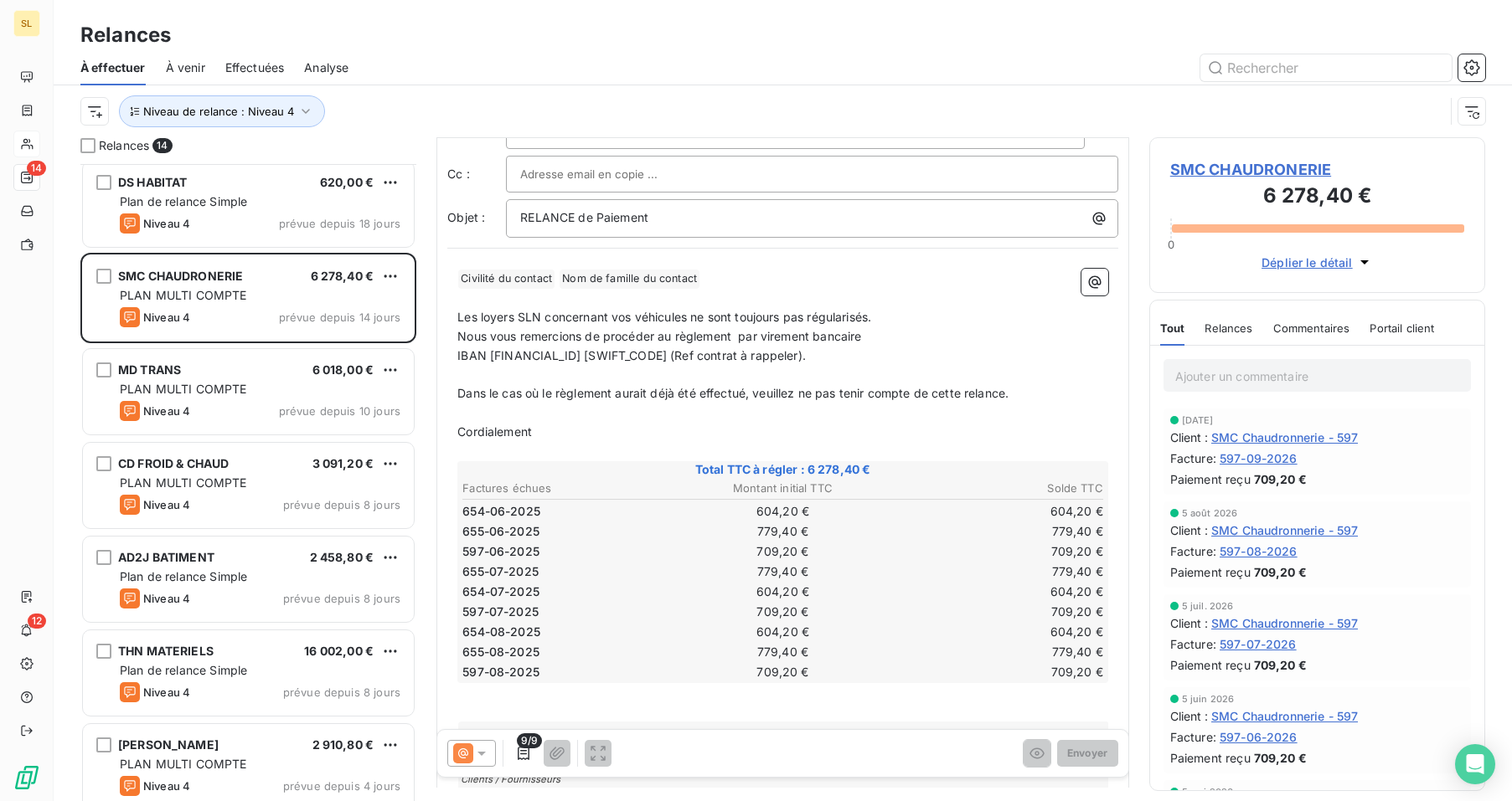
scroll to position [0, 0]
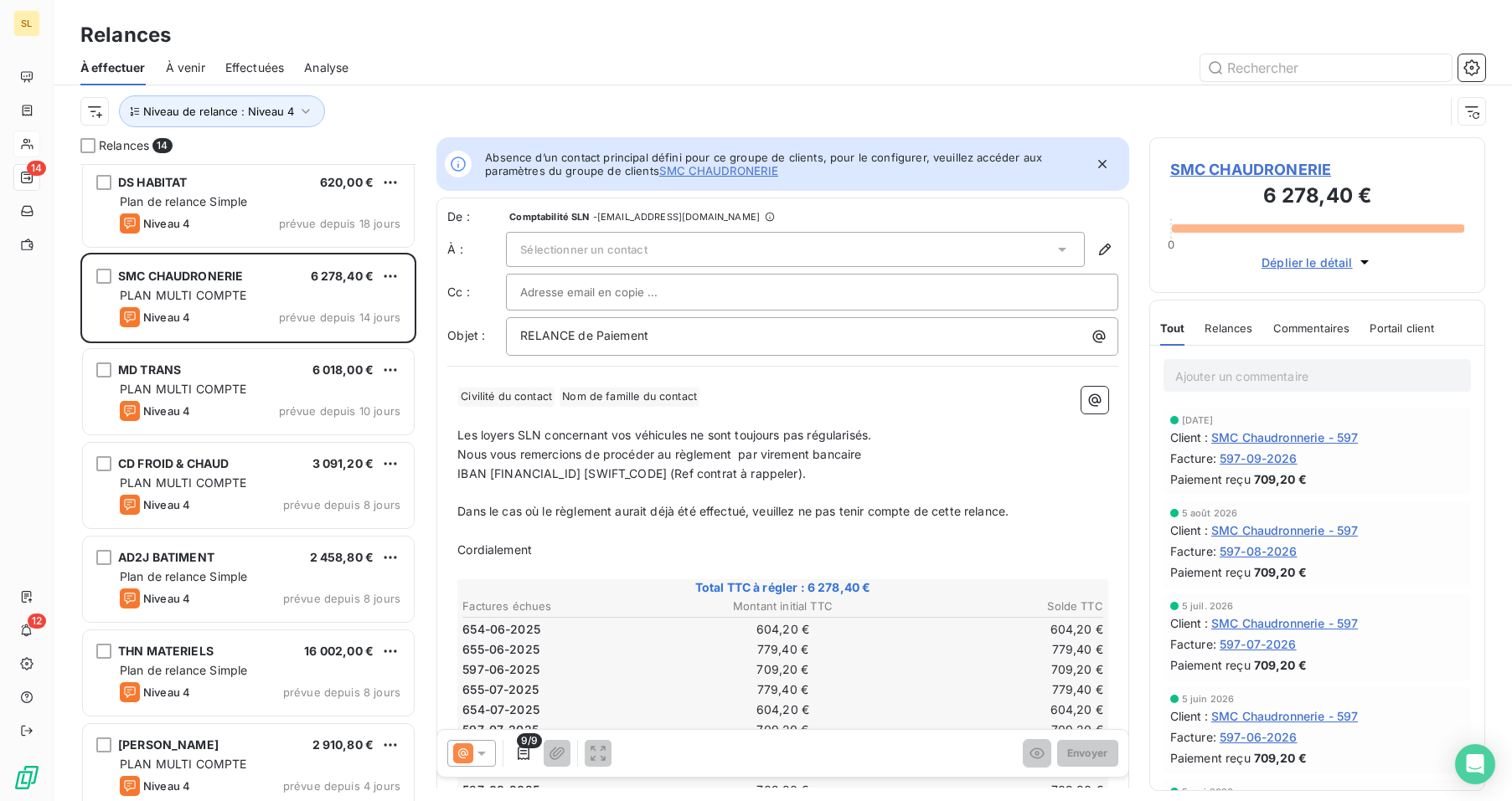
click at [637, 245] on span "Sélectionner un contact" at bounding box center [583, 249] width 126 height 13
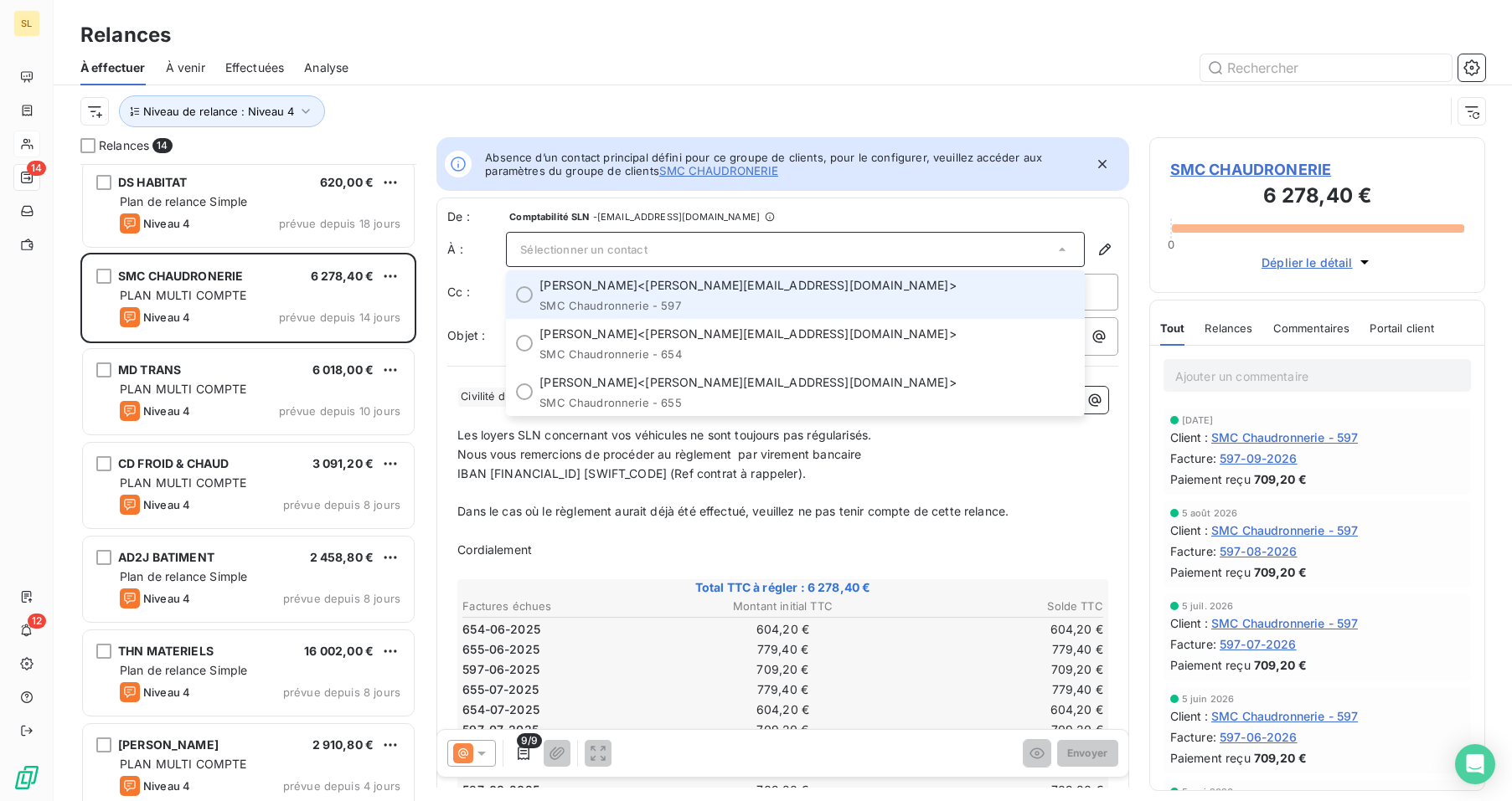
click at [635, 296] on div "Nicolas MARONI <n.maroni@smc-chaudronnerie.com> SMC Chaudronnerie - 597" at bounding box center [807, 294] width 535 height 35
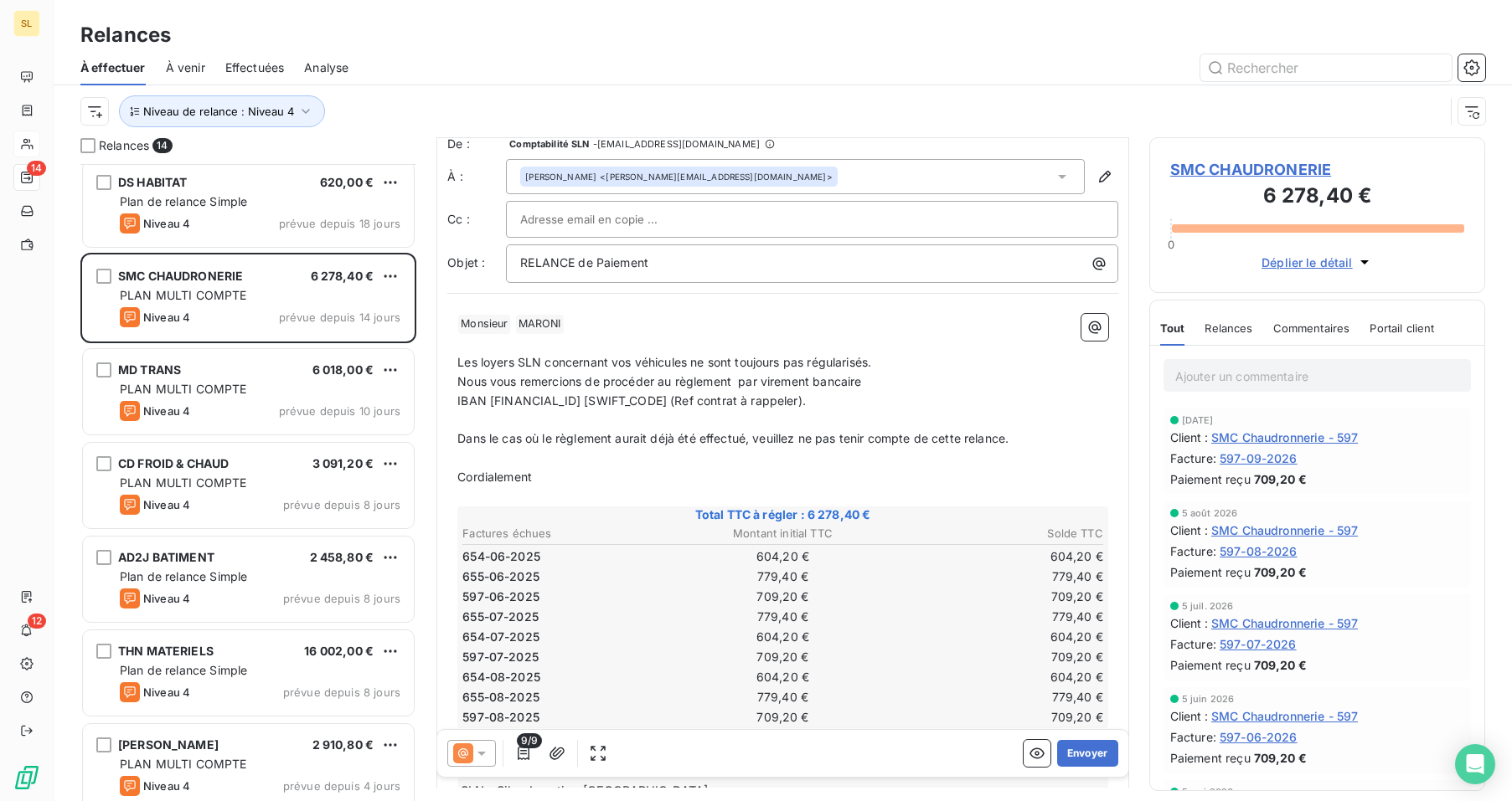
scroll to position [92, 0]
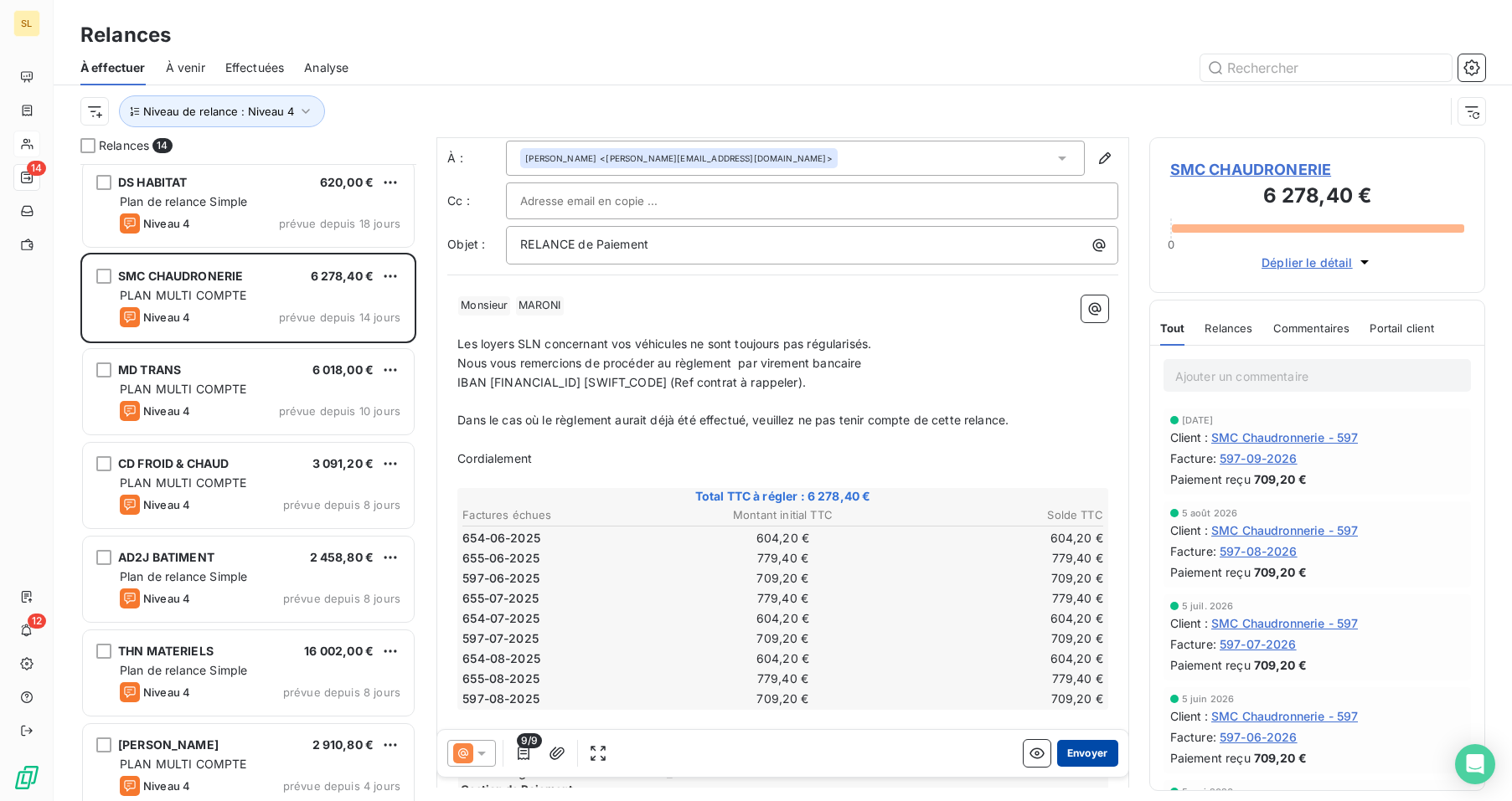
click at [1077, 762] on button "Envoyer" at bounding box center [1087, 754] width 61 height 27
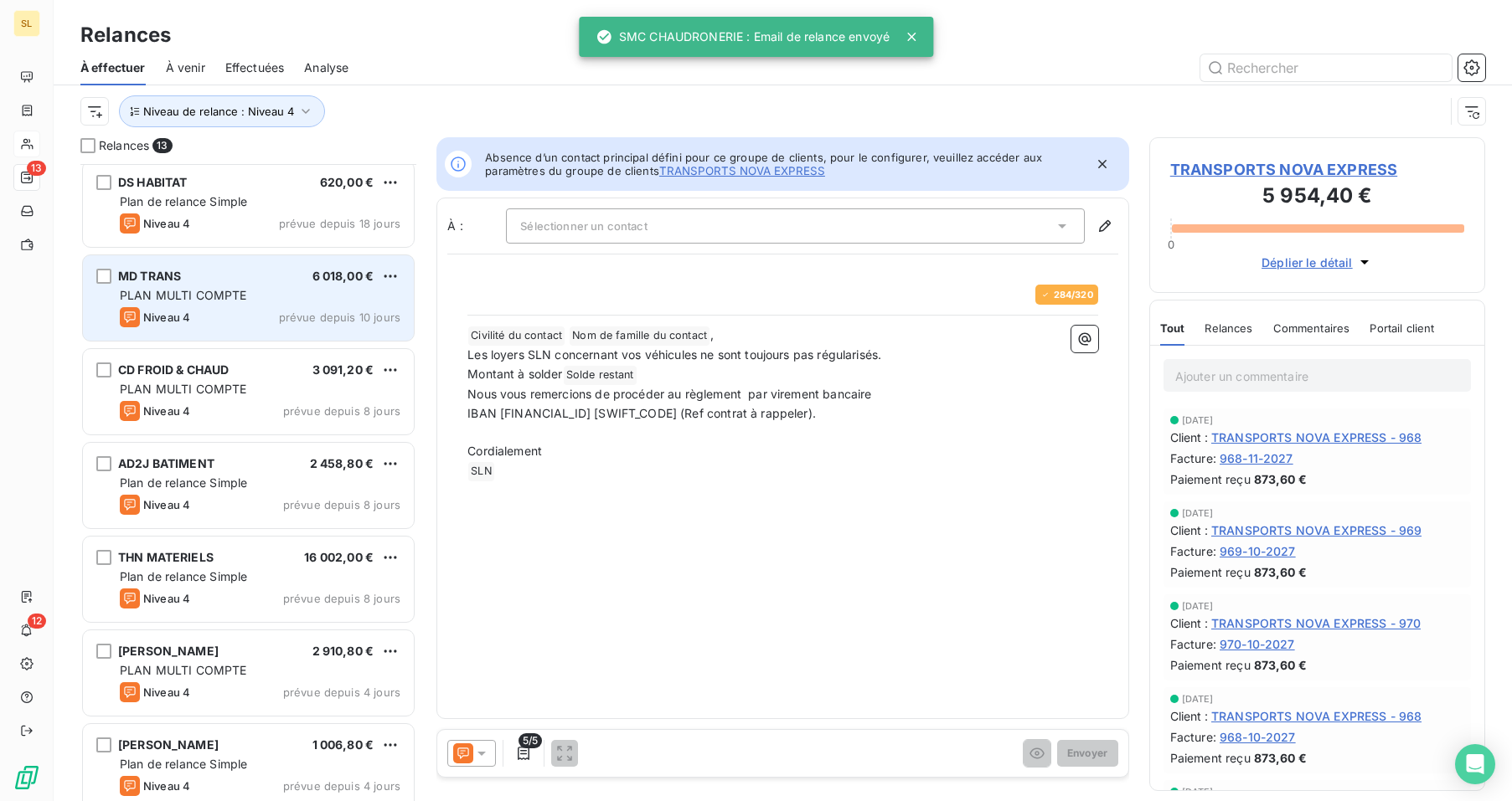
click at [208, 293] on span "PLAN MULTI COMPTE" at bounding box center [184, 295] width 127 height 14
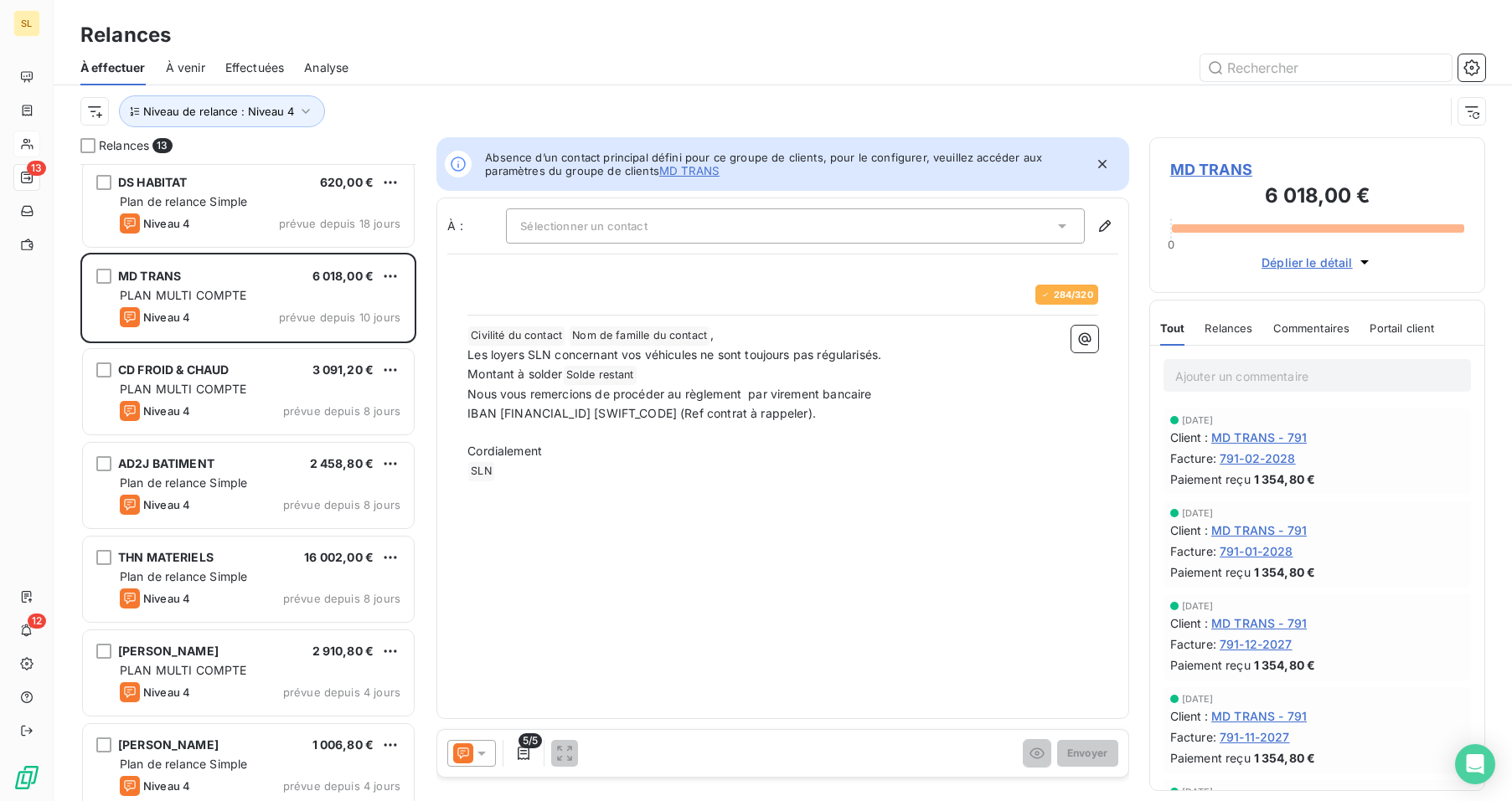
click at [1090, 222] on div "Sélectionner un contact" at bounding box center [811, 226] width 612 height 35
click at [1098, 223] on icon "button" at bounding box center [1104, 226] width 17 height 17
click at [1104, 230] on icon "button" at bounding box center [1104, 226] width 17 height 17
click at [1030, 234] on div "Sélectionner un contact" at bounding box center [795, 226] width 579 height 35
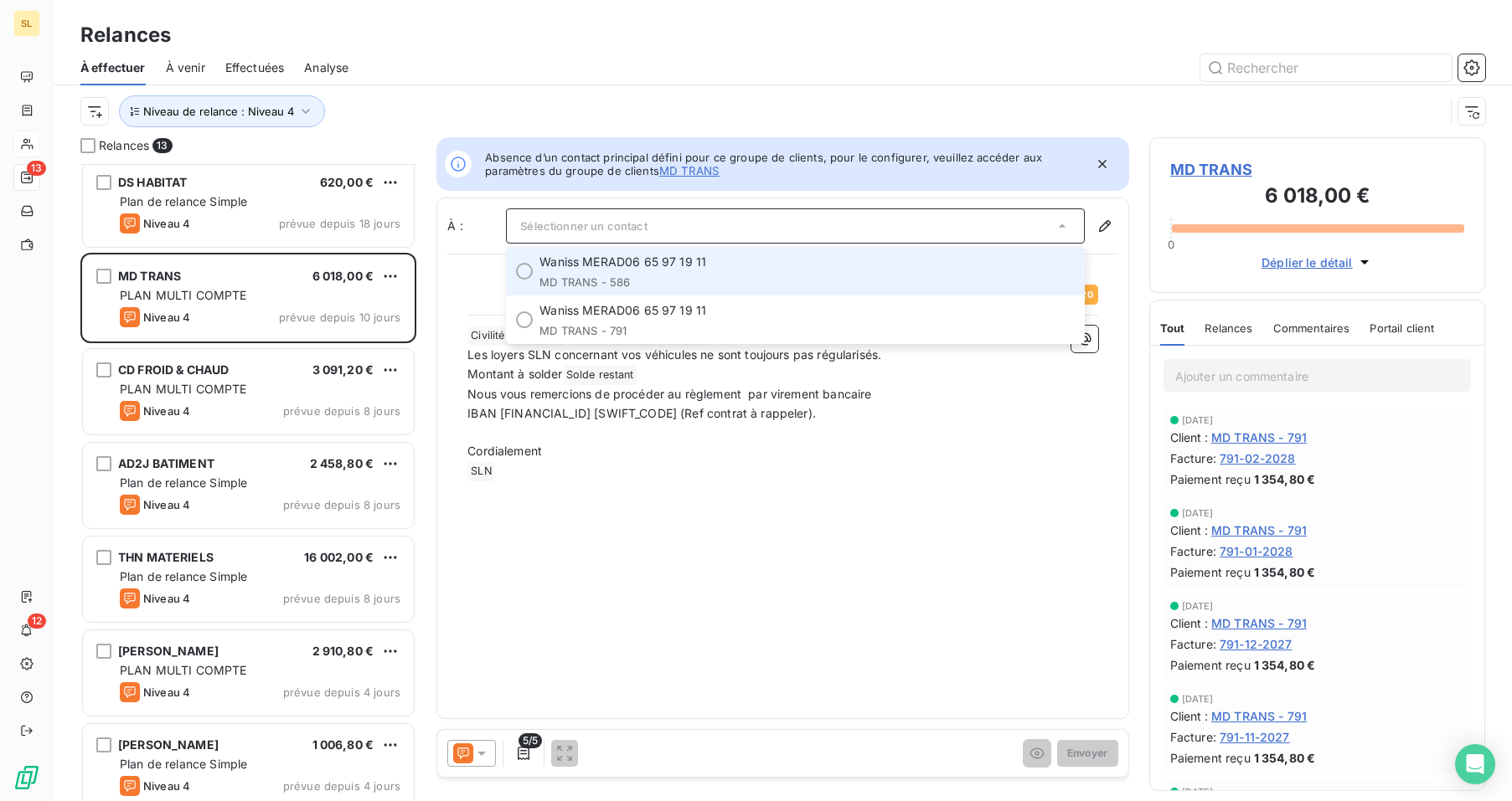
click at [816, 290] on li "Waniss MERAD 06 65 97 19 11 MD TRANS - 586" at bounding box center [795, 271] width 579 height 48
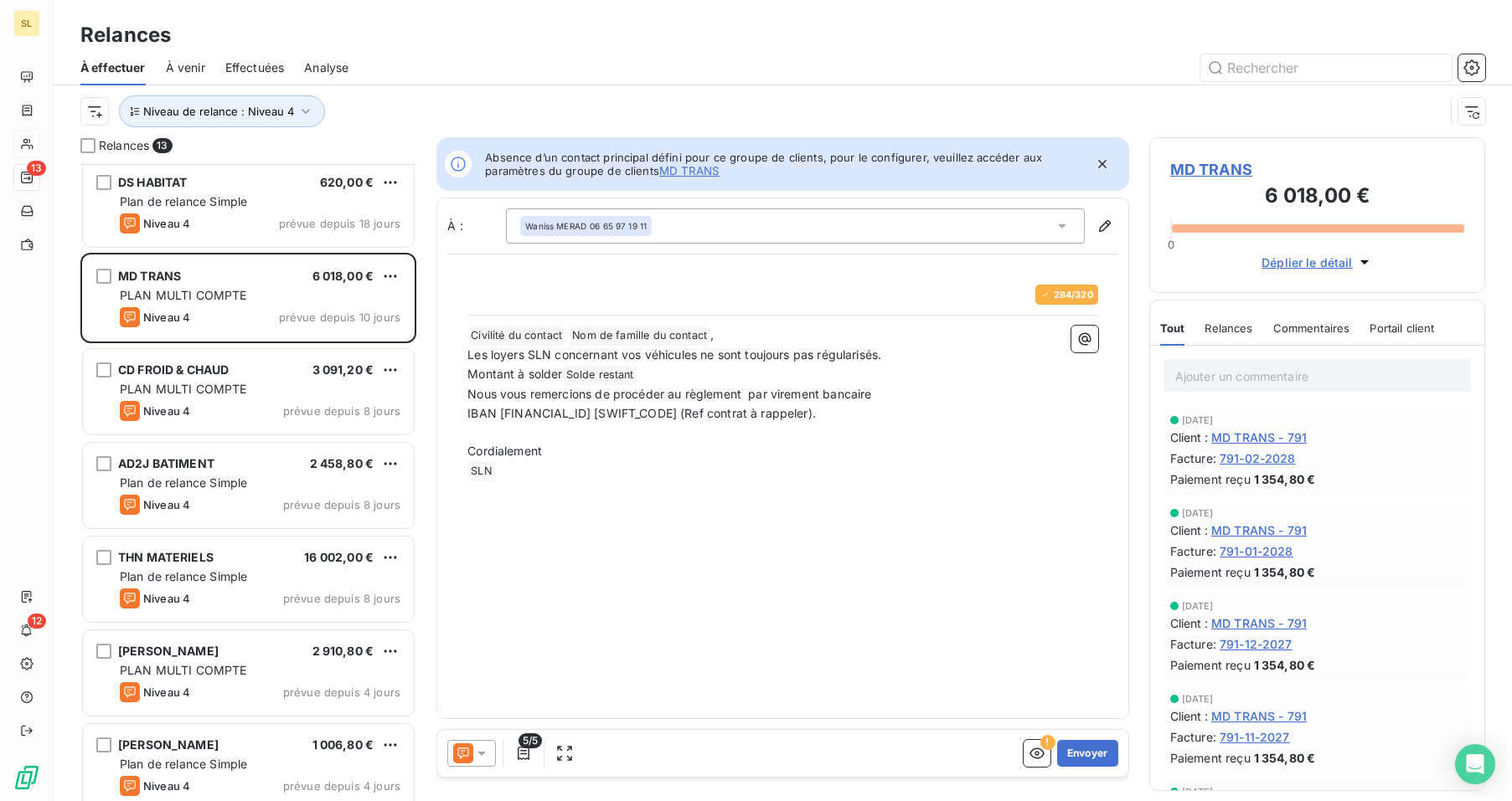
click at [1228, 330] on span "Relances" at bounding box center [1228, 328] width 48 height 13
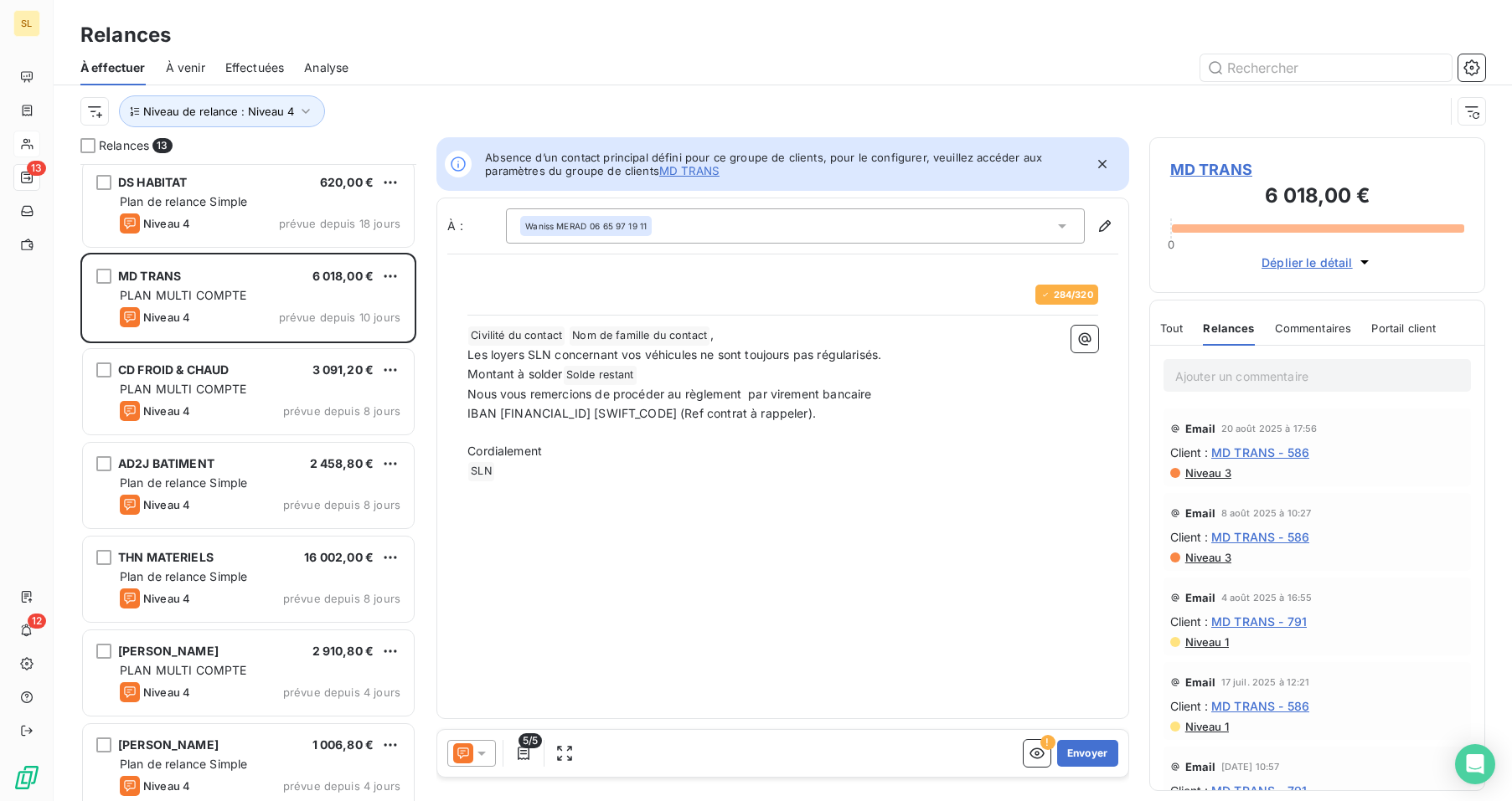
click at [476, 747] on icon at bounding box center [481, 754] width 17 height 17
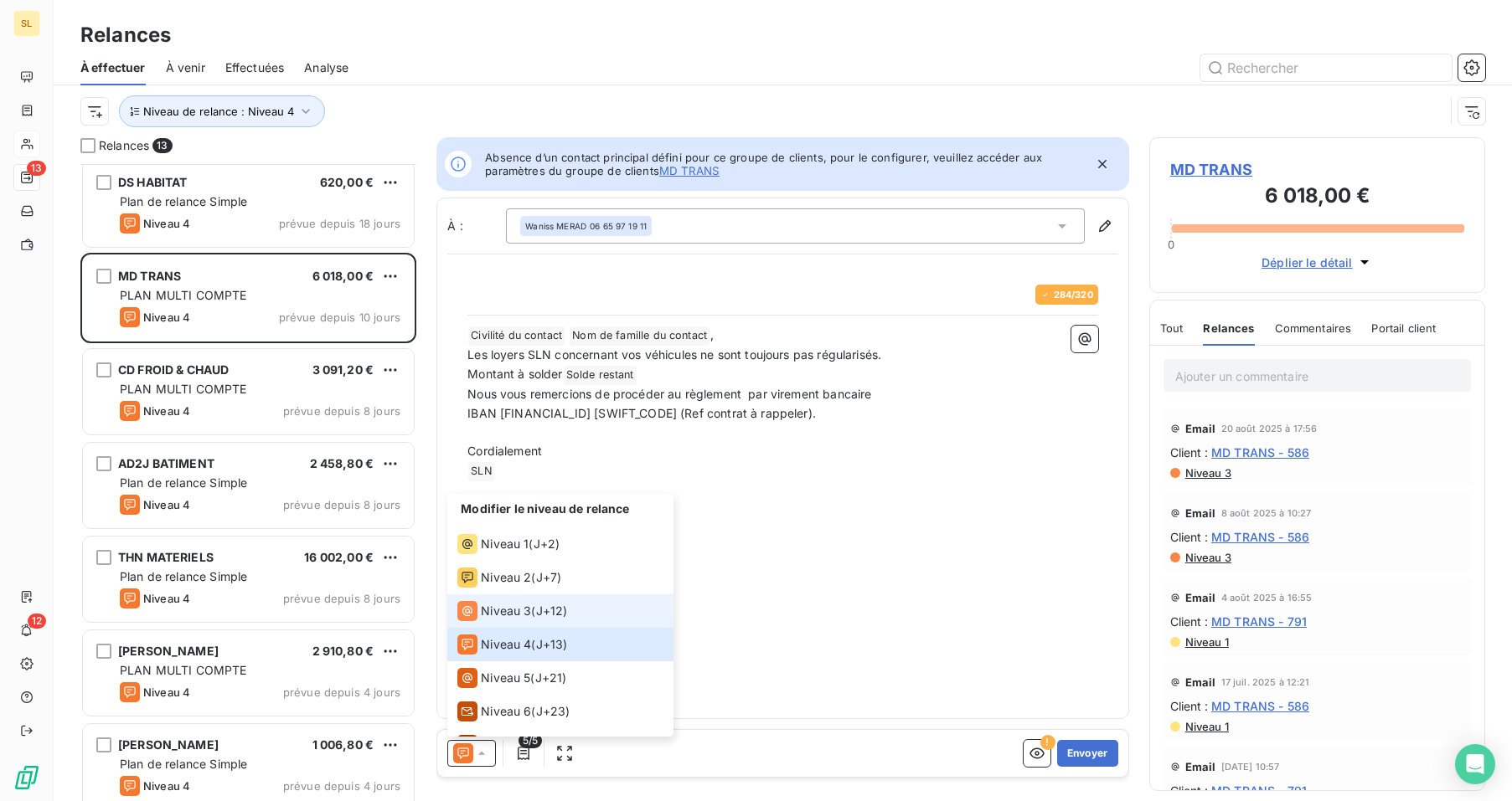
click at [480, 609] on span "Niveau 3" at bounding box center [505, 611] width 50 height 17
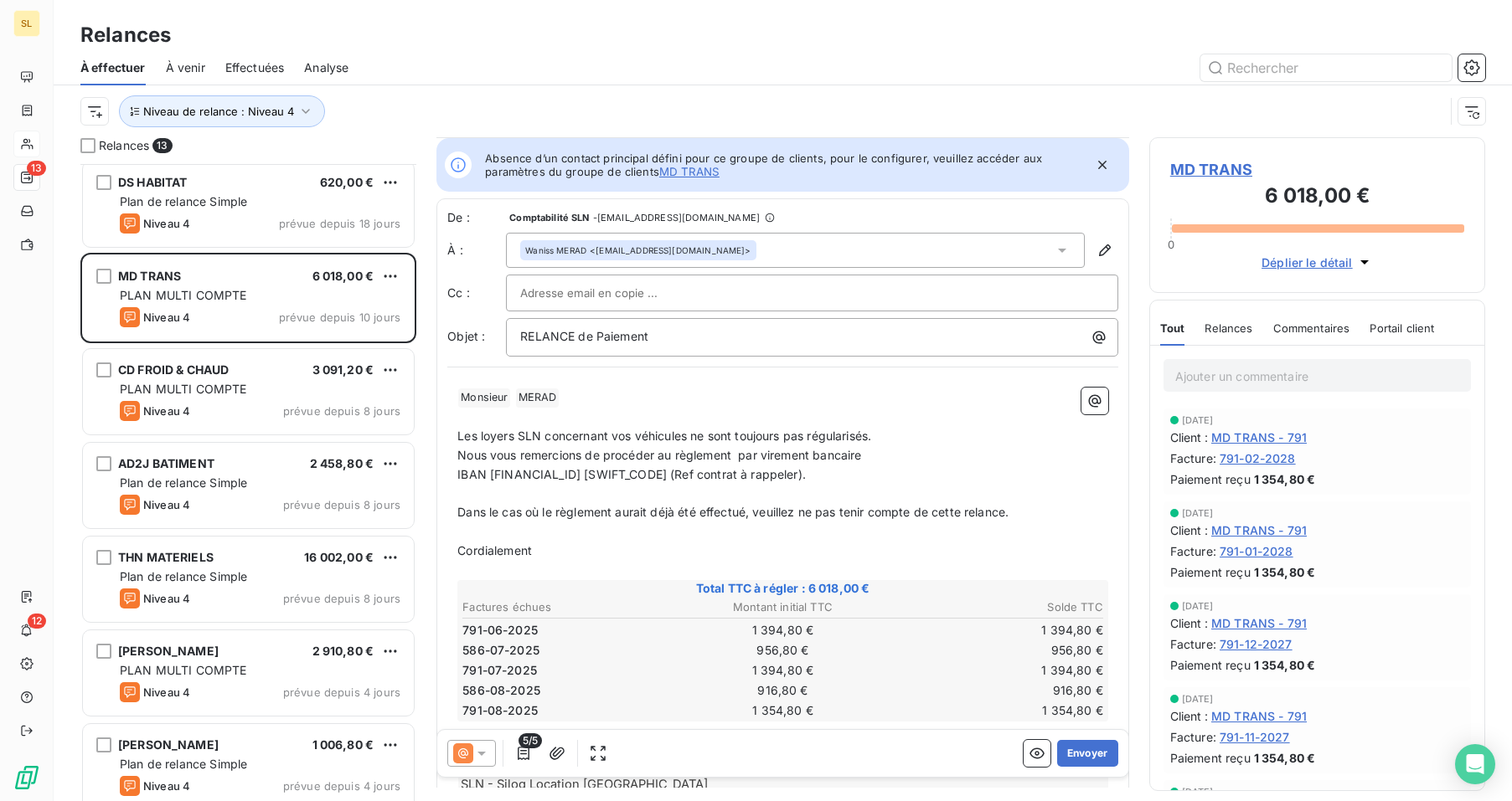
scroll to position [164, 0]
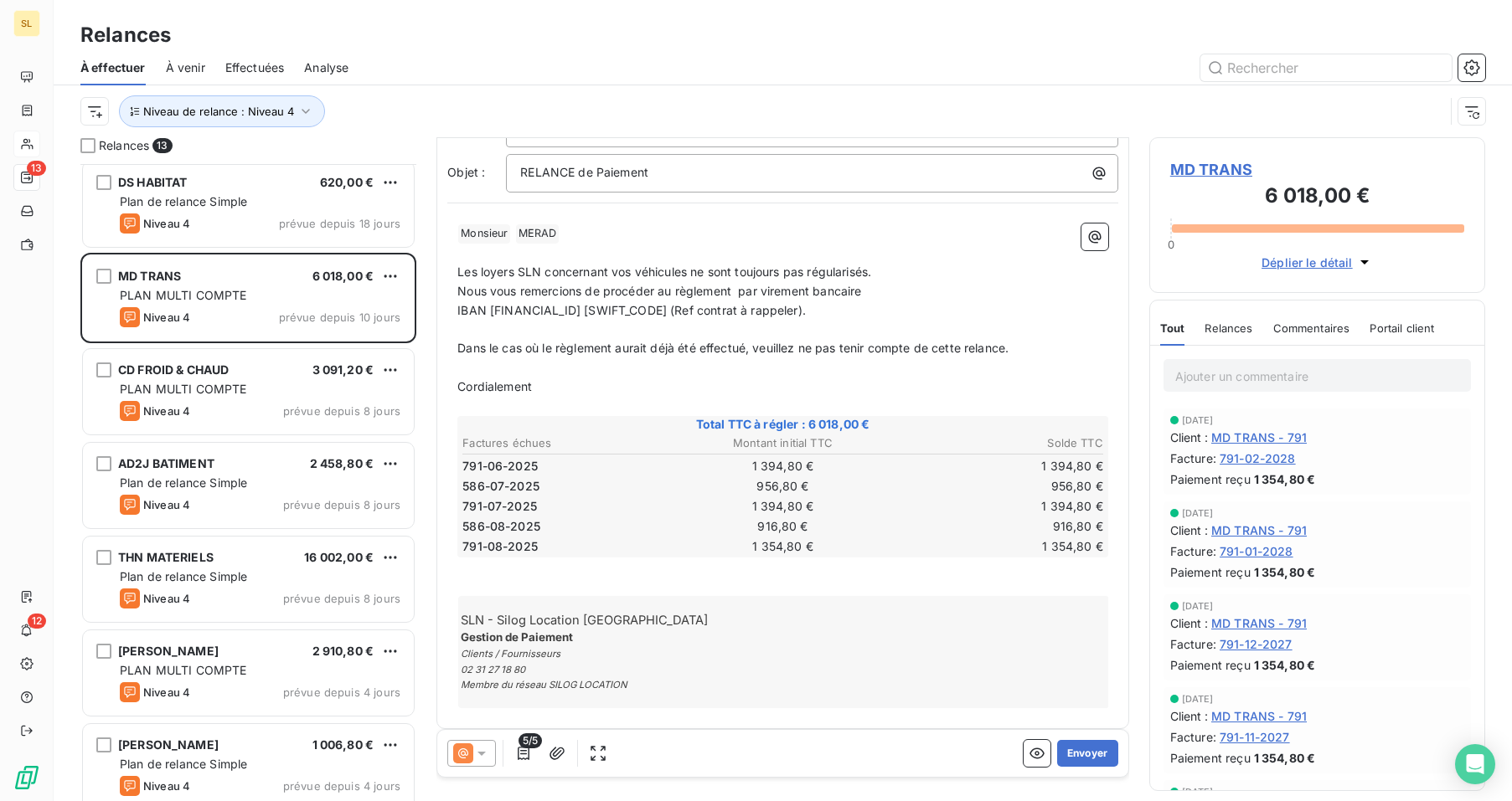
click at [1351, 329] on div "Tout Relances Commentaires Portail client" at bounding box center [1297, 328] width 275 height 35
click at [1317, 326] on span "Commentaires" at bounding box center [1312, 328] width 77 height 13
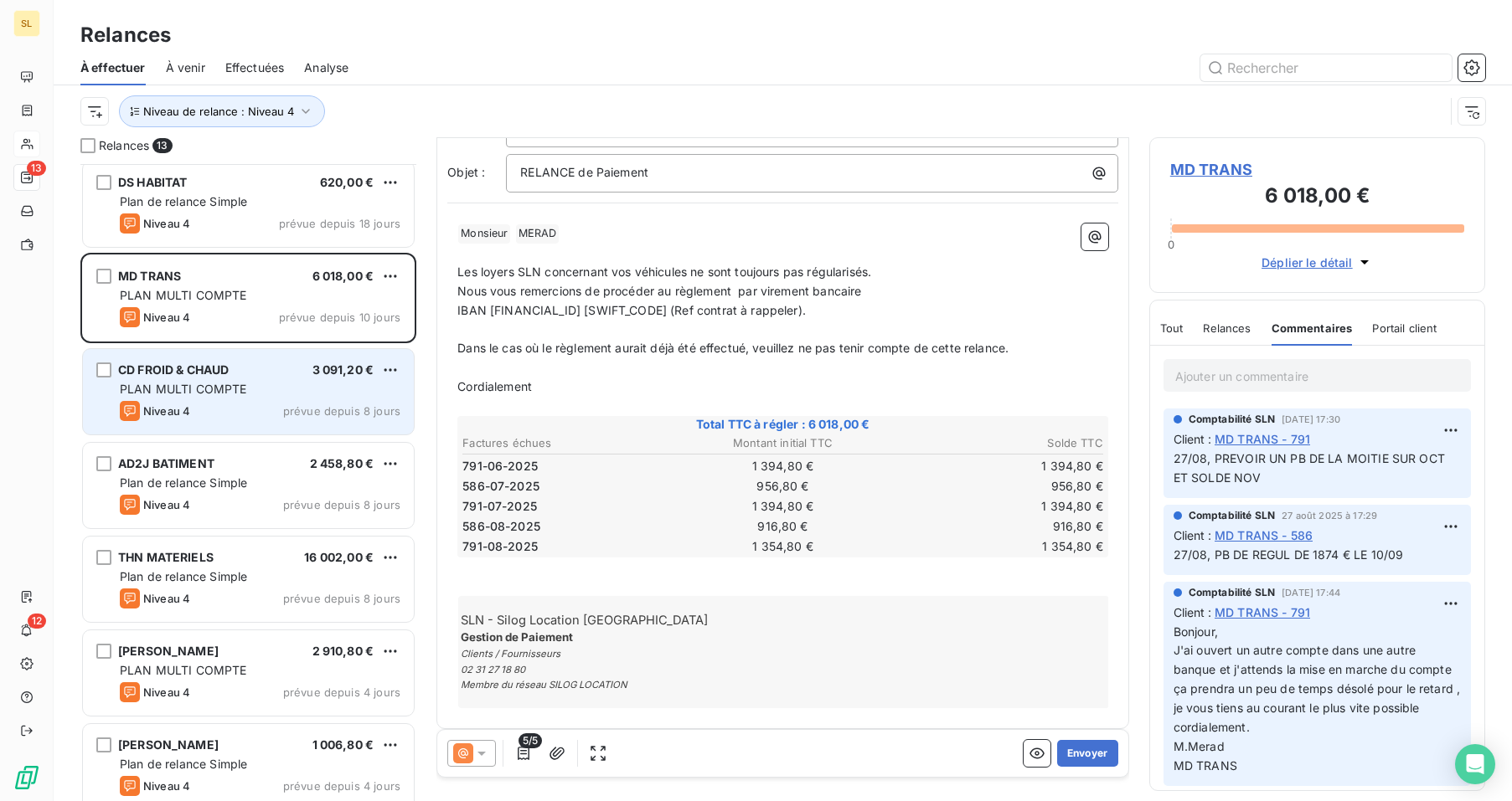
click at [233, 409] on div "Niveau 4 prévue depuis 8 jours" at bounding box center [260, 411] width 281 height 20
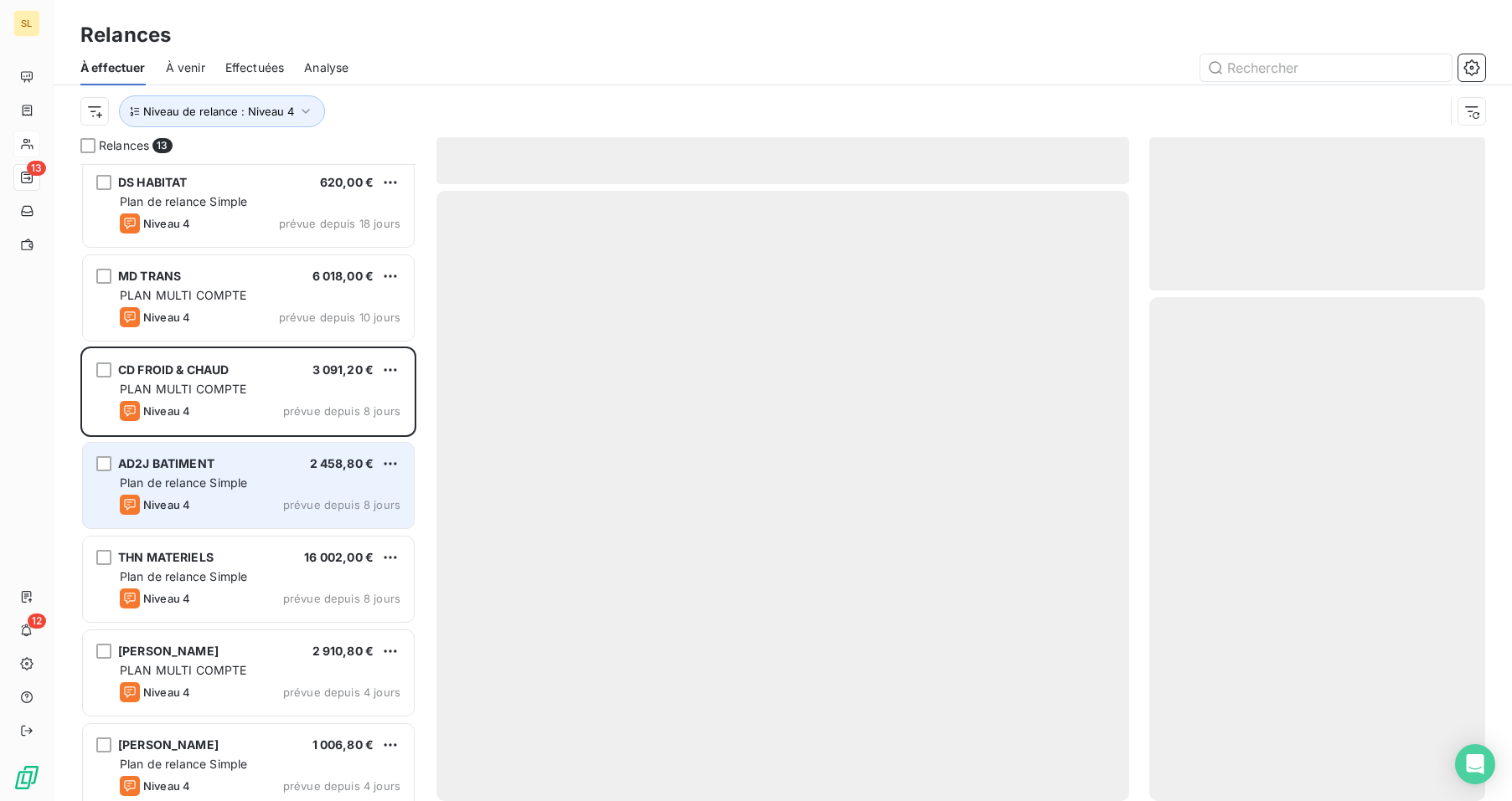
click at [237, 479] on span "Plan de relance Simple" at bounding box center [184, 483] width 127 height 14
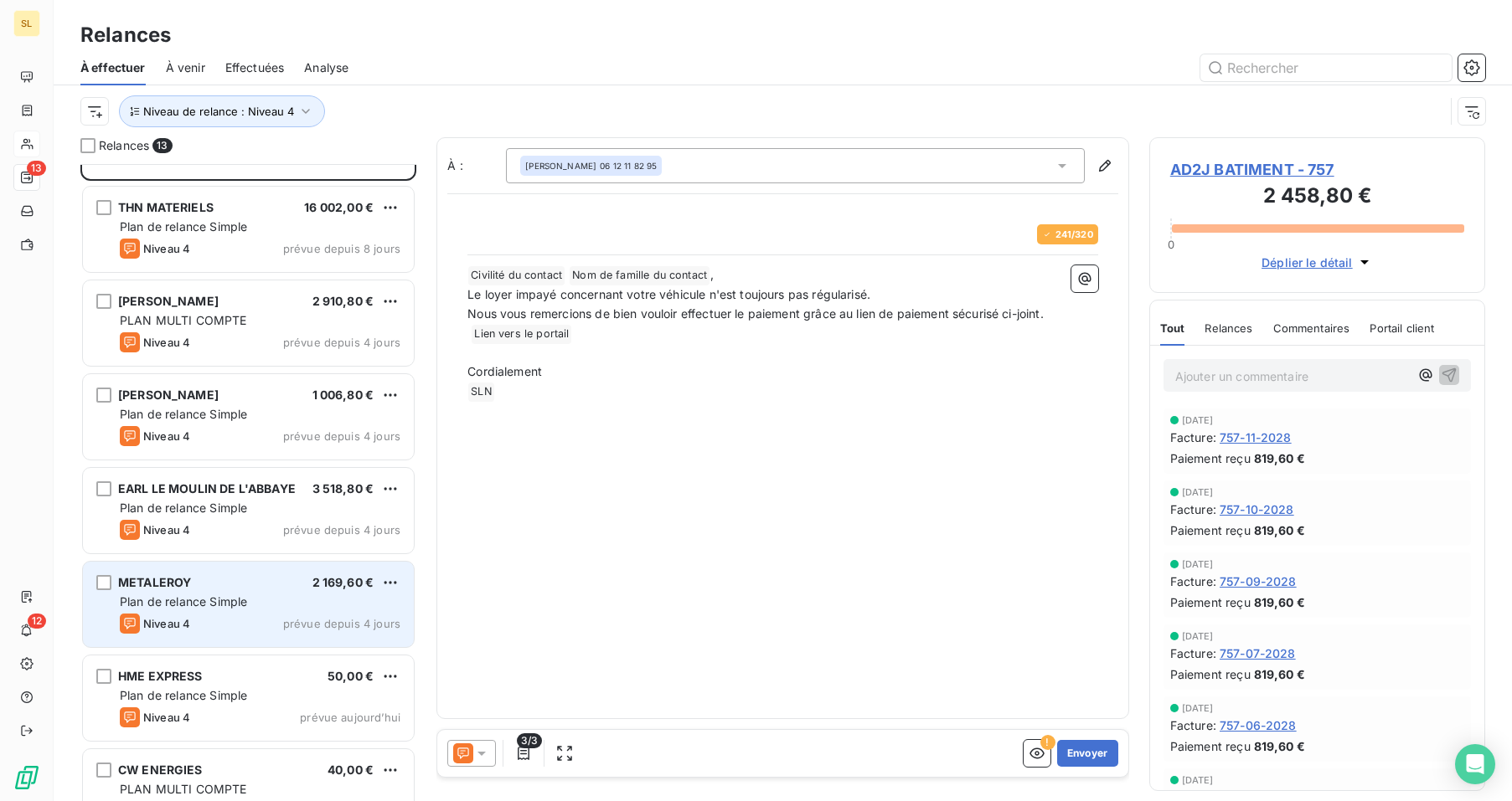
scroll to position [582, 0]
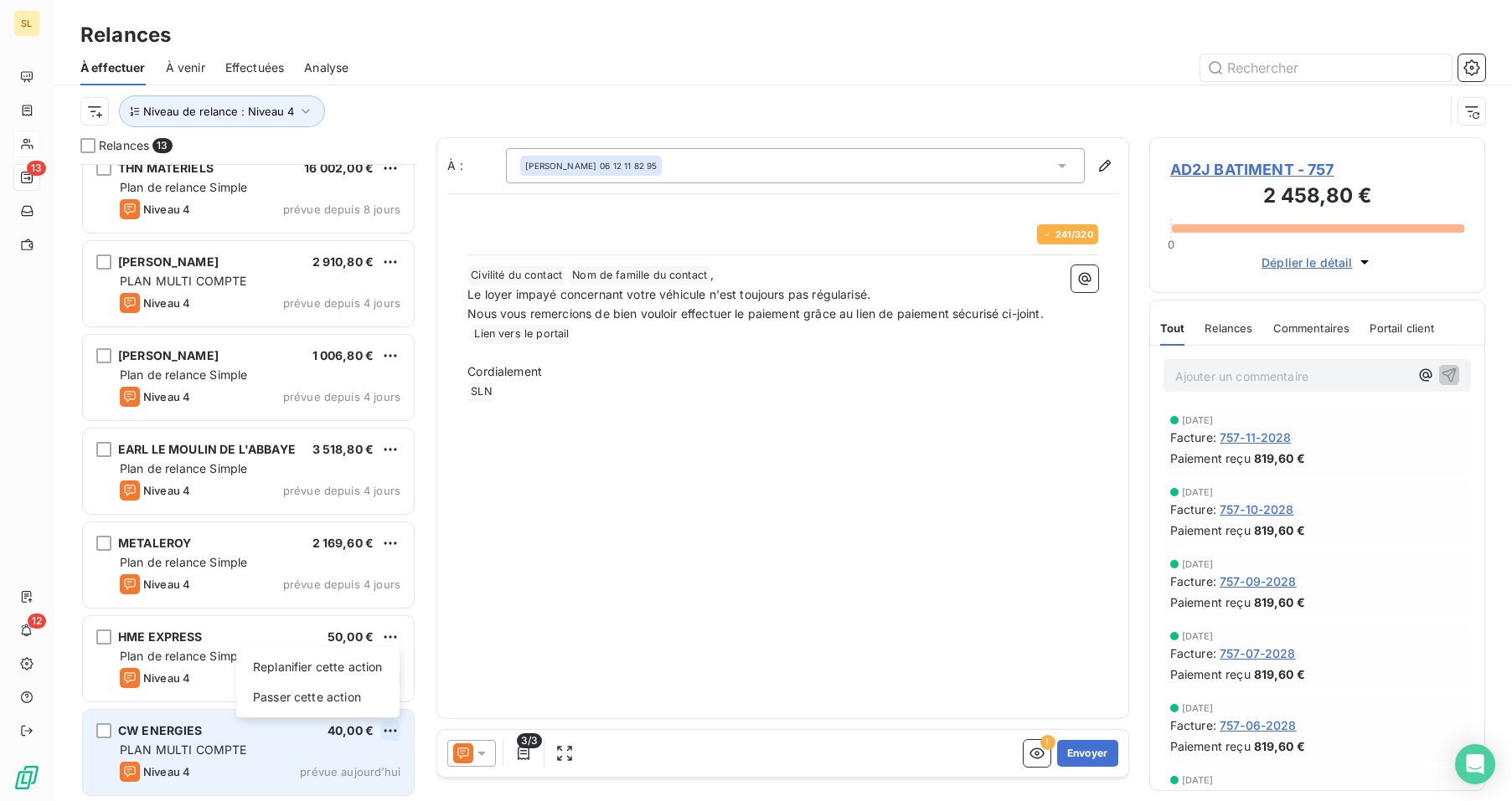
click at [397, 729] on html "SL 13 12 Relances À effectuer À venir Effectuées Analyse Niveau de relance : Ni…" at bounding box center [756, 400] width 1512 height 801
click at [357, 664] on div "Replanifier cette action" at bounding box center [317, 668] width 150 height 27
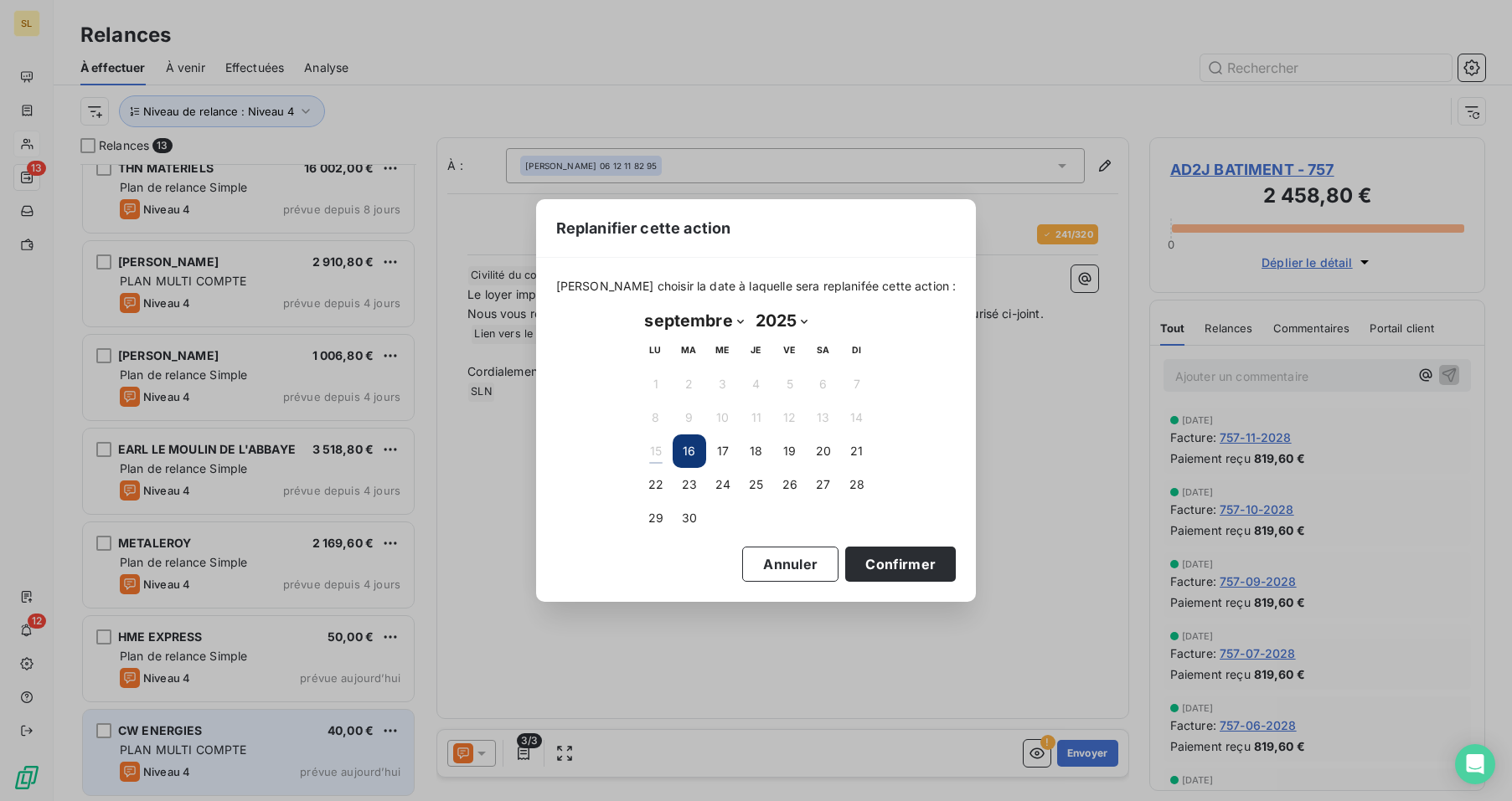
select select "9"
click at [722, 391] on button "1" at bounding box center [722, 383] width 33 height 33
click at [886, 556] on button "Confirmer" at bounding box center [900, 564] width 110 height 35
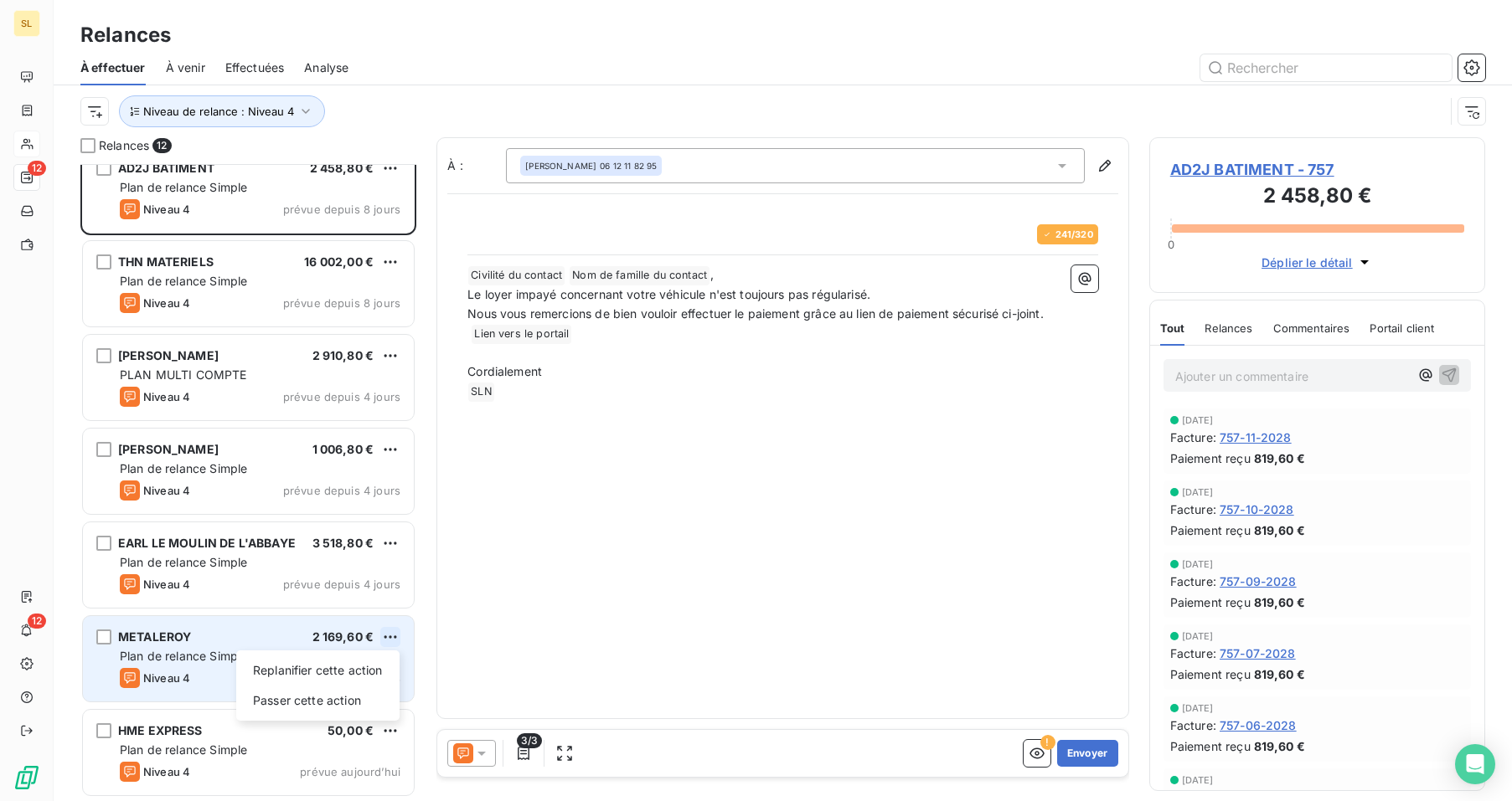
click at [395, 639] on html "SL 12 12 Relances À effectuer À venir Effectuées Analyse Niveau de relance : Ni…" at bounding box center [756, 400] width 1512 height 801
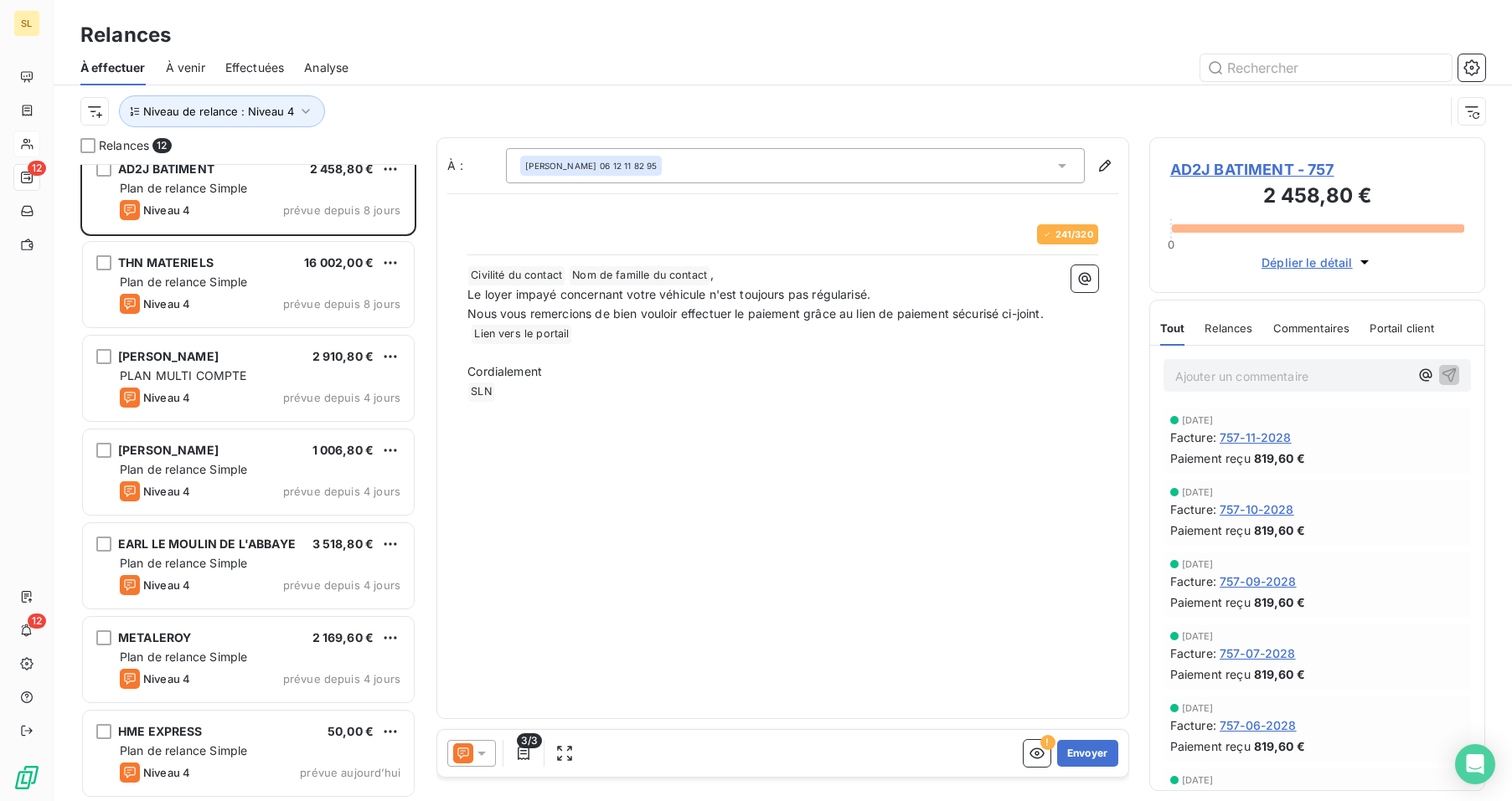
click at [385, 754] on html "SL 12 12 Relances À effectuer À venir Effectuées Analyse Niveau de relance : Ni…" at bounding box center [756, 400] width 1512 height 801
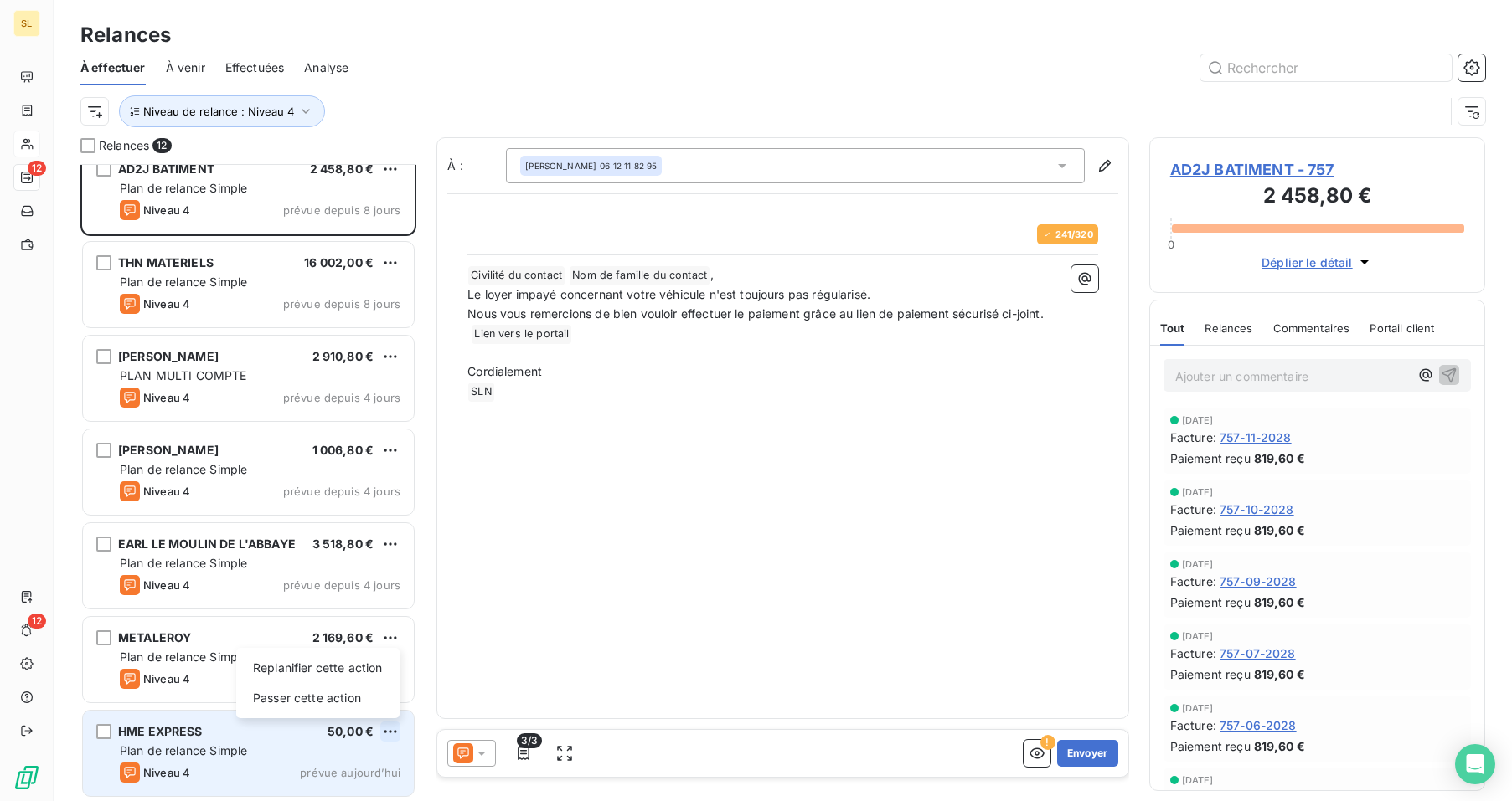
click at [391, 735] on html "SL 12 12 Relances À effectuer À venir Effectuées Analyse Niveau de relance : Ni…" at bounding box center [756, 400] width 1512 height 801
click at [326, 667] on div "Replanifier cette action" at bounding box center [317, 668] width 150 height 27
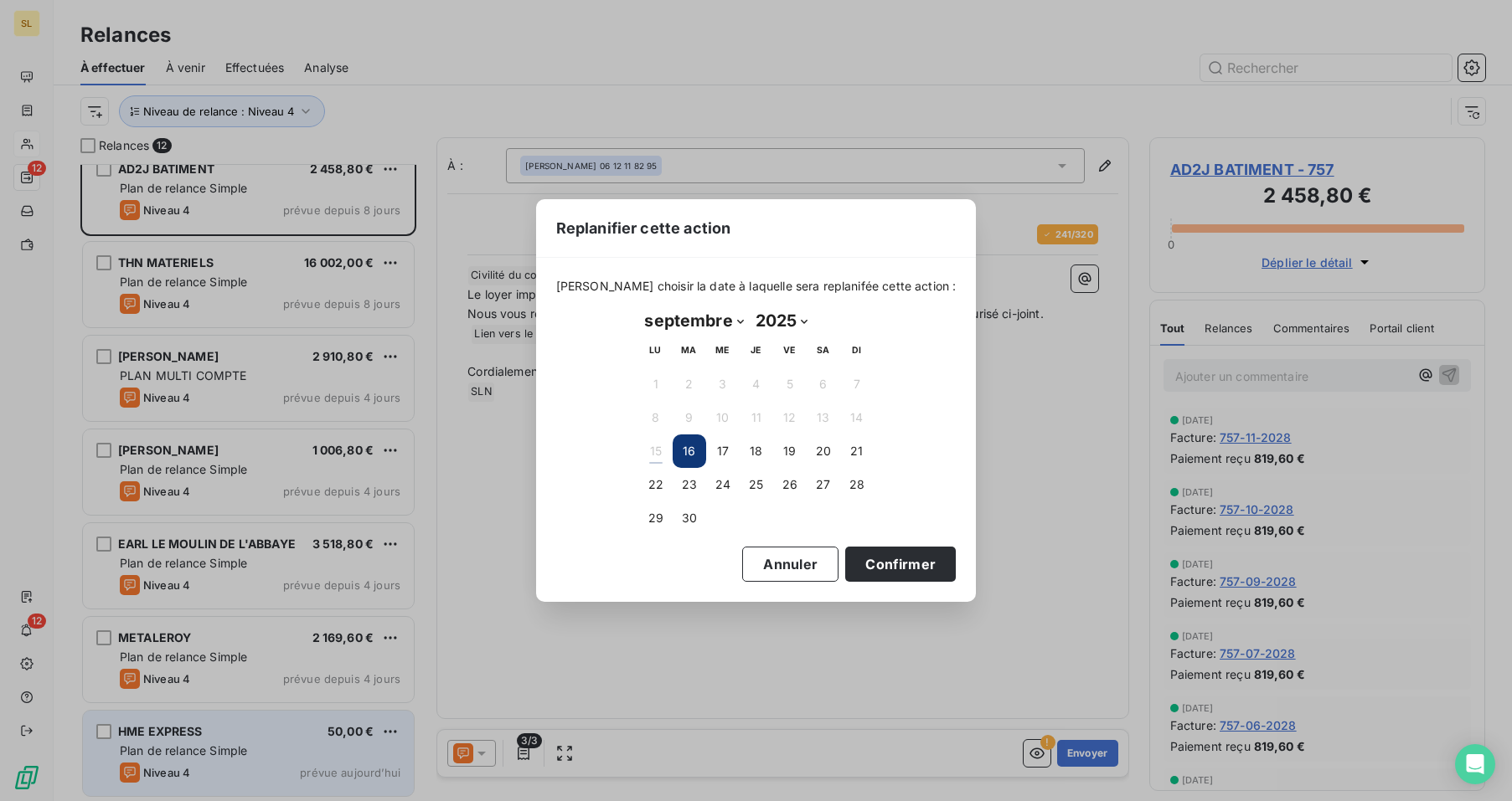
select select "9"
click at [648, 428] on button "6" at bounding box center [655, 418] width 33 height 33
click at [901, 556] on button "Confirmer" at bounding box center [900, 564] width 110 height 35
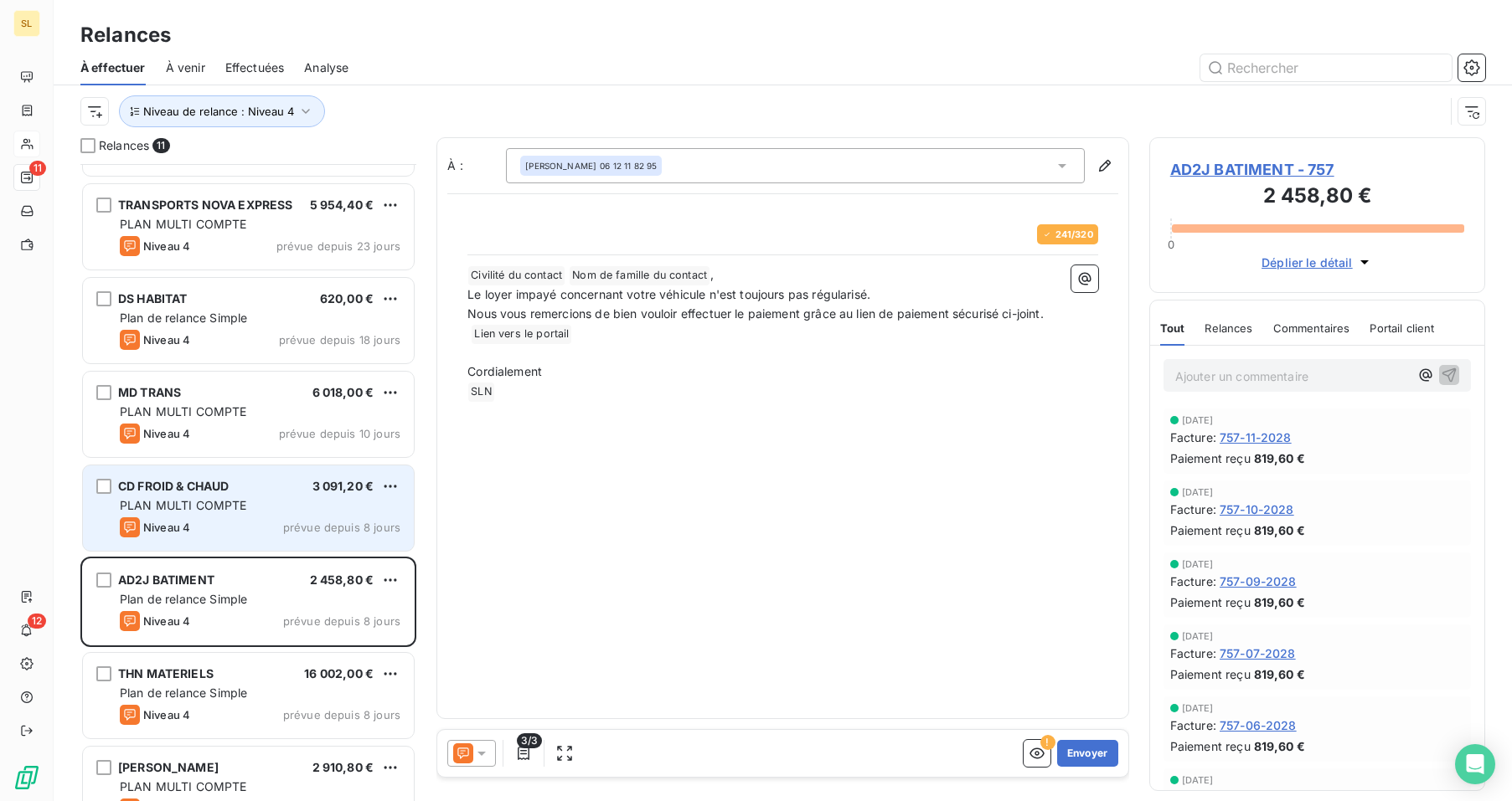
scroll to position [0, 0]
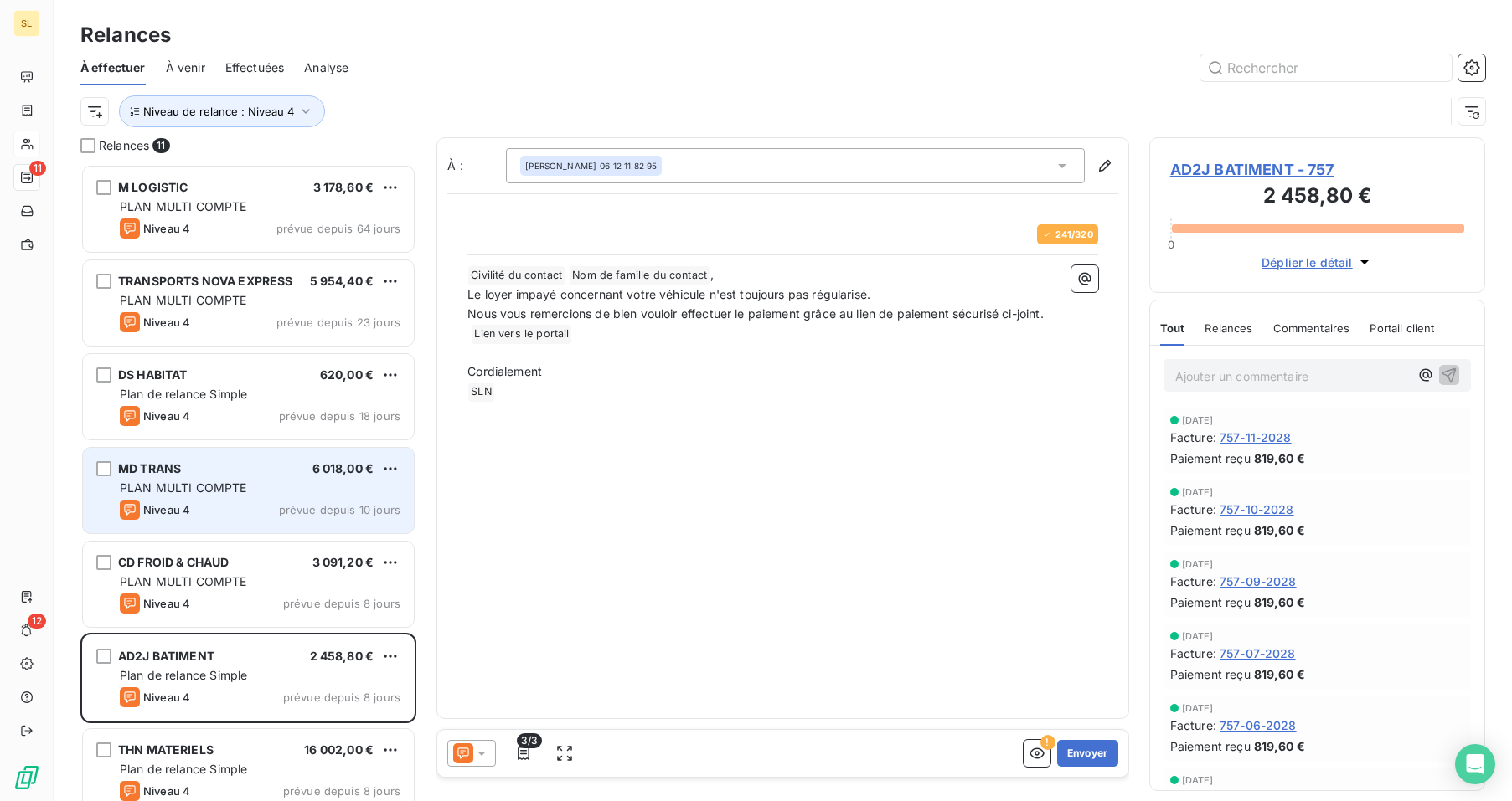
click at [256, 502] on div "Niveau 4 prévue depuis 10 jours" at bounding box center [260, 510] width 281 height 20
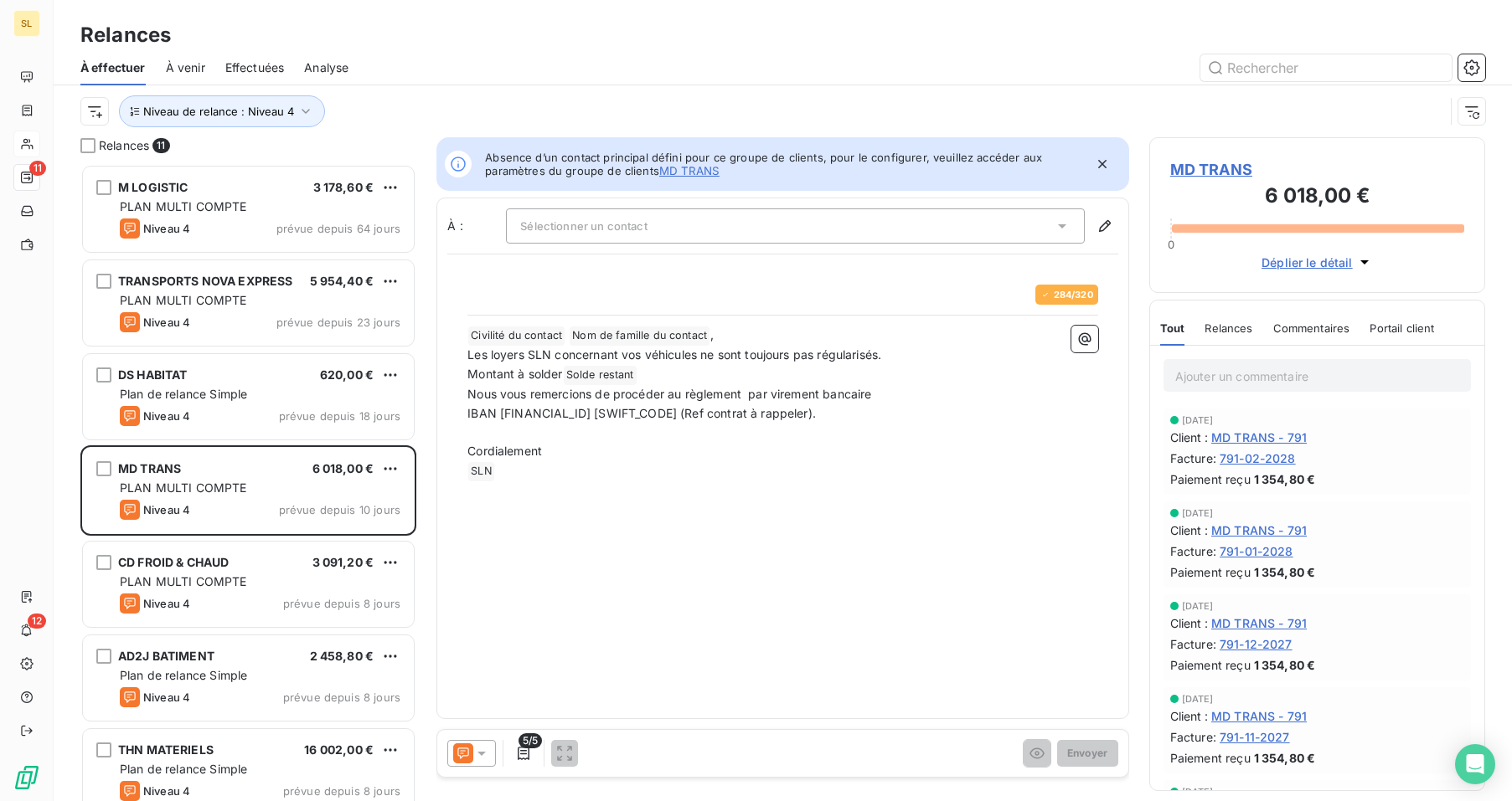
click at [1243, 334] on span "Relances" at bounding box center [1228, 328] width 48 height 13
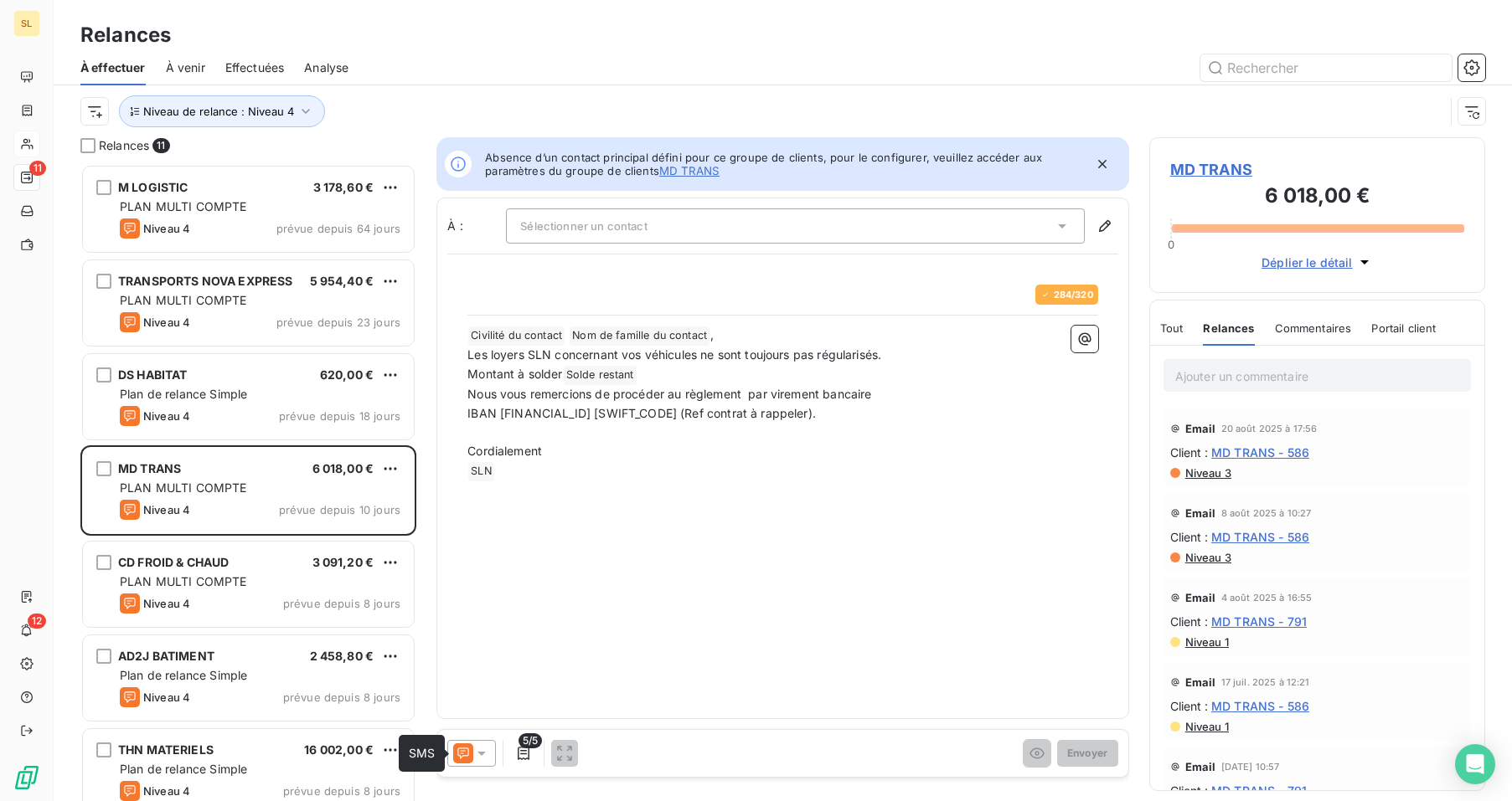
click at [467, 754] on icon at bounding box center [463, 754] width 20 height 20
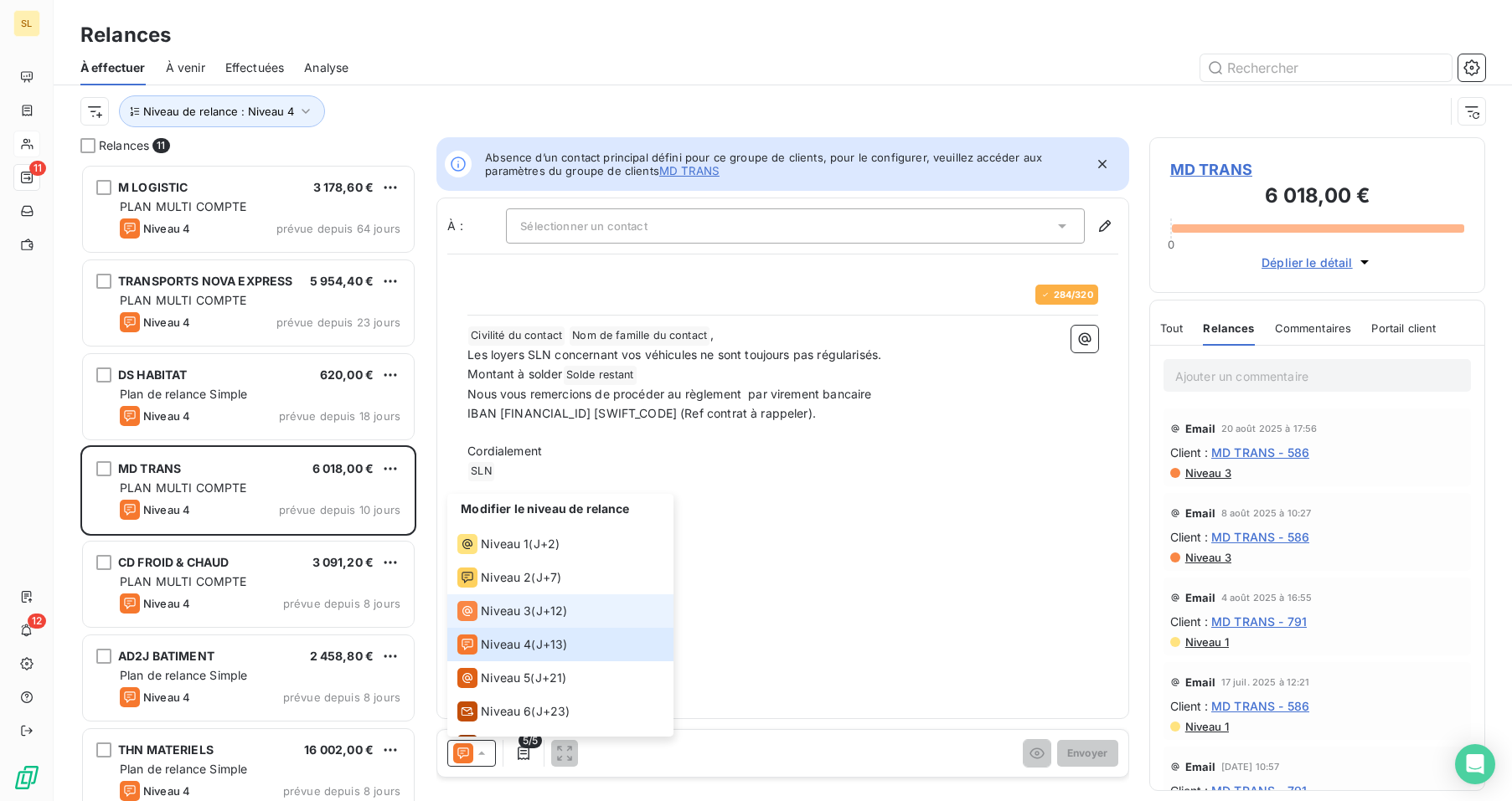
click at [498, 600] on li "Niveau 3 ( J+12 )" at bounding box center [560, 611] width 226 height 33
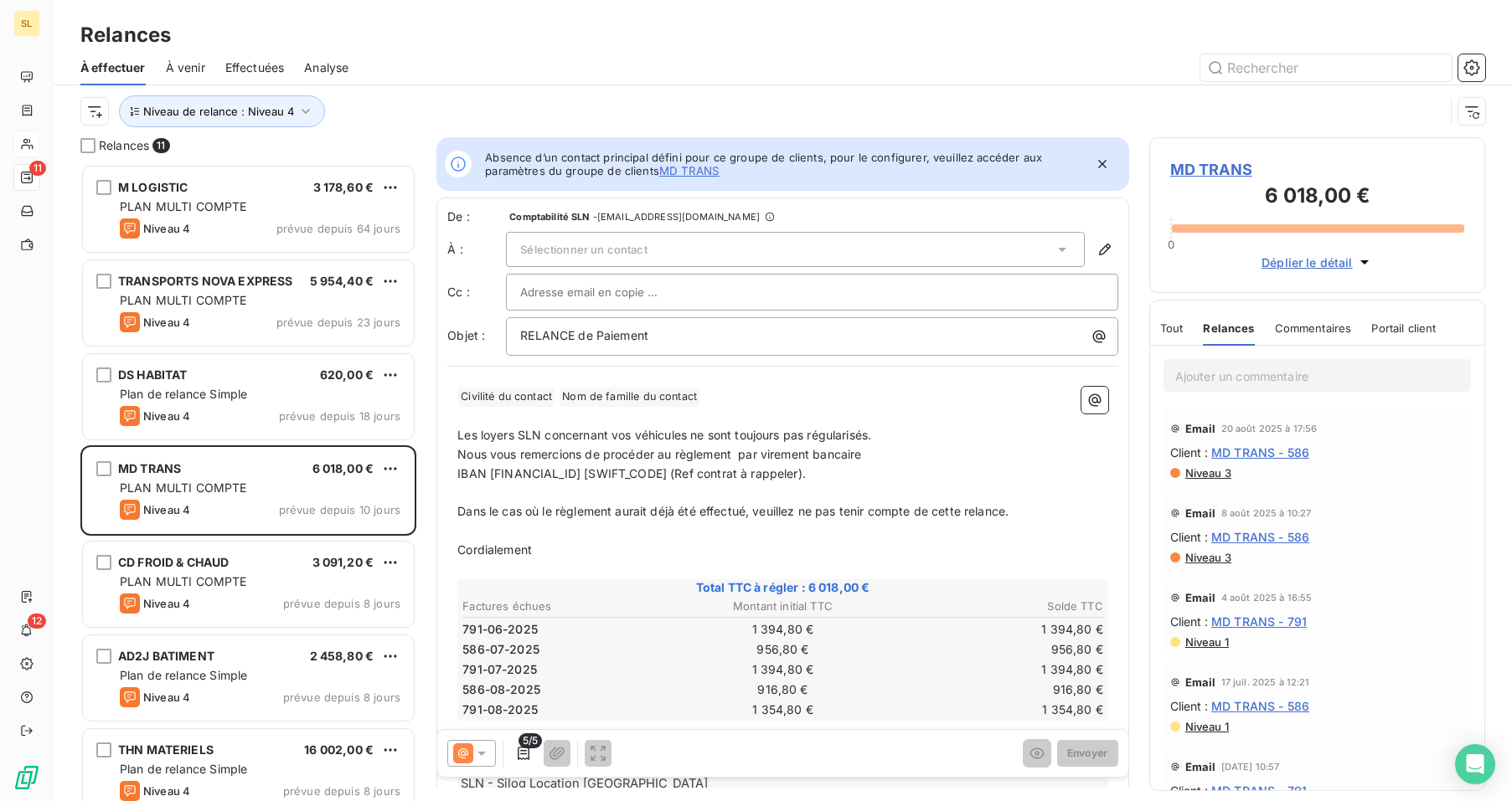
click at [1297, 335] on span "Commentaires" at bounding box center [1313, 328] width 77 height 13
